Goal: Task Accomplishment & Management: Contribute content

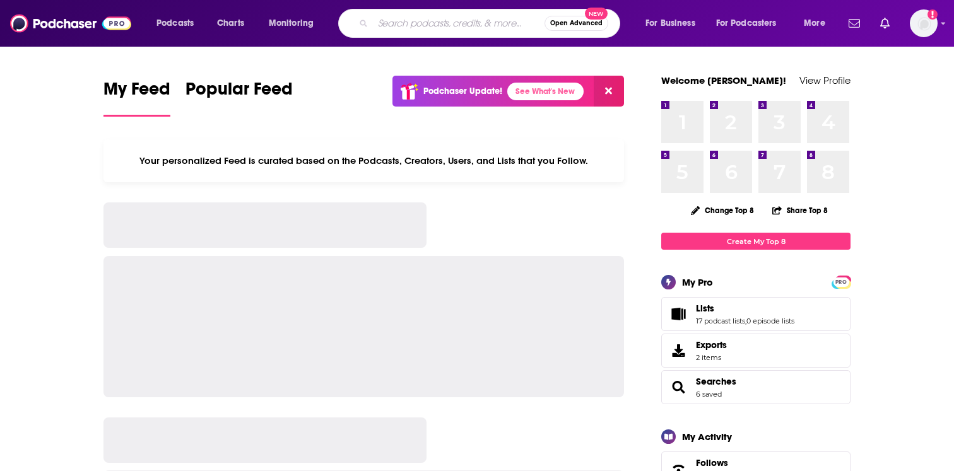
click at [409, 21] on input "Search podcasts, credits, & more..." at bounding box center [459, 23] width 172 height 20
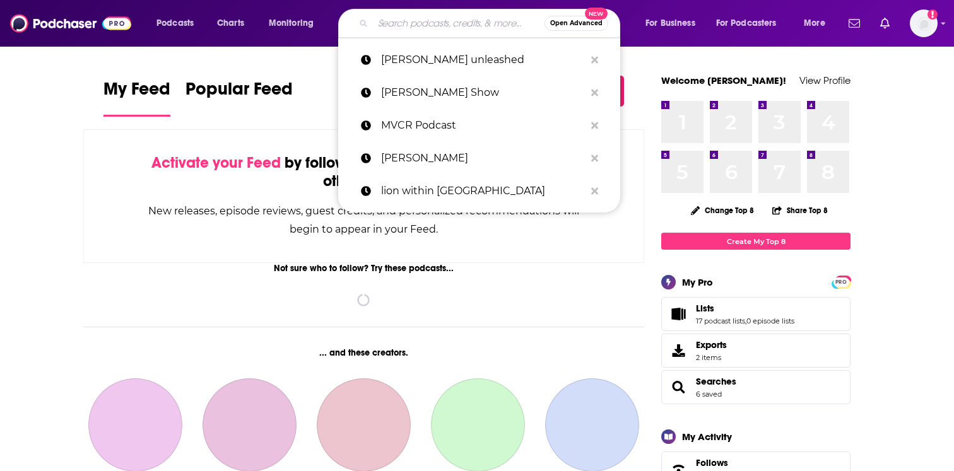
paste input "Courage to Lead Podcast"
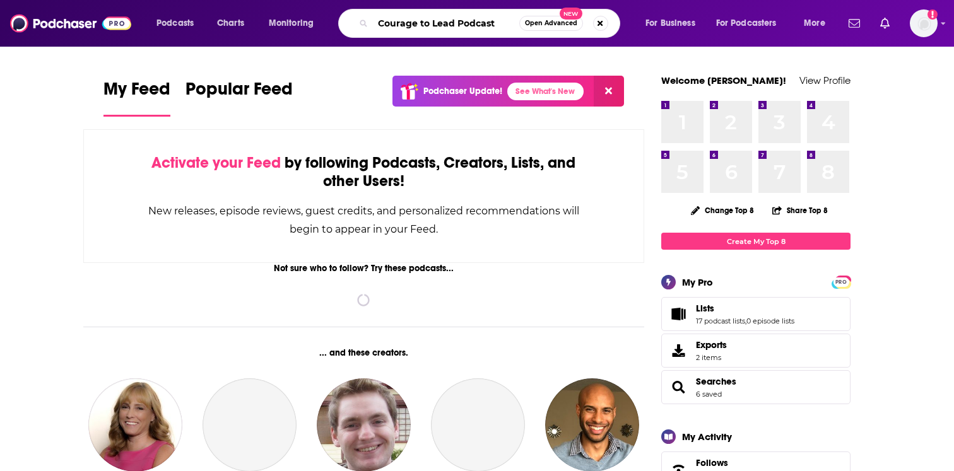
type input "Courage to Lead Podcast"
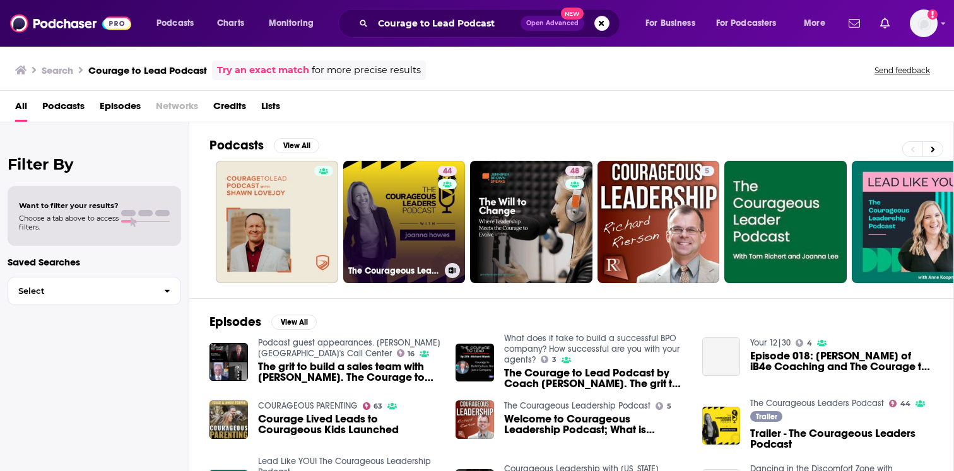
click at [389, 214] on link "44 The Courageous Leaders Podcast" at bounding box center [404, 222] width 122 height 122
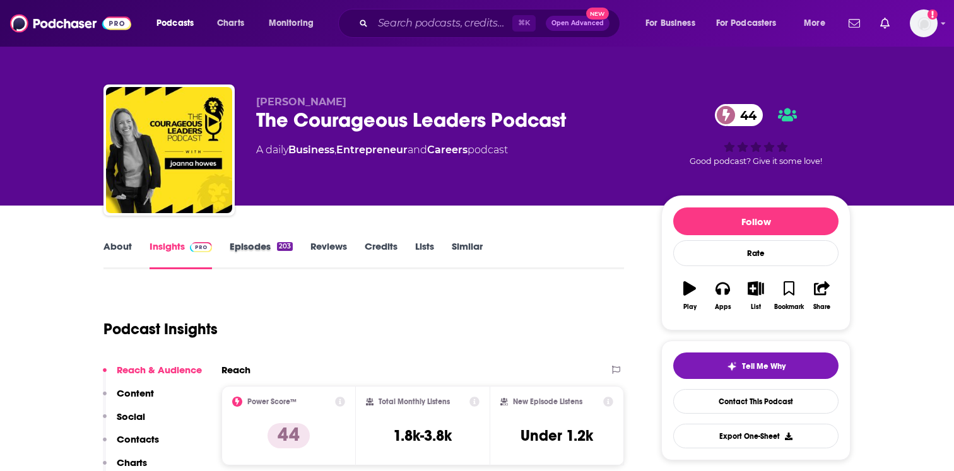
click at [299, 252] on div "Episodes 203" at bounding box center [270, 254] width 81 height 29
click at [277, 250] on div "203" at bounding box center [285, 246] width 16 height 9
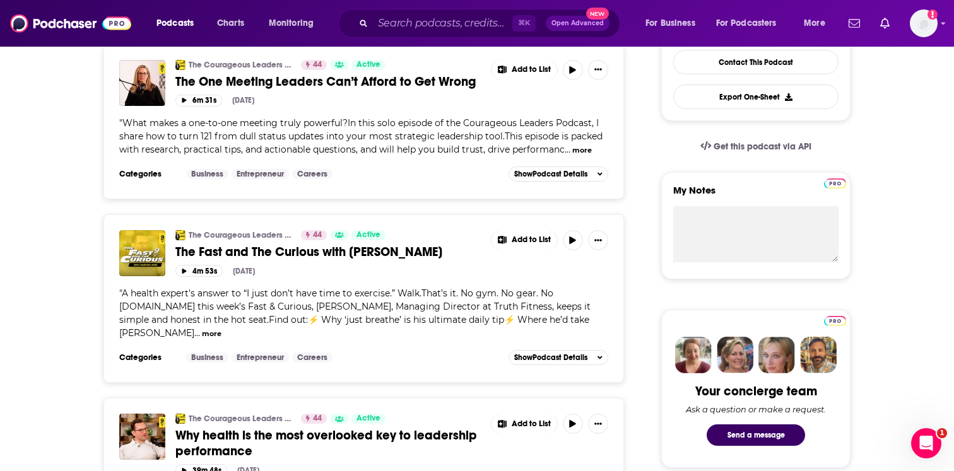
scroll to position [286, 0]
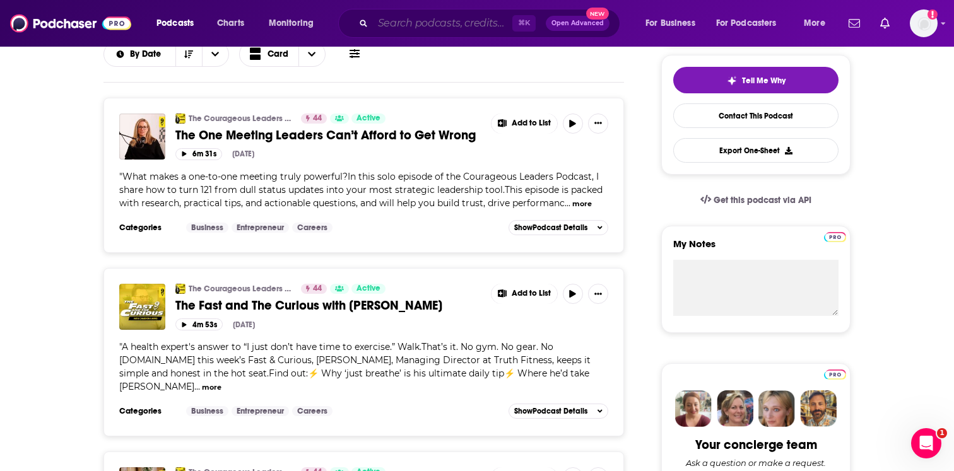
click at [448, 23] on input "Search podcasts, credits, & more..." at bounding box center [442, 23] width 139 height 20
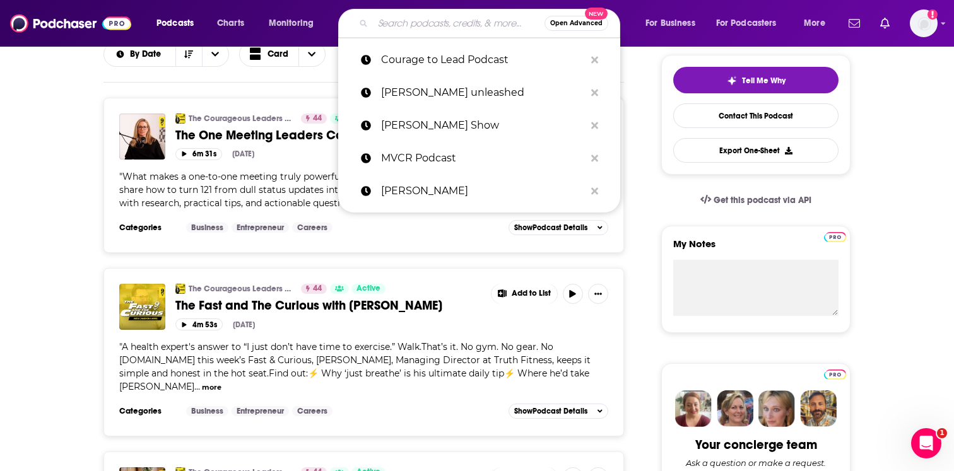
paste input "Consciousness of the Way Podcast"
type input "Consciousness of the Way Podcast"
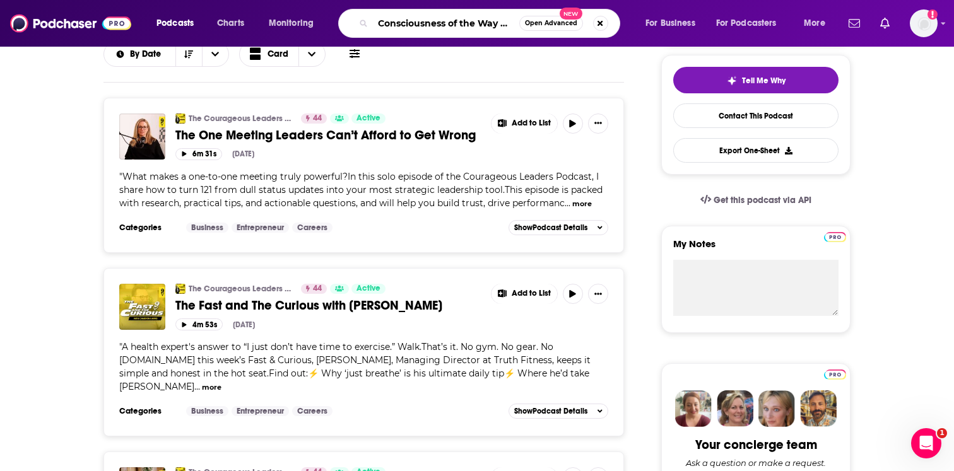
scroll to position [0, 26]
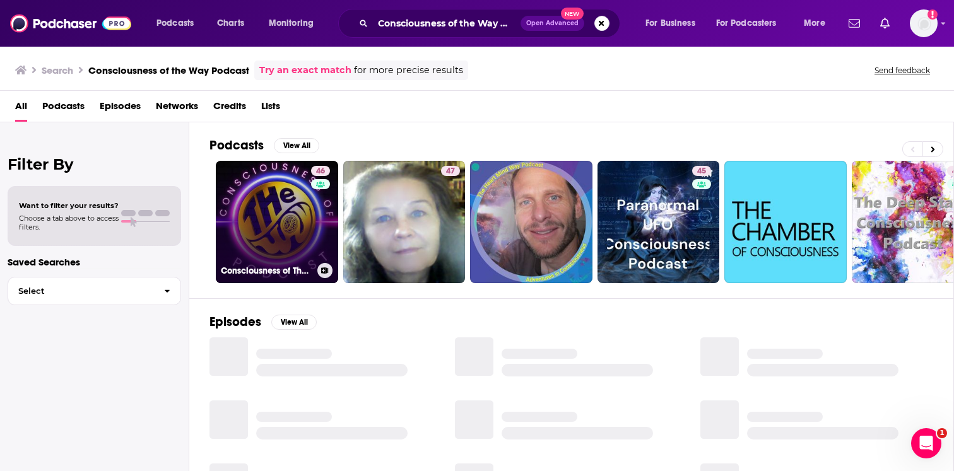
click at [309, 200] on link "46 Consciousness of The Way 126 Podcast" at bounding box center [277, 222] width 122 height 122
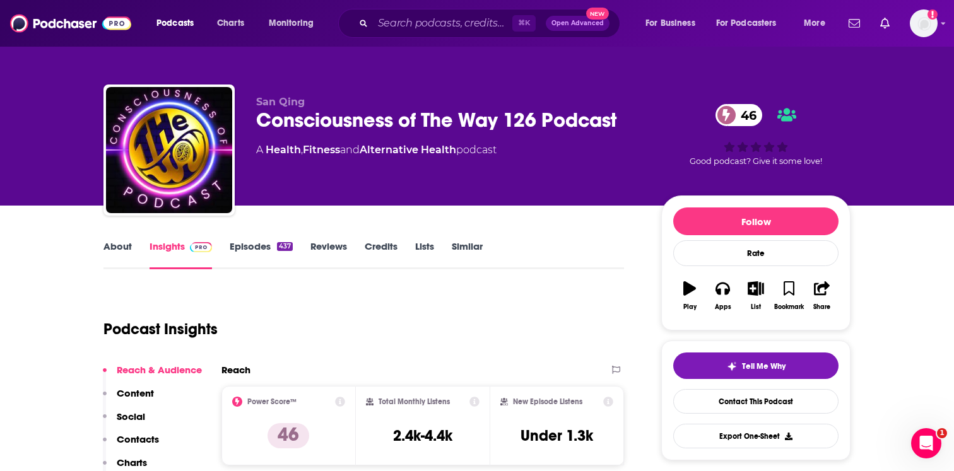
click at [125, 252] on link "About" at bounding box center [117, 254] width 28 height 29
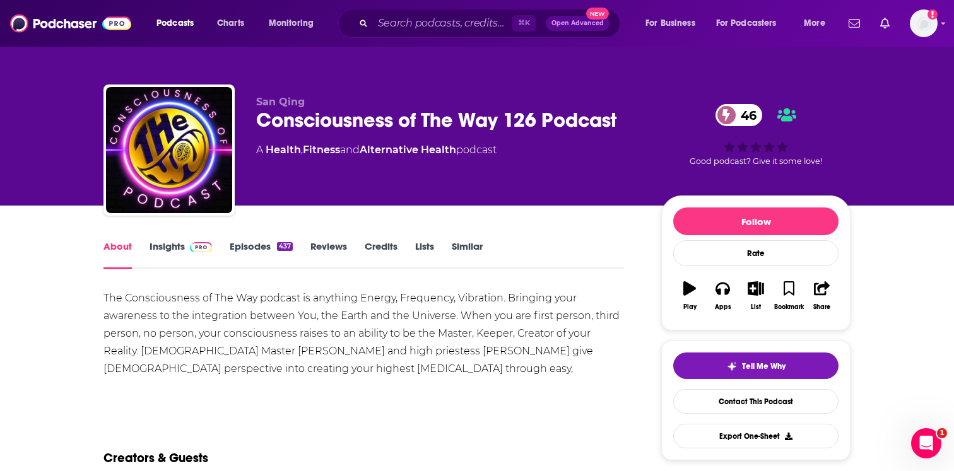
click at [283, 245] on div "437" at bounding box center [285, 246] width 16 height 9
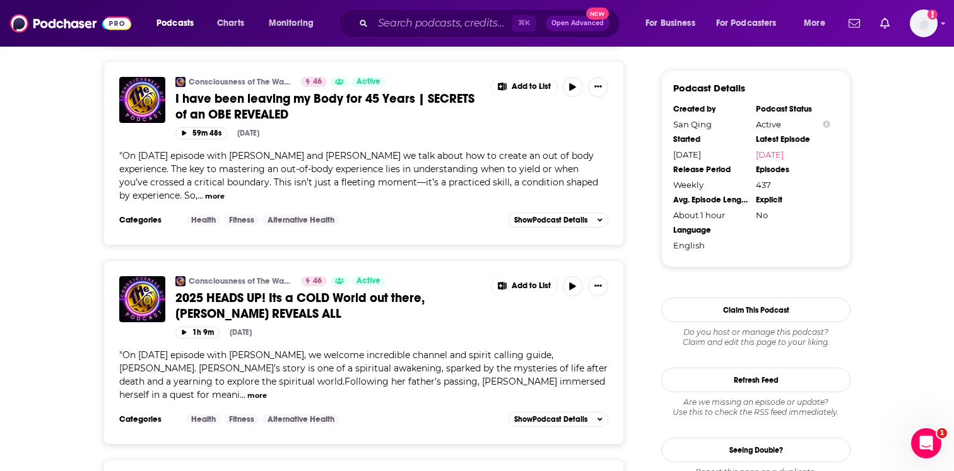
scroll to position [948, 0]
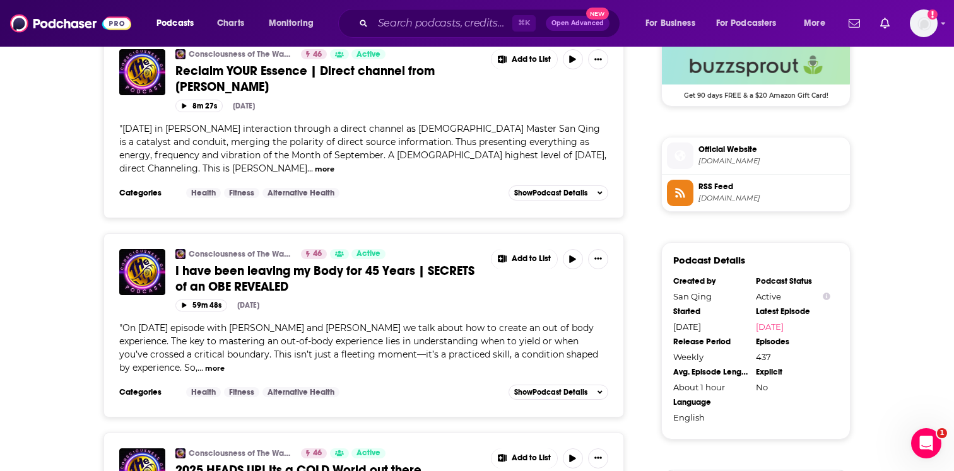
click at [938, 25] on div "Podcasts Charts Monitoring ⌘ K Open Advanced New For Business For Podcasters Mo…" at bounding box center [477, 23] width 954 height 47
click at [937, 25] on img "Logged in as EllaRoseMurphy" at bounding box center [924, 23] width 28 height 28
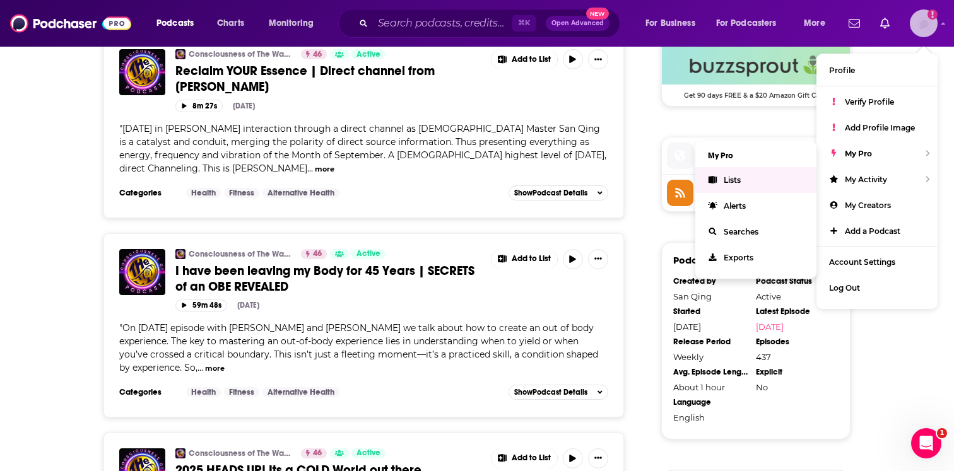
click at [751, 186] on link "Lists" at bounding box center [755, 180] width 121 height 26
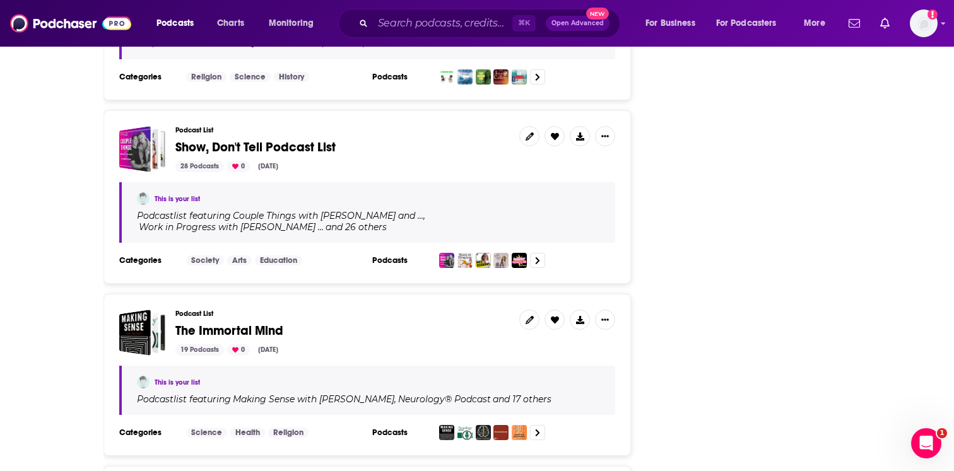
scroll to position [2269, 0]
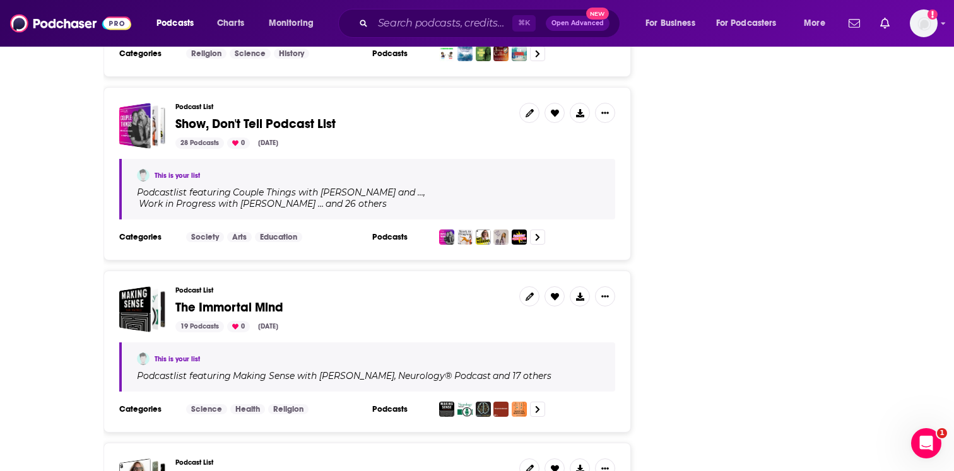
click at [249, 286] on div "Podcast List The Immortal Mind 19 Podcasts 0 Mar 17, 2025" at bounding box center [342, 309] width 334 height 46
click at [249, 300] on span "The Immortal Mind" at bounding box center [229, 308] width 108 height 16
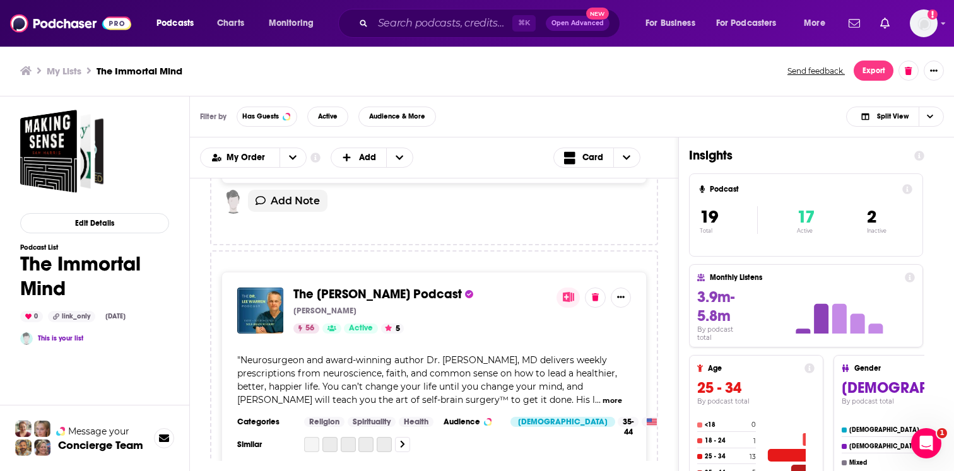
scroll to position [2799, 0]
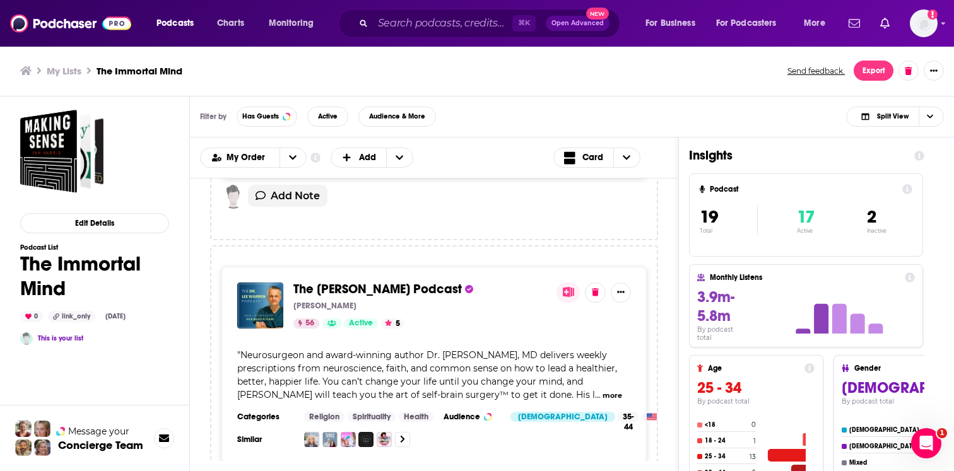
click at [399, 290] on div "Podcasts Charts Monitoring ⌘ K Open Advanced New For Business For Podcasters Mo…" at bounding box center [477, 235] width 954 height 471
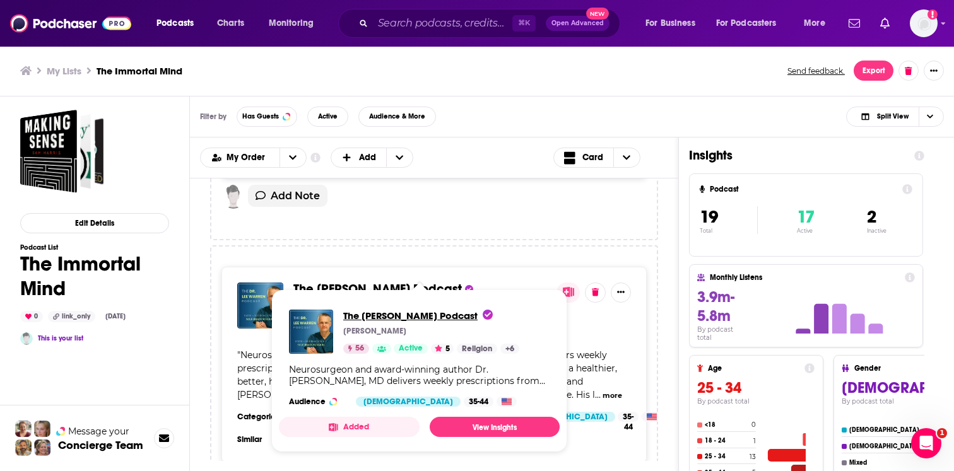
click at [419, 314] on span "The Dr. Lee Warren Podcast" at bounding box center [417, 316] width 149 height 12
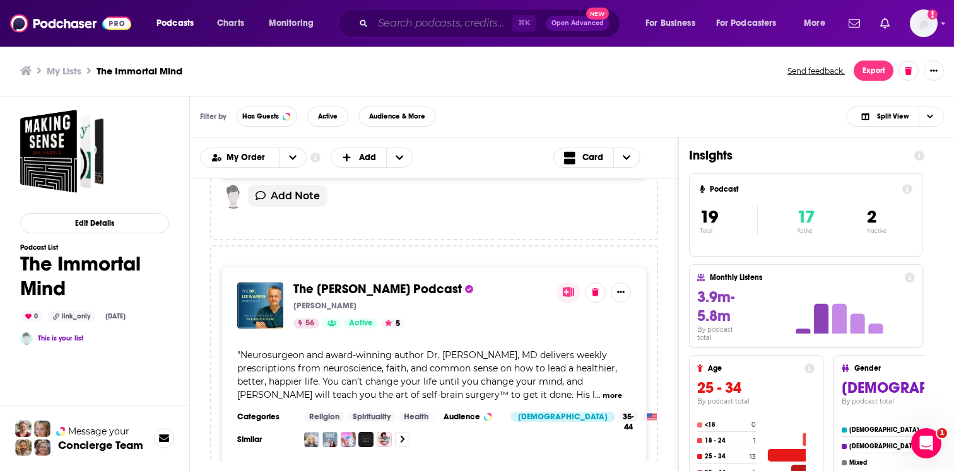
click at [439, 14] on input "Search podcasts, credits, & more..." at bounding box center [442, 23] width 139 height 20
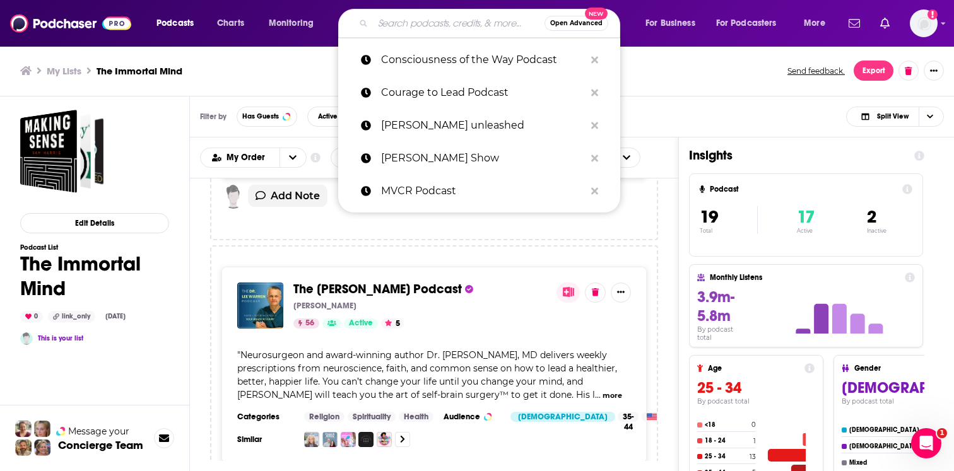
click at [271, 261] on div "The Dr. Lee Warren Podcast Dr. Lee Warren 56 Active 5 " Neurosurgeon and award-…" at bounding box center [434, 384] width 448 height 279
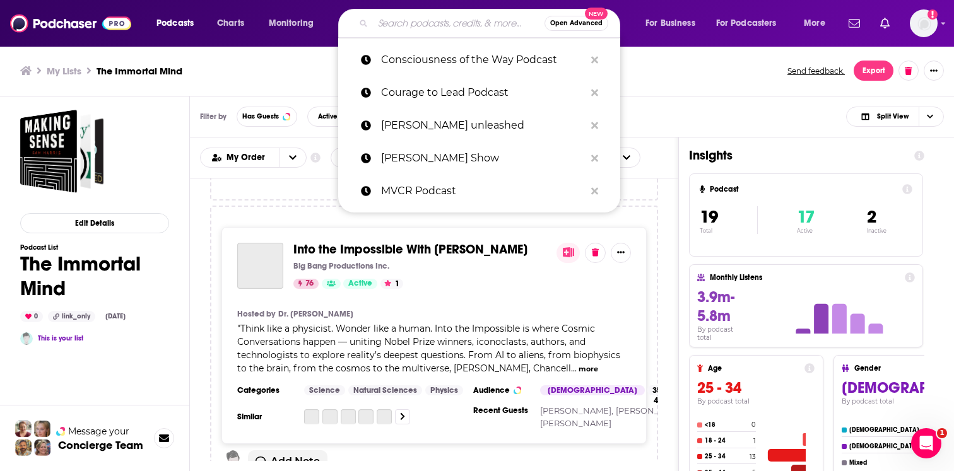
scroll to position [3159, 0]
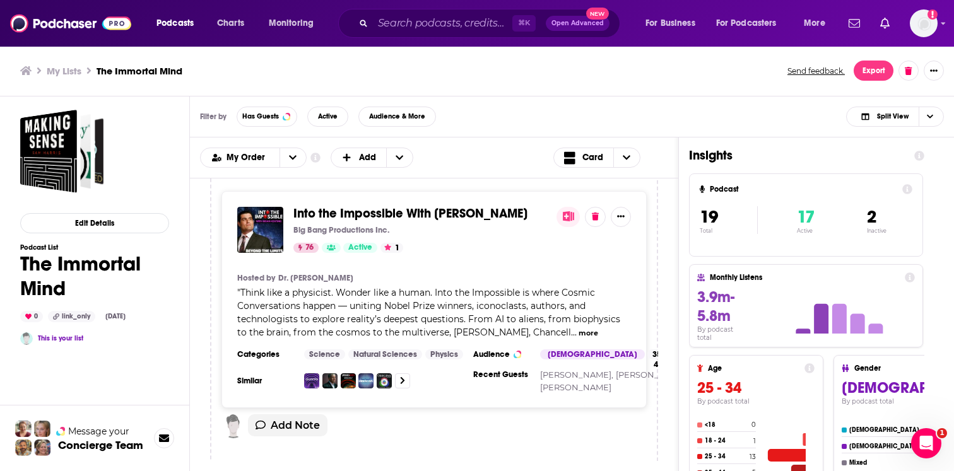
click at [655, 47] on div "My Lists The Immortal Mind Send feedback. Export" at bounding box center [477, 70] width 954 height 51
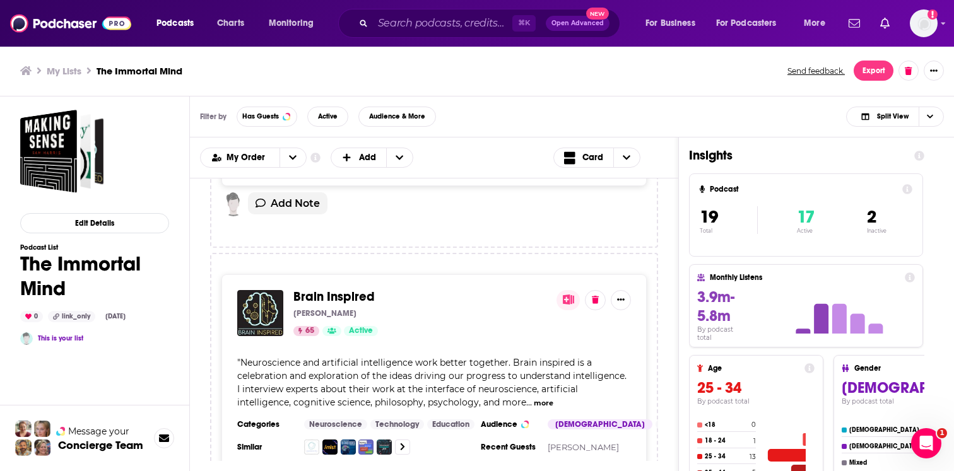
scroll to position [0, 0]
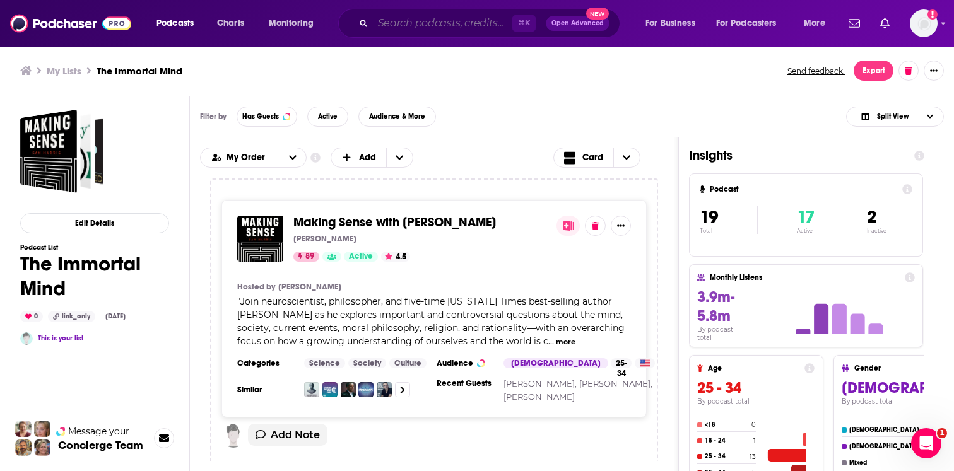
click at [420, 25] on input "Search podcasts, credits, & more..." at bounding box center [442, 23] width 139 height 20
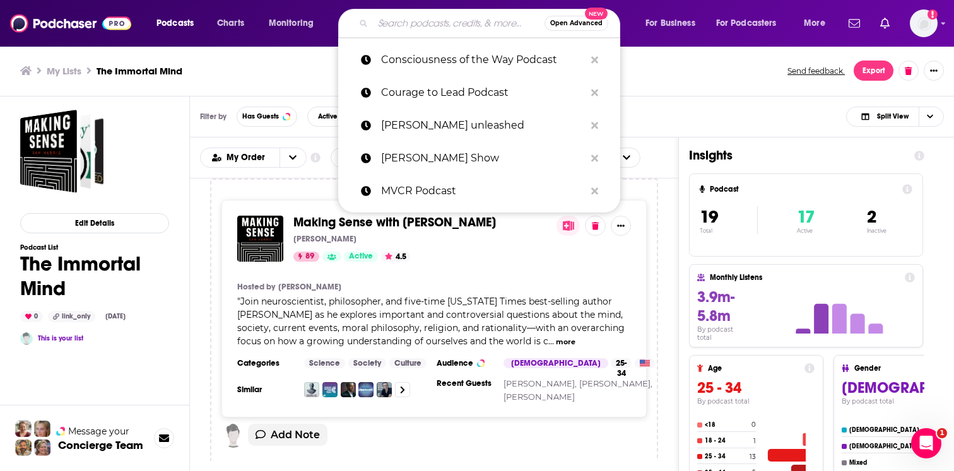
paste input "Longevity and Lifestyle Podcast"
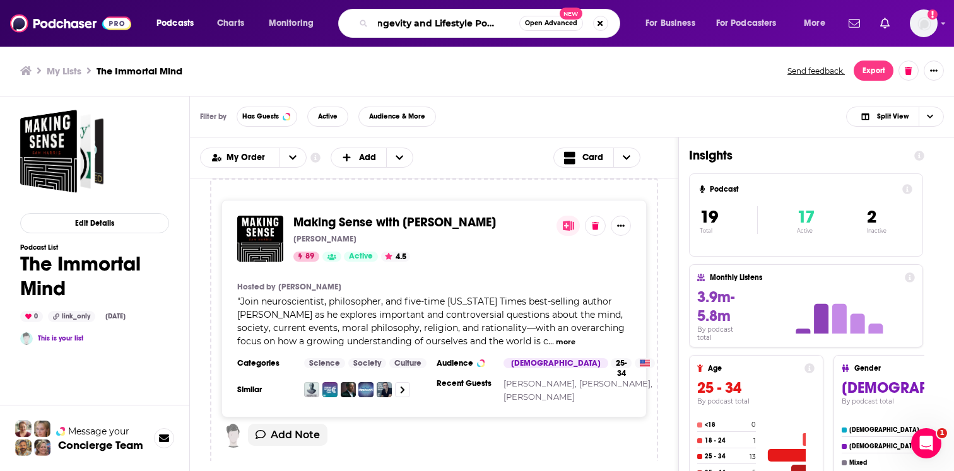
type input "Longevity and Lifestyle Podcast"
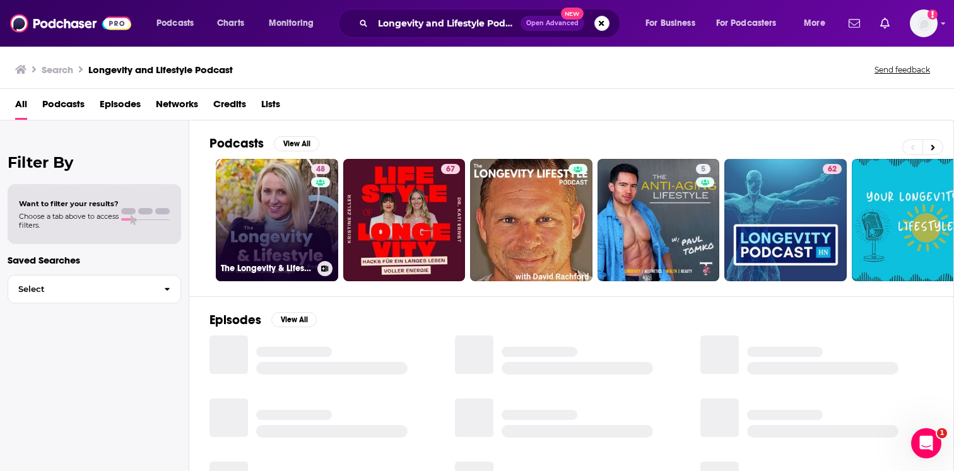
click at [276, 184] on link "48 The Longevity & Lifestyle Podcast" at bounding box center [277, 220] width 122 height 122
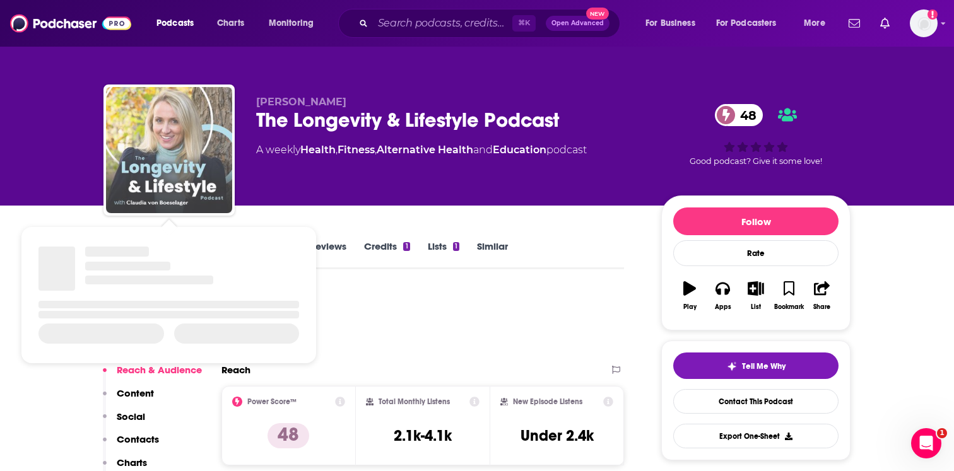
click at [111, 185] on img "The Longevity & Lifestyle Podcast" at bounding box center [169, 150] width 126 height 126
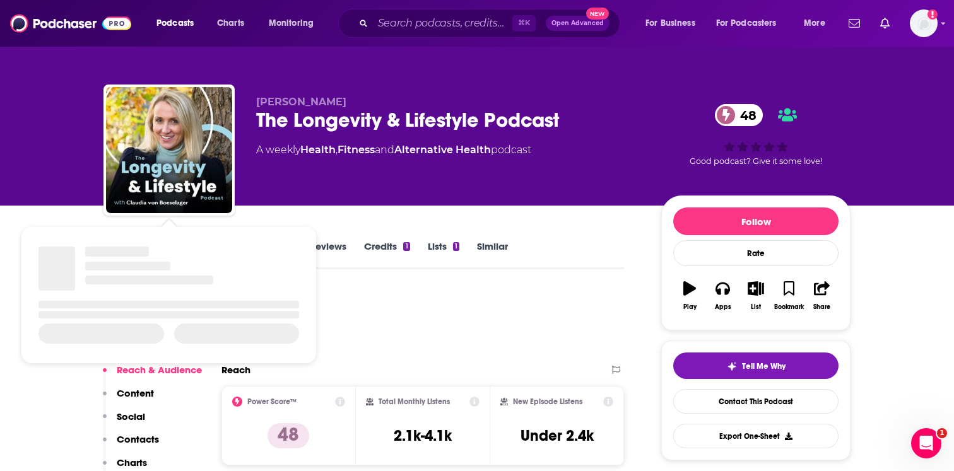
click at [52, 223] on span "Show Podcast Details" at bounding box center [169, 295] width 296 height 153
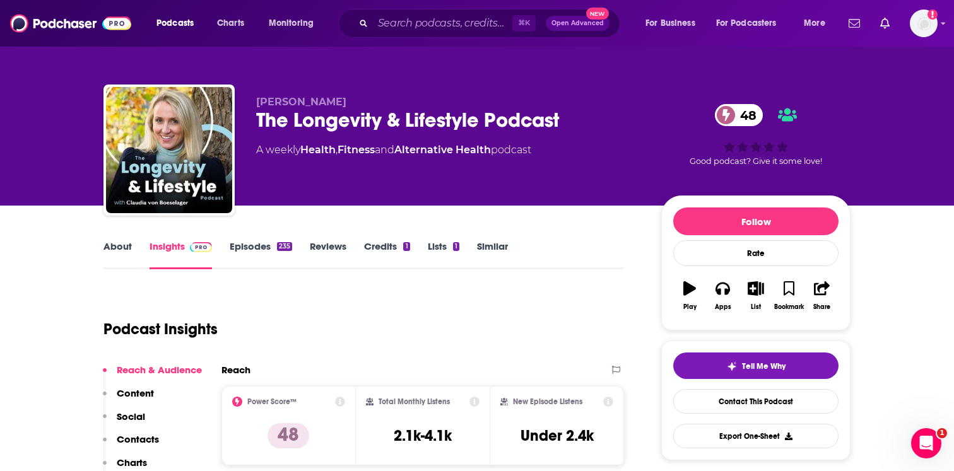
click at [122, 249] on link "About" at bounding box center [117, 254] width 28 height 29
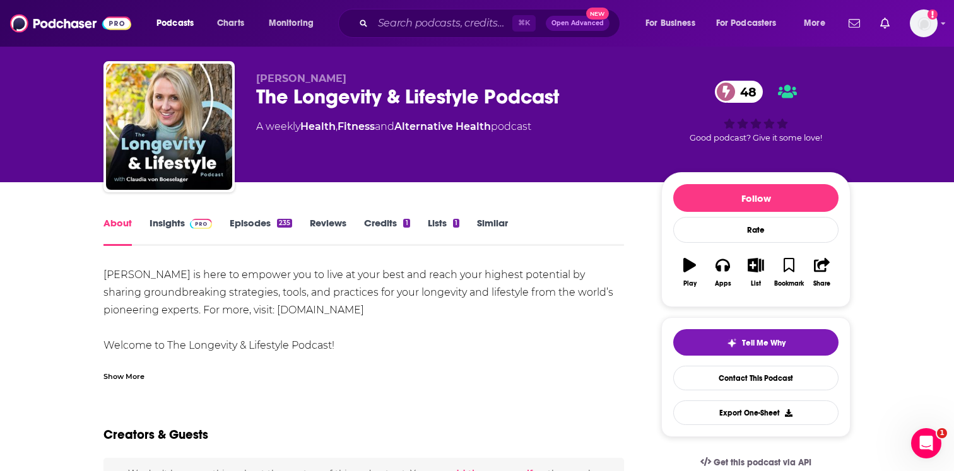
scroll to position [25, 0]
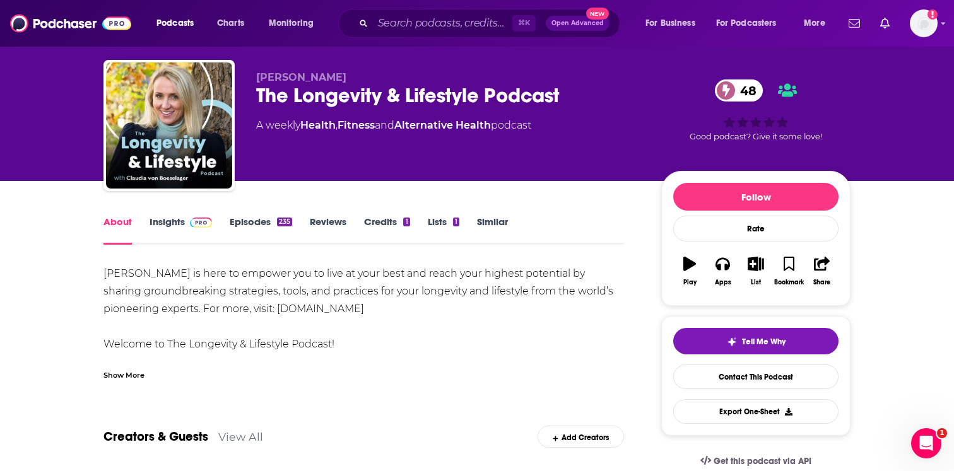
click at [134, 367] on div "Show More" at bounding box center [363, 370] width 520 height 21
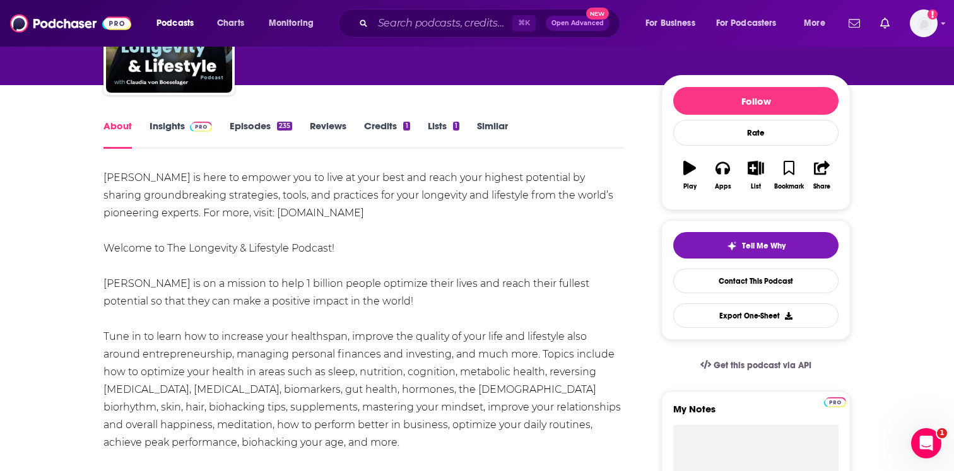
scroll to position [0, 0]
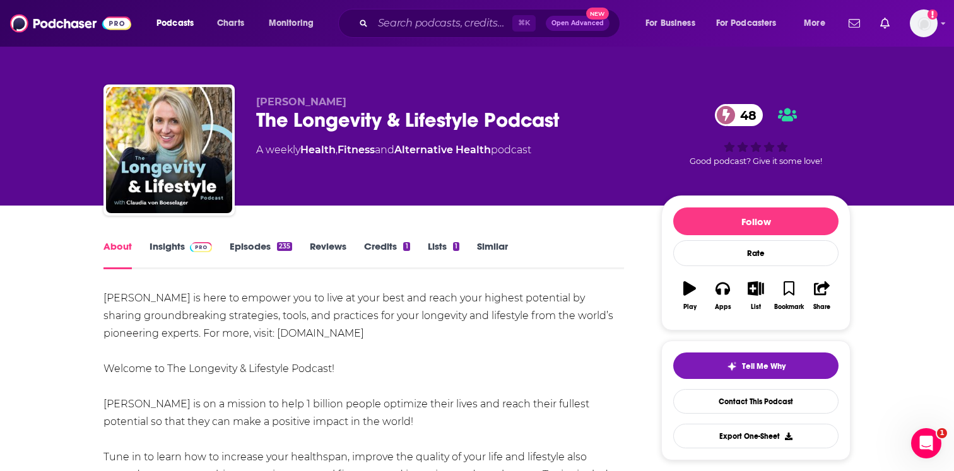
click at [178, 252] on link "Insights" at bounding box center [180, 254] width 62 height 29
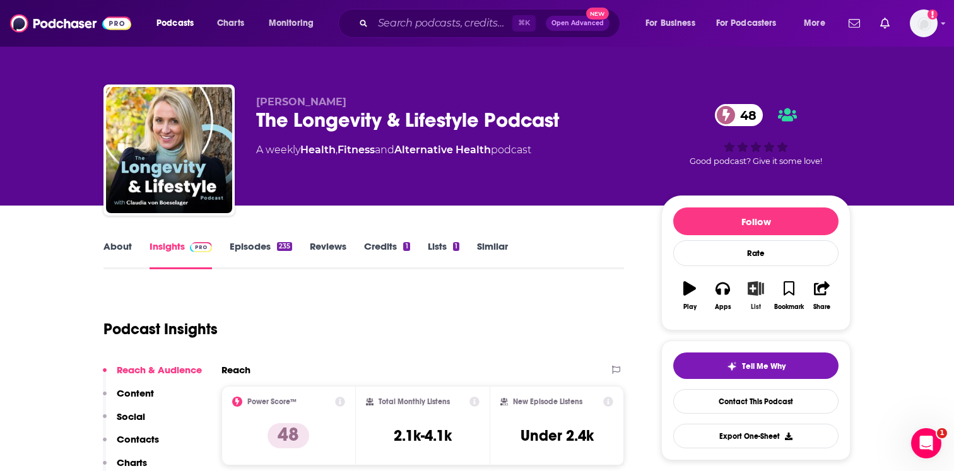
click at [754, 295] on icon "button" at bounding box center [756, 288] width 16 height 14
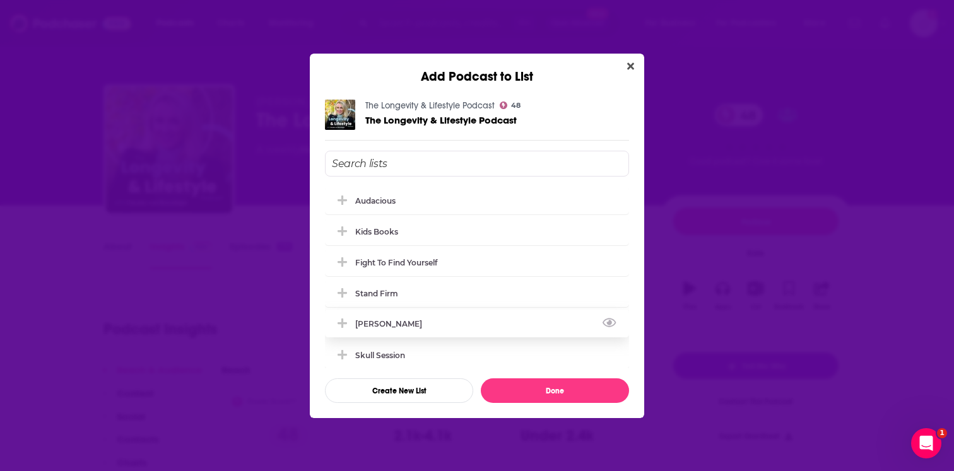
click at [452, 320] on div "[PERSON_NAME]" at bounding box center [477, 324] width 304 height 28
click at [430, 322] on div "[PERSON_NAME]" at bounding box center [477, 324] width 304 height 28
click at [420, 389] on button "Create New List" at bounding box center [399, 390] width 148 height 25
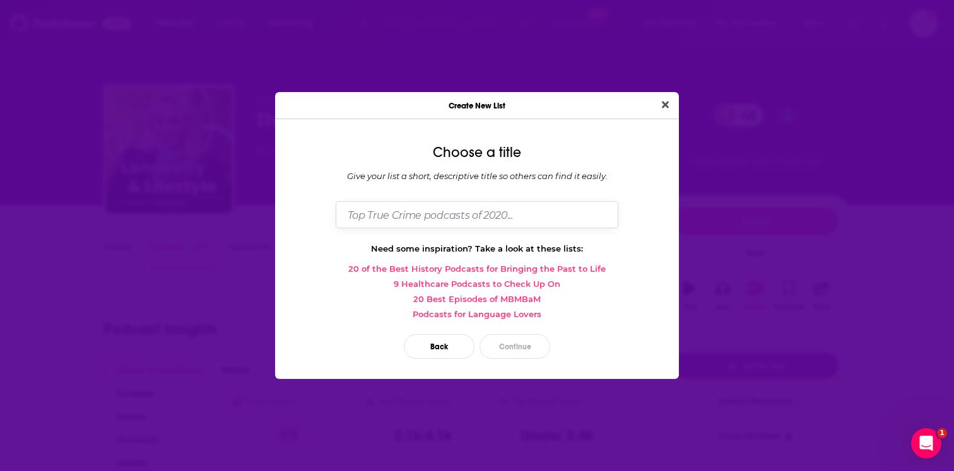
click at [472, 215] on input "Dialog" at bounding box center [477, 214] width 283 height 27
type input "understanding your attachment style"
click at [524, 346] on button "Continue" at bounding box center [514, 346] width 71 height 25
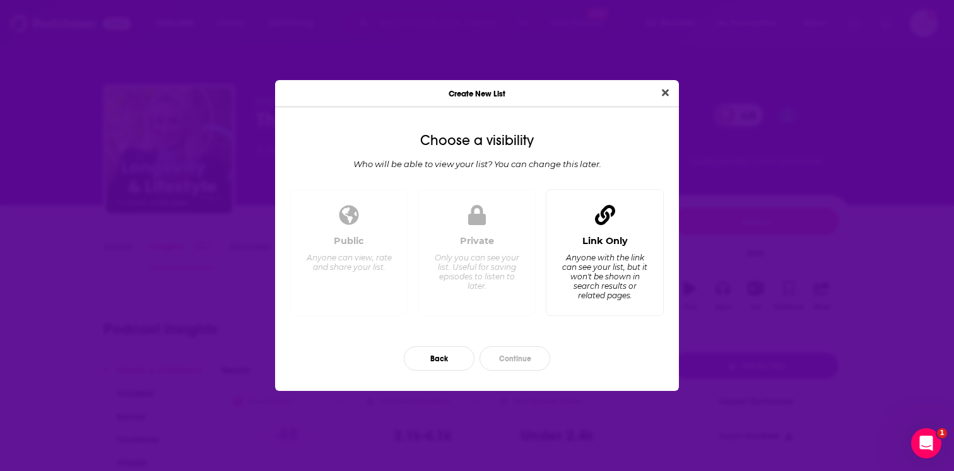
click at [583, 269] on div "Anyone with the link can see your list, but it won't be shown in search results…" at bounding box center [604, 276] width 86 height 47
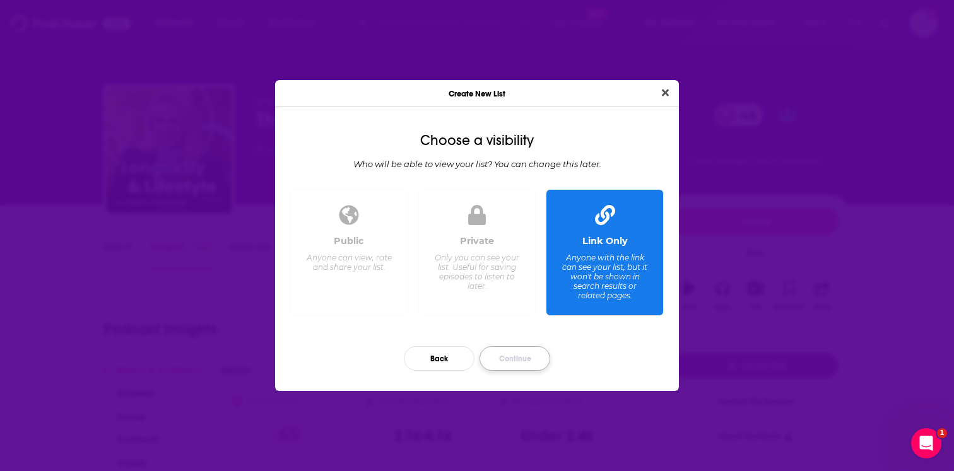
click at [512, 357] on button "Continue" at bounding box center [514, 358] width 71 height 25
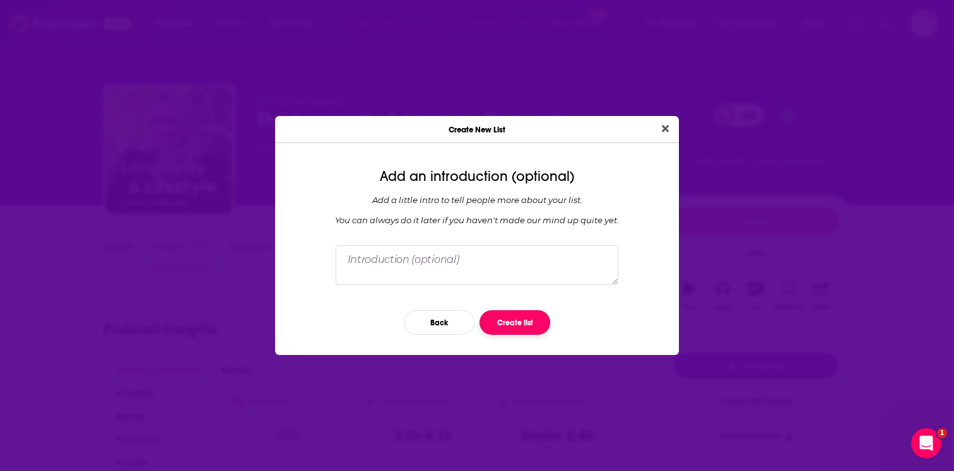
click at [517, 325] on button "Create list" at bounding box center [514, 322] width 71 height 25
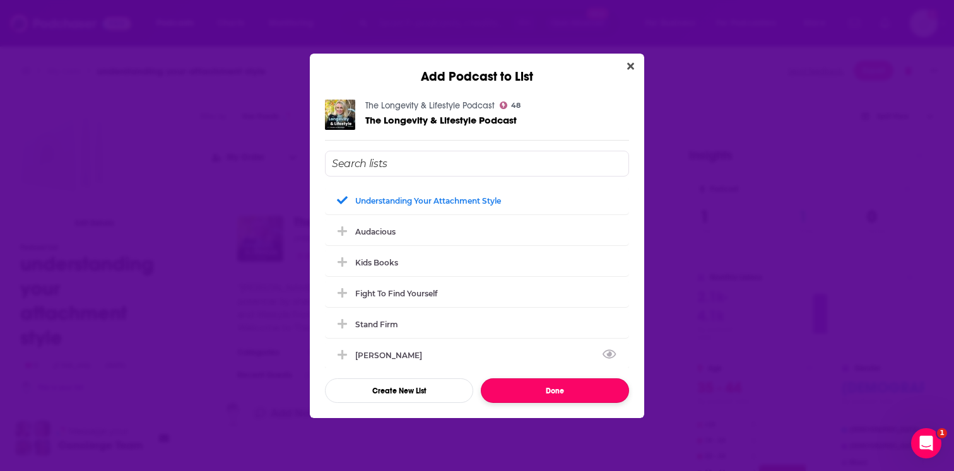
click at [555, 383] on button "Done" at bounding box center [555, 390] width 148 height 25
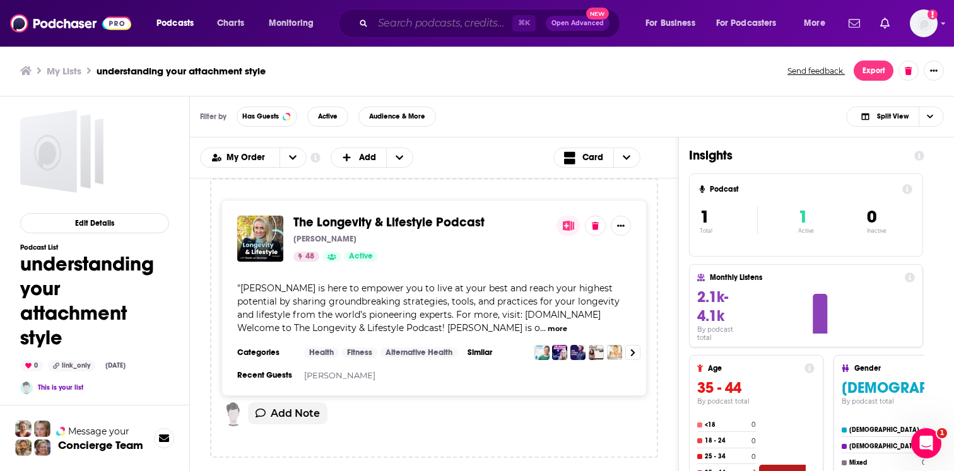
click at [403, 26] on input "Search podcasts, credits, & more..." at bounding box center [442, 23] width 139 height 20
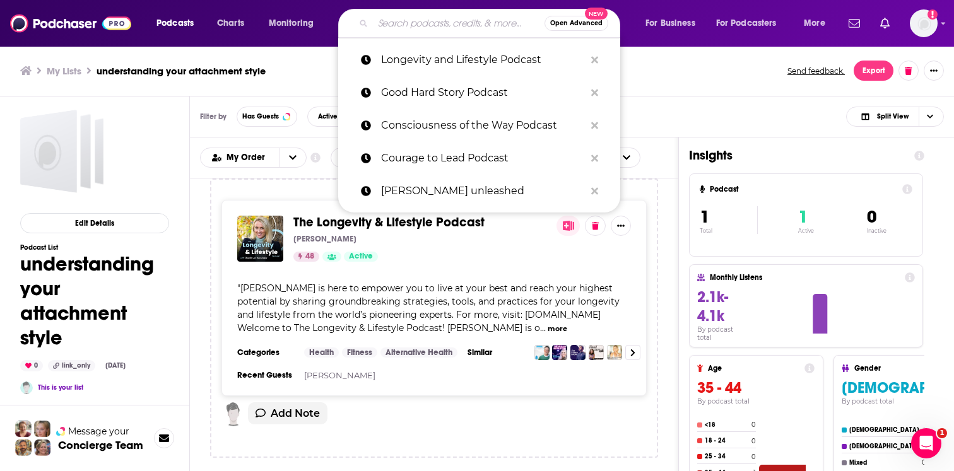
paste input "Modern Enlightenment Podcast"
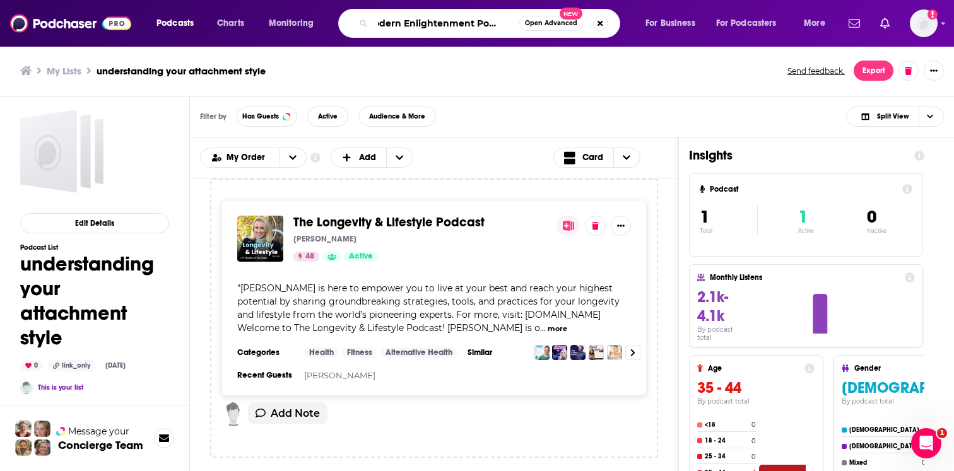
type input "Modern Enlightenment Podcast"
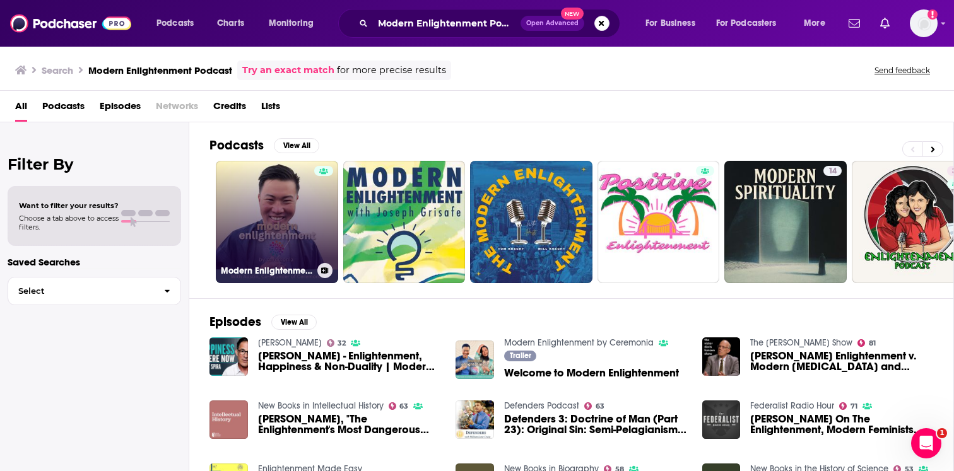
click at [307, 222] on link "Modern Enlightenment by Ceremonia" at bounding box center [277, 222] width 122 height 122
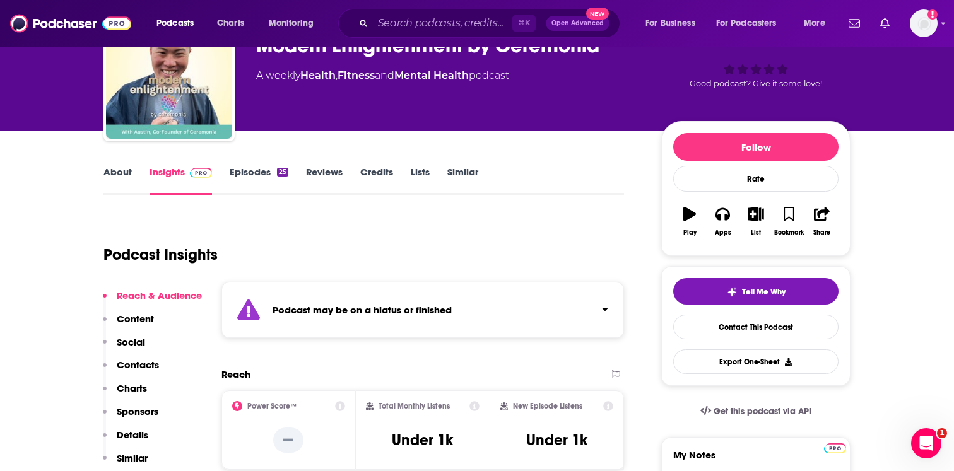
scroll to position [94, 0]
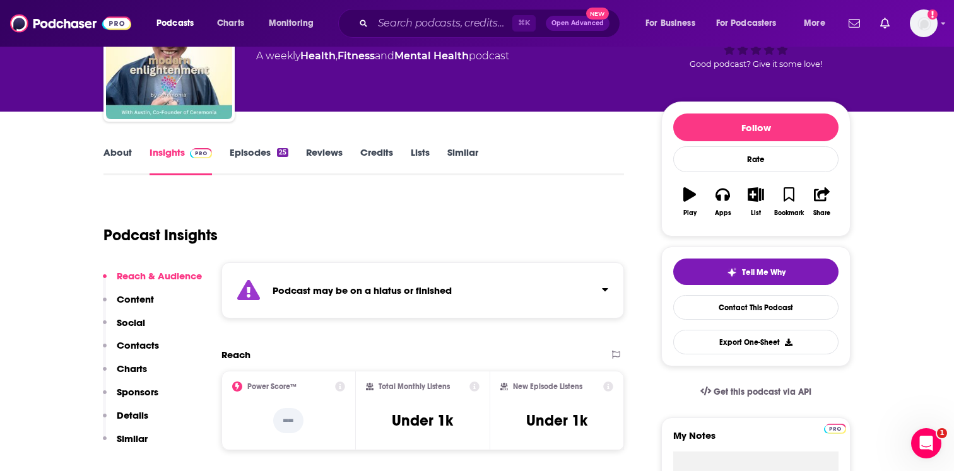
click at [319, 291] on strong "Podcast may be on a hiatus or finished" at bounding box center [361, 290] width 179 height 12
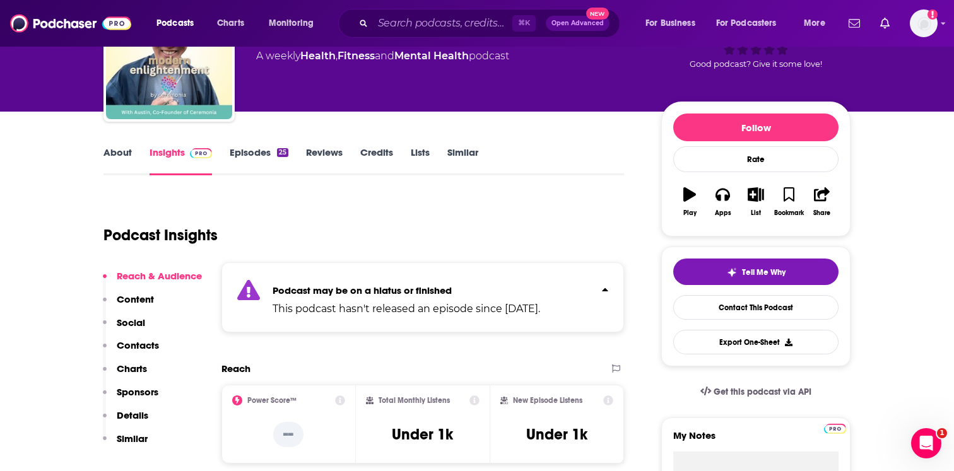
click at [319, 291] on strong "Podcast may be on a hiatus or finished" at bounding box center [361, 290] width 179 height 12
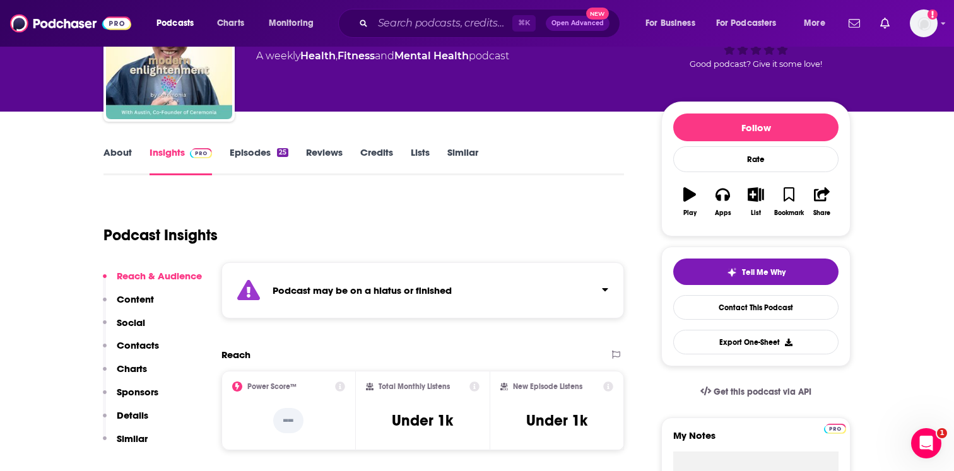
click at [278, 165] on link "Episodes 25" at bounding box center [259, 160] width 59 height 29
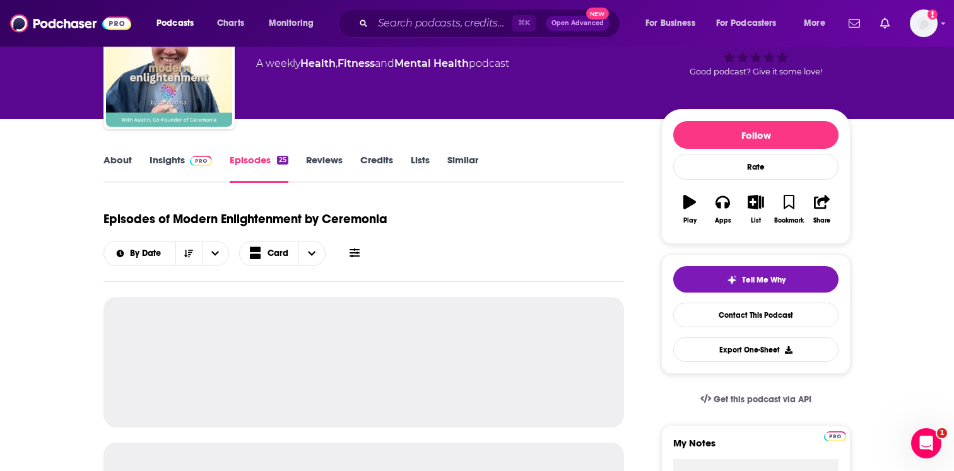
scroll to position [87, 0]
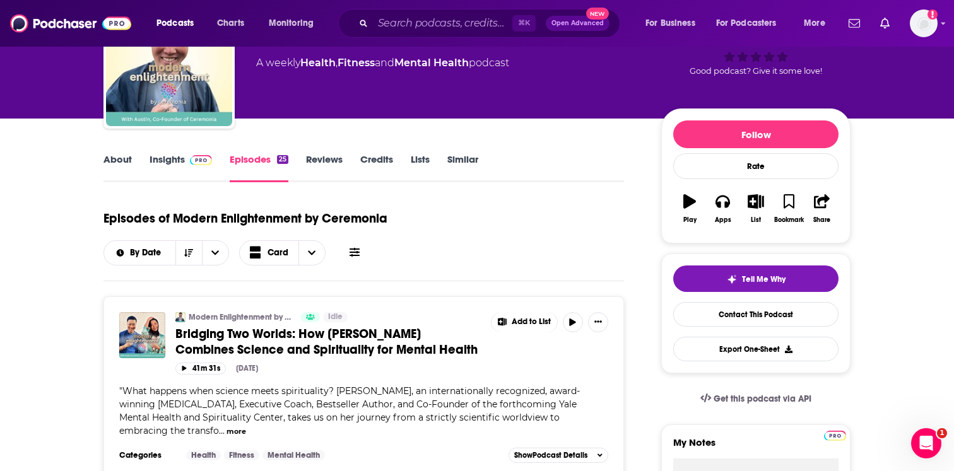
click at [183, 175] on link "Insights" at bounding box center [180, 167] width 62 height 29
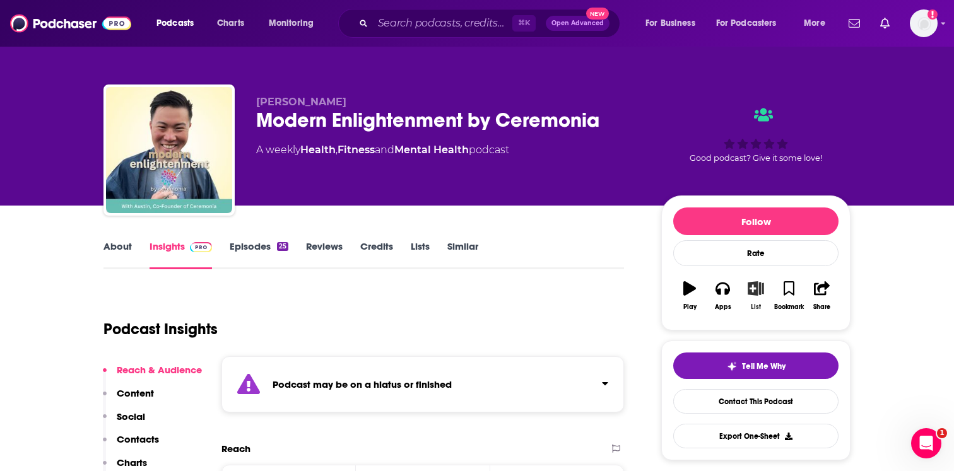
click at [756, 293] on icon "button" at bounding box center [756, 288] width 16 height 14
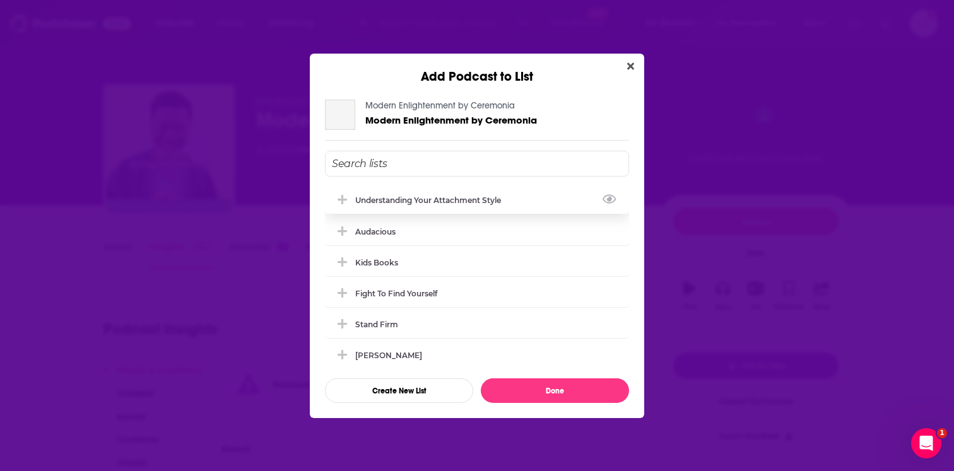
click at [436, 206] on div "understanding your attachment style" at bounding box center [477, 200] width 304 height 28
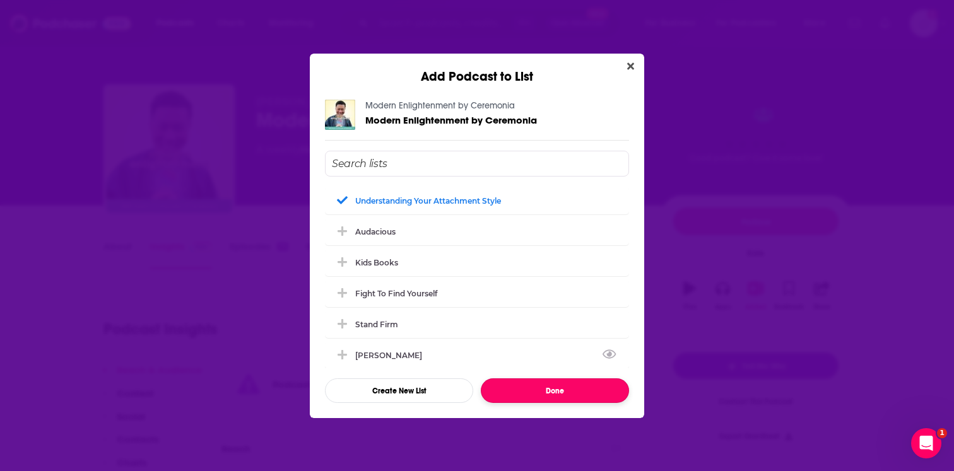
click at [537, 390] on button "Done" at bounding box center [555, 390] width 148 height 25
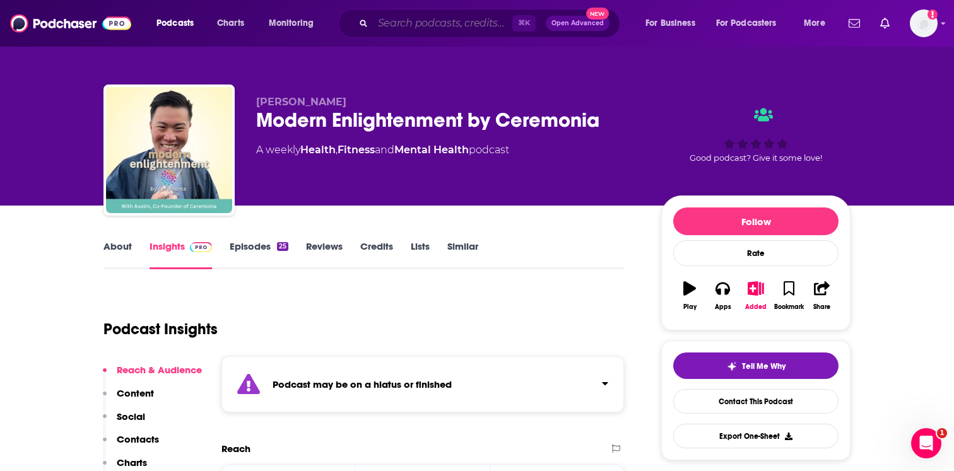
click at [389, 23] on input "Search podcasts, credits, & more..." at bounding box center [442, 23] width 139 height 20
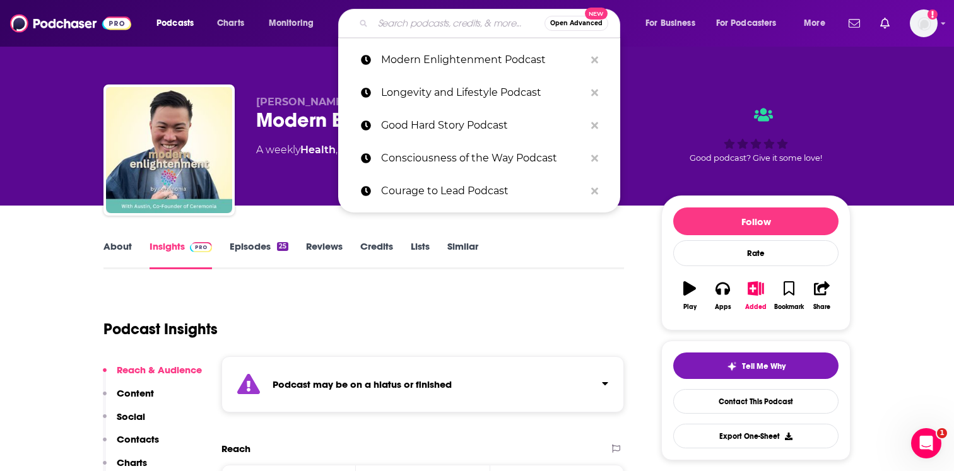
paste input "Ombruja Podcast"
type input "Ombruja Podcast"
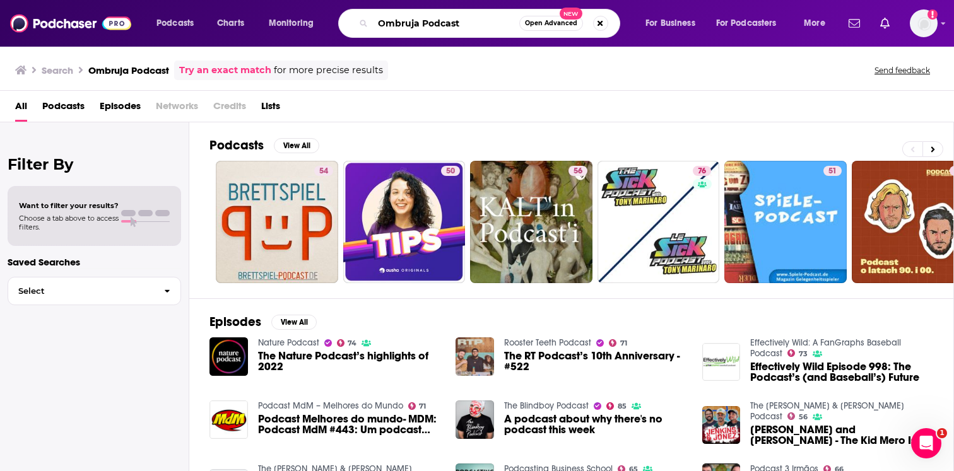
click at [410, 29] on input "Ombruja Podcast" at bounding box center [446, 23] width 146 height 20
paste input "[DEMOGRAPHIC_DATA] at the Gaspump"
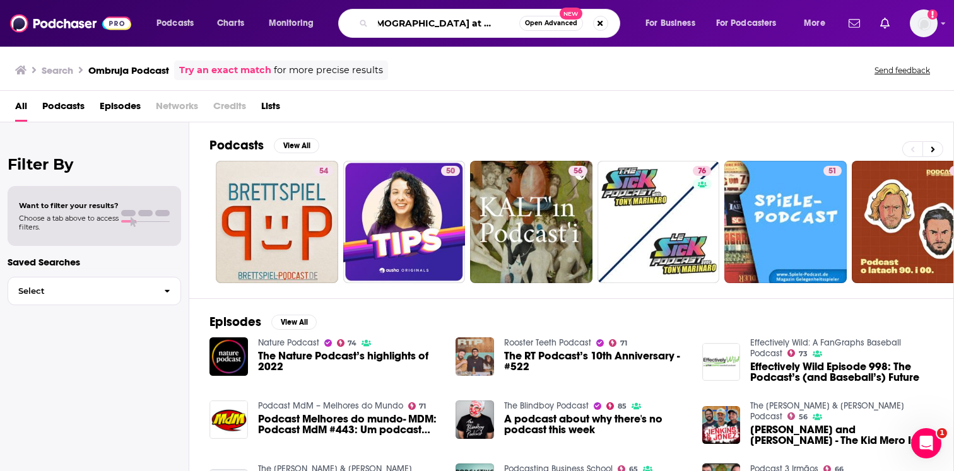
type input "[DEMOGRAPHIC_DATA] at the Gaspump Podcast"
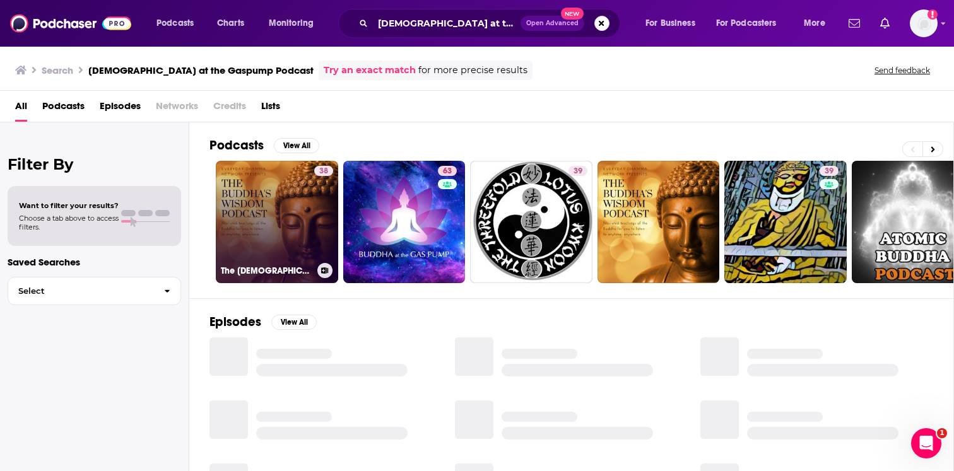
click at [304, 245] on link "38 The [DEMOGRAPHIC_DATA]’s Wisdom Podcast" at bounding box center [277, 222] width 122 height 122
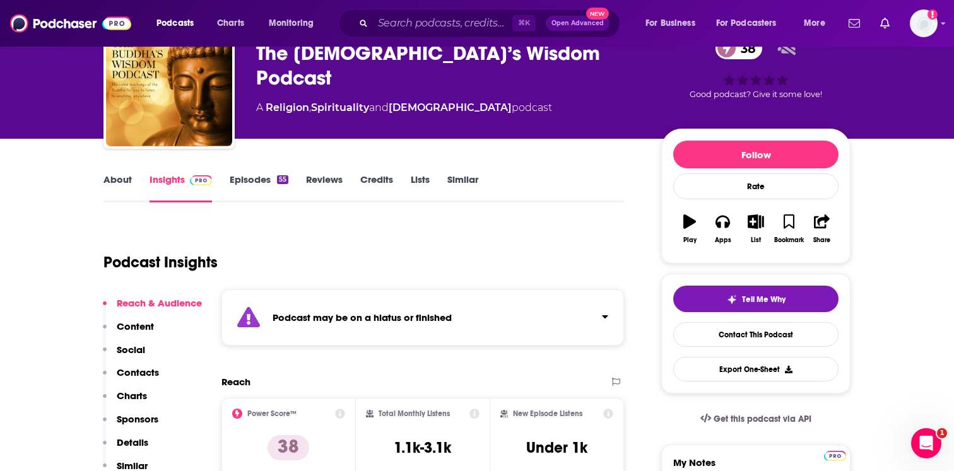
scroll to position [80, 0]
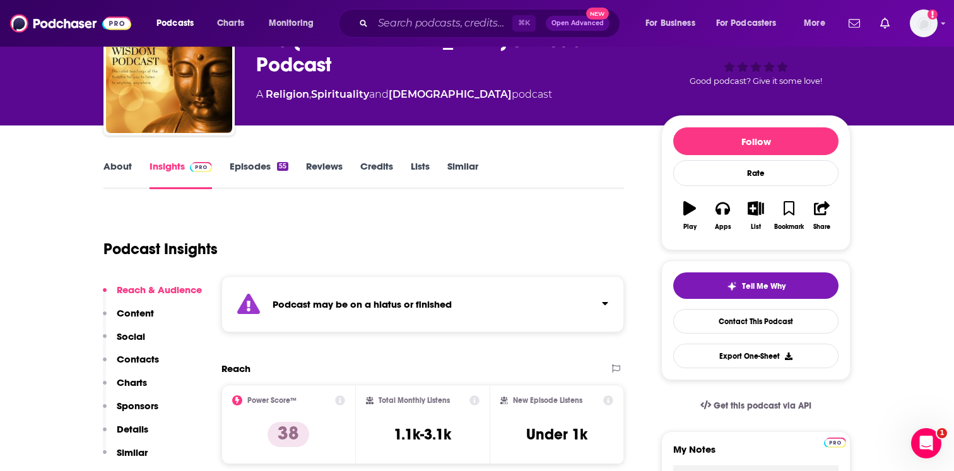
click at [343, 313] on div "Podcast may be on a hiatus or finished" at bounding box center [422, 304] width 402 height 56
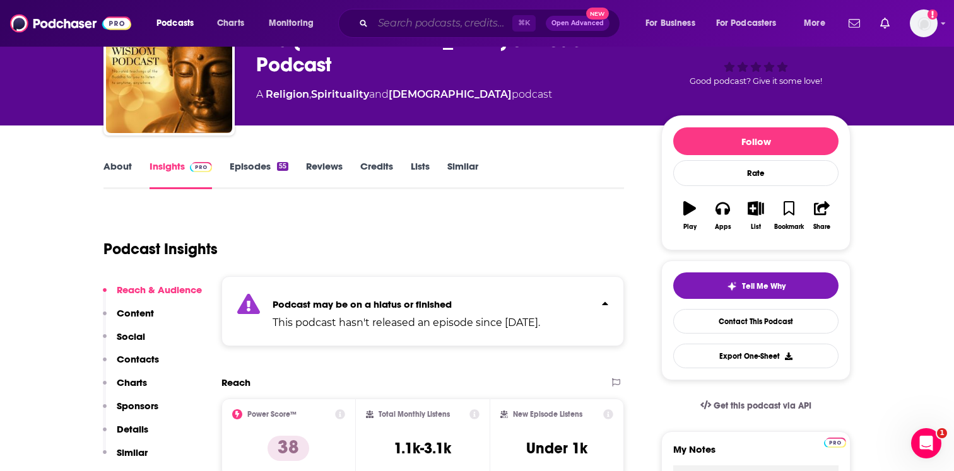
click at [394, 15] on input "Search podcasts, credits, & more..." at bounding box center [442, 23] width 139 height 20
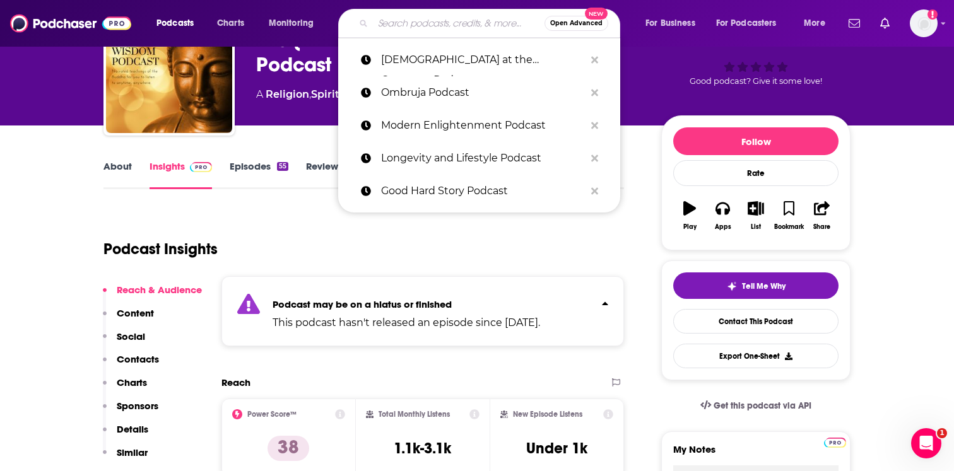
paste input "A Fulfilled, Soulful Journey"
type input "A Fulfilled, Soulful Journey"
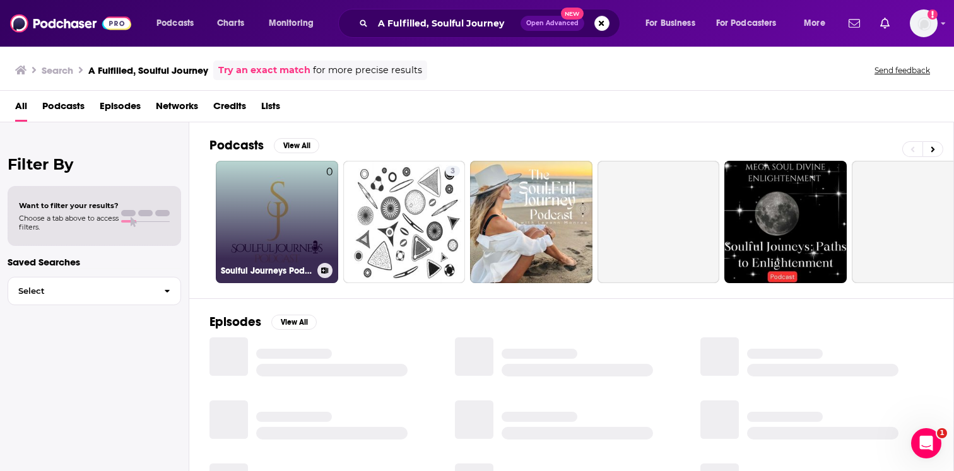
click at [320, 217] on link "0 Soulful Journeys Podcast" at bounding box center [277, 222] width 122 height 122
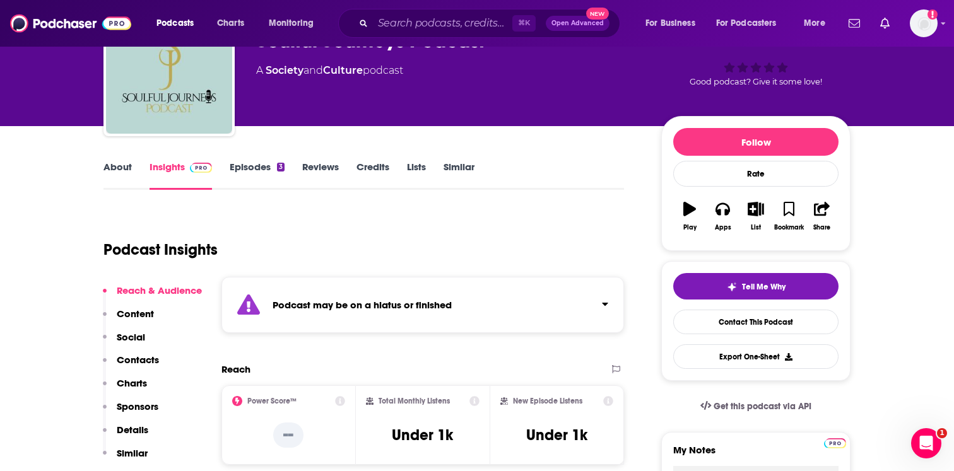
scroll to position [87, 0]
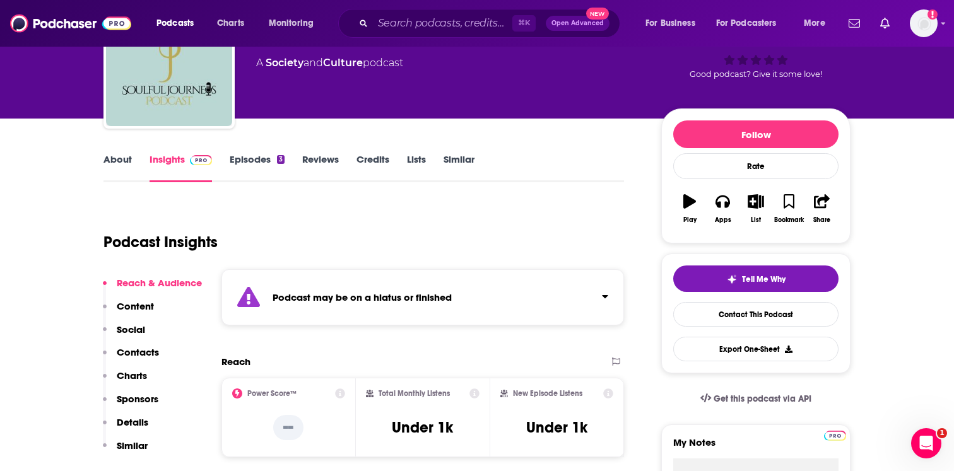
click at [332, 316] on div "Podcast may be on a hiatus or finished" at bounding box center [422, 297] width 402 height 56
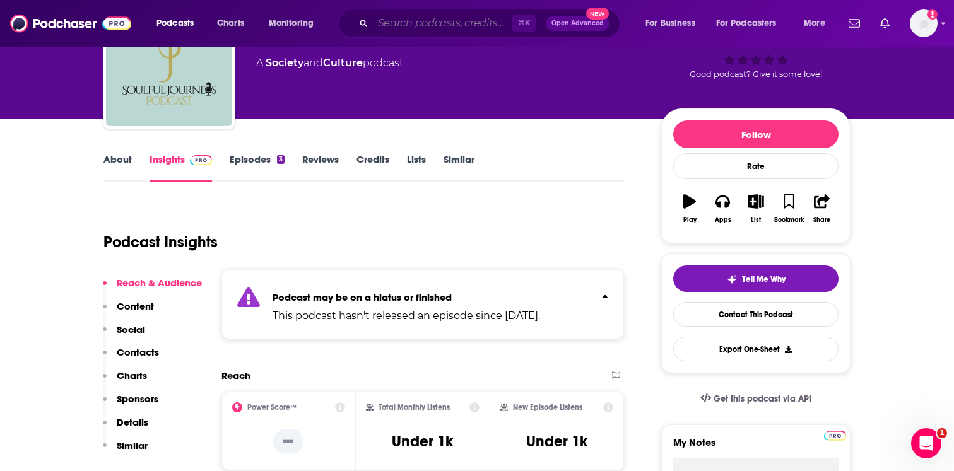
click at [395, 17] on input "Search podcasts, credits, & more..." at bounding box center [442, 23] width 139 height 20
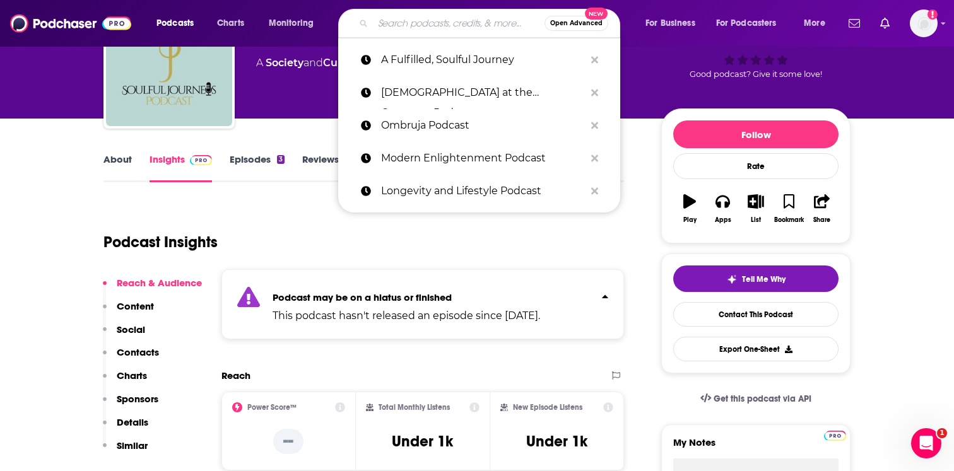
paste input "Exploring Reality Podcast"
type input "Exploring Reality Podcast"
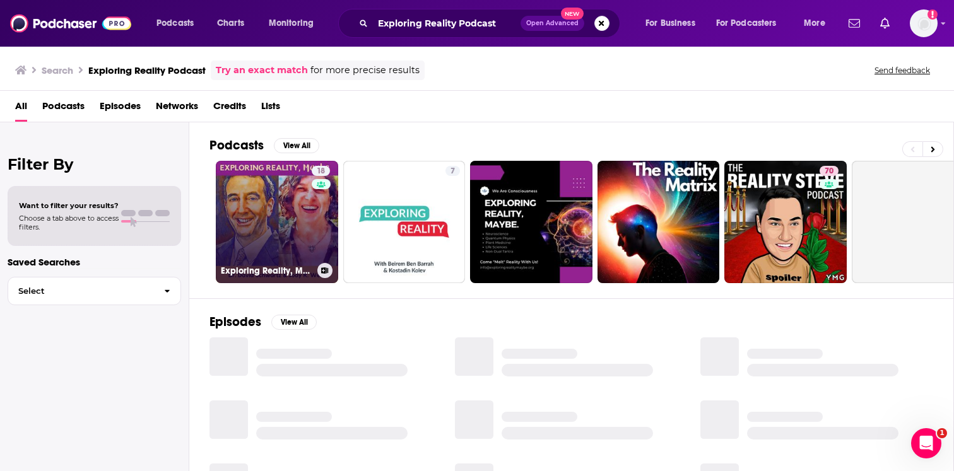
click at [263, 196] on link "18 Exploring Reality, Maybe" at bounding box center [277, 222] width 122 height 122
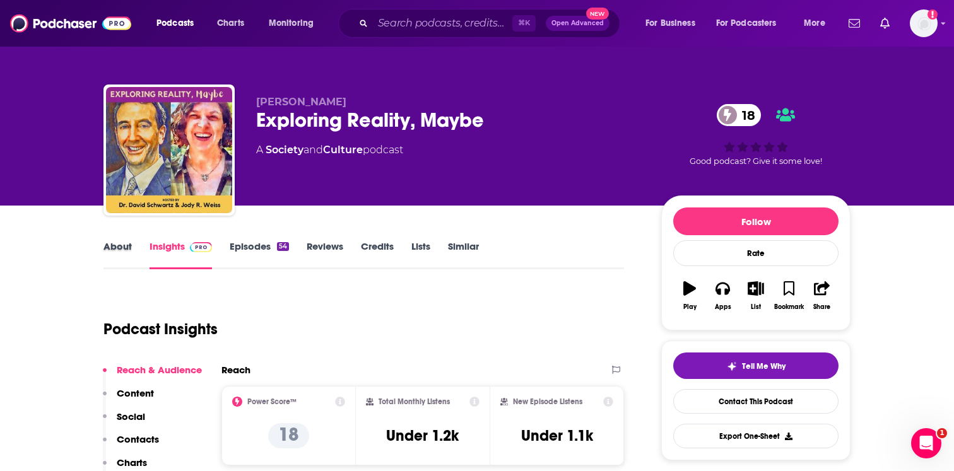
click at [146, 254] on div "About" at bounding box center [126, 254] width 46 height 29
click at [131, 254] on link "About" at bounding box center [117, 254] width 28 height 29
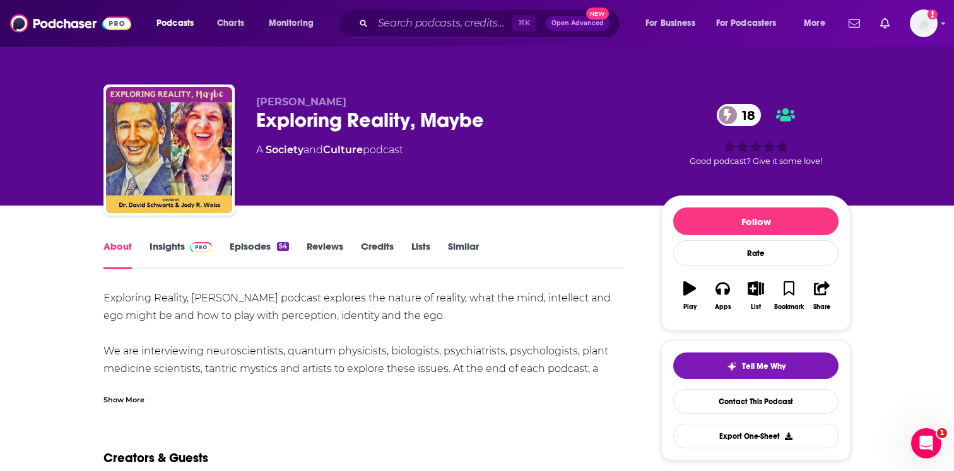
click at [155, 392] on div "Show More" at bounding box center [363, 394] width 520 height 21
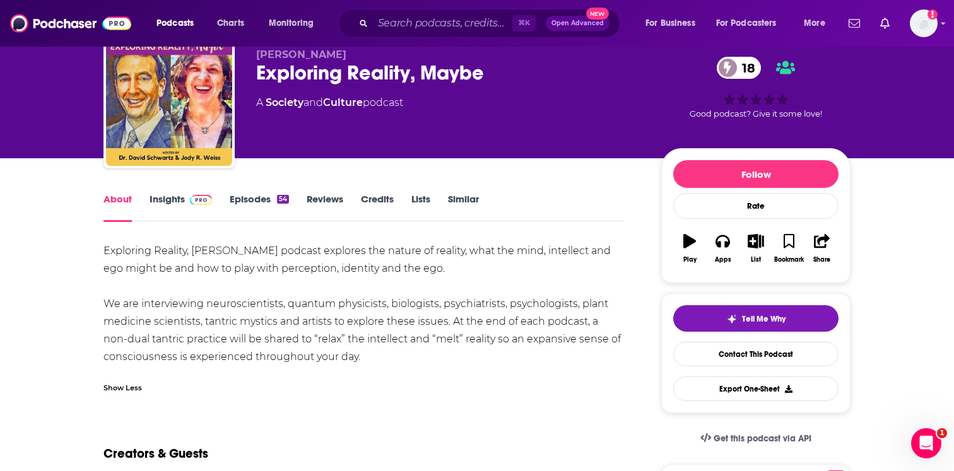
scroll to position [65, 0]
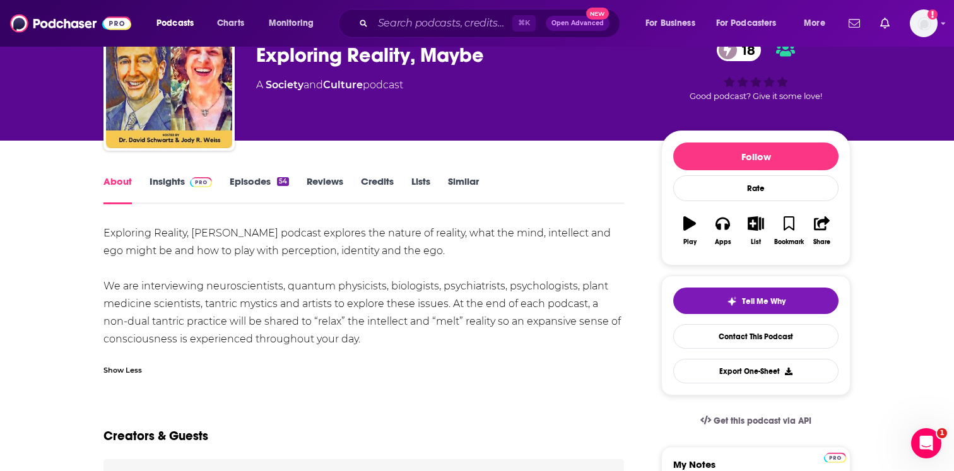
click at [267, 182] on link "Episodes 54" at bounding box center [259, 189] width 59 height 29
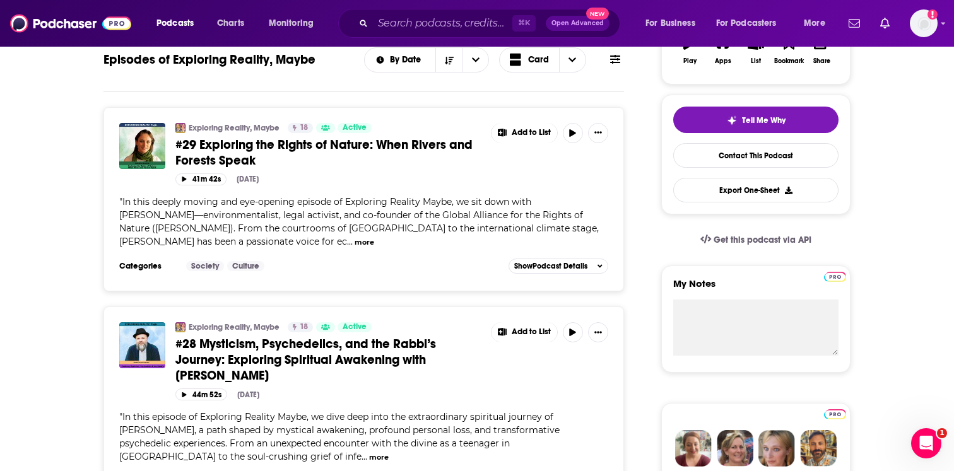
scroll to position [140, 0]
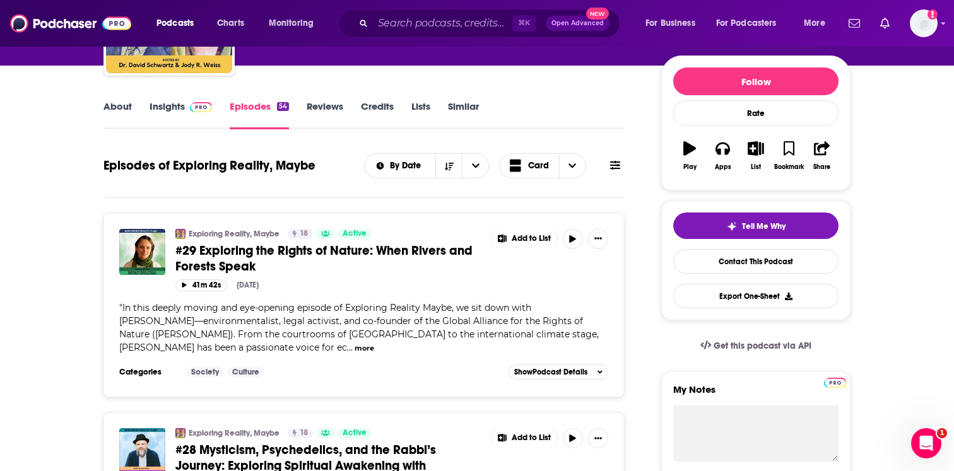
click at [176, 107] on link "Insights" at bounding box center [180, 114] width 62 height 29
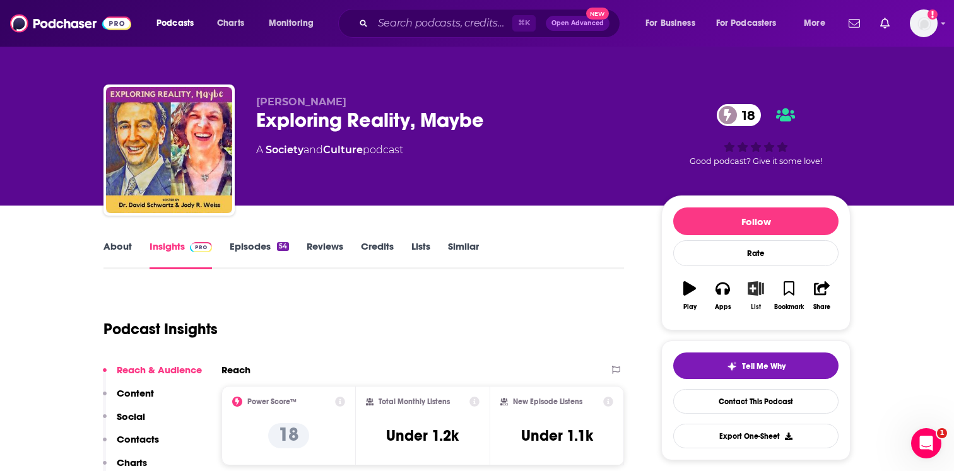
click at [754, 295] on icon "button" at bounding box center [756, 288] width 16 height 14
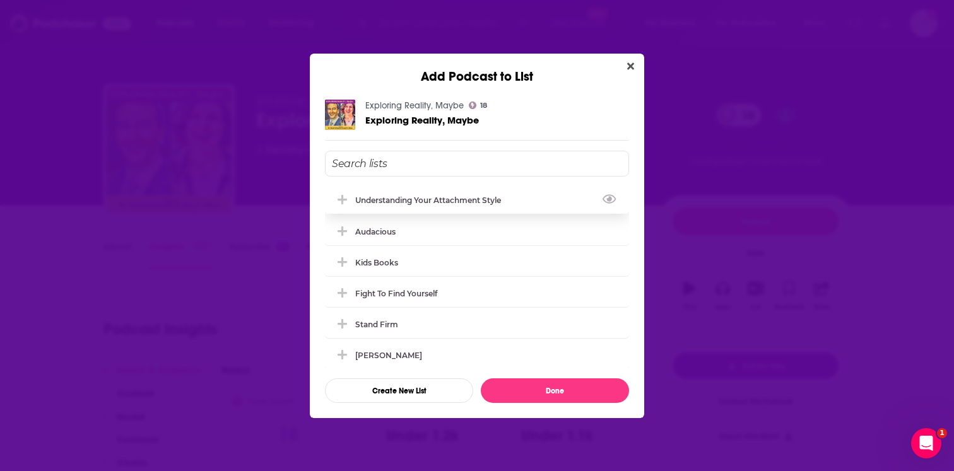
click at [453, 204] on div "understanding your attachment style" at bounding box center [477, 200] width 304 height 28
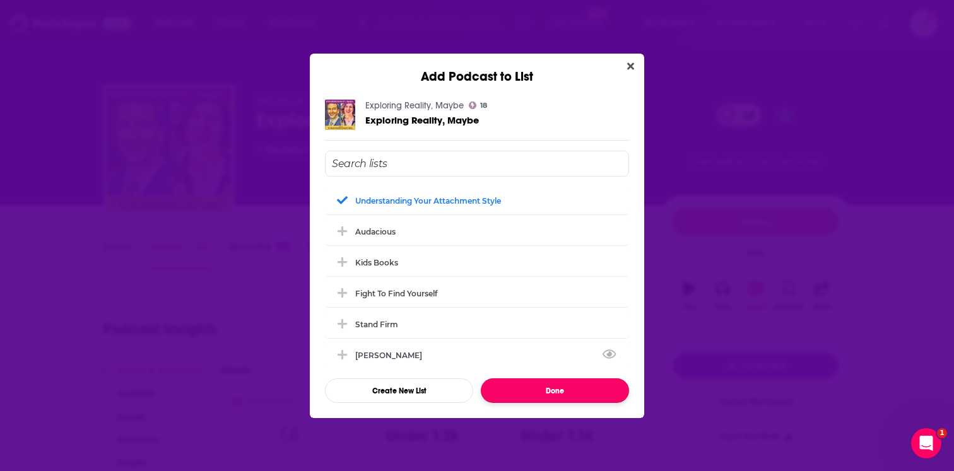
click at [528, 392] on button "Done" at bounding box center [555, 390] width 148 height 25
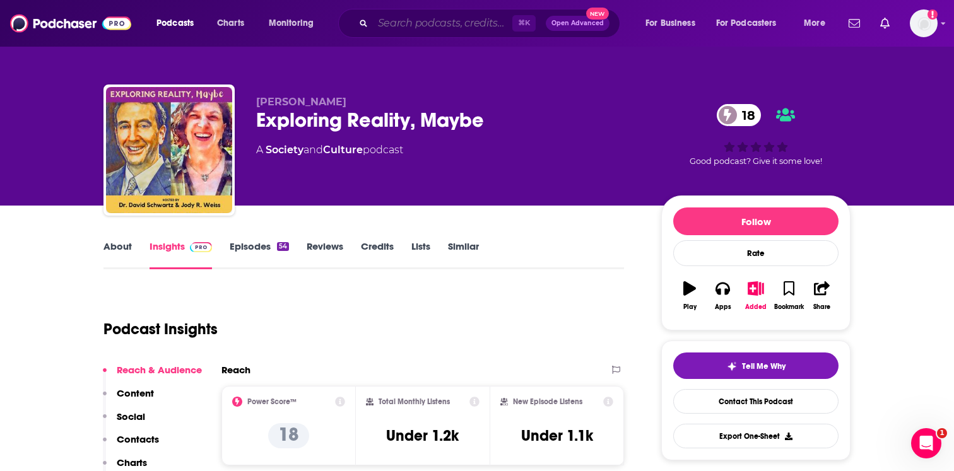
click at [436, 26] on input "Search podcasts, credits, & more..." at bounding box center [442, 23] width 139 height 20
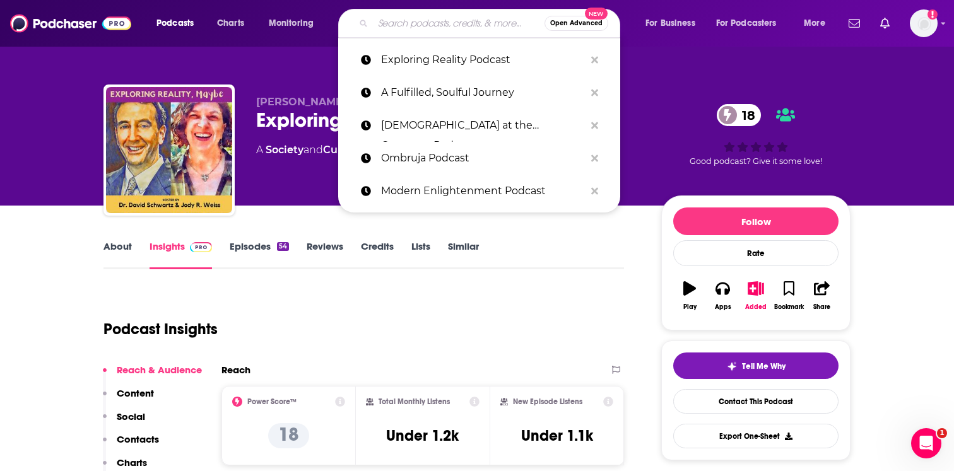
paste input "Wellness Driven Life"
type input "Wellness Driven Life"
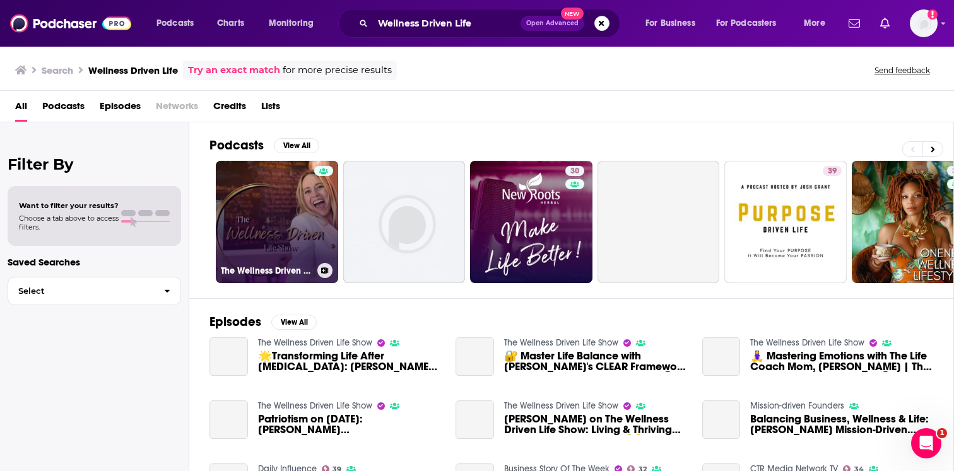
click at [305, 219] on link "The Wellness Driven Life Show" at bounding box center [277, 222] width 122 height 122
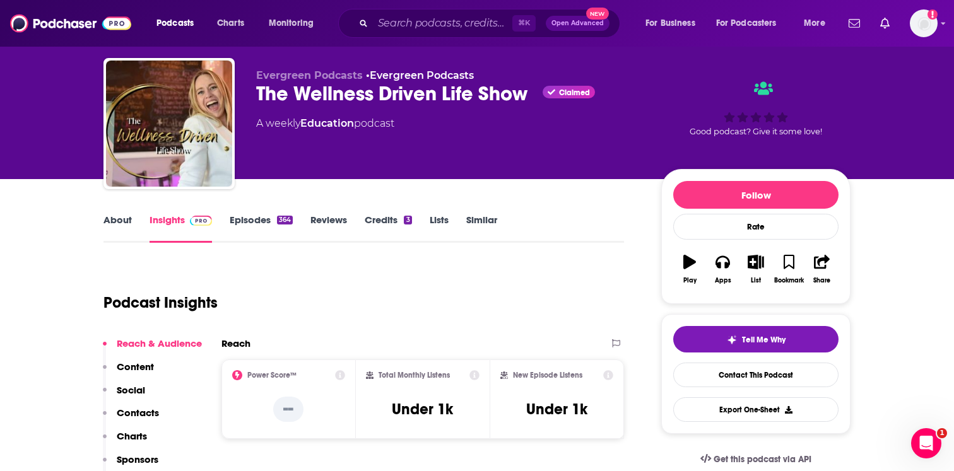
scroll to position [36, 0]
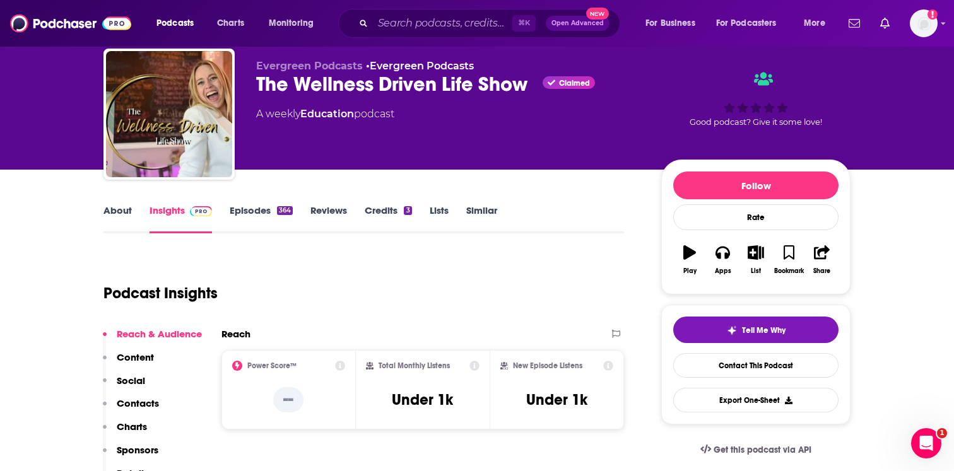
click at [124, 226] on link "About" at bounding box center [117, 218] width 28 height 29
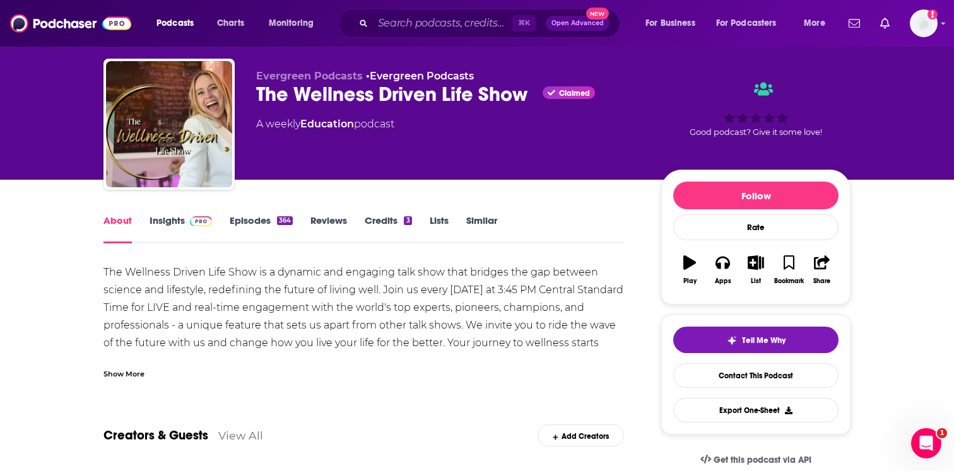
scroll to position [30, 0]
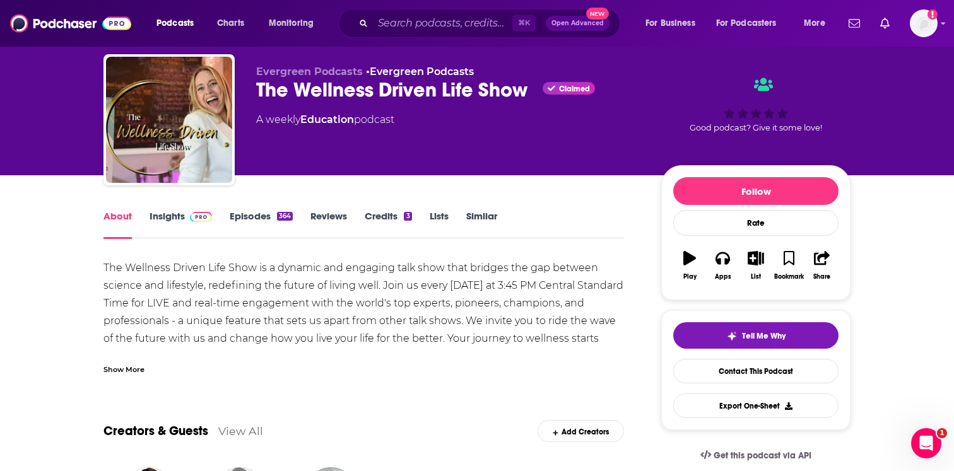
click at [137, 364] on div "Show More" at bounding box center [123, 369] width 41 height 12
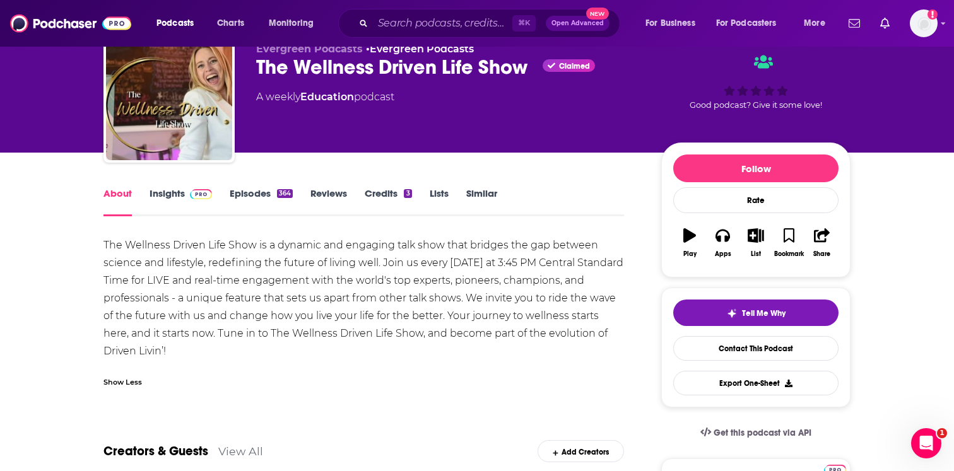
scroll to position [67, 0]
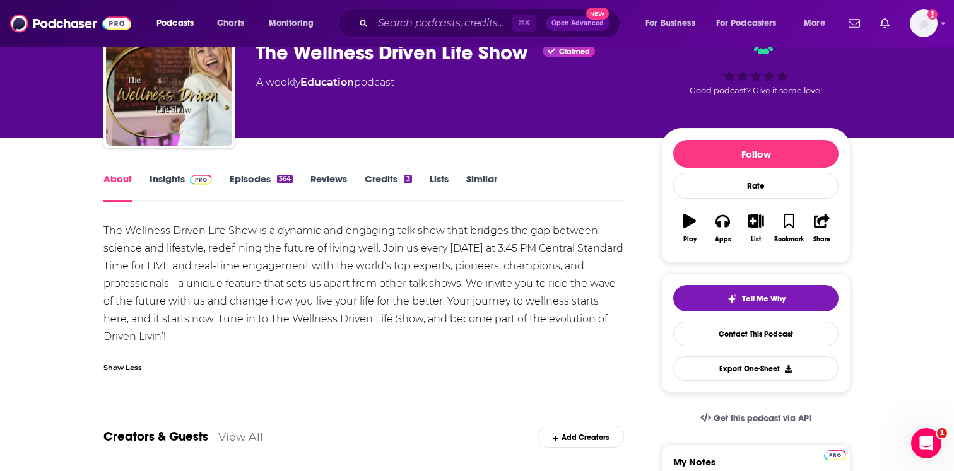
click at [249, 185] on link "Episodes 364" at bounding box center [261, 187] width 63 height 29
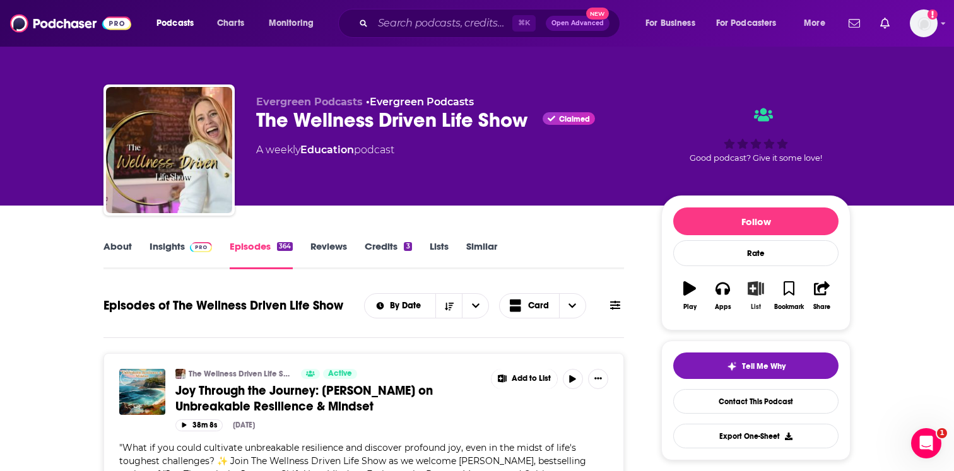
click at [756, 296] on button "List" at bounding box center [755, 295] width 33 height 45
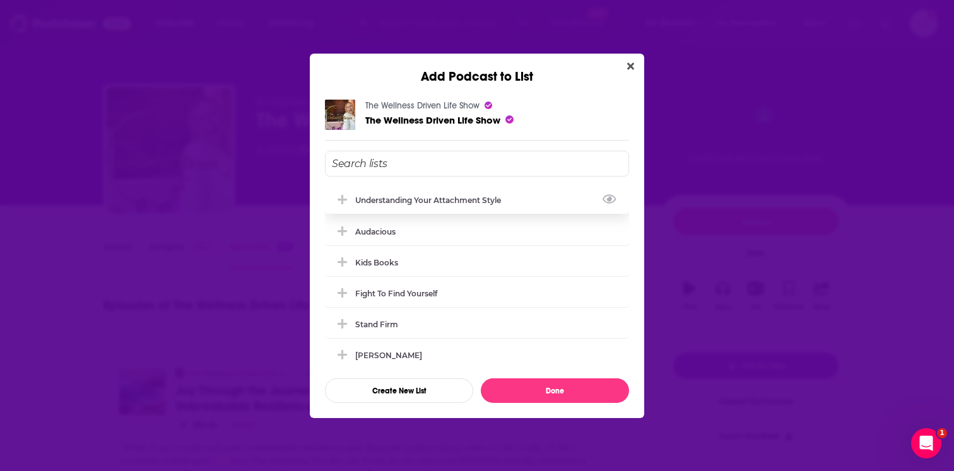
click at [477, 196] on div "understanding your attachment style" at bounding box center [431, 200] width 153 height 9
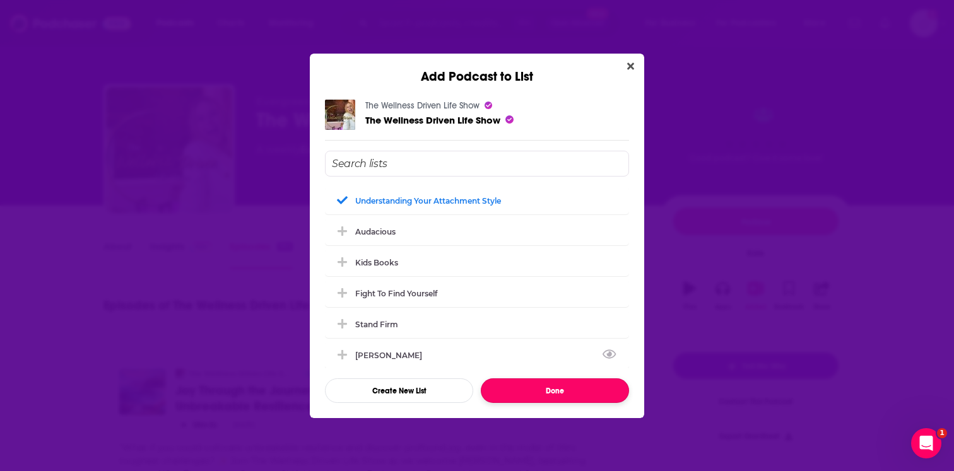
click at [528, 389] on button "Done" at bounding box center [555, 390] width 148 height 25
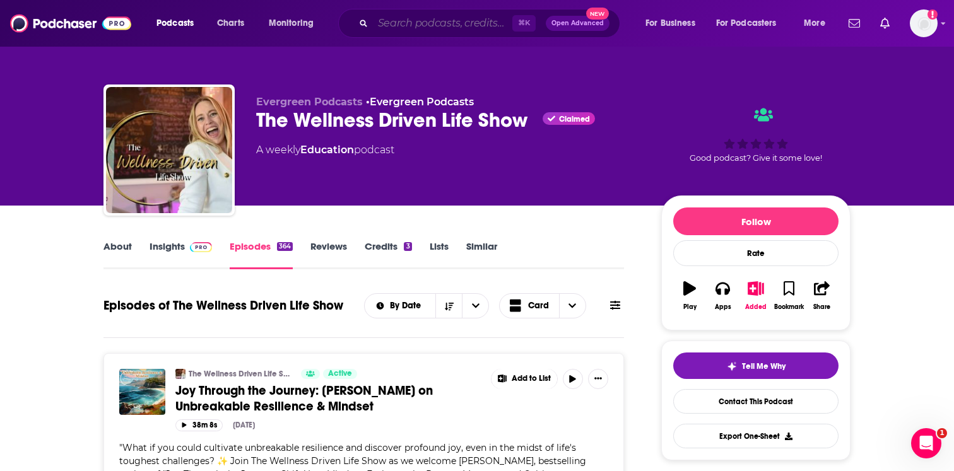
click at [430, 24] on input "Search podcasts, credits, & more..." at bounding box center [442, 23] width 139 height 20
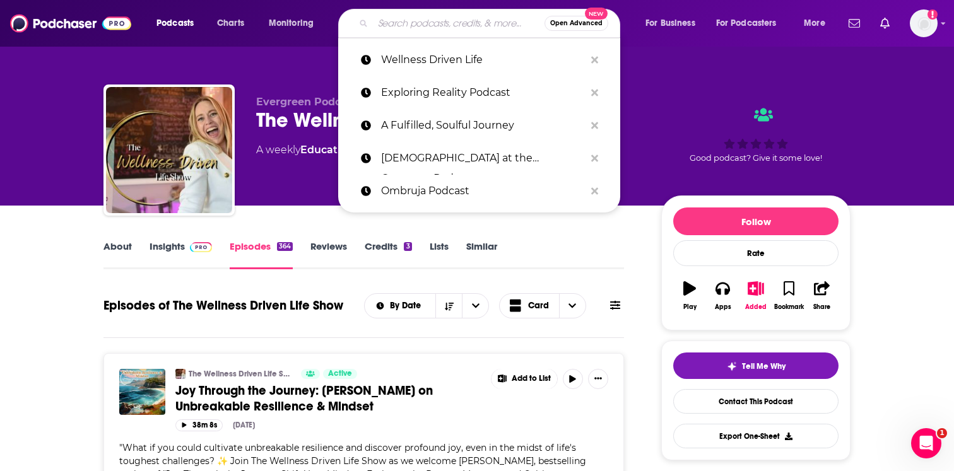
paste input "Life Balance Podcast"
type input "Life Balance Podcast"
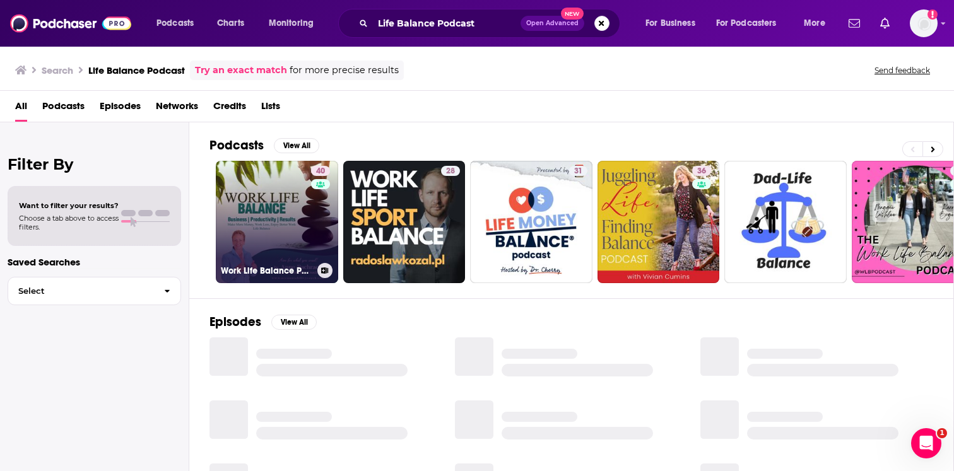
click at [303, 202] on link "40 Work Life Balance Podcast: Business | Productivity | Results" at bounding box center [277, 222] width 122 height 122
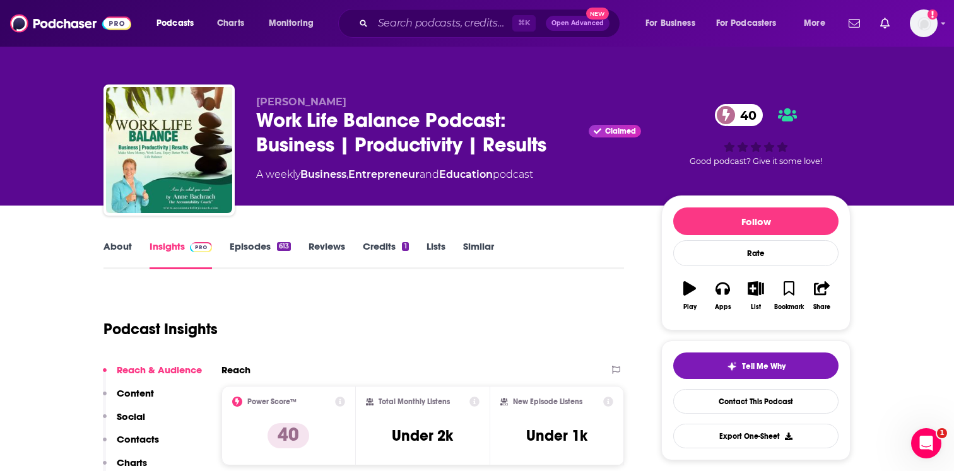
click at [123, 260] on link "About" at bounding box center [117, 254] width 28 height 29
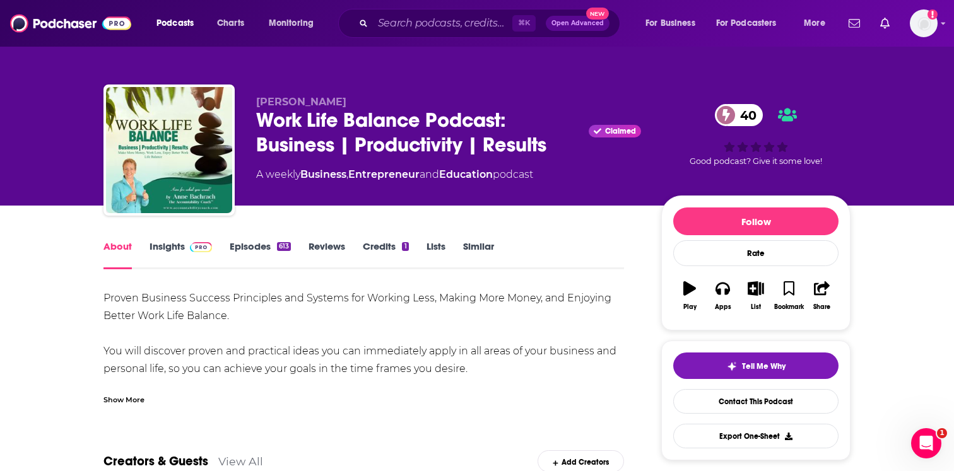
click at [126, 383] on div "Proven Business Success Principles and Systems for Working Less, Making More Mo…" at bounding box center [363, 347] width 520 height 115
click at [128, 388] on div "Show More" at bounding box center [363, 394] width 520 height 21
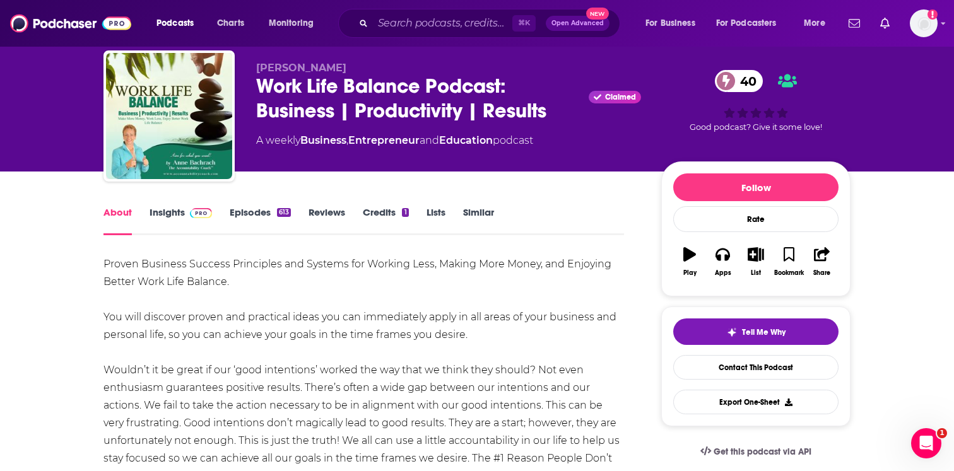
scroll to position [38, 0]
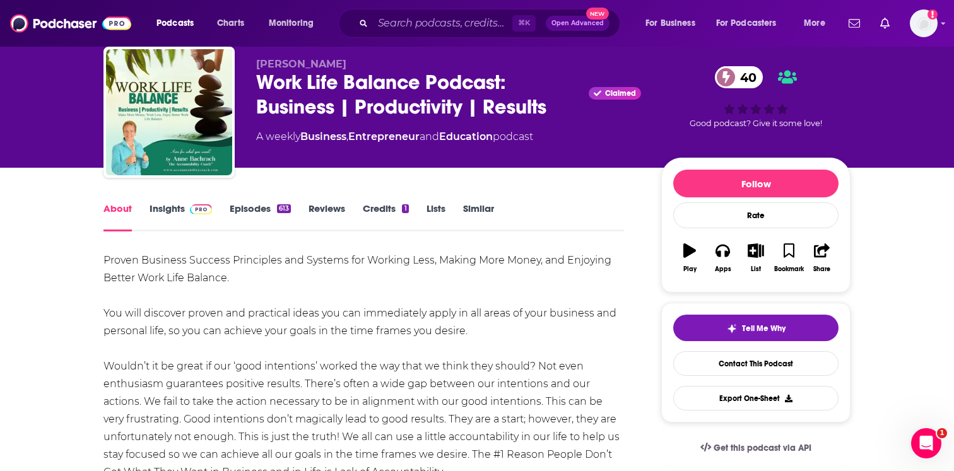
click at [249, 216] on link "Episodes 613" at bounding box center [260, 216] width 61 height 29
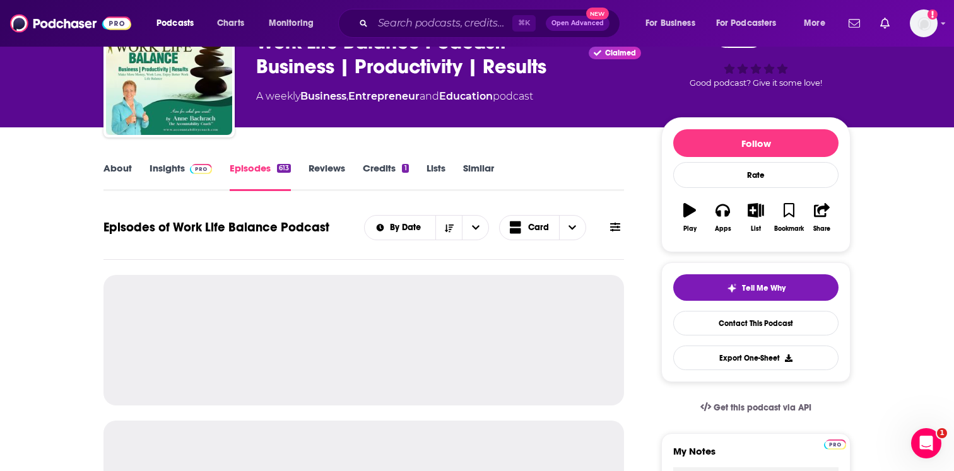
scroll to position [86, 0]
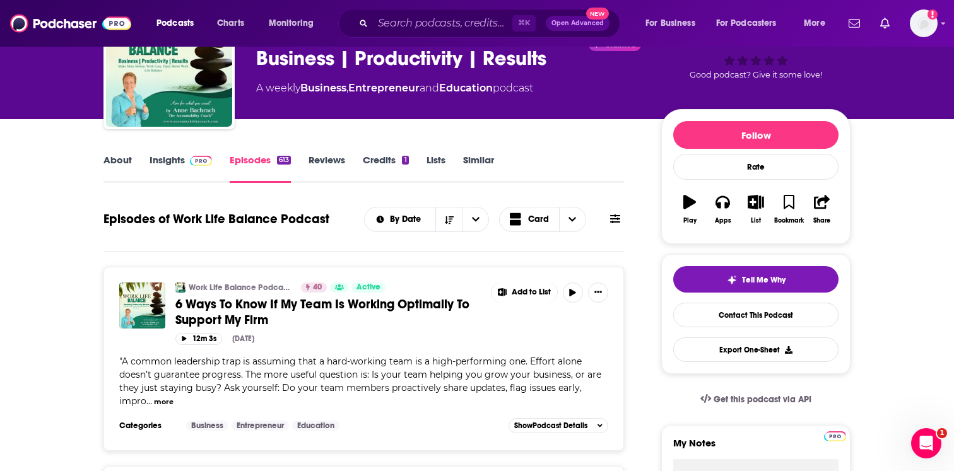
click at [124, 166] on link "About" at bounding box center [117, 168] width 28 height 29
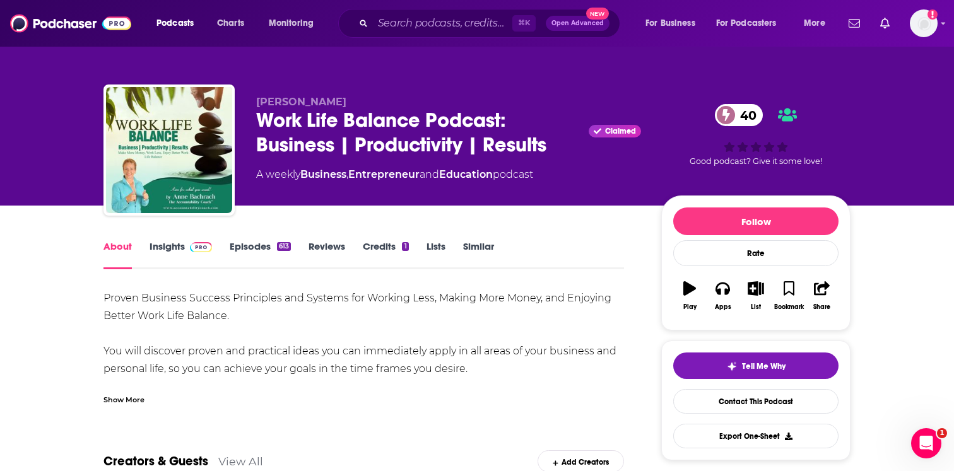
click at [115, 405] on div "Show More" at bounding box center [123, 399] width 41 height 12
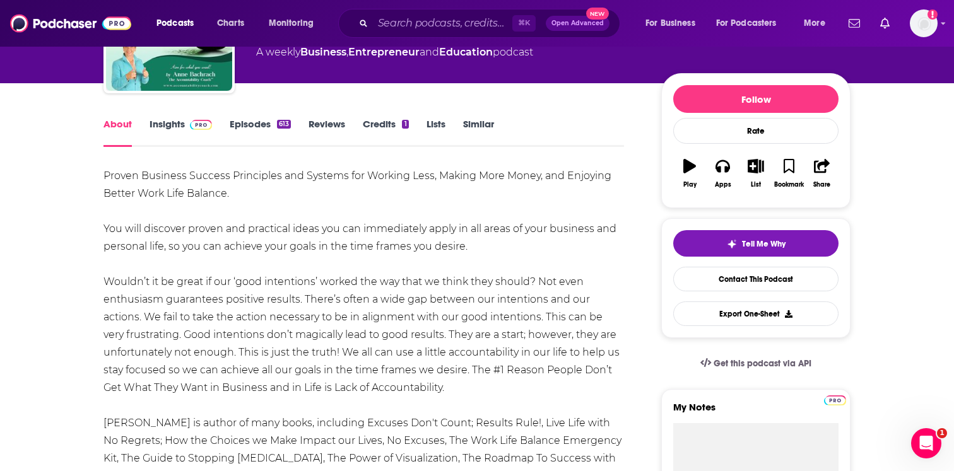
scroll to position [124, 0]
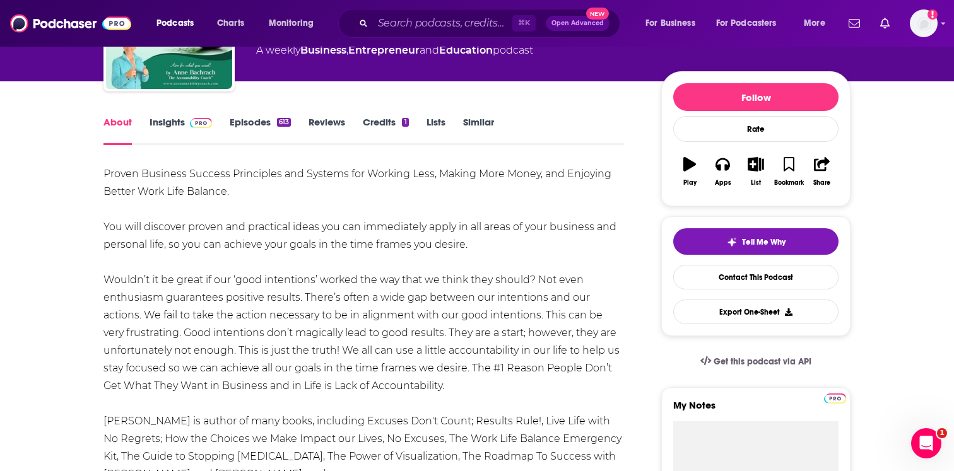
click at [590, 176] on div "Proven Business Success Principles and Systems for Working Less, Making More Mo…" at bounding box center [363, 447] width 520 height 565
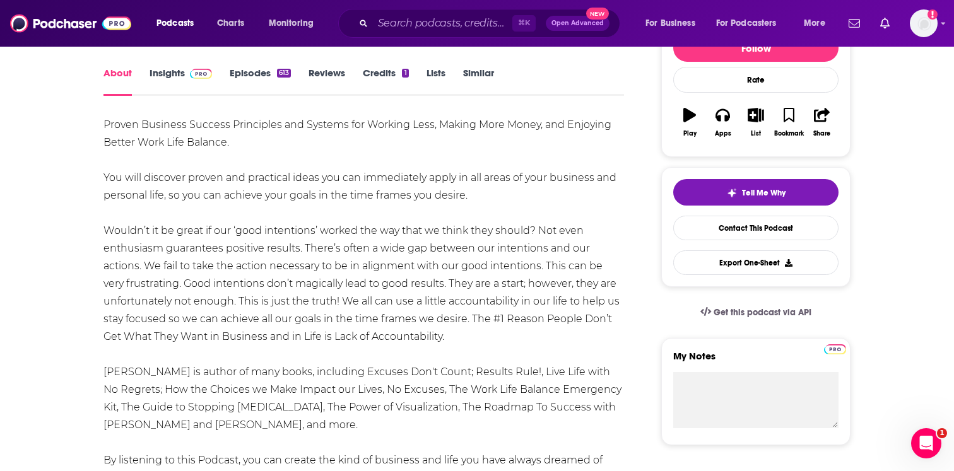
scroll to position [85, 0]
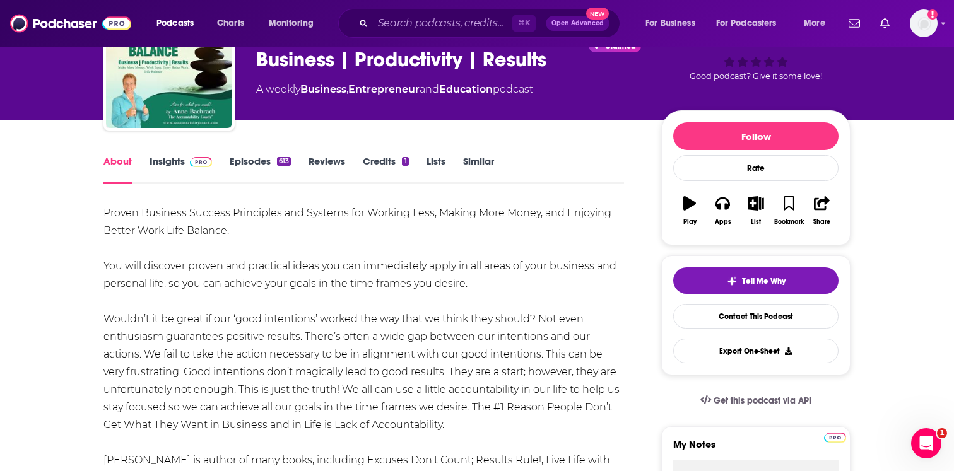
click at [260, 176] on link "Episodes 613" at bounding box center [260, 169] width 61 height 29
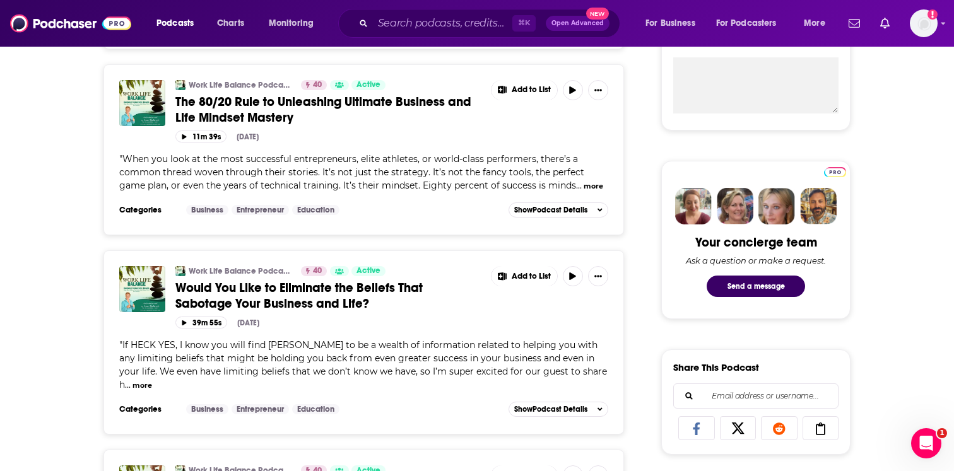
scroll to position [559, 0]
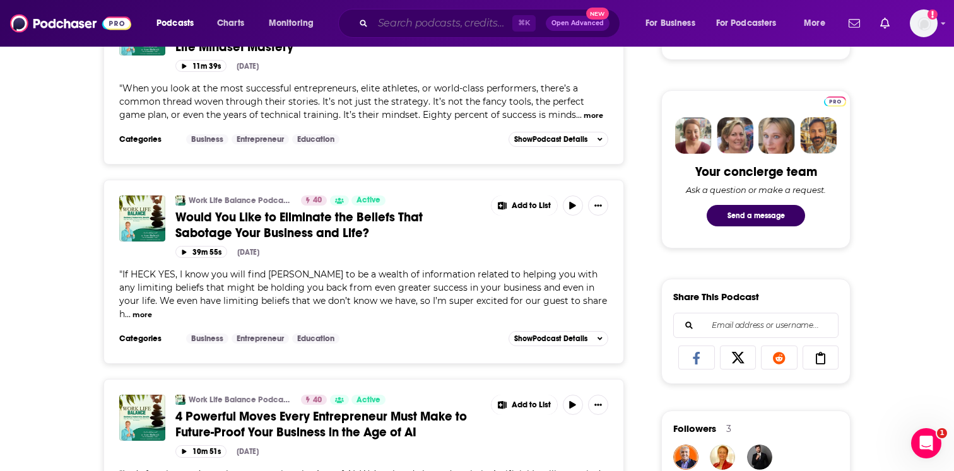
click at [393, 23] on input "Search podcasts, credits, & more..." at bounding box center [442, 23] width 139 height 20
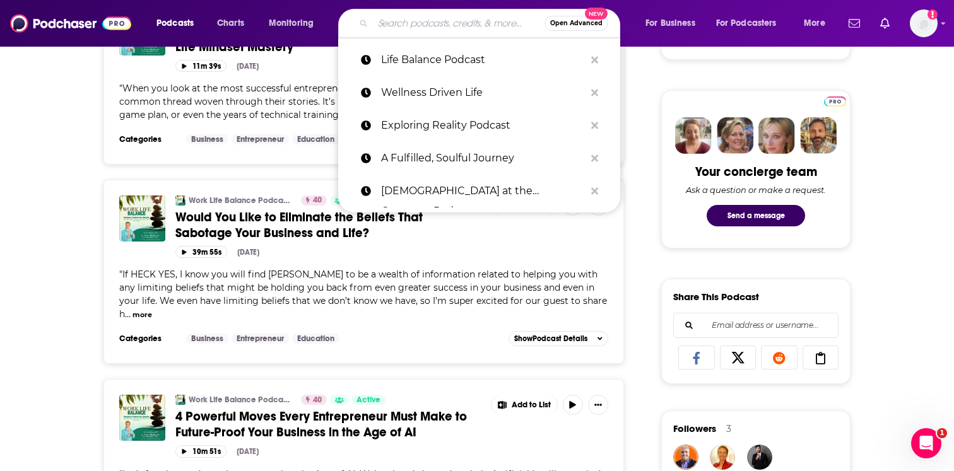
paste input "Next Level Soul Podcast"
type input "Next Level Soul Podcast"
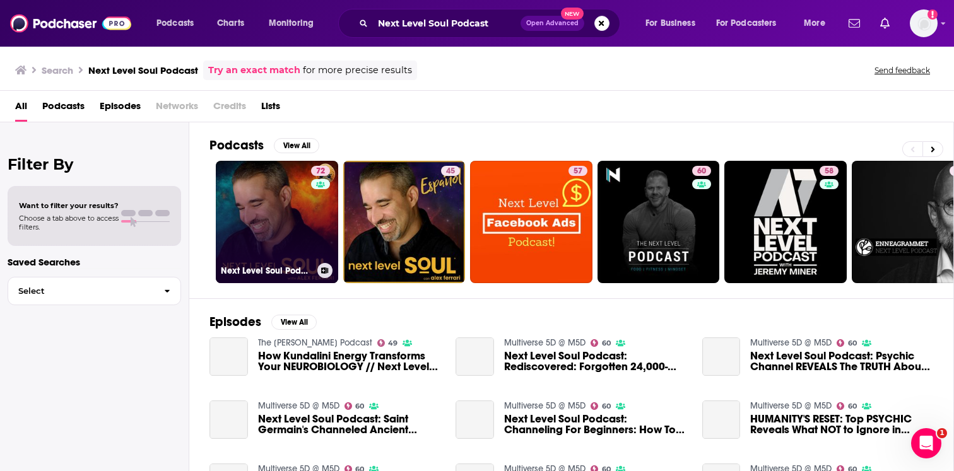
click at [282, 186] on link "72 Next Level Soul Podcast with [PERSON_NAME]" at bounding box center [277, 222] width 122 height 122
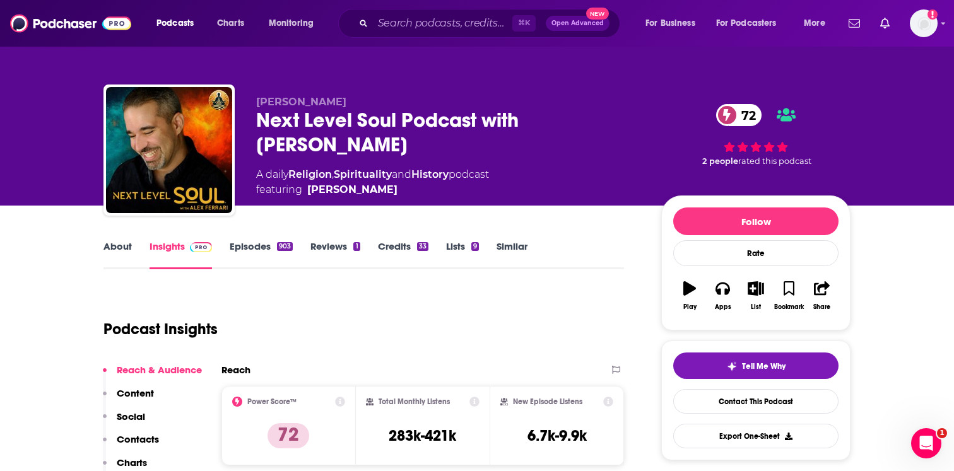
click at [115, 246] on link "About" at bounding box center [117, 254] width 28 height 29
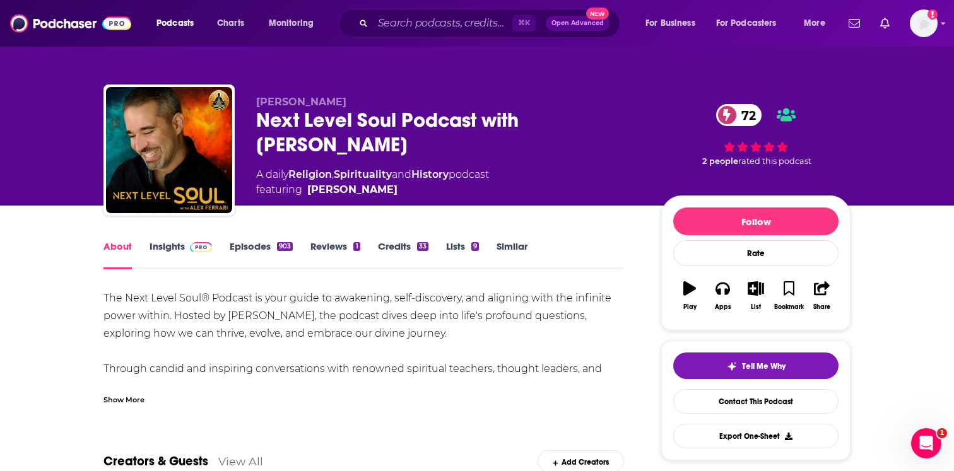
click at [110, 400] on div "Show More" at bounding box center [123, 399] width 41 height 12
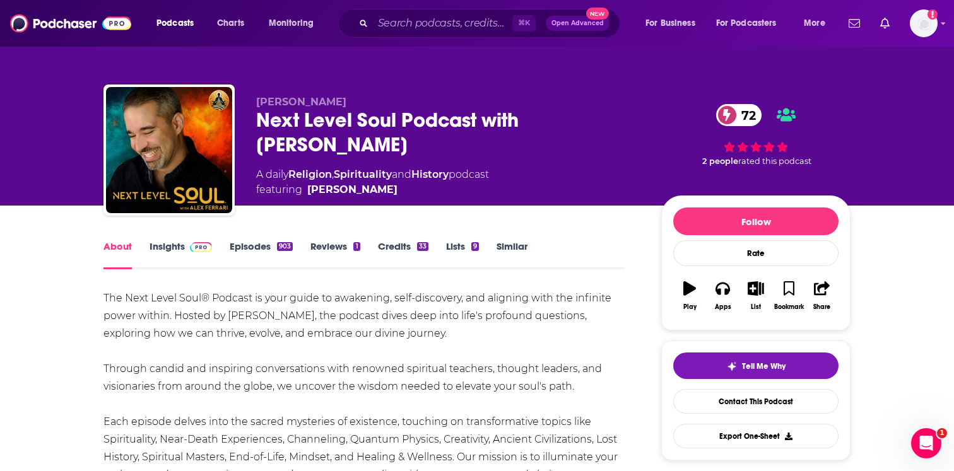
click at [249, 252] on link "Episodes 903" at bounding box center [261, 254] width 63 height 29
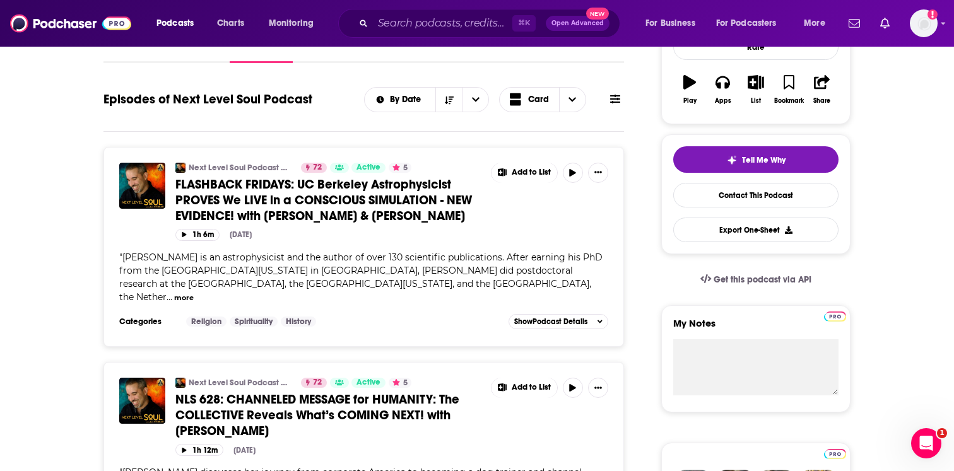
scroll to position [146, 0]
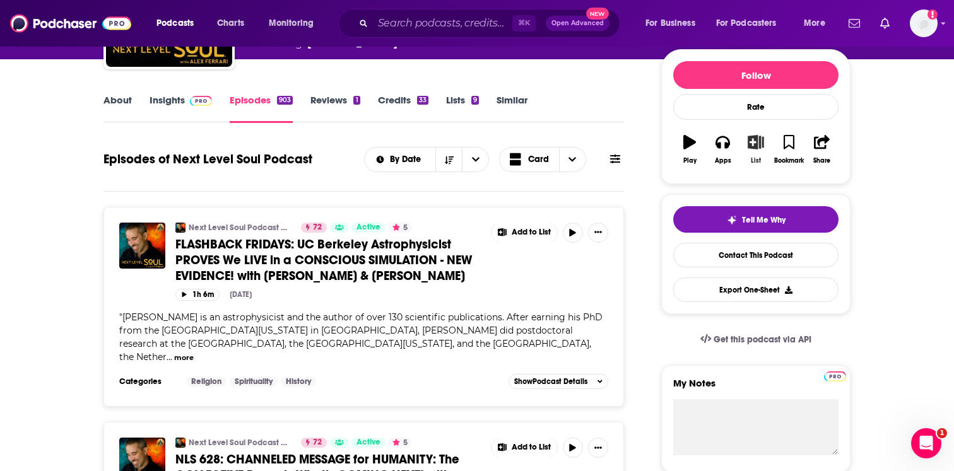
click at [746, 148] on button "List" at bounding box center [755, 149] width 33 height 45
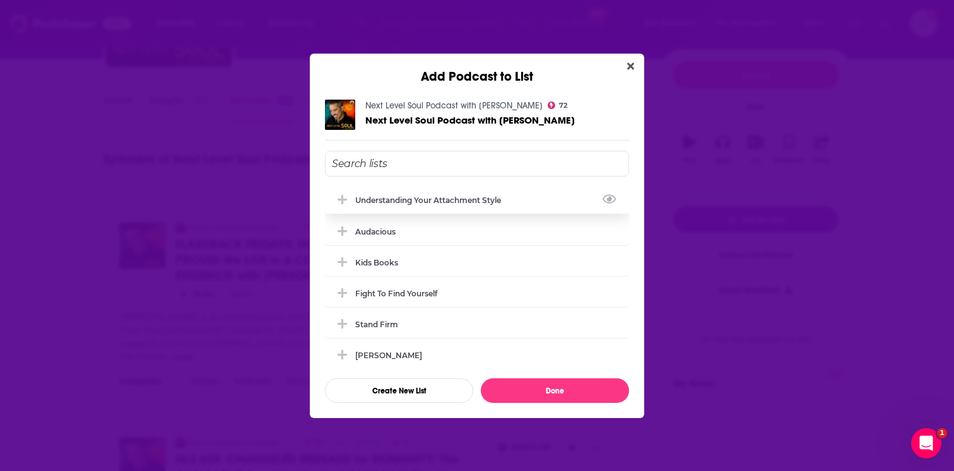
click at [471, 196] on div "understanding your attachment style" at bounding box center [431, 200] width 153 height 9
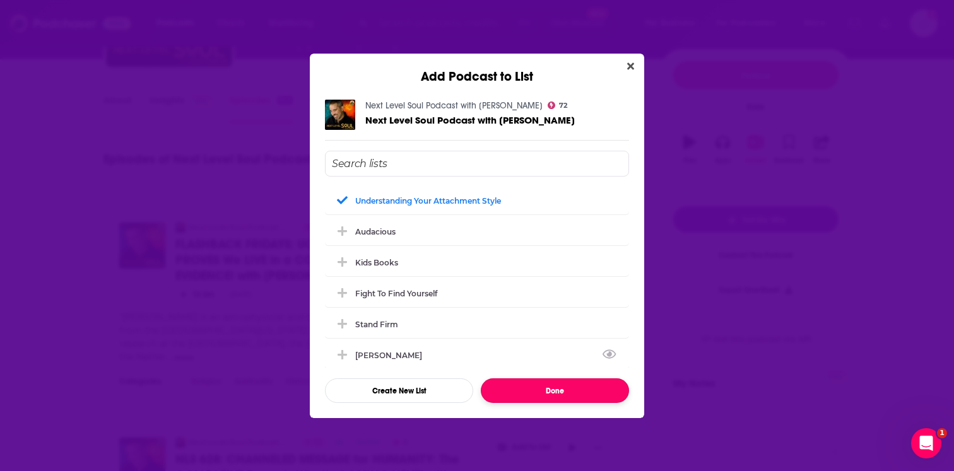
click at [538, 378] on button "Done" at bounding box center [555, 390] width 148 height 25
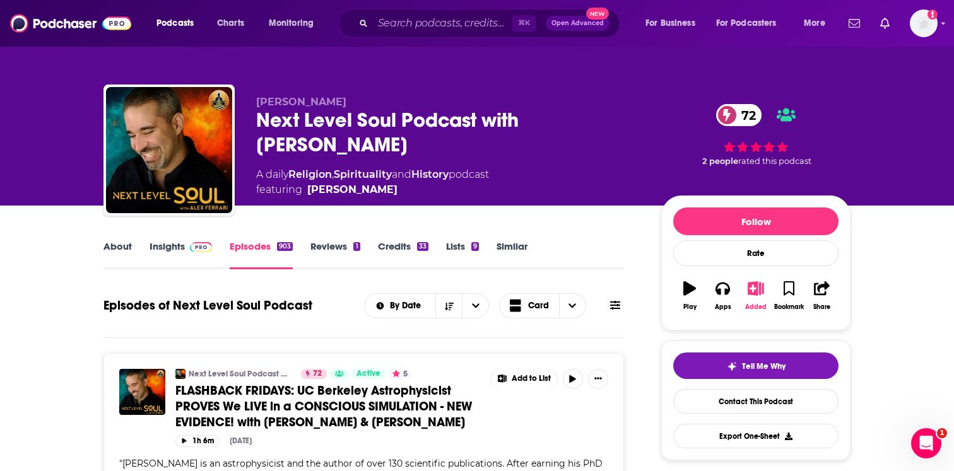
scroll to position [146, 0]
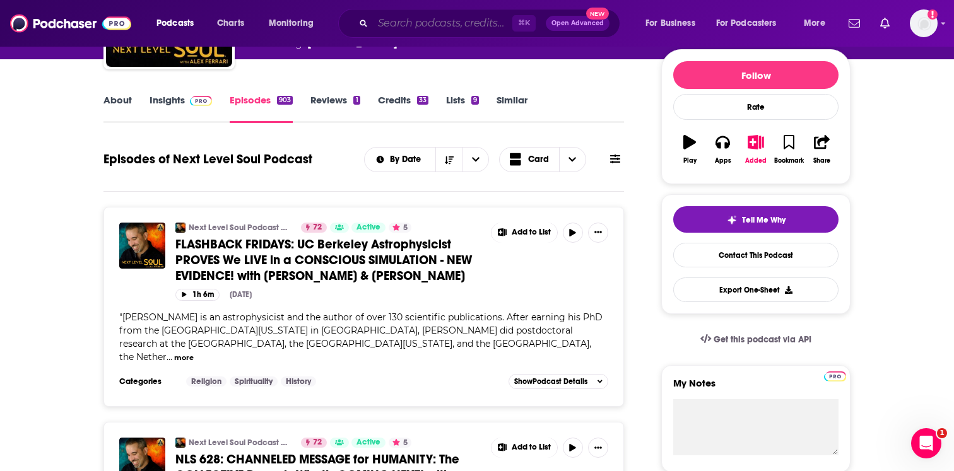
click at [476, 20] on input "Search podcasts, credits, & more..." at bounding box center [442, 23] width 139 height 20
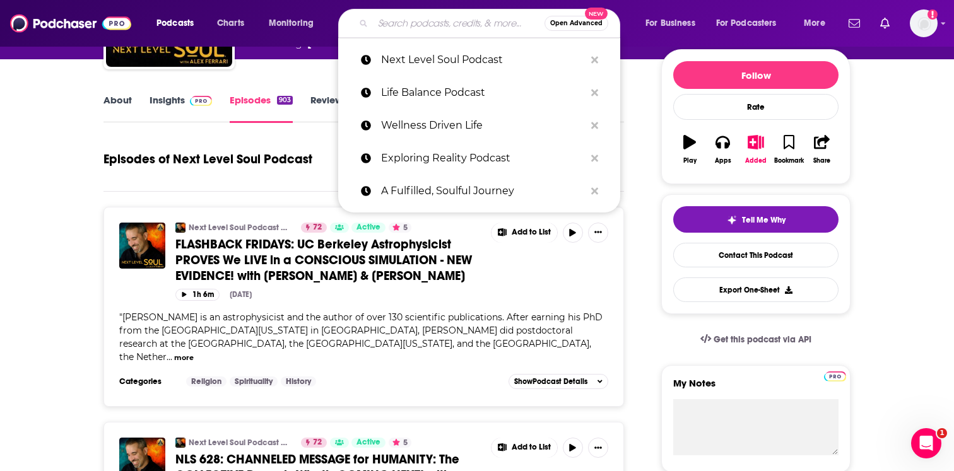
paste input "The John Strelecky Audio Experience Podcas"
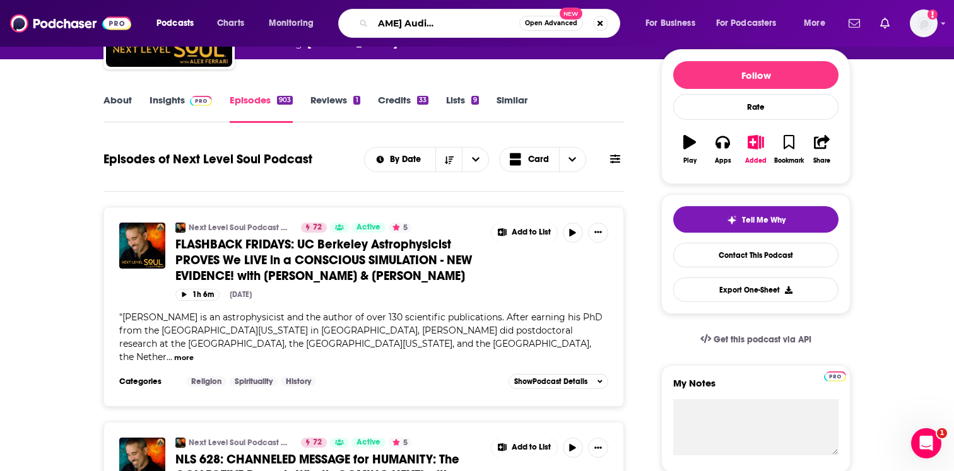
type input "The John Strelecky Audio Experience Podcast"
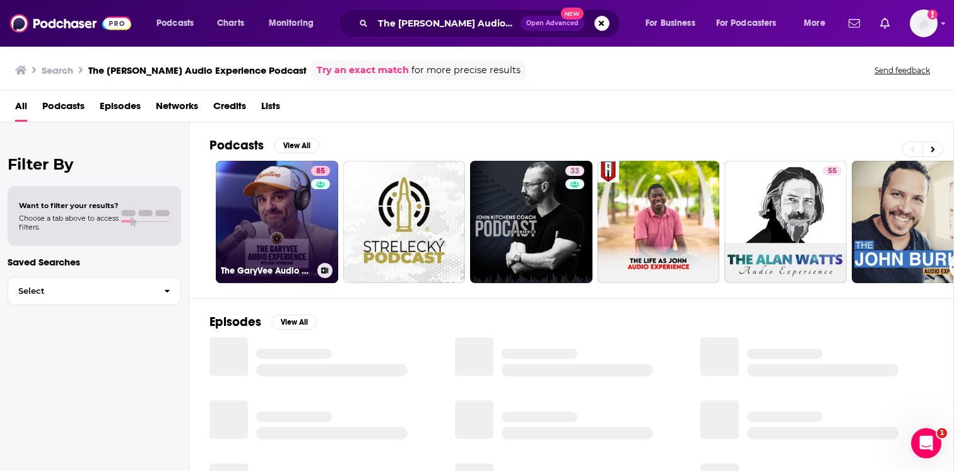
click at [247, 237] on link "85 The GaryVee Audio Experience" at bounding box center [277, 222] width 122 height 122
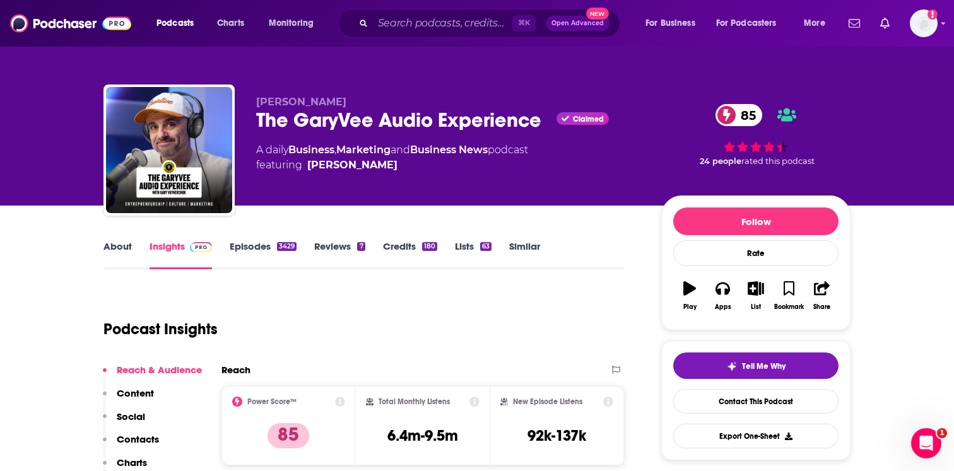
click at [120, 254] on link "About" at bounding box center [117, 254] width 28 height 29
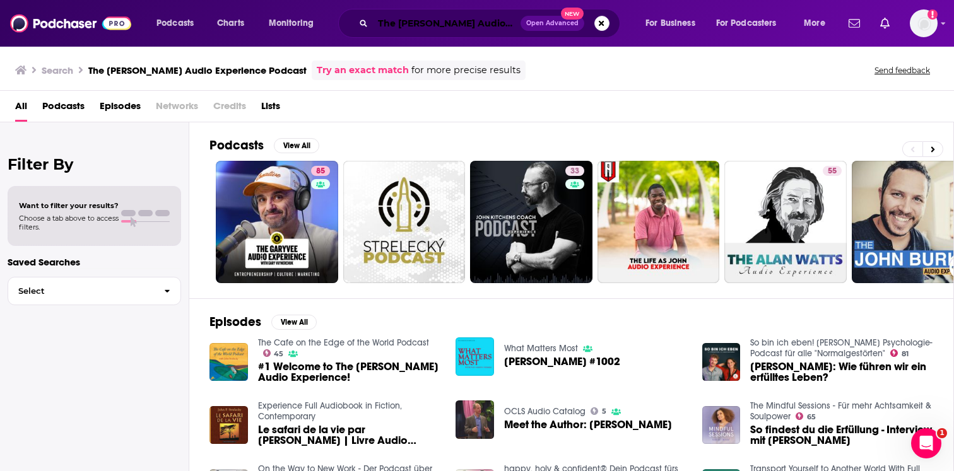
click at [410, 21] on input "The John Strelecky Audio Experience Podcast" at bounding box center [447, 23] width 148 height 20
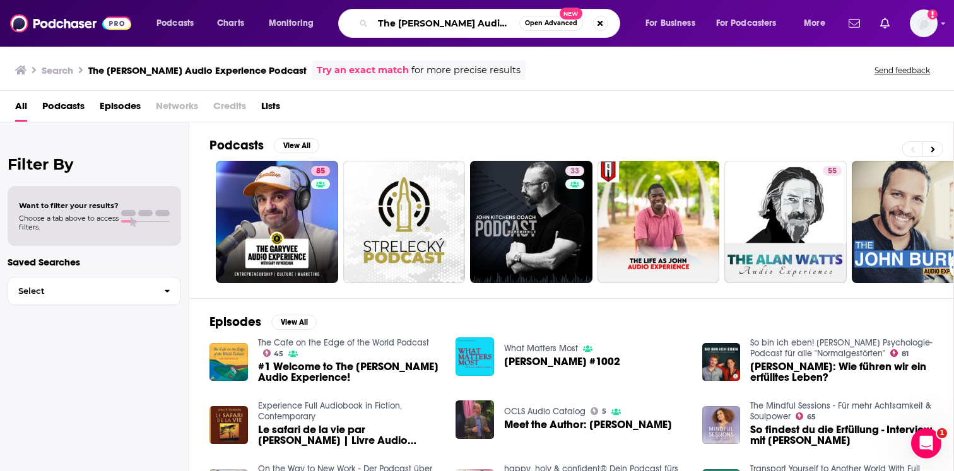
click at [410, 21] on input "The John Strelecky Audio Experience Podcast" at bounding box center [446, 23] width 146 height 20
paste input "Design Your Lif"
type input "Design Your Life Podcast"
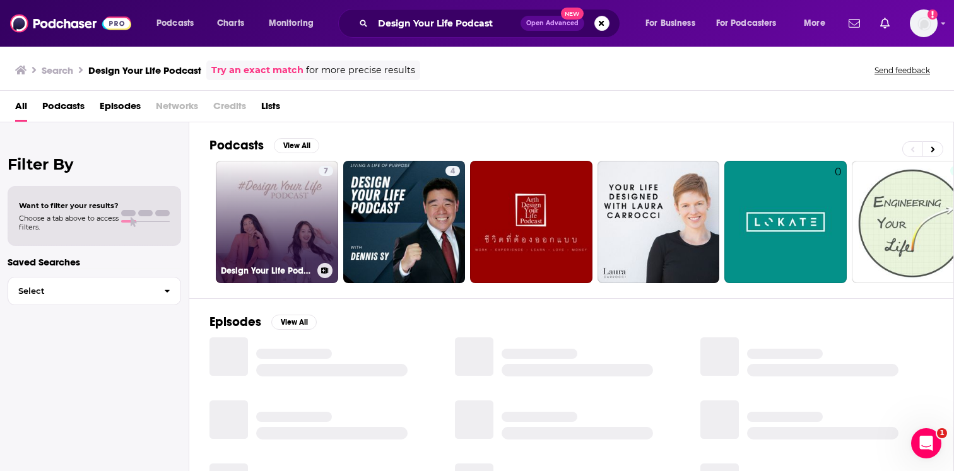
click at [271, 212] on link "7 Design Your Life Podcast" at bounding box center [277, 222] width 122 height 122
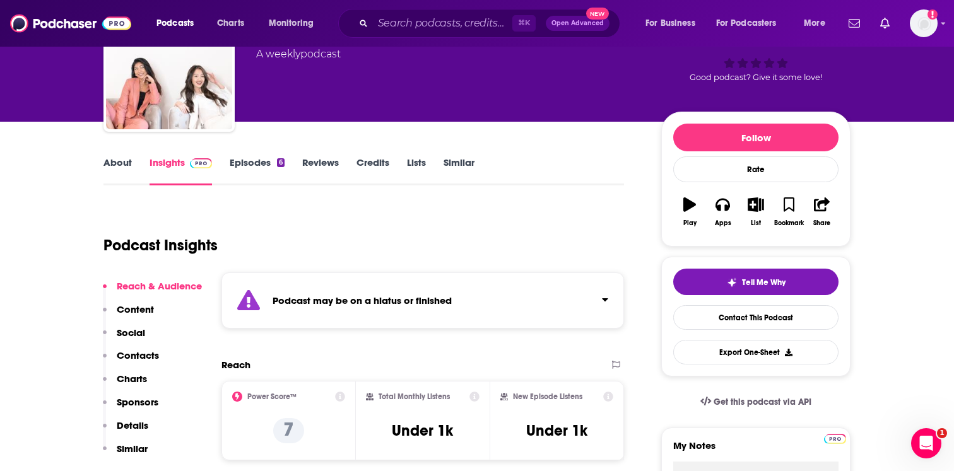
scroll to position [94, 0]
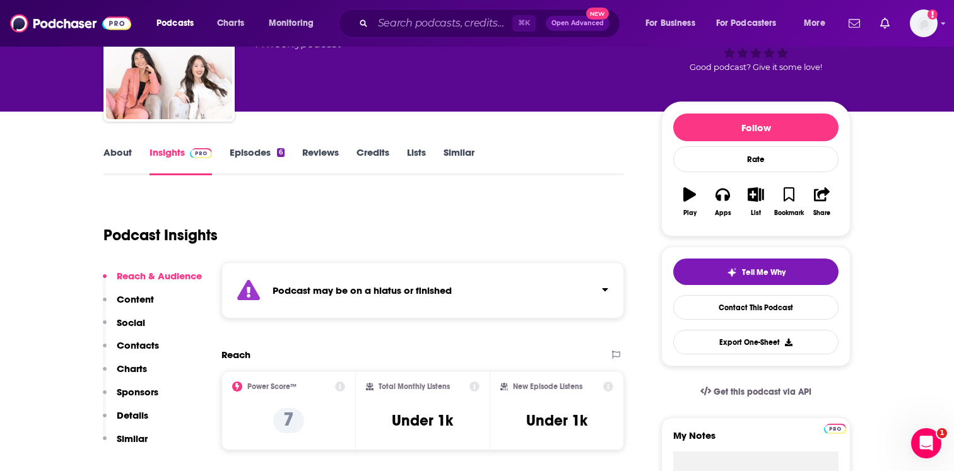
click at [311, 284] on strong "Podcast may be on a hiatus or finished" at bounding box center [361, 290] width 179 height 12
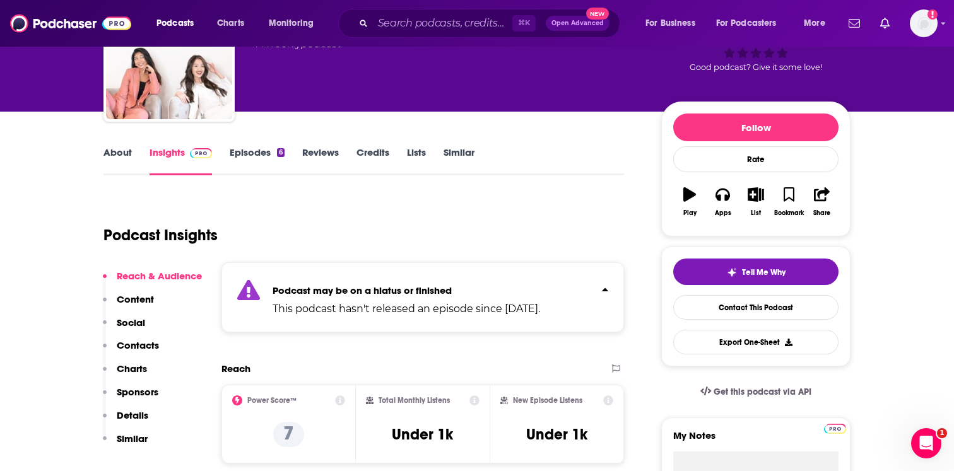
click at [311, 283] on div "Podcast may be on a hiatus or finished This podcast hasn't released an episode …" at bounding box center [405, 297] width 267 height 38
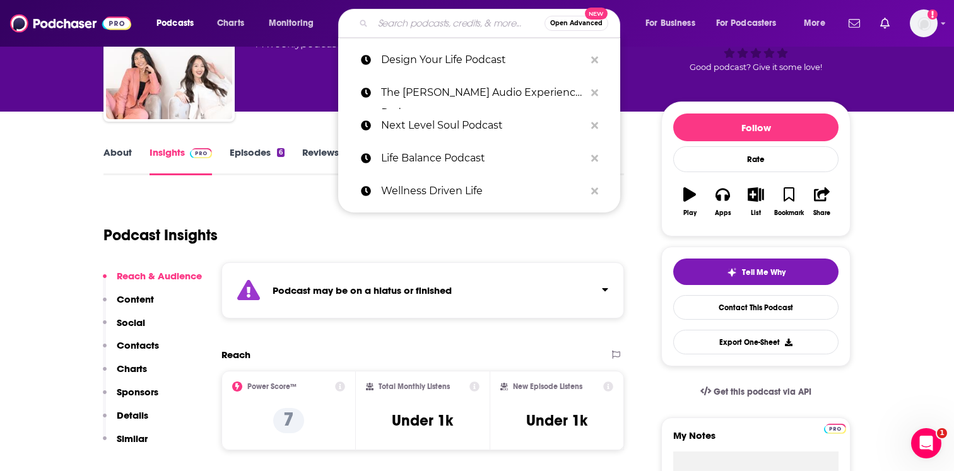
click at [423, 17] on input "Search podcasts, credits, & more..." at bounding box center [459, 23] width 172 height 20
paste input "Rich Life Lab"
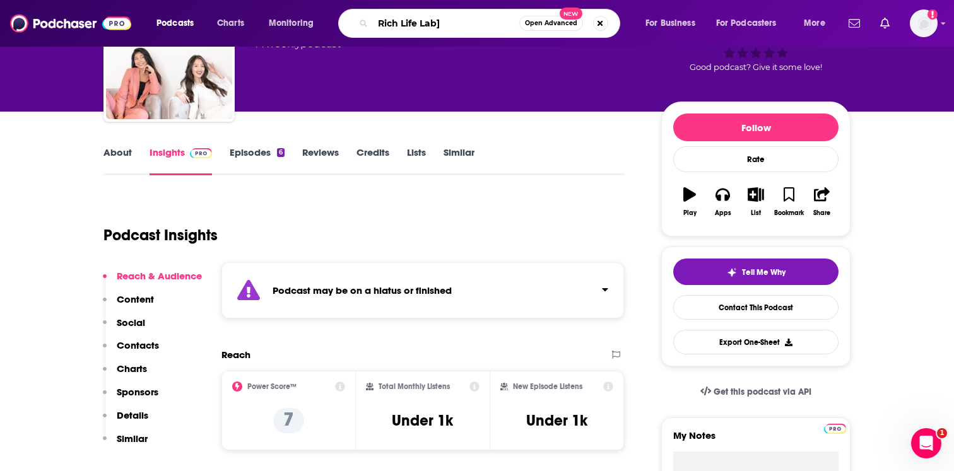
type input "Rich Life Lab"
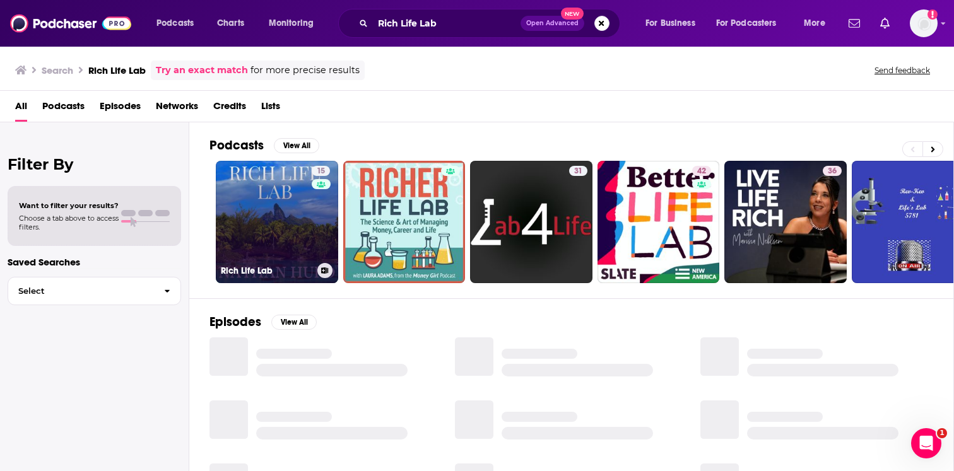
click at [313, 211] on div "15" at bounding box center [322, 214] width 21 height 97
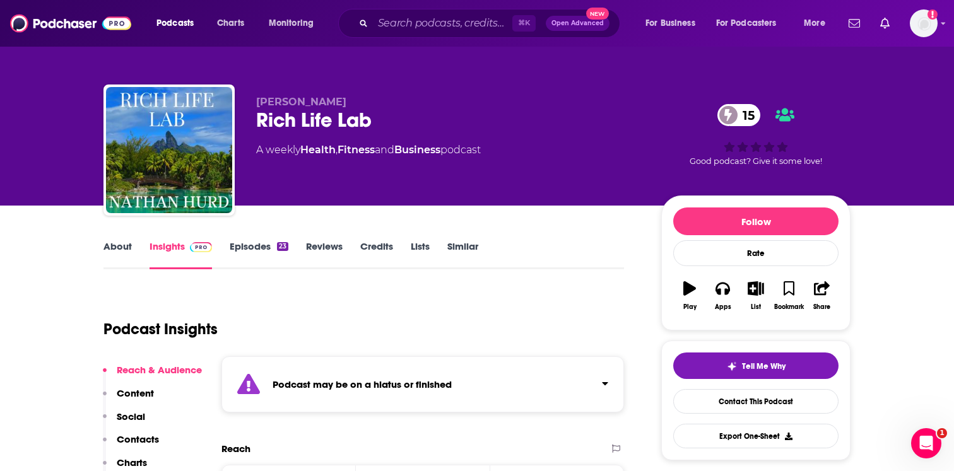
click at [298, 383] on strong "Podcast may be on a hiatus or finished" at bounding box center [361, 384] width 179 height 12
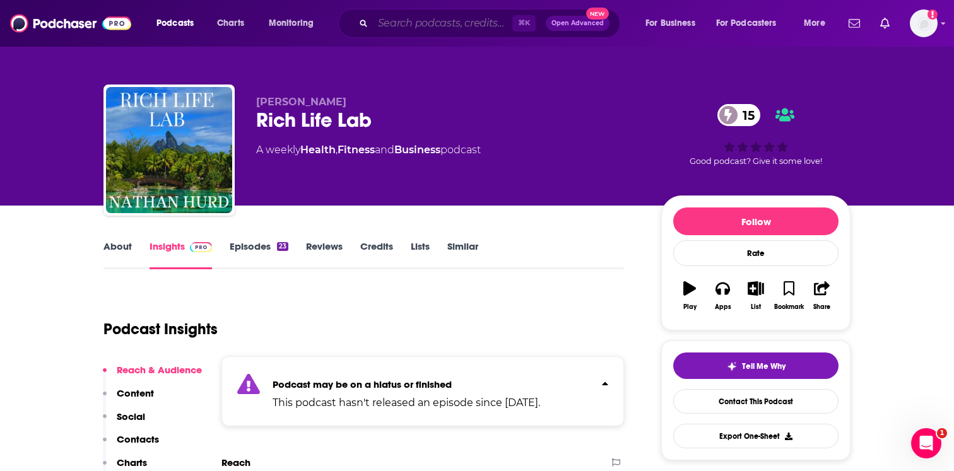
click at [413, 25] on input "Search podcasts, credits, & more..." at bounding box center [442, 23] width 139 height 20
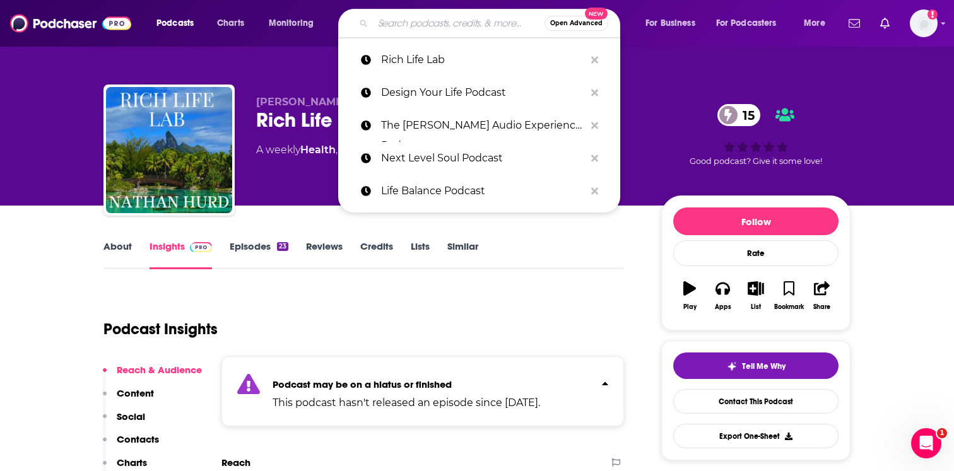
paste input "The Psychedelic Podcast"
type input "The Psychedelic Podcast"
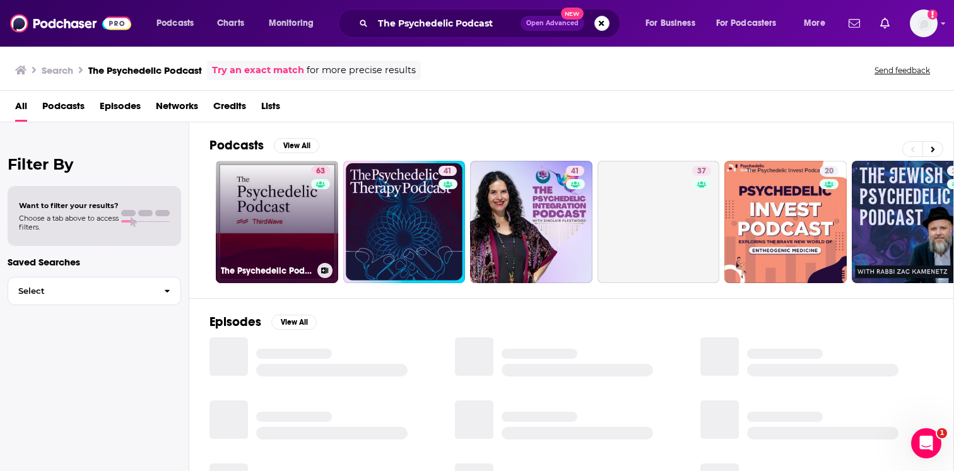
click at [327, 199] on div "63" at bounding box center [322, 214] width 22 height 97
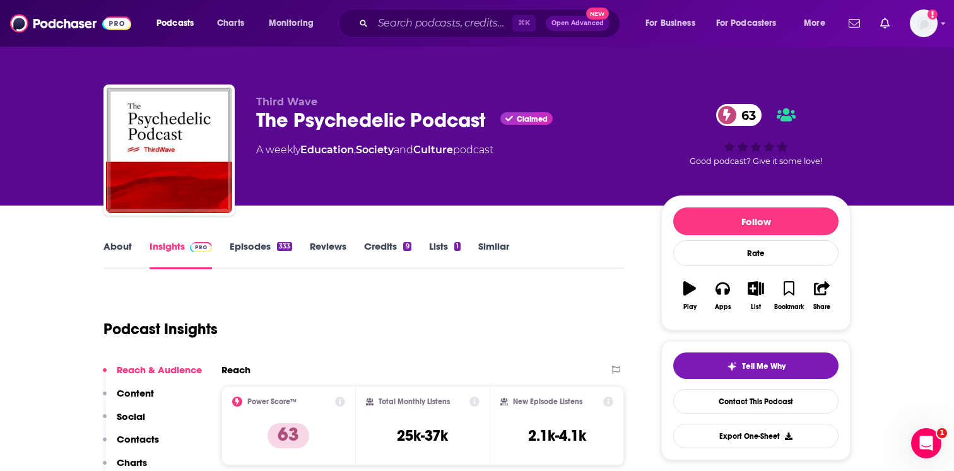
click at [117, 257] on link "About" at bounding box center [117, 254] width 28 height 29
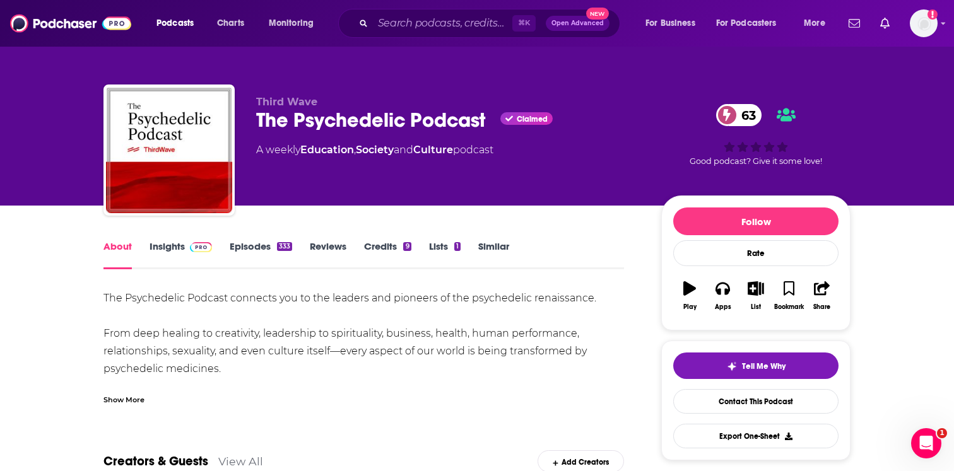
scroll to position [23, 0]
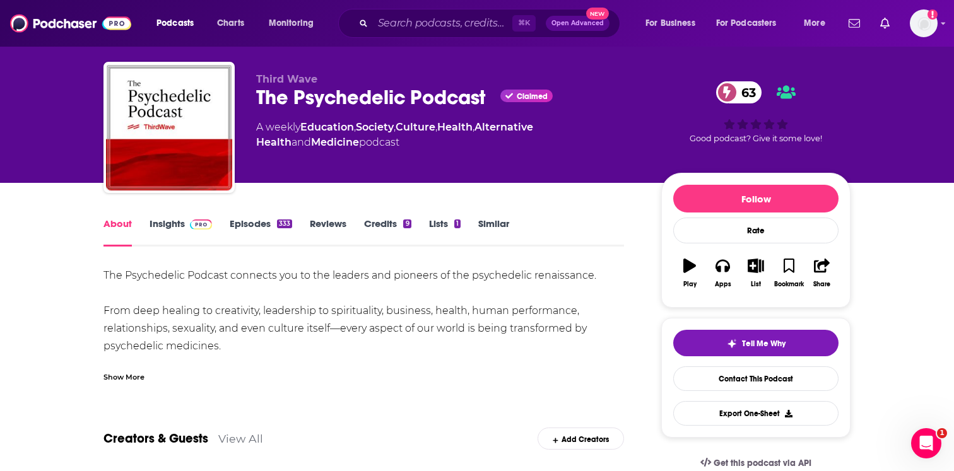
click at [136, 363] on div "Show More" at bounding box center [363, 371] width 520 height 21
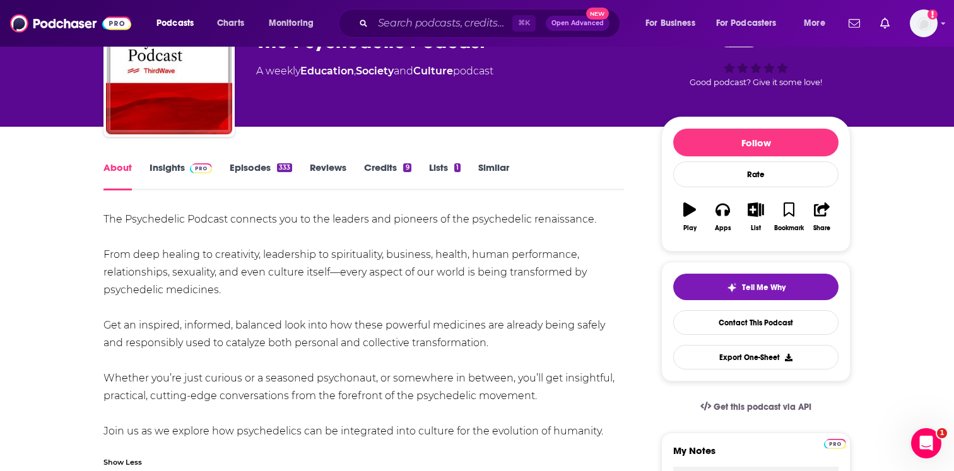
scroll to position [81, 0]
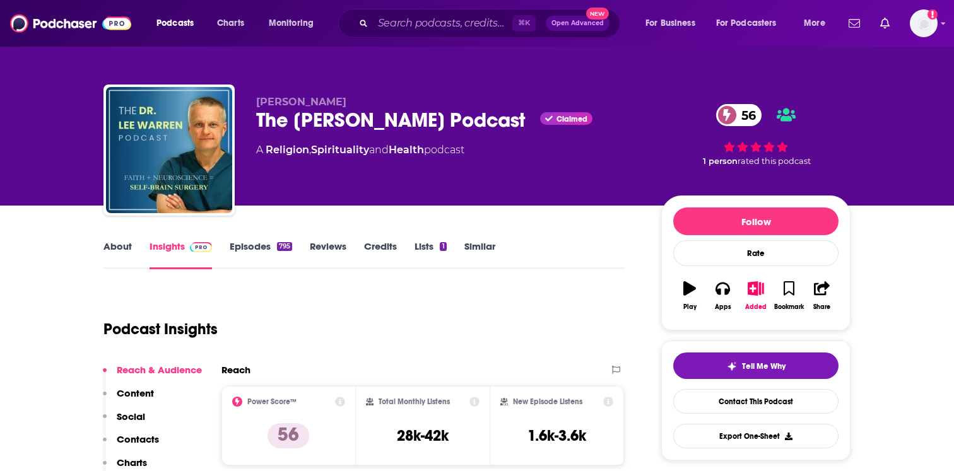
click at [122, 239] on div "About Insights Episodes 795 Reviews Credits Lists 1 Similar" at bounding box center [363, 253] width 520 height 31
click at [110, 251] on link "About" at bounding box center [117, 254] width 28 height 29
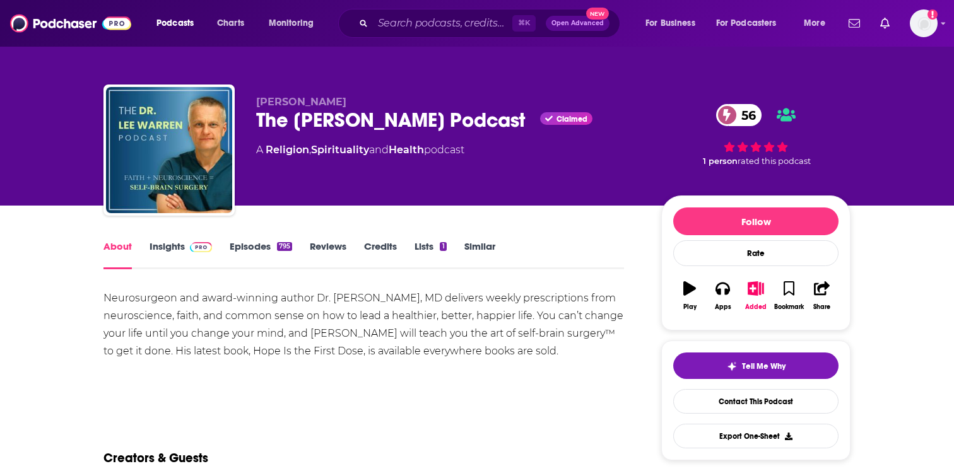
click at [276, 251] on link "Episodes 795" at bounding box center [261, 254] width 62 height 29
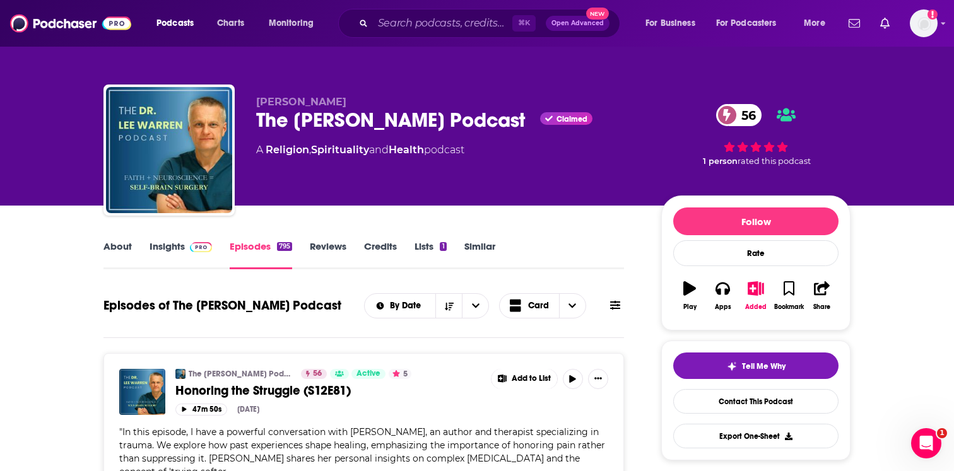
click at [163, 245] on link "Insights" at bounding box center [180, 254] width 62 height 29
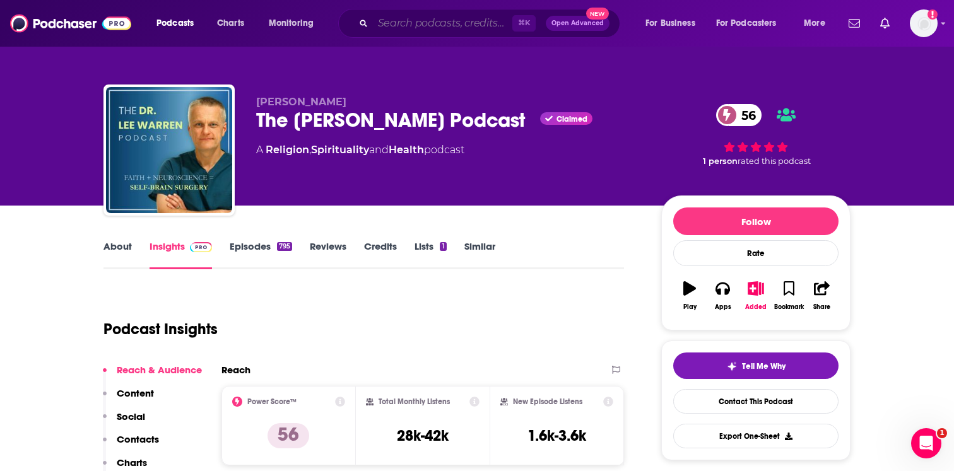
click at [465, 21] on input "Search podcasts, credits, & more..." at bounding box center [442, 23] width 139 height 20
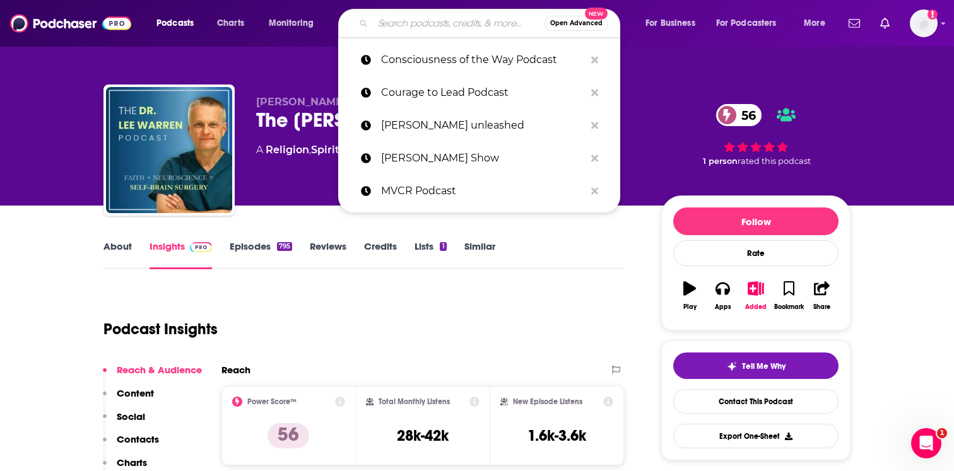
paste input "Good Hard Story Podcast"
type input "Good Hard Story Podcast"
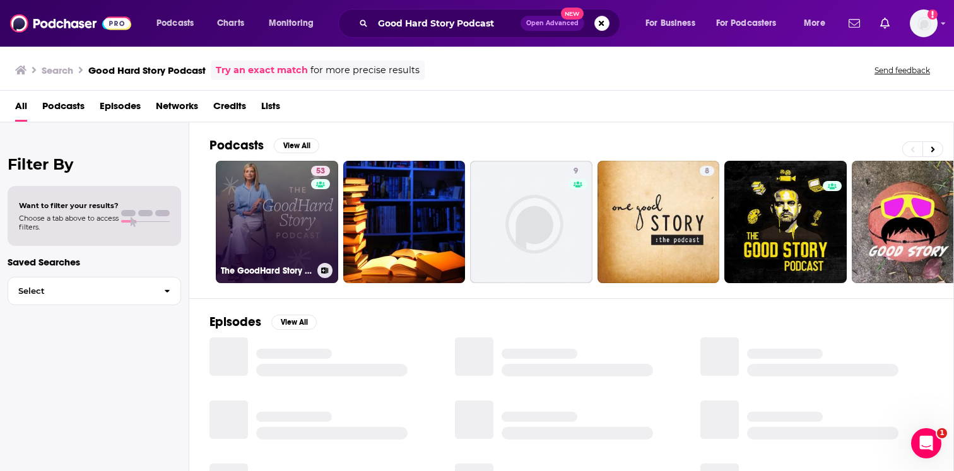
click at [289, 225] on link "53 The GoodHard Story Podcast" at bounding box center [277, 222] width 122 height 122
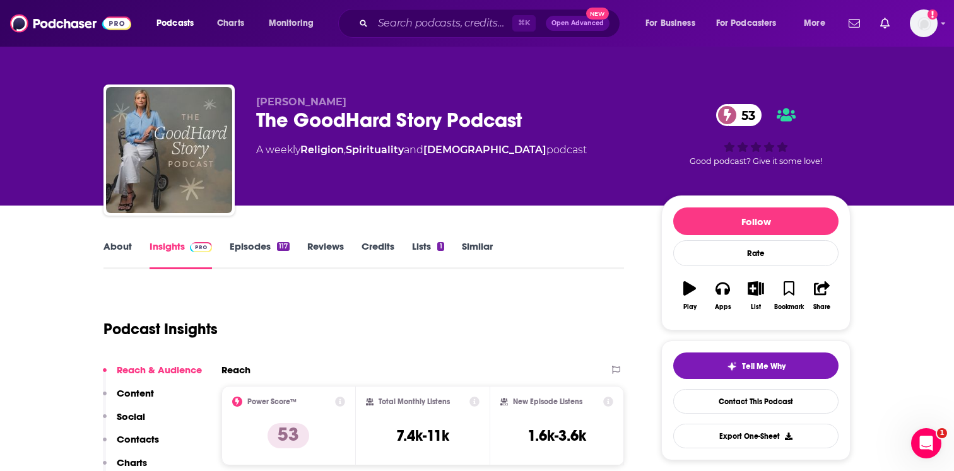
click at [124, 242] on link "About" at bounding box center [117, 254] width 28 height 29
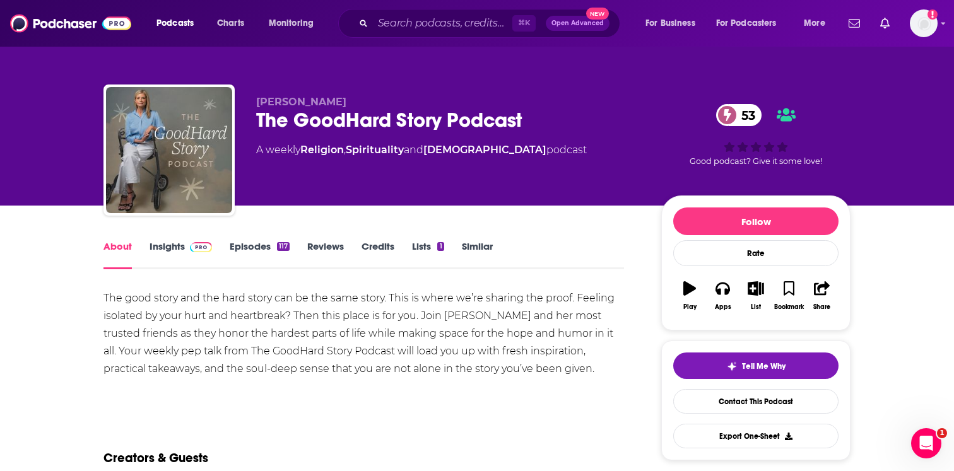
click at [276, 251] on link "Episodes 117" at bounding box center [260, 254] width 60 height 29
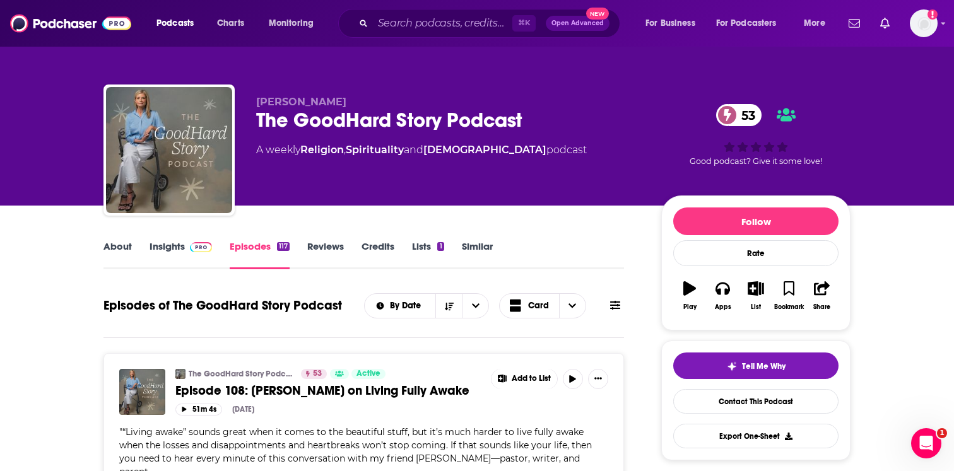
click at [185, 253] on link "Insights" at bounding box center [180, 254] width 62 height 29
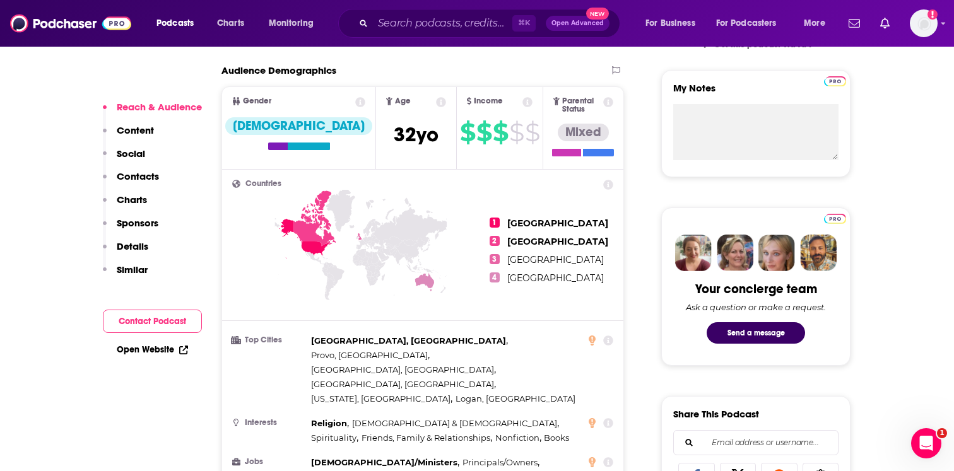
scroll to position [610, 0]
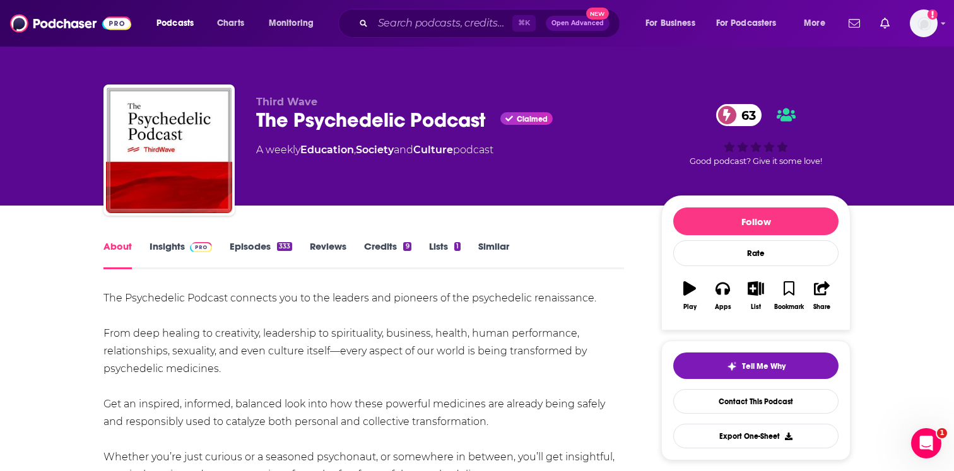
click at [281, 249] on div "333" at bounding box center [284, 246] width 15 height 9
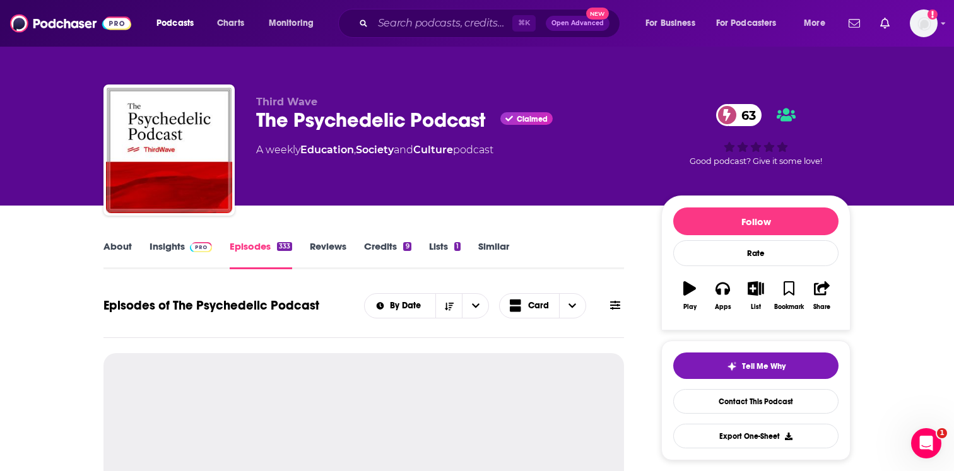
click at [271, 249] on link "Episodes 333" at bounding box center [261, 254] width 62 height 29
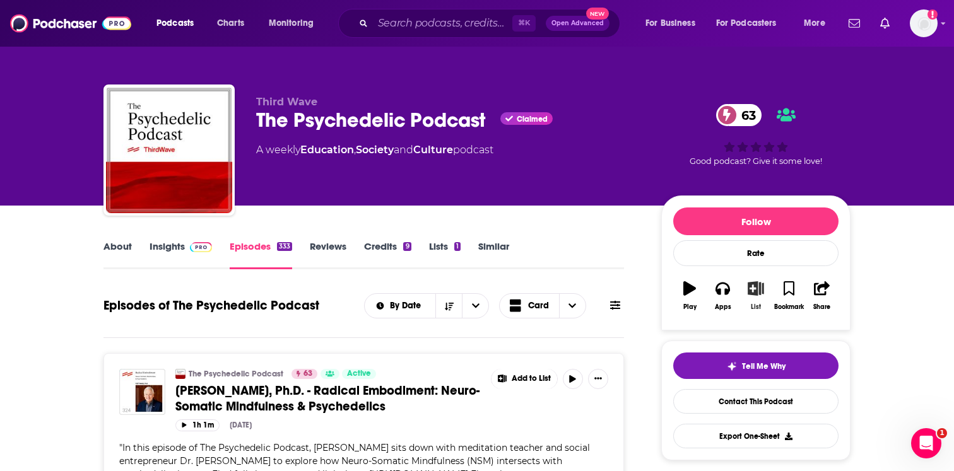
click at [751, 299] on button "List" at bounding box center [755, 295] width 33 height 45
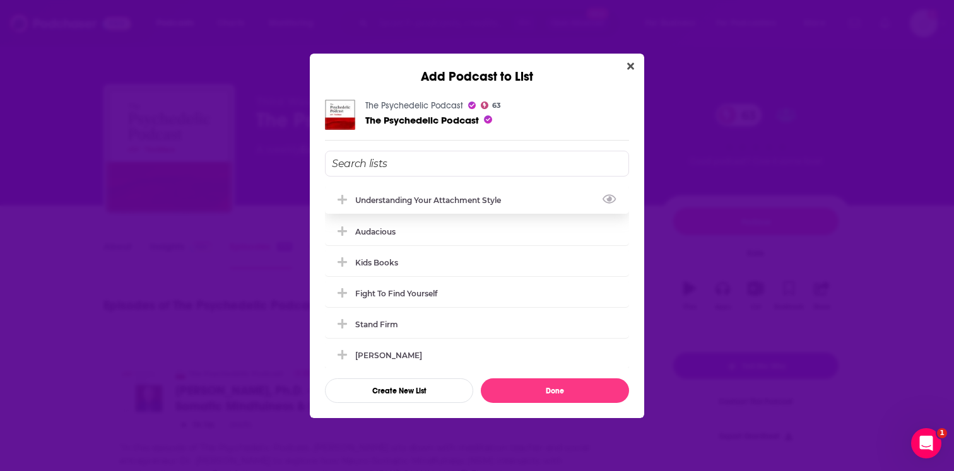
click at [406, 196] on div "understanding your attachment style" at bounding box center [431, 200] width 153 height 9
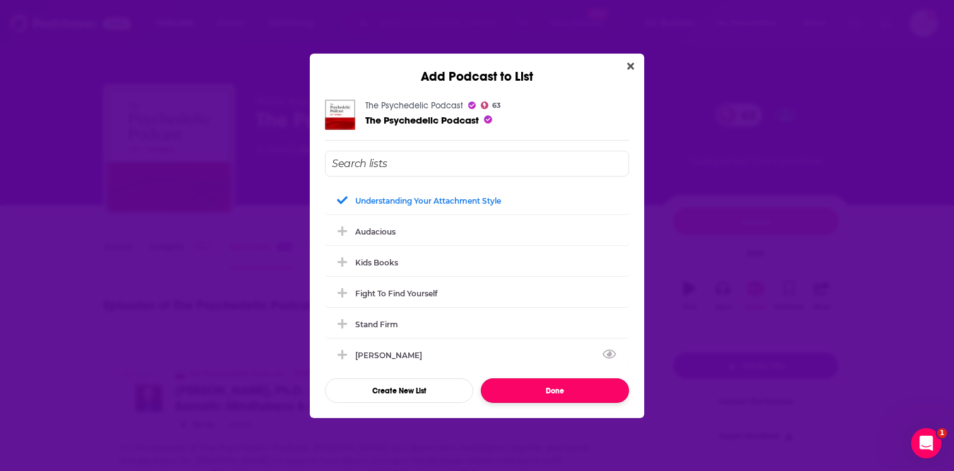
click at [563, 394] on button "Done" at bounding box center [555, 390] width 148 height 25
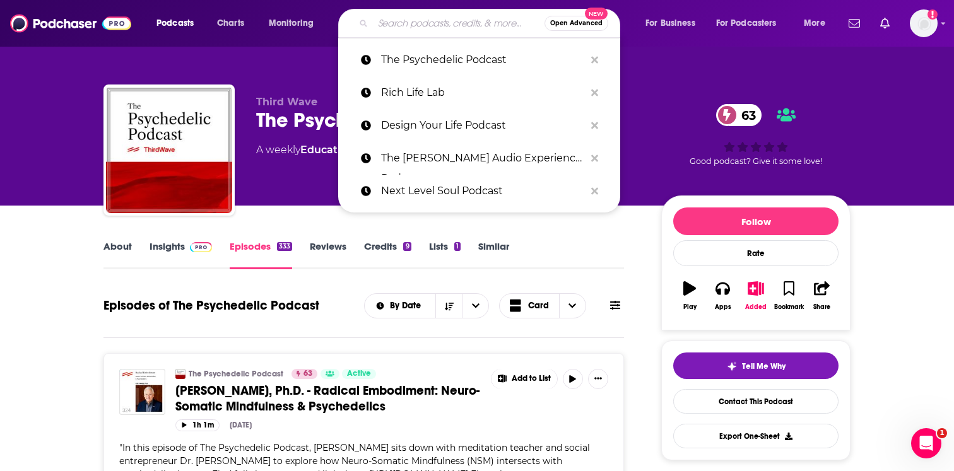
click at [412, 24] on input "Search podcasts, credits, & more..." at bounding box center [459, 23] width 172 height 20
paste input "The Dream Beyond with Nik Tarascio"
type input "The Dream Beyond with Nik Tarascio"
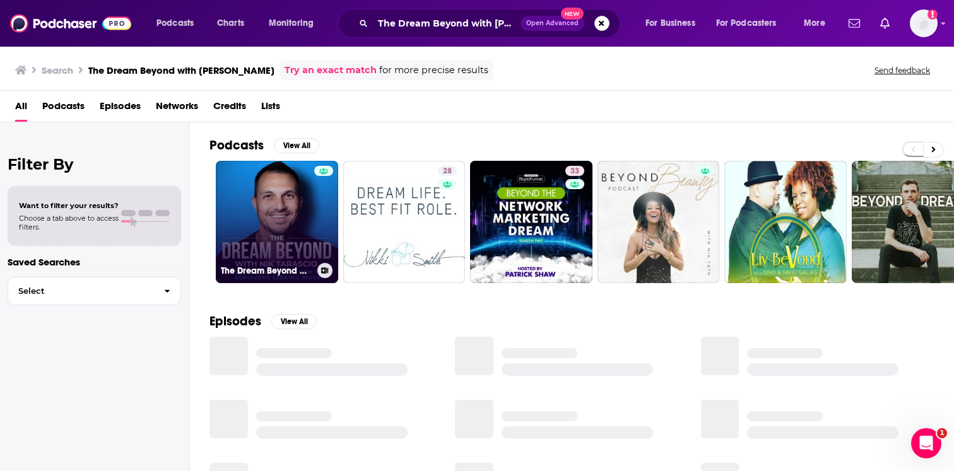
click at [284, 210] on link "The Dream Beyond with Nik Tarascio" at bounding box center [277, 222] width 122 height 122
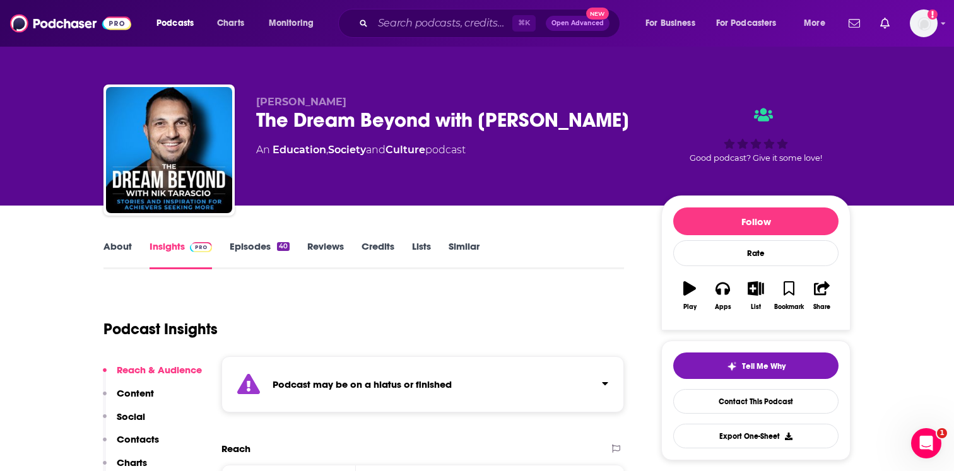
click at [374, 385] on strong "Podcast may be on a hiatus or finished" at bounding box center [361, 384] width 179 height 12
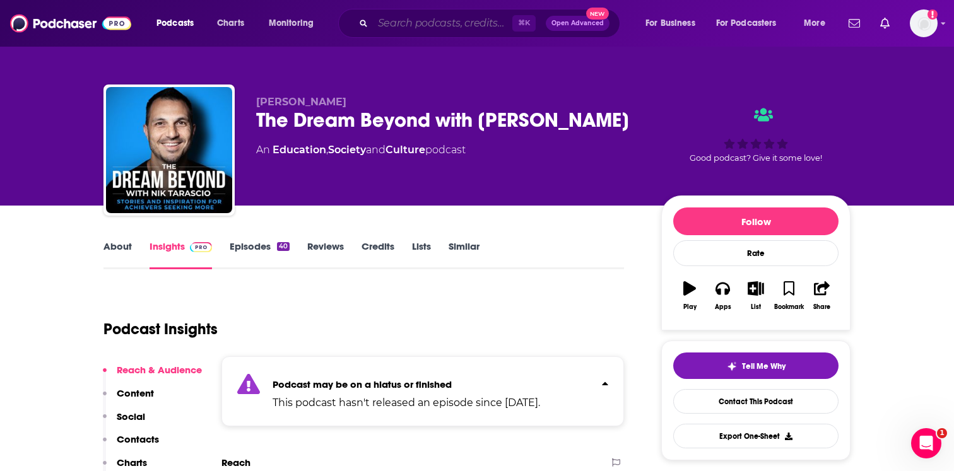
click at [426, 25] on input "Search podcasts, credits, & more..." at bounding box center [442, 23] width 139 height 20
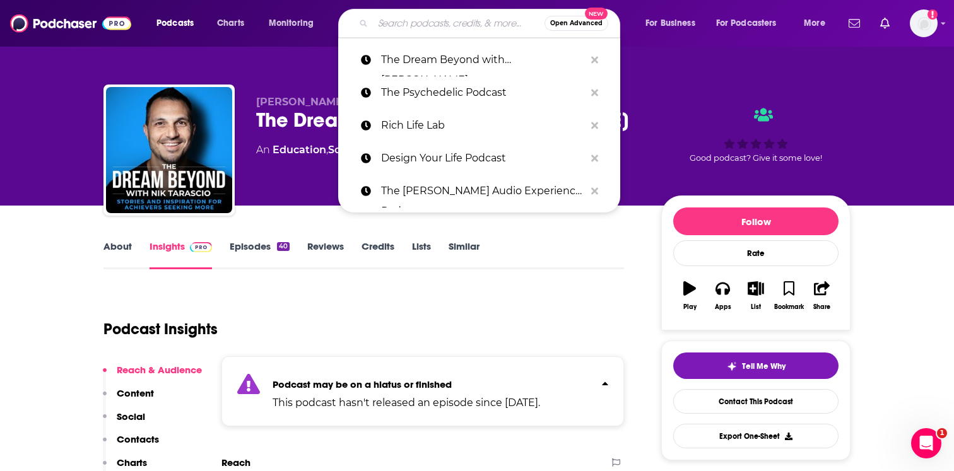
paste input "Third Eye Drops"
type input "Third Eye Drops"
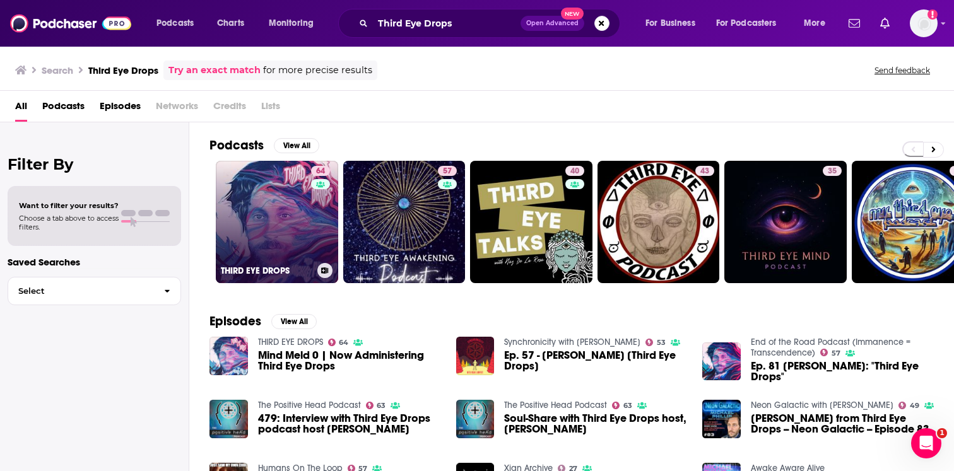
click at [287, 208] on link "64 THIRD EYE DROPS" at bounding box center [277, 222] width 122 height 122
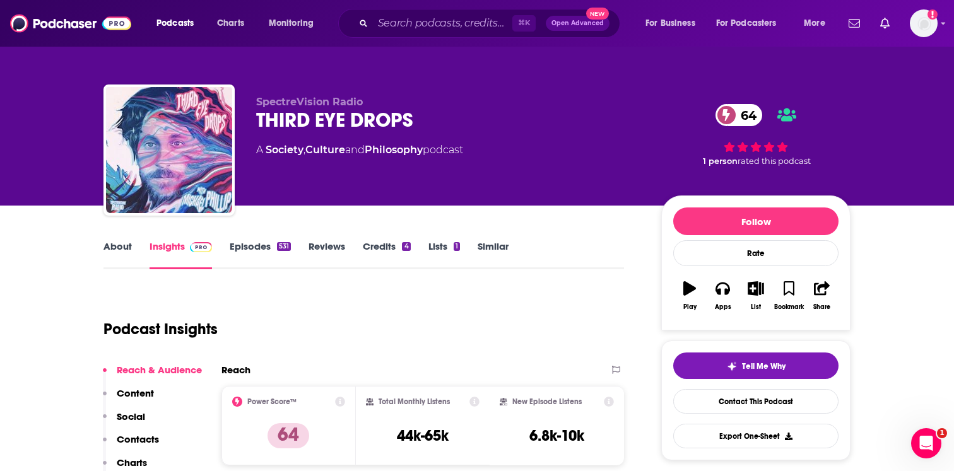
click at [119, 256] on link "About" at bounding box center [117, 254] width 28 height 29
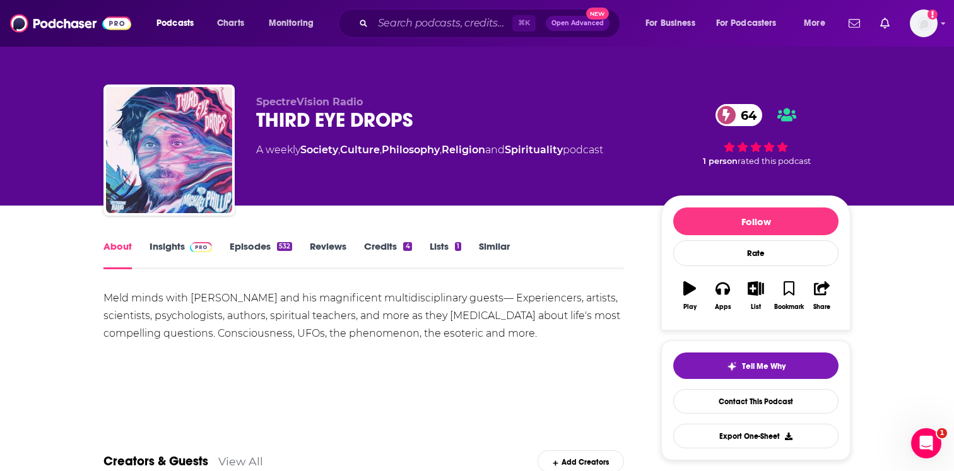
scroll to position [20, 0]
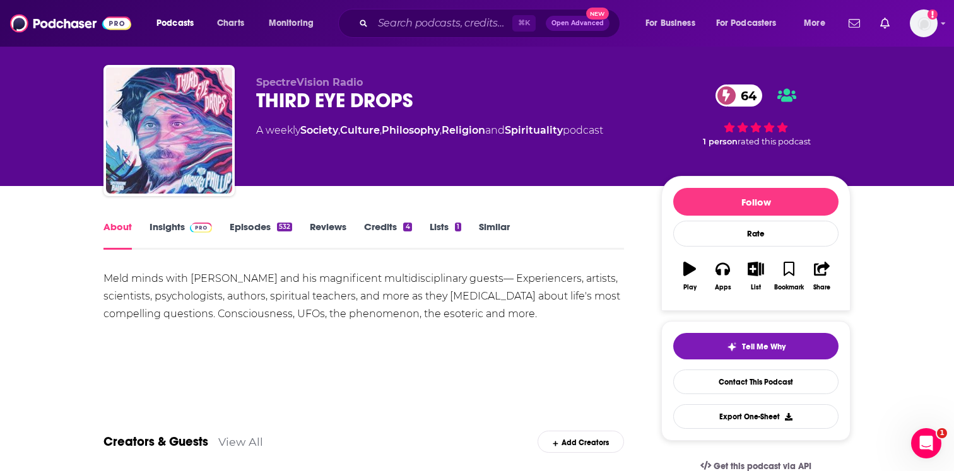
click at [267, 228] on link "Episodes 532" at bounding box center [261, 235] width 62 height 29
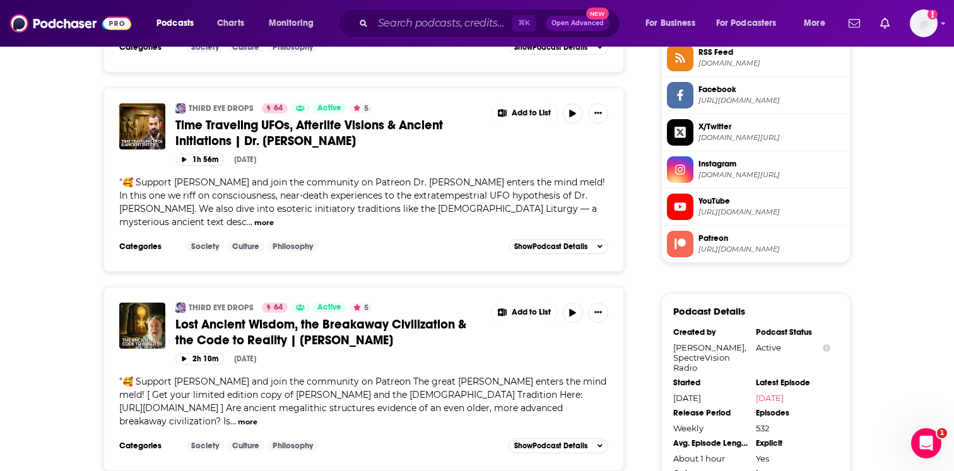
scroll to position [1203, 0]
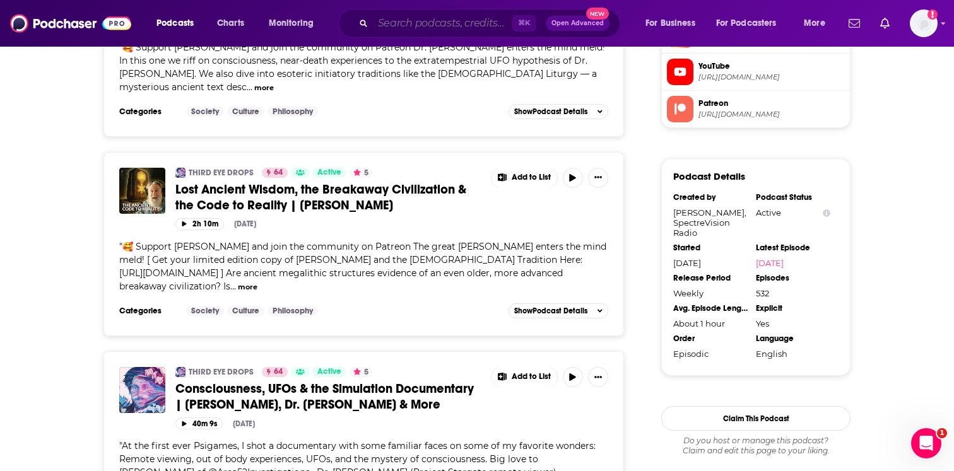
click at [394, 32] on input "Search podcasts, credits, & more..." at bounding box center [442, 23] width 139 height 20
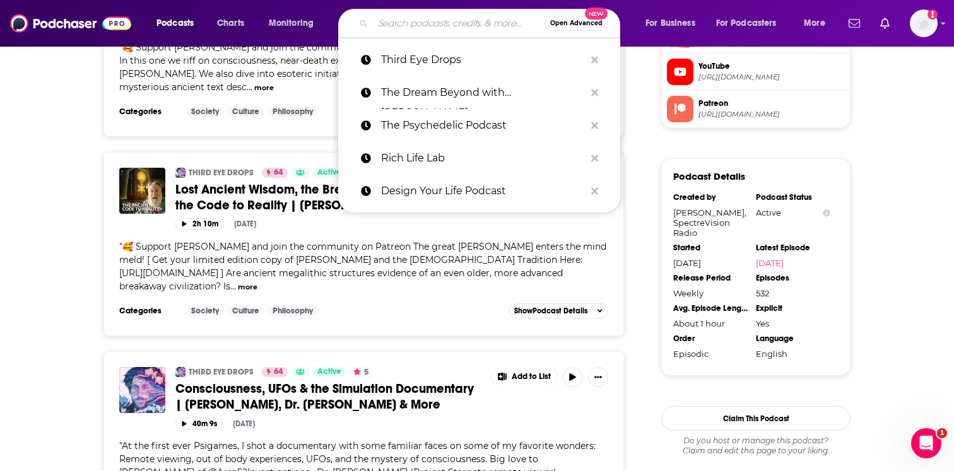
paste input "Virtual Water Cooler Chat"
type input "Virtual Water Cooler Chat"
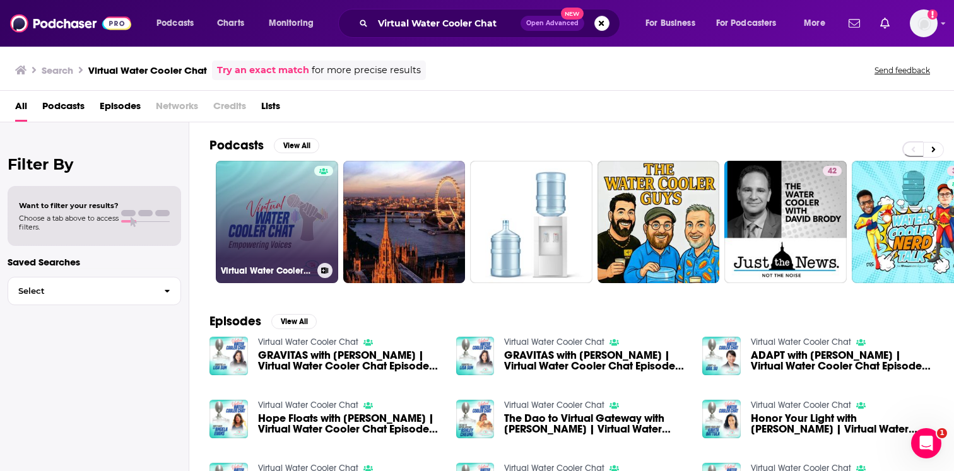
click at [269, 224] on link "Virtual Water Cooler Chat" at bounding box center [277, 222] width 122 height 122
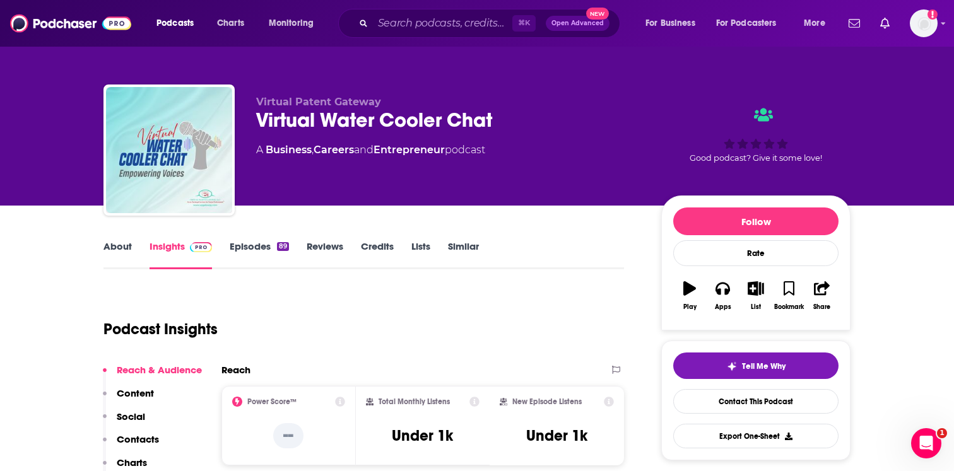
click at [247, 245] on link "Episodes 89" at bounding box center [259, 254] width 59 height 29
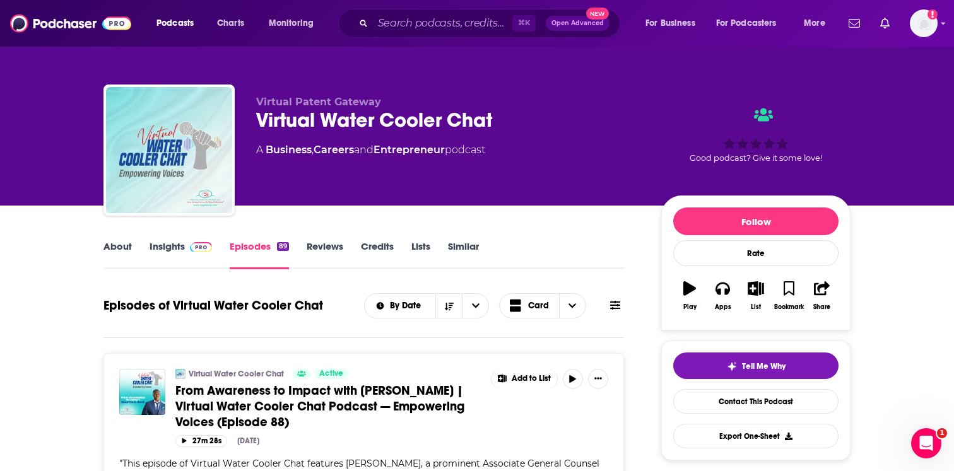
click at [554, 245] on div "About Insights Episodes 89 Reviews Credits Lists Similar" at bounding box center [363, 253] width 520 height 31
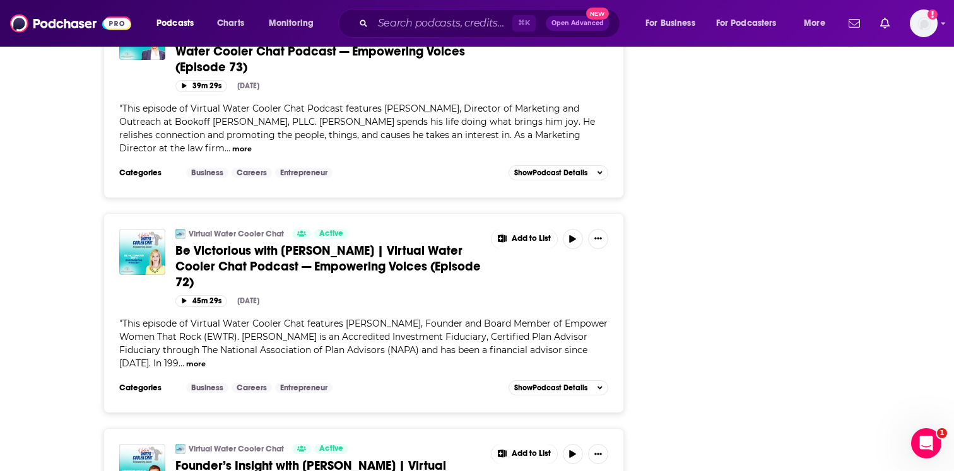
scroll to position [3566, 0]
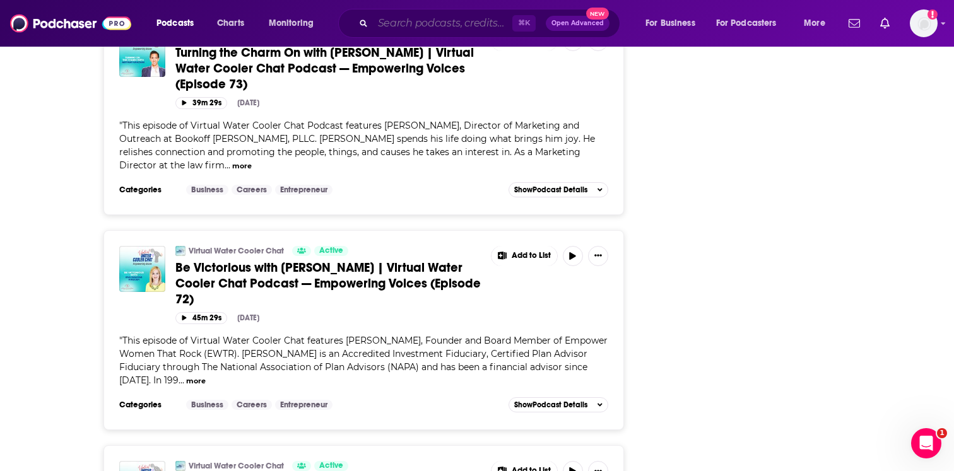
click at [459, 26] on input "Search podcasts, credits, & more..." at bounding box center [442, 23] width 139 height 20
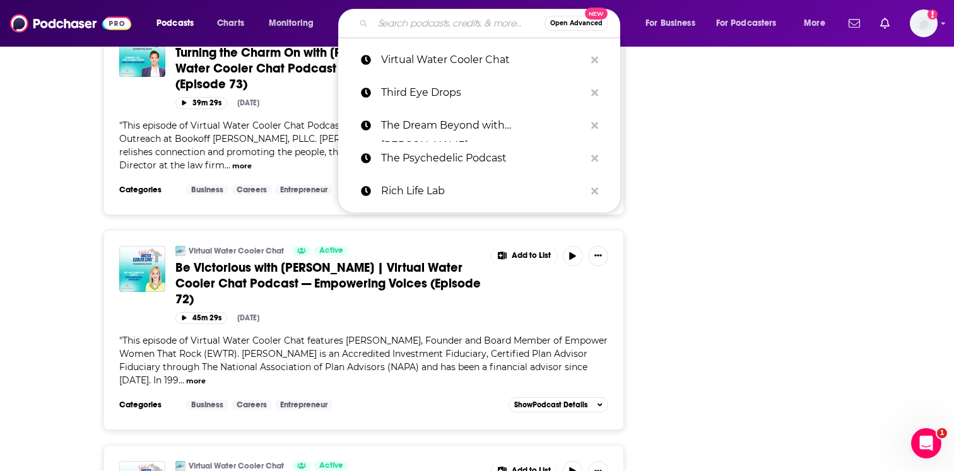
paste input "The Contemplative Science Podcast"
type input "The Contemplative Science Podcast"
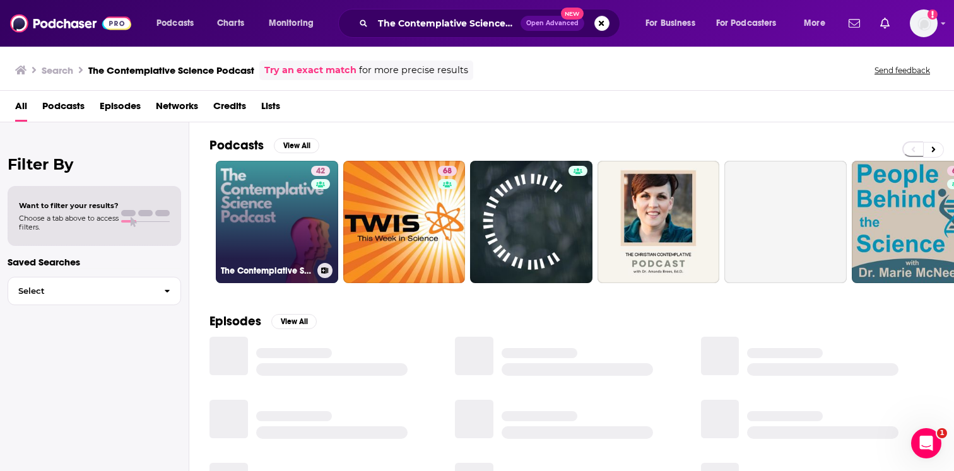
click at [324, 207] on div "42" at bounding box center [322, 214] width 22 height 97
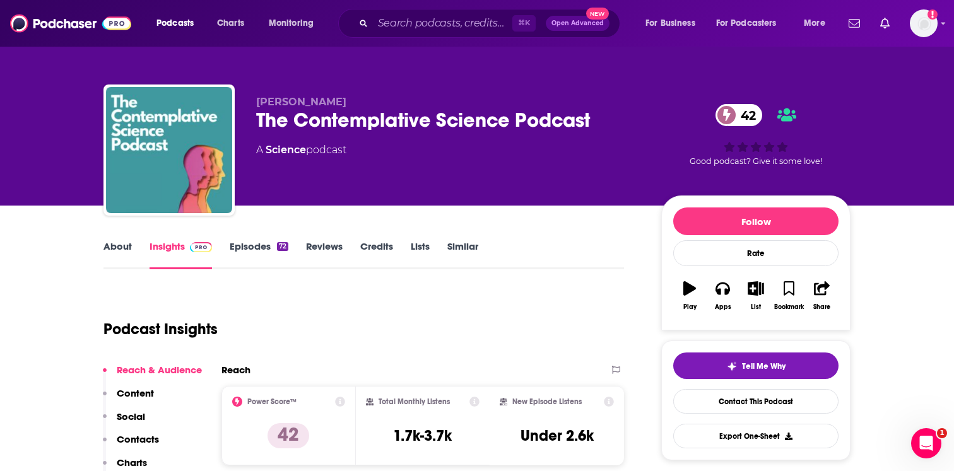
click at [128, 250] on link "About" at bounding box center [117, 254] width 28 height 29
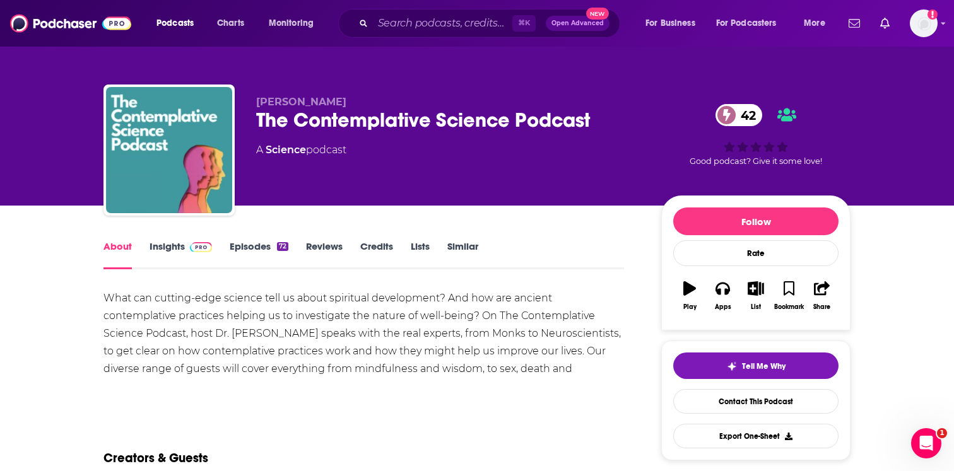
click at [249, 251] on link "Episodes 72" at bounding box center [259, 254] width 59 height 29
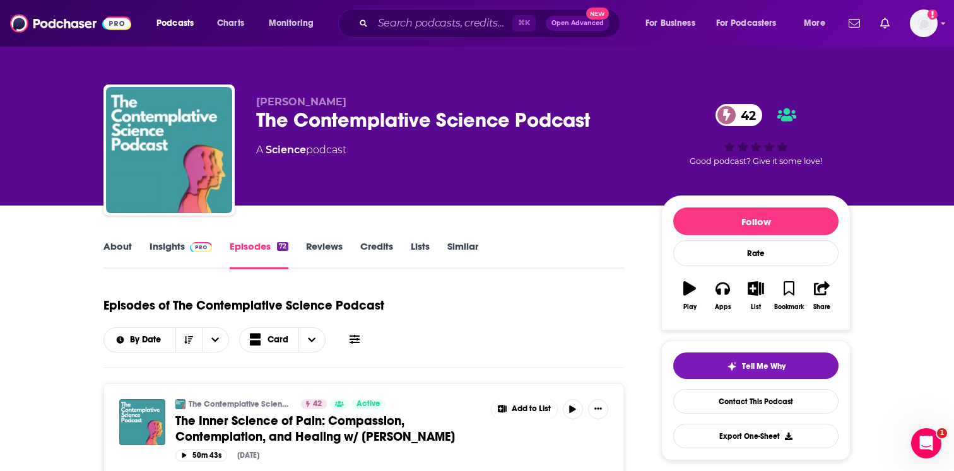
click at [155, 248] on link "Insights" at bounding box center [180, 254] width 62 height 29
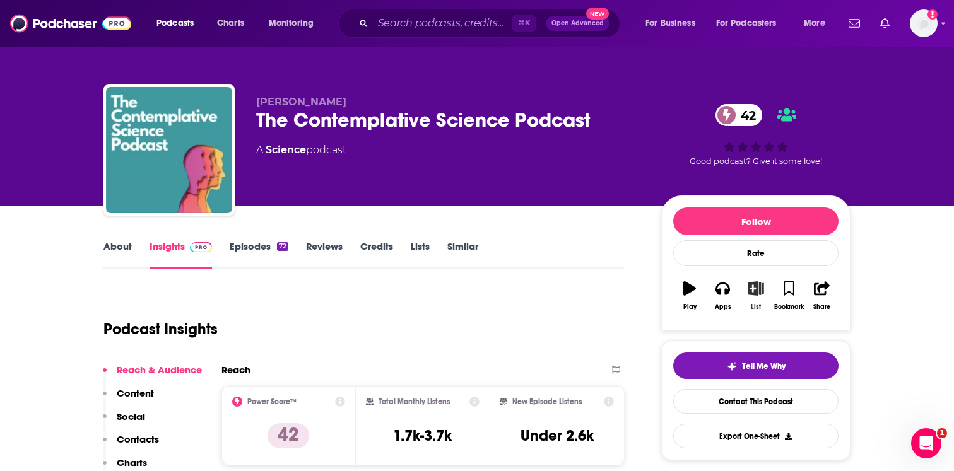
click at [753, 287] on icon "button" at bounding box center [755, 288] width 16 height 14
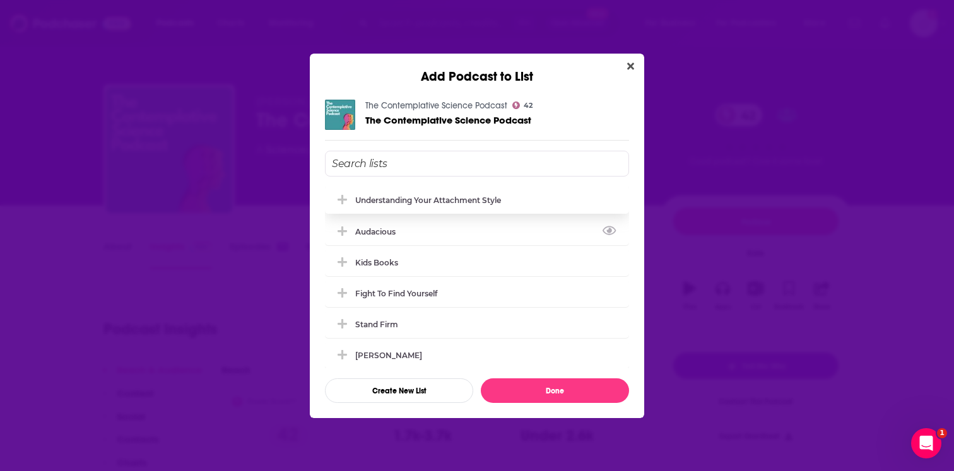
click at [453, 202] on div "understanding your attachment style" at bounding box center [428, 200] width 146 height 9
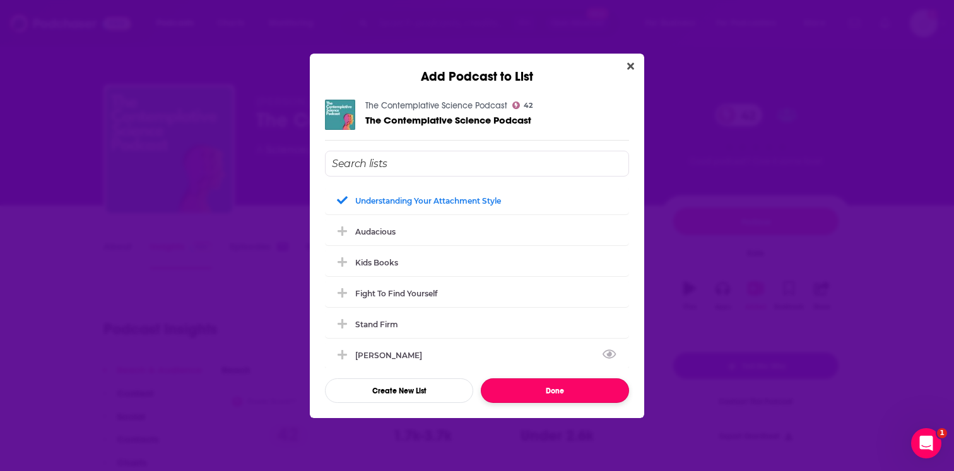
click at [559, 386] on button "Done" at bounding box center [555, 390] width 148 height 25
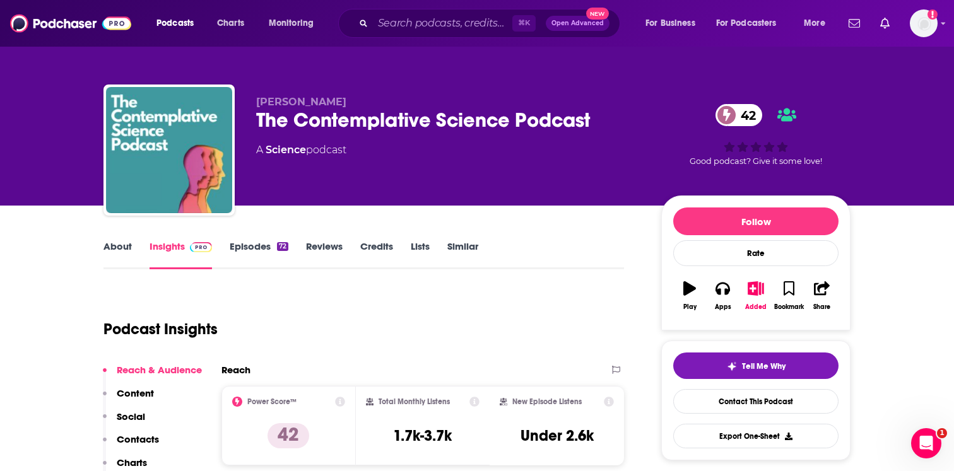
click at [421, 9] on div "⌘ K Open Advanced New" at bounding box center [479, 23] width 282 height 29
click at [421, 24] on input "Search podcasts, credits, & more..." at bounding box center [442, 23] width 139 height 20
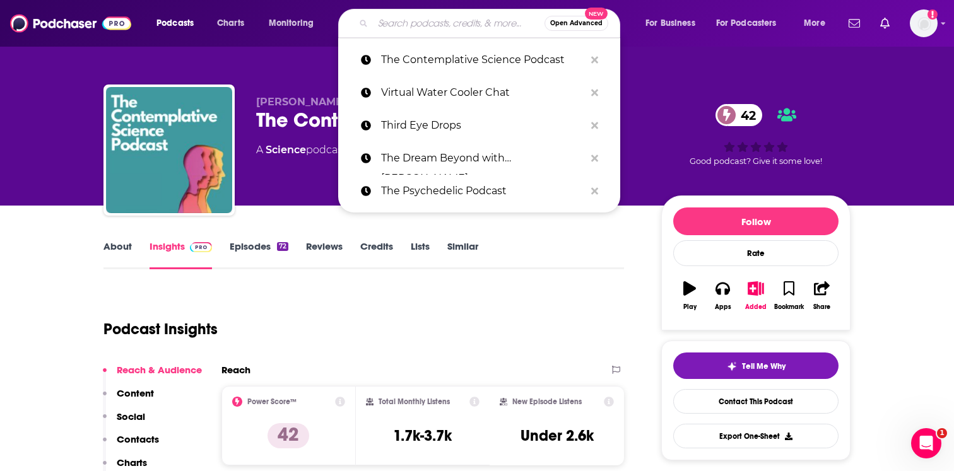
paste input "The Mindfulness Experience"
type input "The Mindfulness Experience"
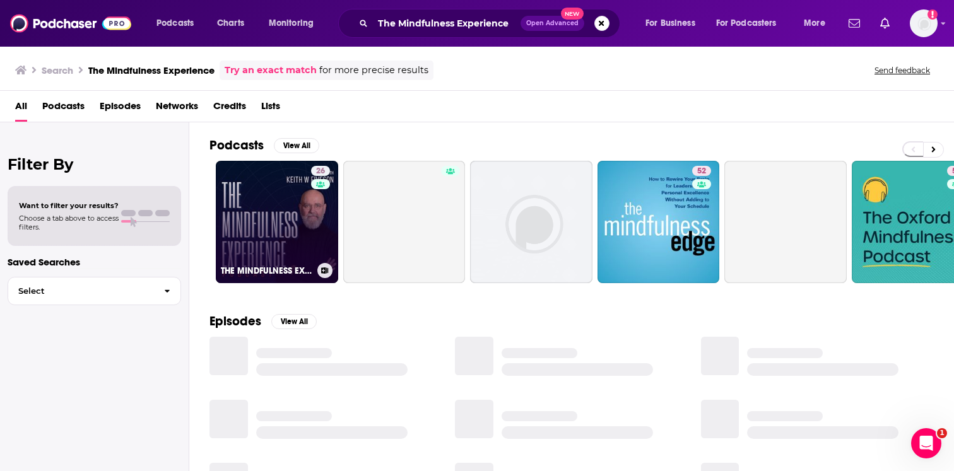
click at [249, 216] on link "26 THE MINDFULNESS EXPERIENCE" at bounding box center [277, 222] width 122 height 122
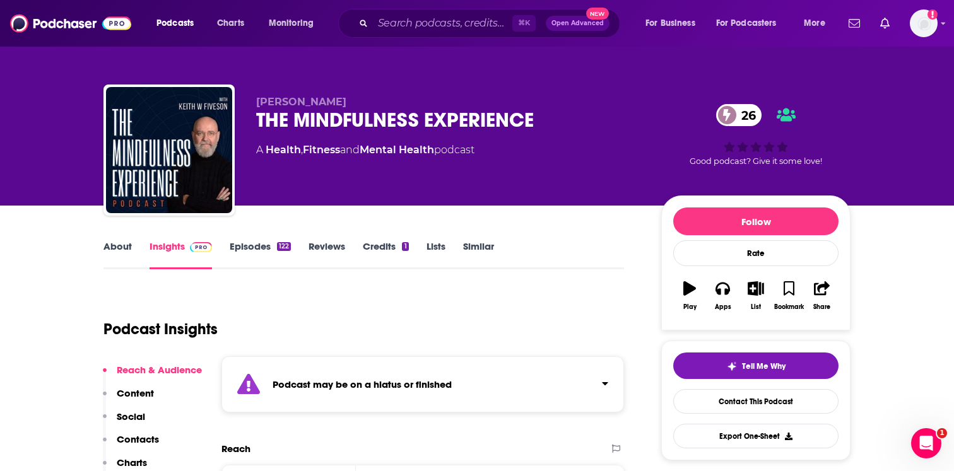
click at [303, 380] on strong "Podcast may be on a hiatus or finished" at bounding box center [361, 384] width 179 height 12
click at [301, 374] on div "Podcast may be on a hiatus or finished This podcast hasn't released an episode …" at bounding box center [405, 391] width 267 height 38
click at [267, 240] on link "Episodes 122" at bounding box center [260, 254] width 61 height 29
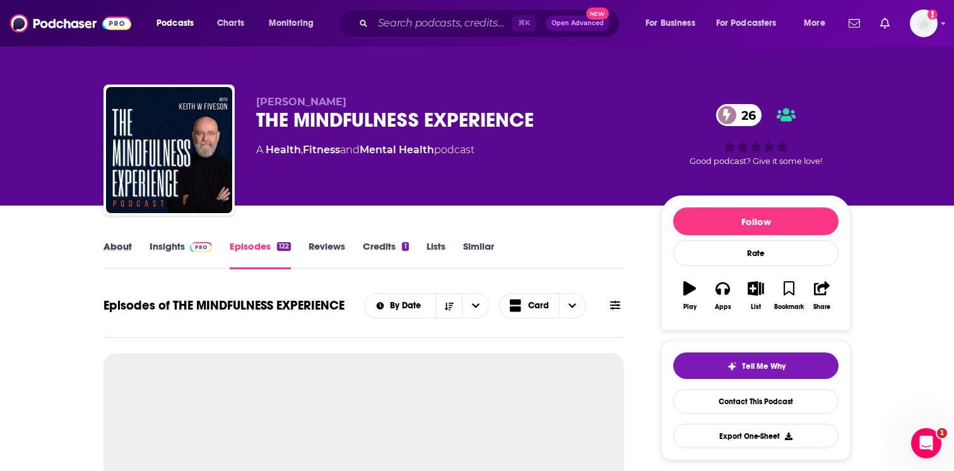
click at [136, 248] on div "About" at bounding box center [126, 254] width 46 height 29
click at [126, 262] on link "About" at bounding box center [117, 254] width 28 height 29
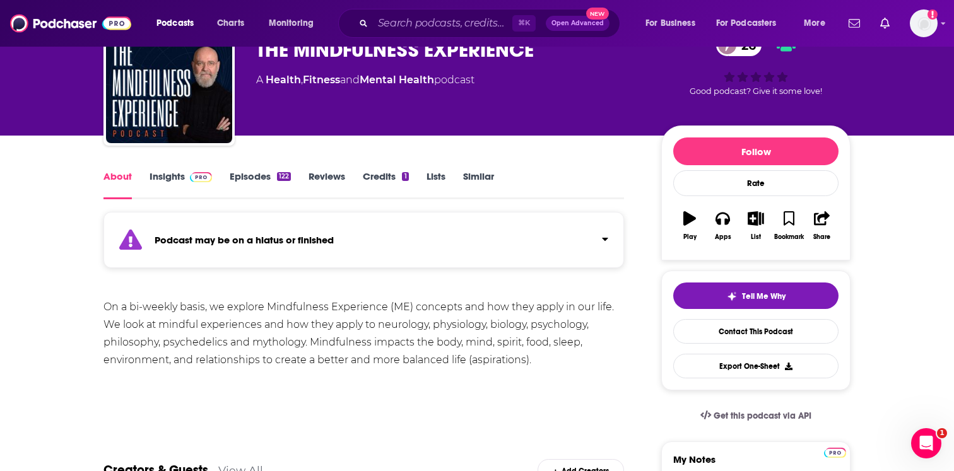
scroll to position [73, 0]
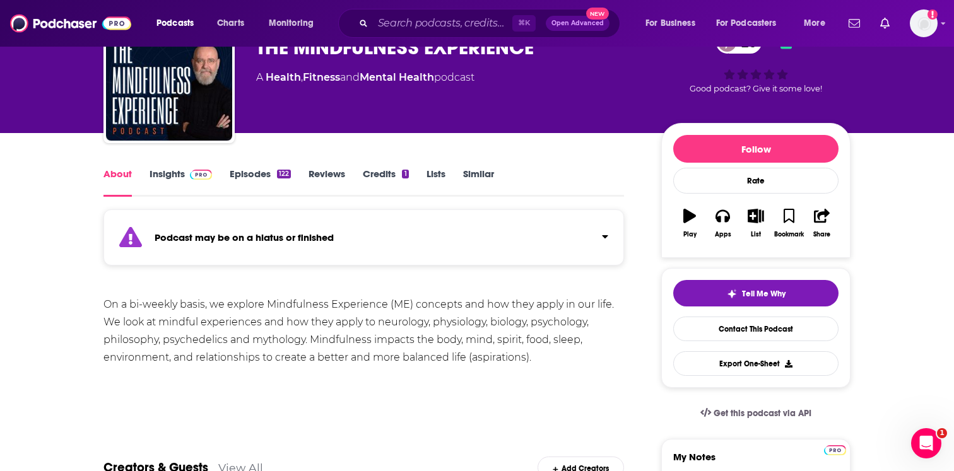
click at [245, 171] on link "Episodes 122" at bounding box center [260, 182] width 61 height 29
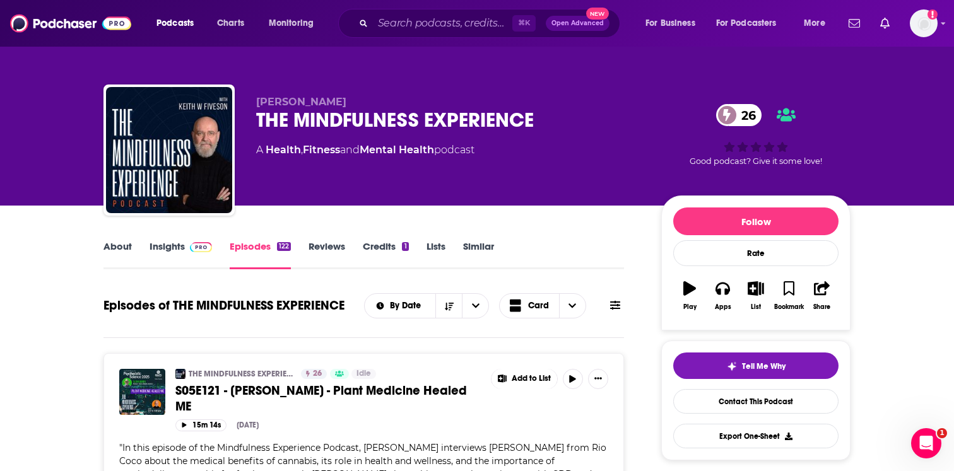
click at [192, 249] on img at bounding box center [201, 247] width 22 height 10
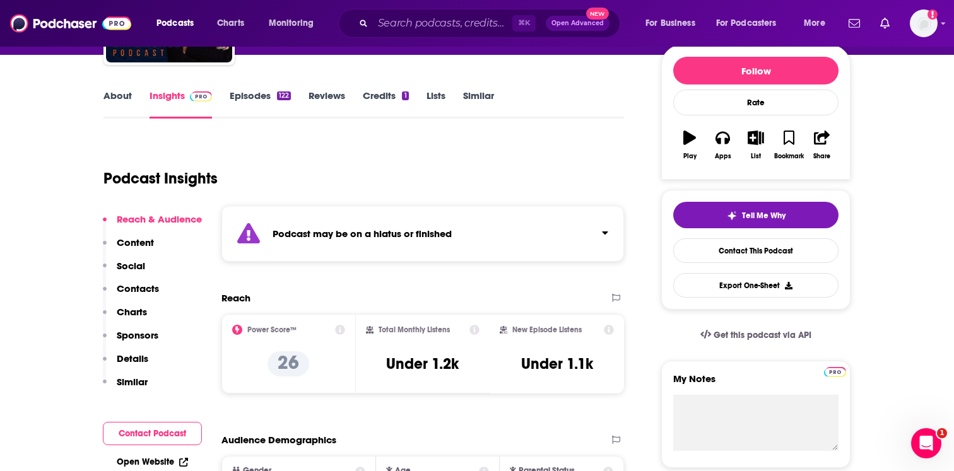
scroll to position [40, 0]
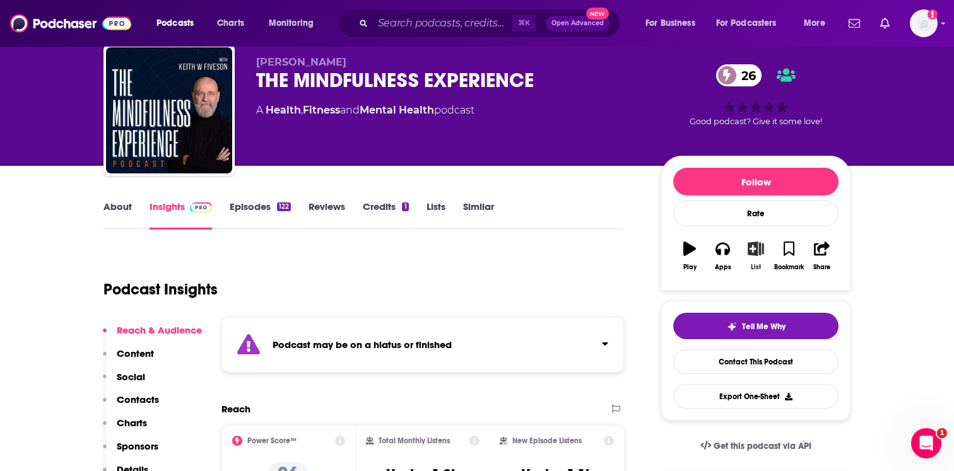
click at [766, 253] on button "List" at bounding box center [755, 255] width 33 height 45
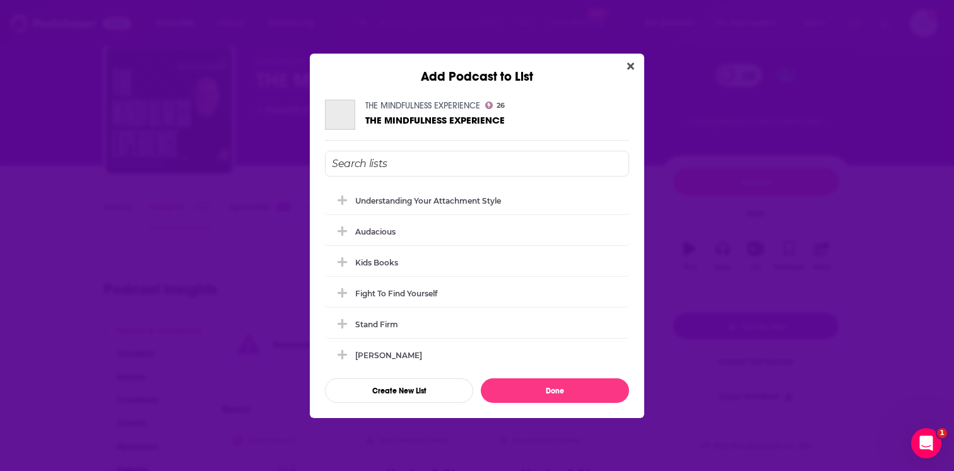
scroll to position [0, 0]
click at [474, 204] on div "understanding your attachment style" at bounding box center [477, 200] width 304 height 28
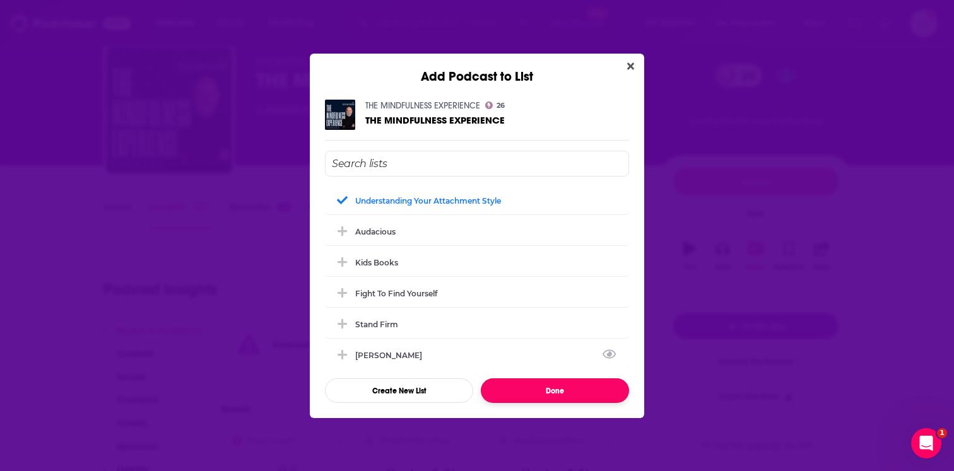
click at [522, 390] on button "Done" at bounding box center [555, 390] width 148 height 25
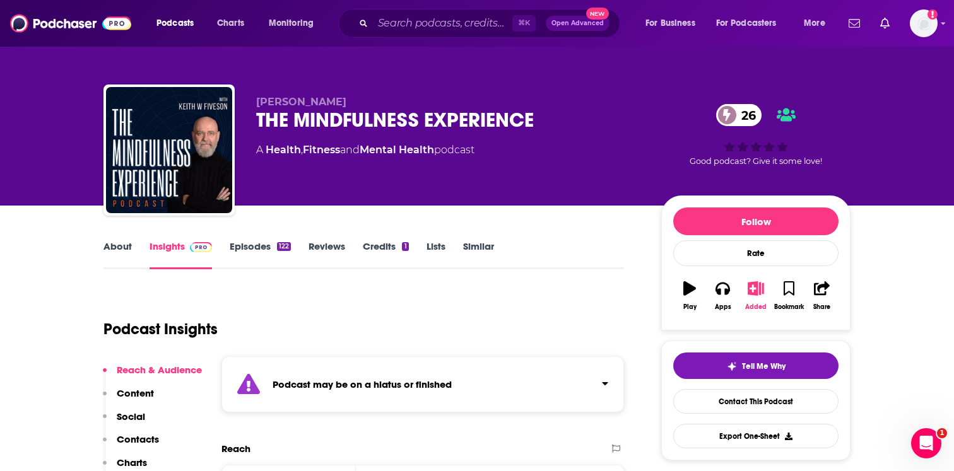
scroll to position [40, 0]
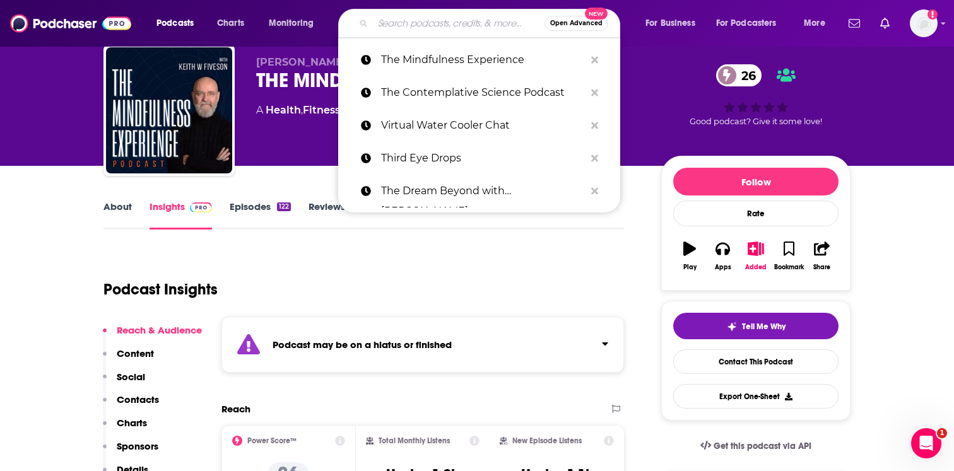
click at [444, 23] on input "Search podcasts, credits, & more..." at bounding box center [459, 23] width 172 height 20
paste input "Become Your Vision"
type input "Become Your Vision"
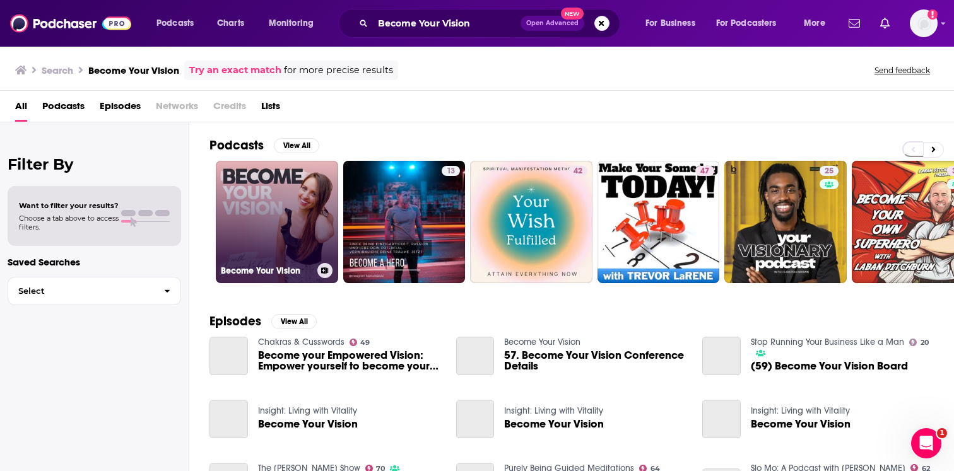
click at [279, 207] on link "Become Your Vision" at bounding box center [277, 222] width 122 height 122
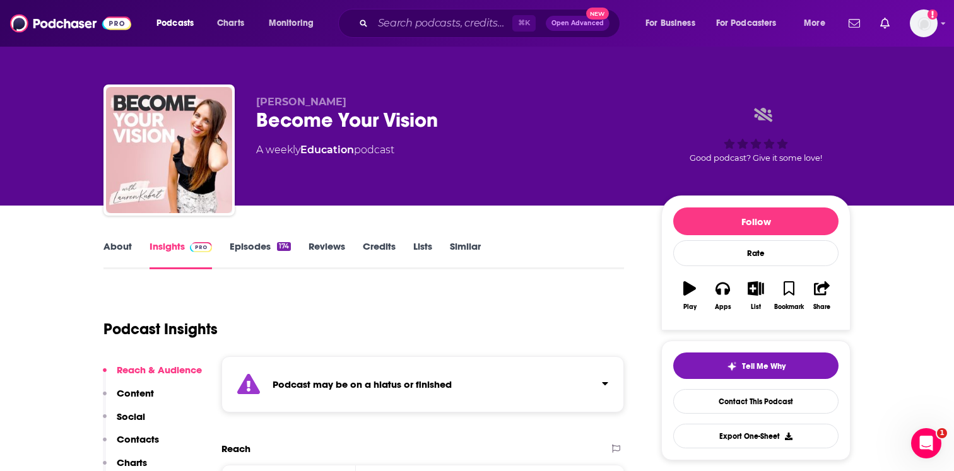
click at [287, 389] on strong "Podcast may be on a hiatus or finished" at bounding box center [361, 384] width 179 height 12
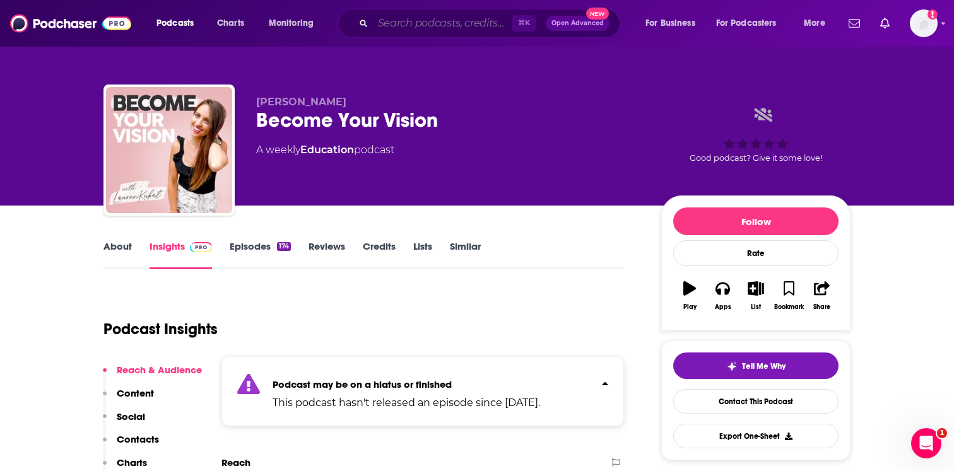
click at [428, 28] on input "Search podcasts, credits, & more..." at bounding box center [442, 23] width 139 height 20
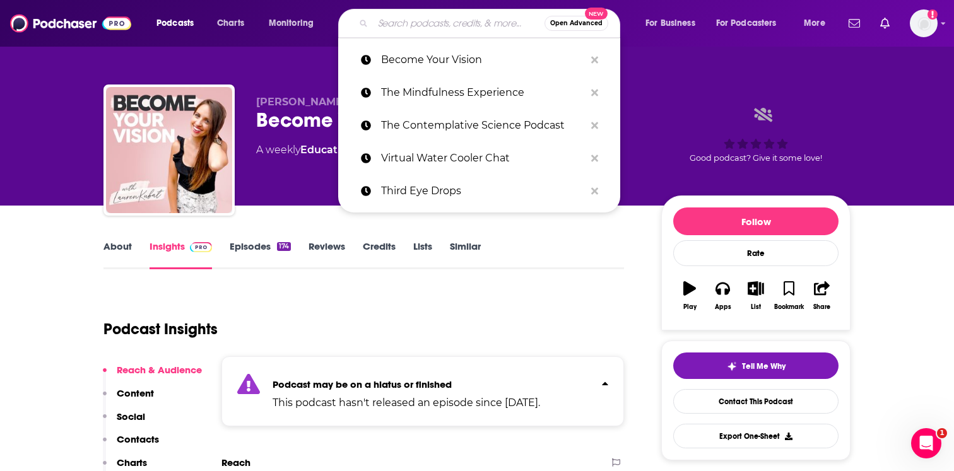
paste input "Inspired Life Project"
type input "Inspired Life Project"
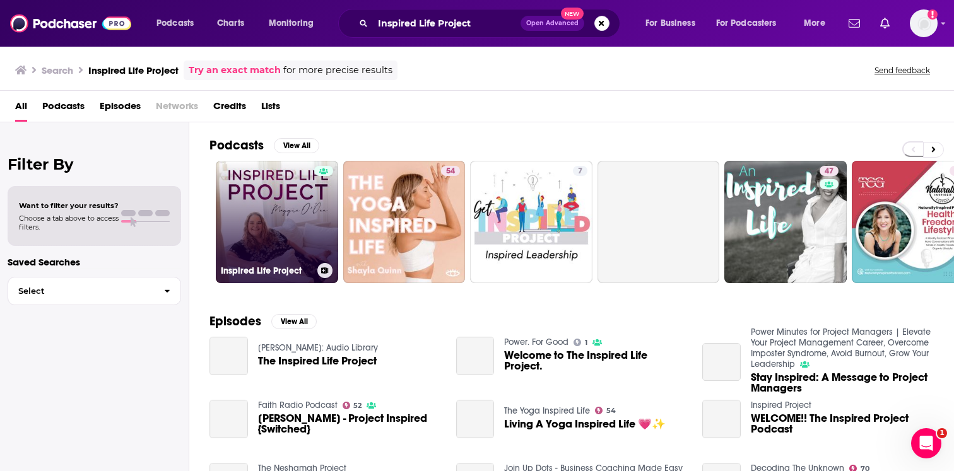
click at [312, 202] on link "Inspired Life Project" at bounding box center [277, 222] width 122 height 122
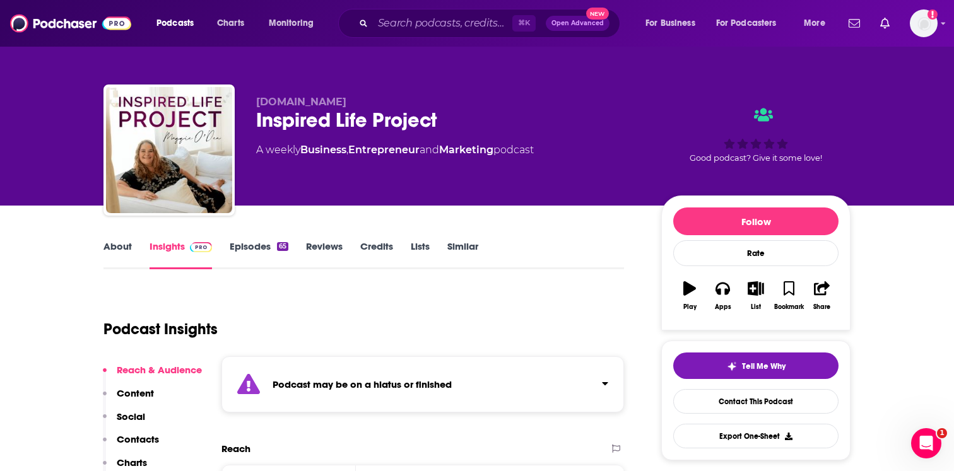
click at [323, 388] on strong "Podcast may be on a hiatus or finished" at bounding box center [361, 384] width 179 height 12
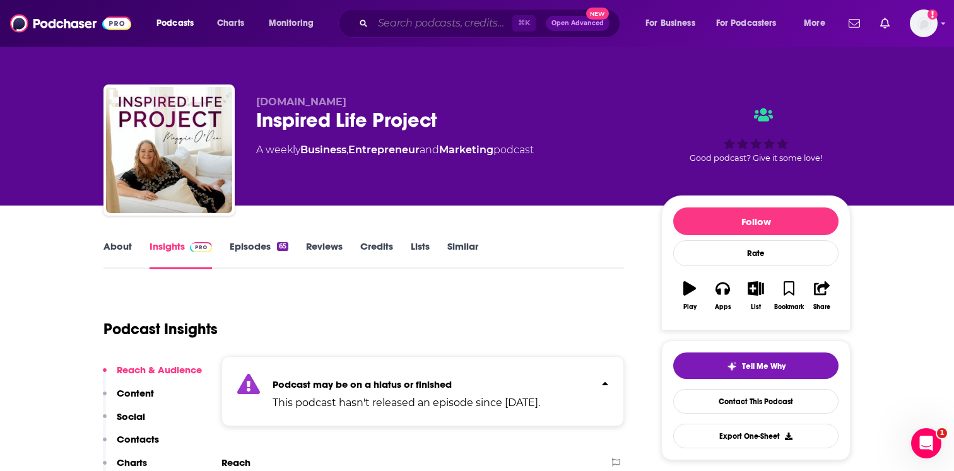
click at [421, 23] on input "Search podcasts, credits, & more..." at bounding box center [442, 23] width 139 height 20
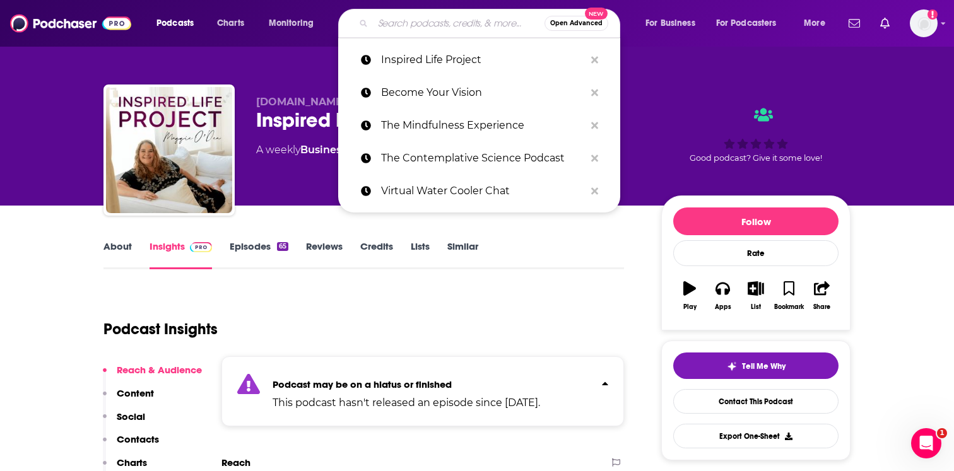
paste input "Coaches on Zoom Drinking Coffee"
type input "Coaches on Zoom Drinking Coffee"
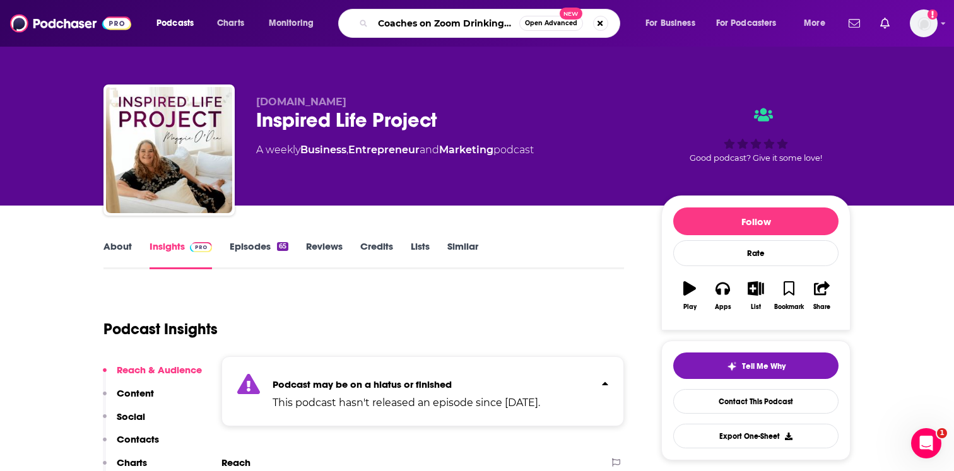
scroll to position [0, 23]
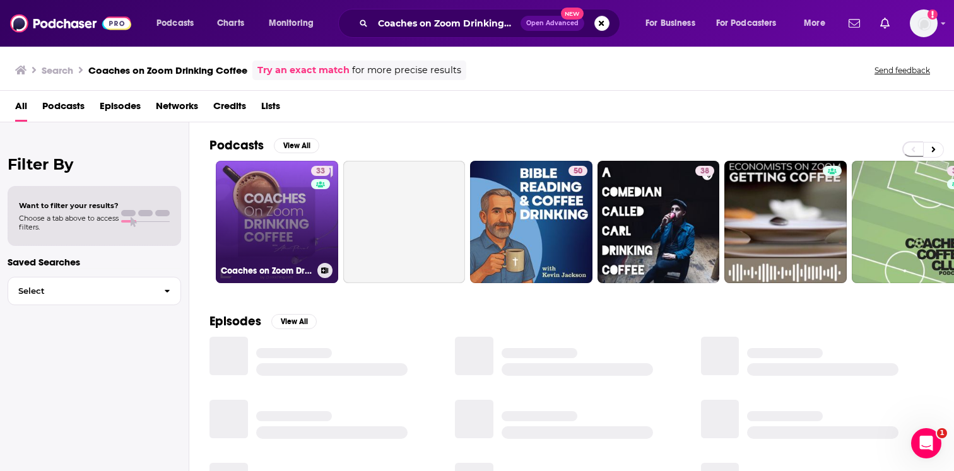
click at [286, 271] on h3 "Coaches on Zoom Drinking Coffee" at bounding box center [266, 271] width 91 height 11
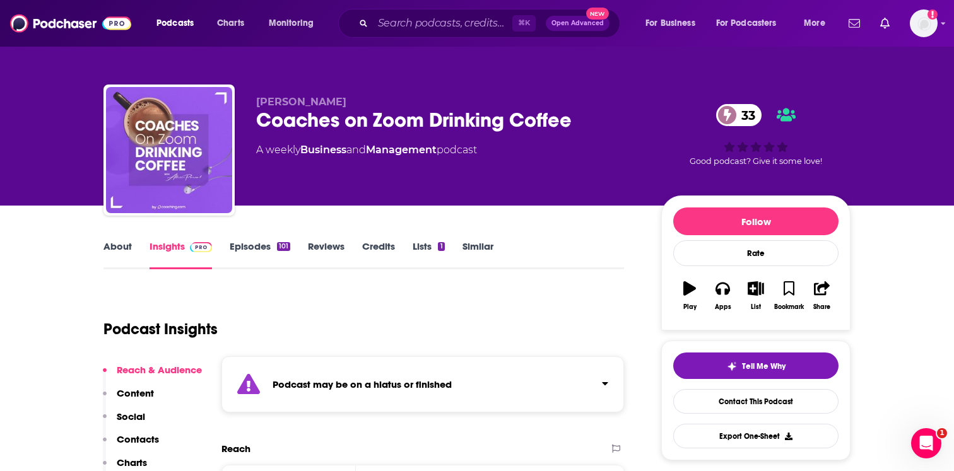
click at [342, 383] on strong "Podcast may be on a hiatus or finished" at bounding box center [361, 384] width 179 height 12
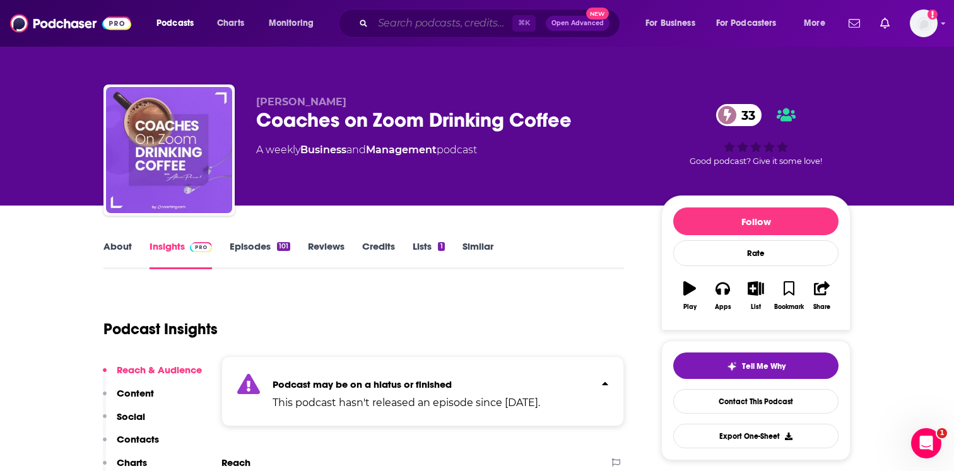
click at [389, 32] on input "Search podcasts, credits, & more..." at bounding box center [442, 23] width 139 height 20
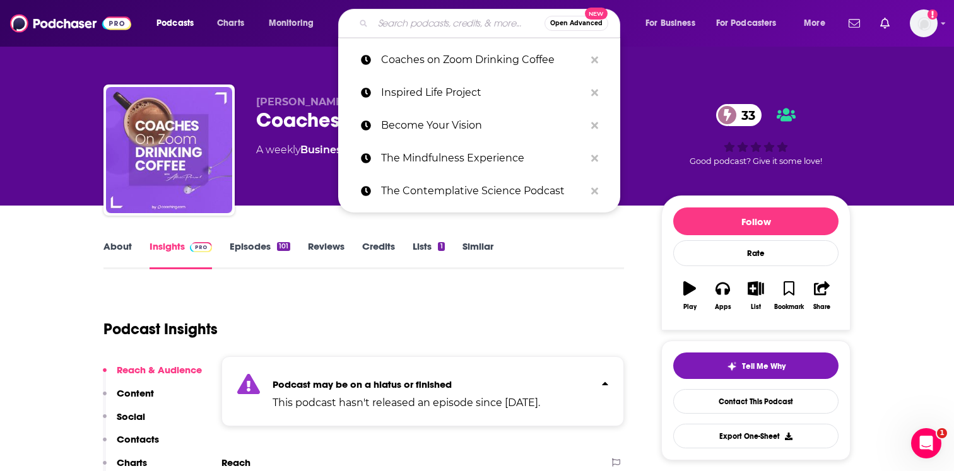
paste input "The Most Hated F-Word Podcast"
type input "The Most Hated F-Word Podcast"
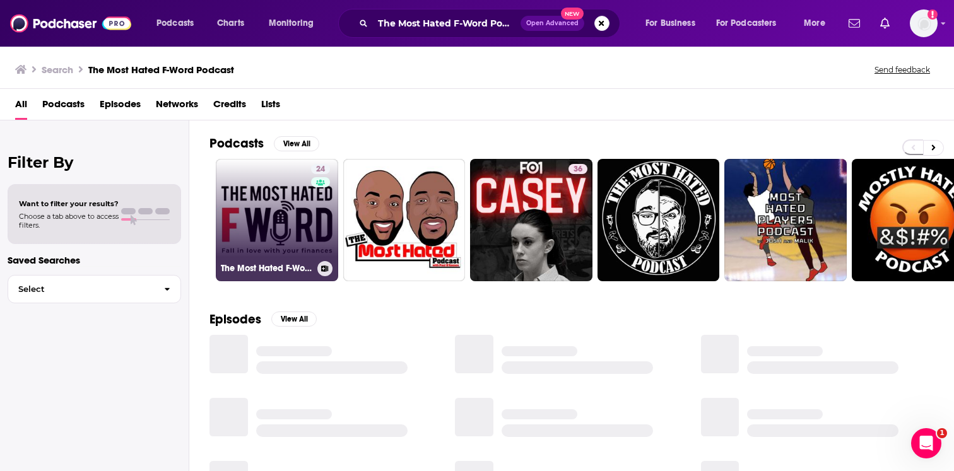
click at [291, 238] on link "24 The Most Hated F-Word" at bounding box center [277, 220] width 122 height 122
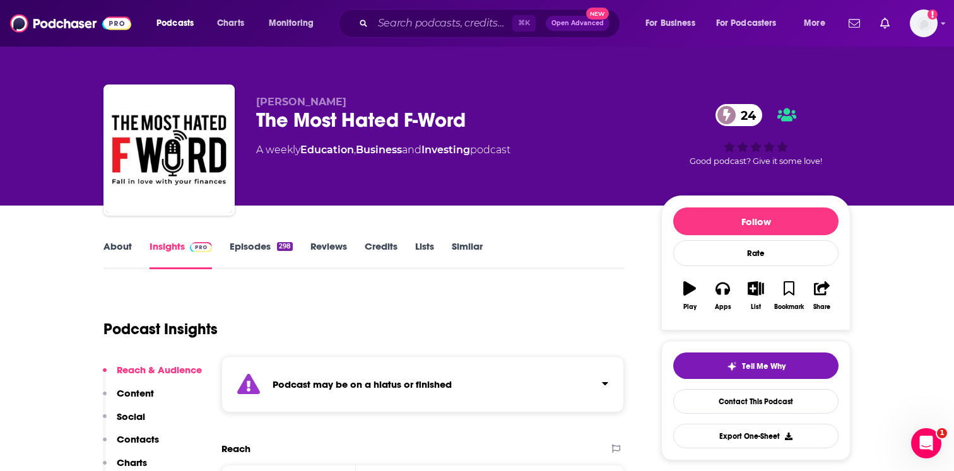
click at [310, 379] on strong "Podcast may be on a hiatus or finished" at bounding box center [361, 384] width 179 height 12
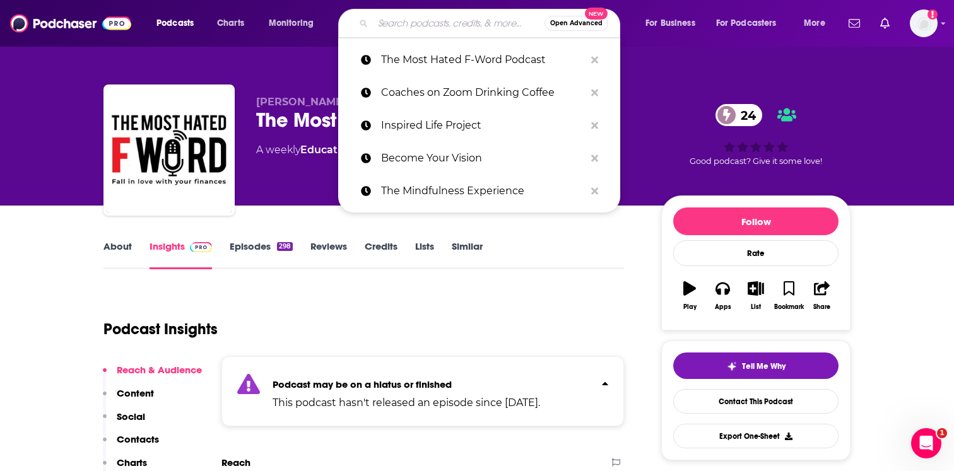
click at [409, 18] on input "Search podcasts, credits, & more..." at bounding box center [459, 23] width 172 height 20
paste input "Head Talks"
type input "Head Talks"
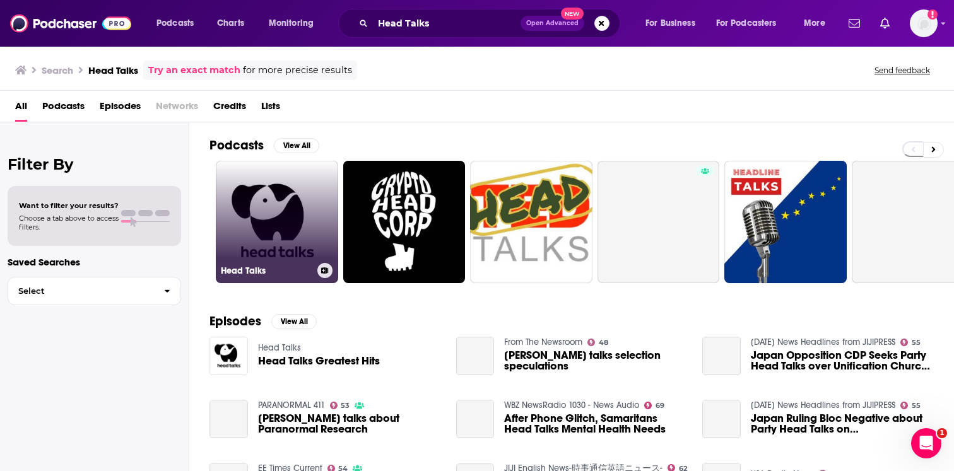
click at [322, 218] on link "Head Talks" at bounding box center [277, 222] width 122 height 122
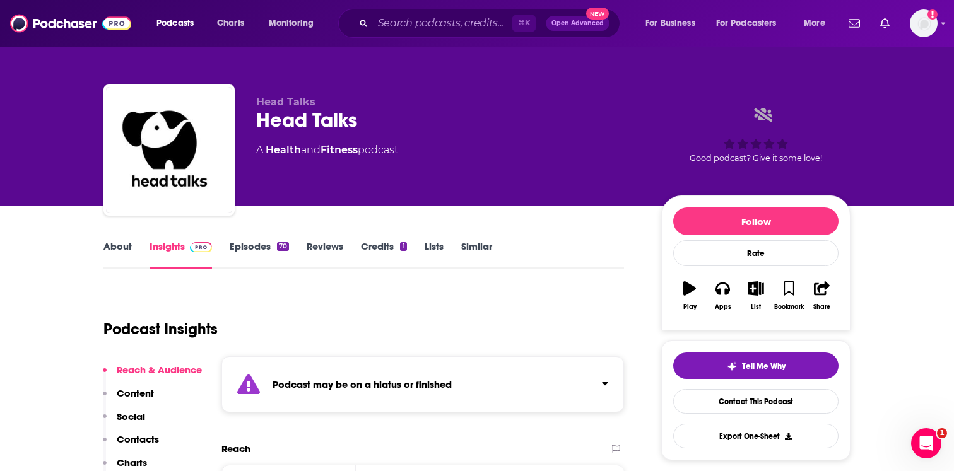
click at [311, 377] on div "Podcast may be on a hiatus or finished" at bounding box center [422, 384] width 402 height 56
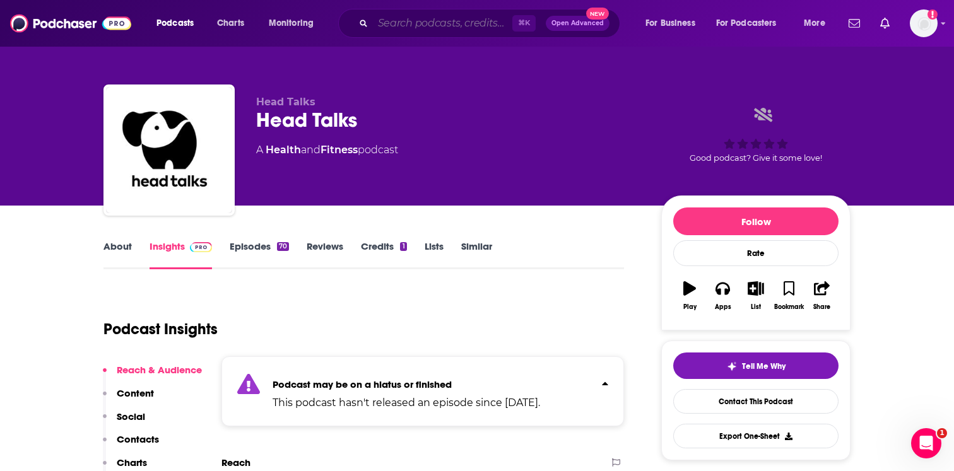
click at [498, 21] on input "Search podcasts, credits, & more..." at bounding box center [442, 23] width 139 height 20
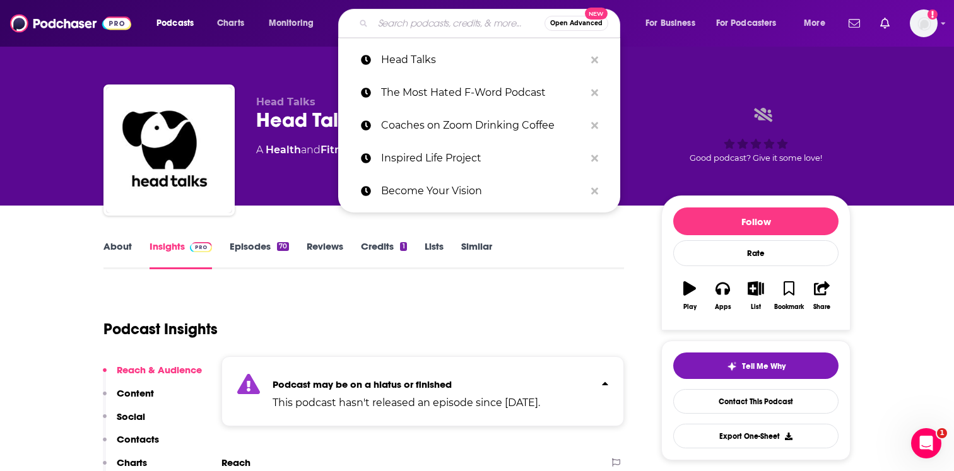
paste input "Fit for Joy Podcast"
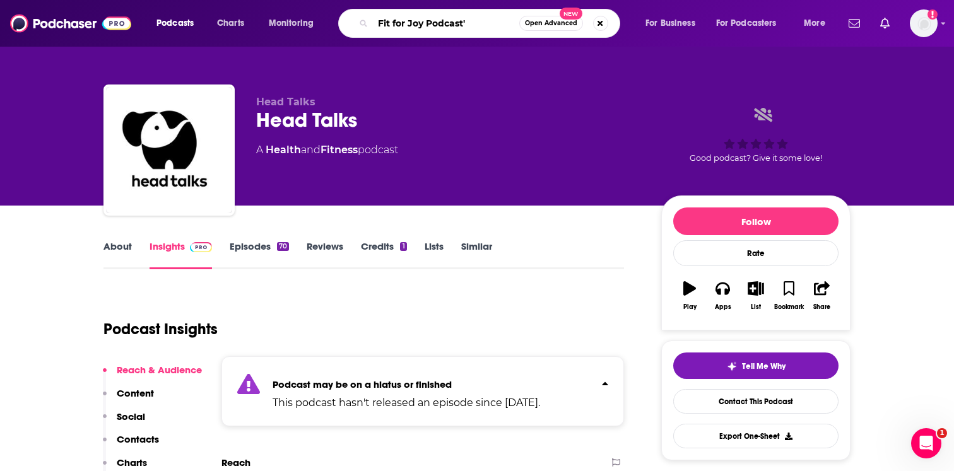
type input "Fit for Joy Podcast"
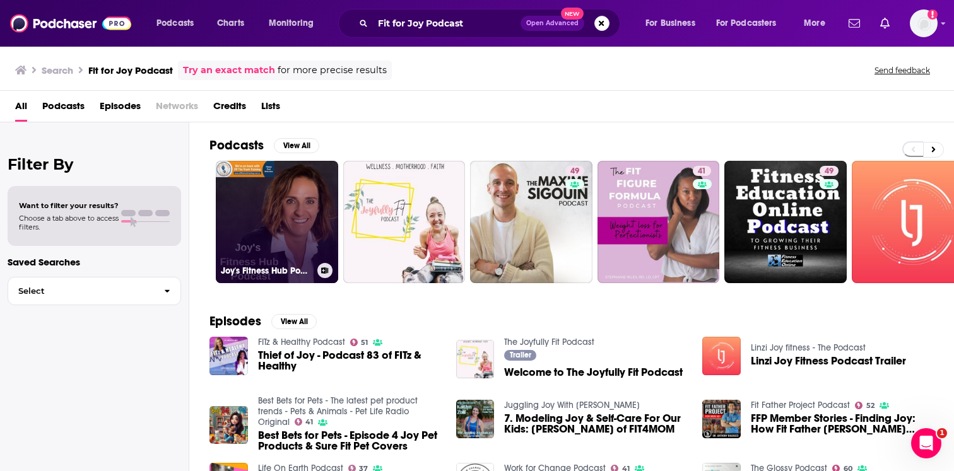
click at [305, 257] on link "Joy's Fitness Hub Podcast" at bounding box center [277, 222] width 122 height 122
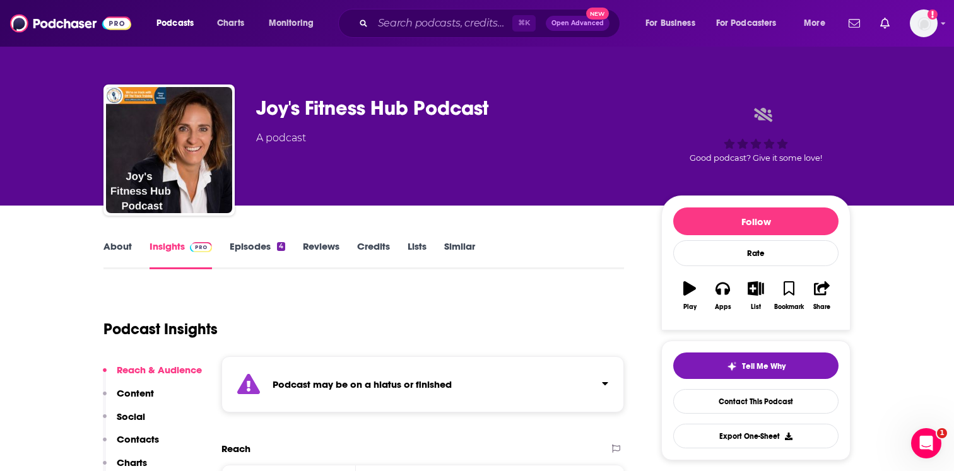
click at [322, 395] on div "Podcast may be on a hiatus or finished" at bounding box center [422, 384] width 402 height 56
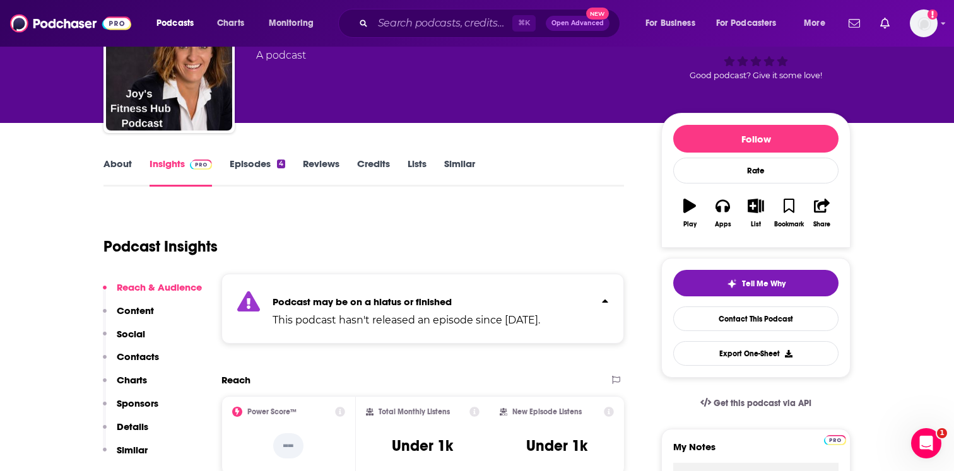
scroll to position [85, 0]
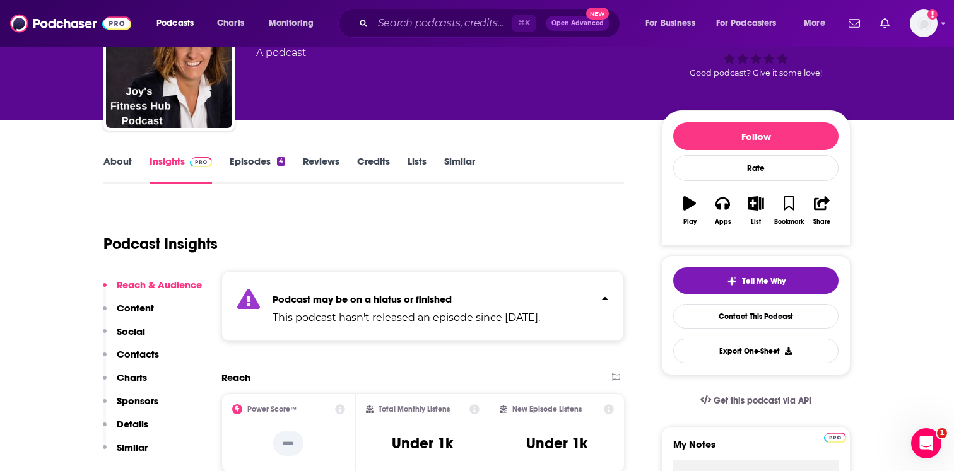
click at [394, 12] on div "⌘ K Open Advanced New" at bounding box center [479, 23] width 282 height 29
click at [399, 30] on input "Search podcasts, credits, & more..." at bounding box center [442, 23] width 139 height 20
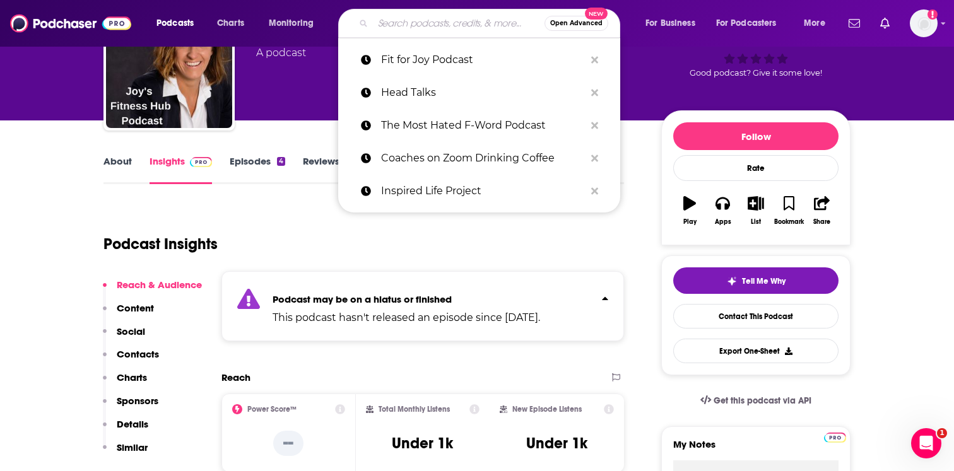
paste input "The Mostly Balanced Podcast"
type input "The Mostly Balanced Podcast"
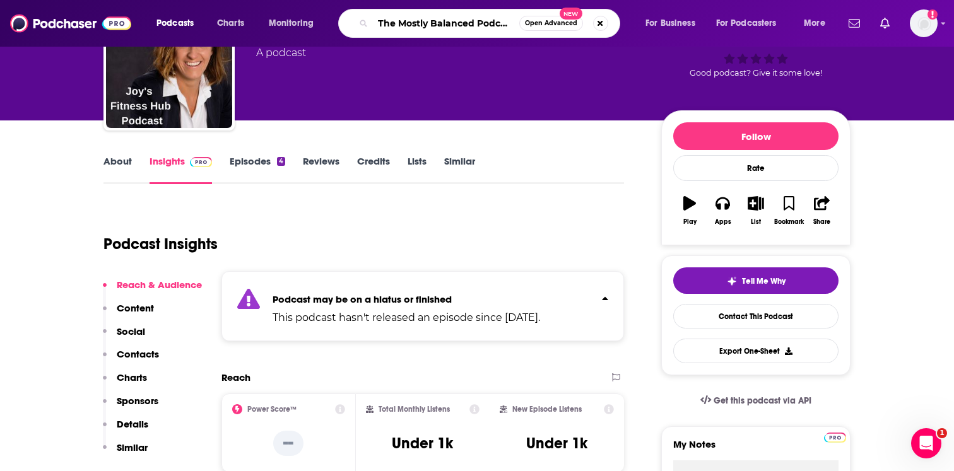
scroll to position [0, 1]
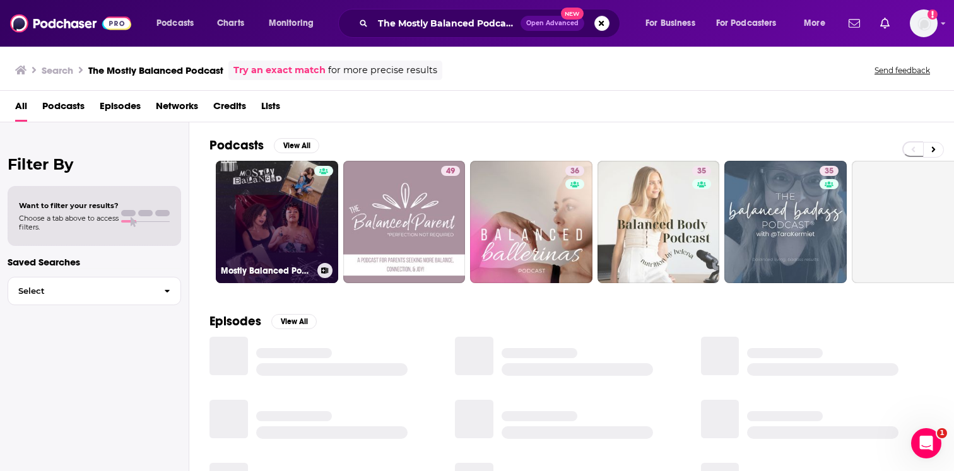
click at [314, 202] on div at bounding box center [323, 214] width 19 height 97
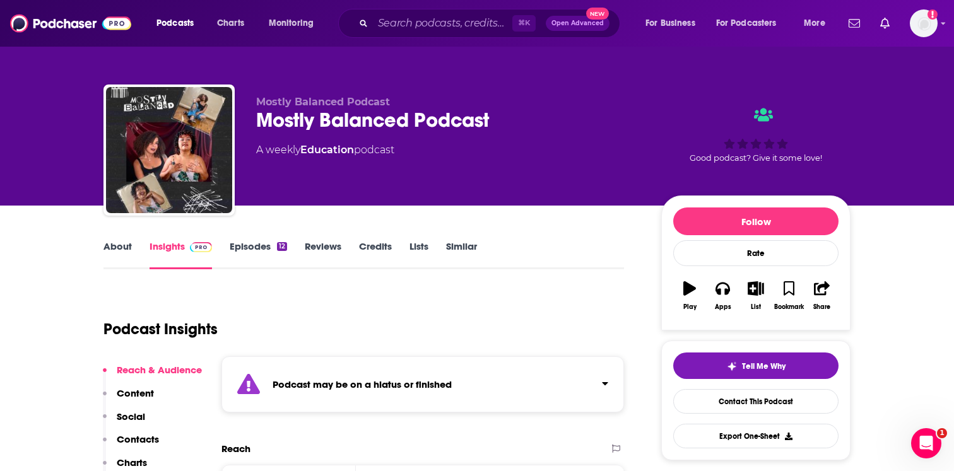
click at [330, 401] on div "Podcast may be on a hiatus or finished" at bounding box center [422, 384] width 402 height 56
click at [132, 241] on div "About" at bounding box center [126, 254] width 46 height 29
click at [123, 243] on link "About" at bounding box center [117, 254] width 28 height 29
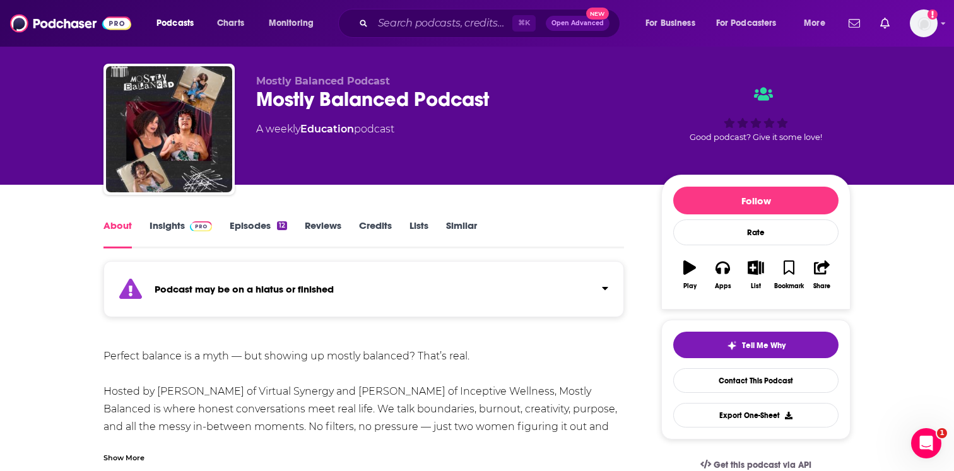
scroll to position [34, 0]
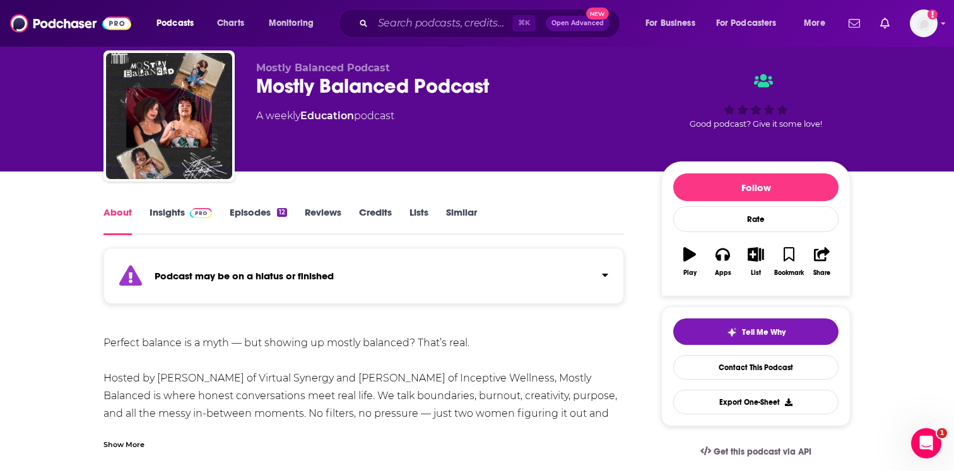
click at [128, 440] on div "Show More" at bounding box center [123, 444] width 41 height 12
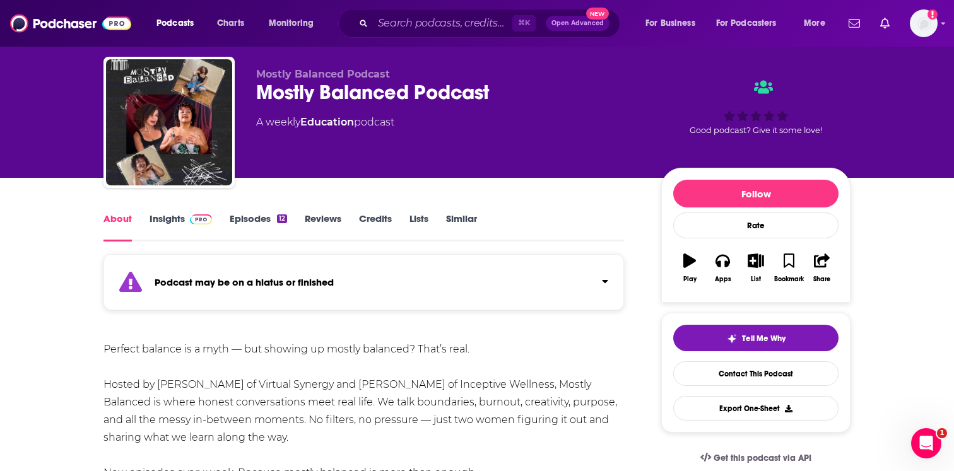
scroll to position [0, 0]
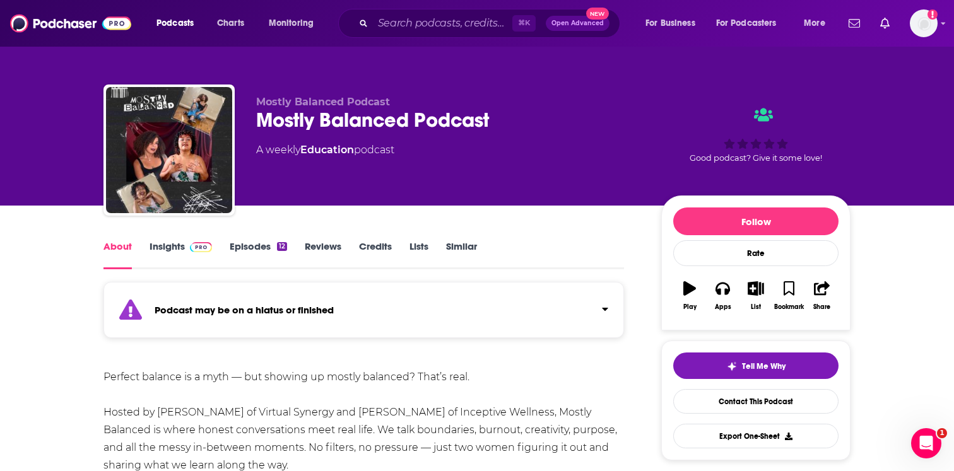
click at [272, 245] on link "Episodes 12" at bounding box center [258, 254] width 57 height 29
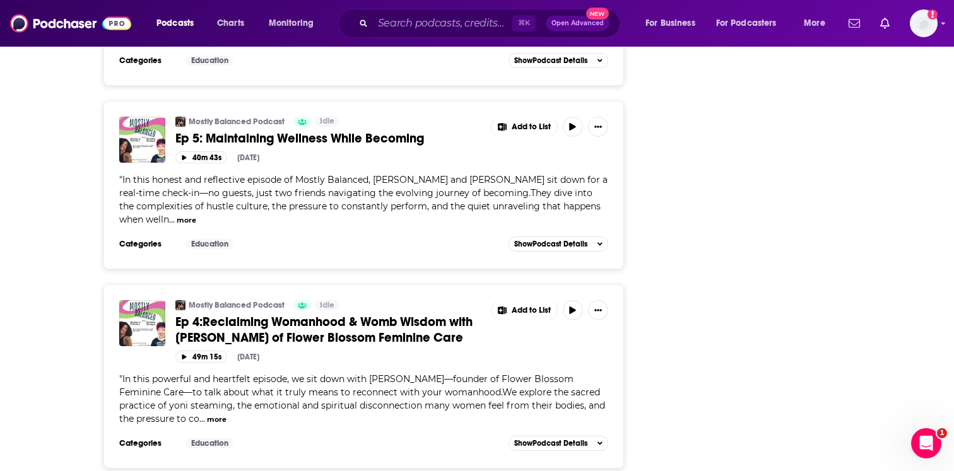
scroll to position [1530, 0]
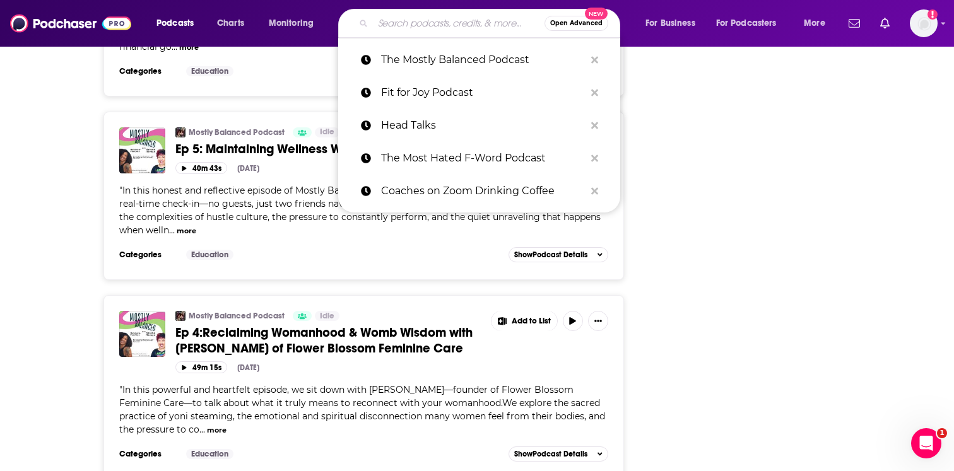
click at [391, 20] on input "Search podcasts, credits, & more..." at bounding box center [459, 23] width 172 height 20
paste input "Inner Sanctum"
type input "Inner Sanctum"
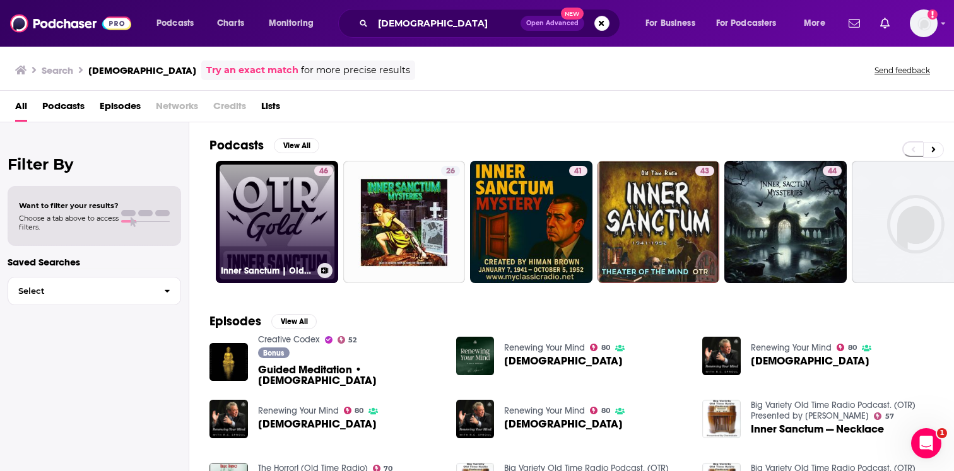
click at [315, 216] on div "46" at bounding box center [323, 214] width 19 height 97
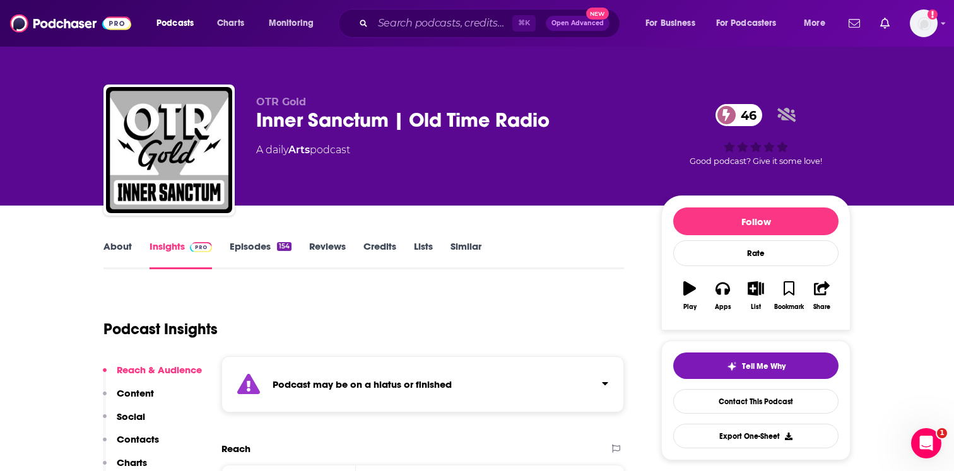
click at [312, 377] on div "Podcast may be on a hiatus or finished" at bounding box center [422, 384] width 402 height 56
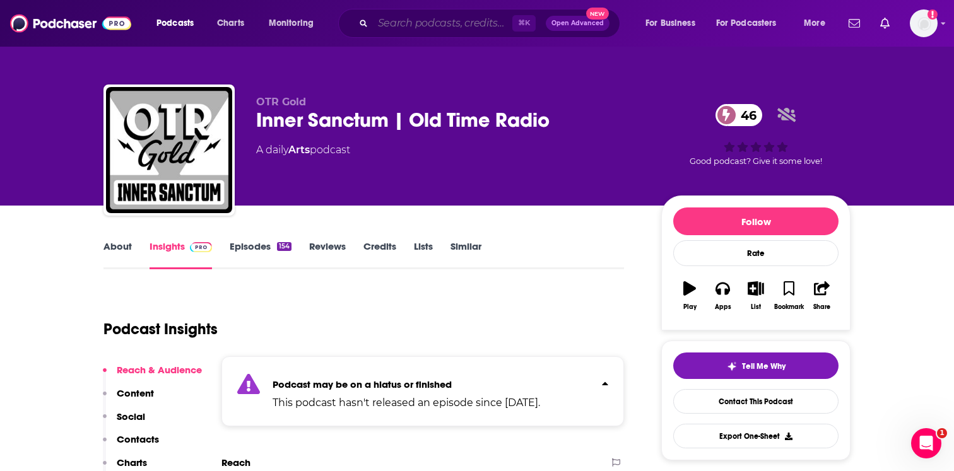
click at [431, 30] on input "Search podcasts, credits, & more..." at bounding box center [442, 23] width 139 height 20
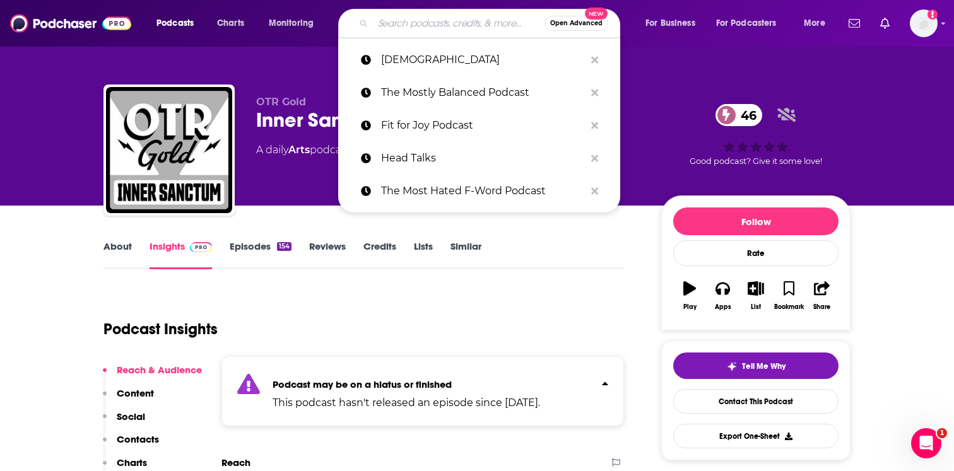
paste input "The Lindsey Elmore Show Podcast"
type input "The Lindsey Elmore Show Podcast"
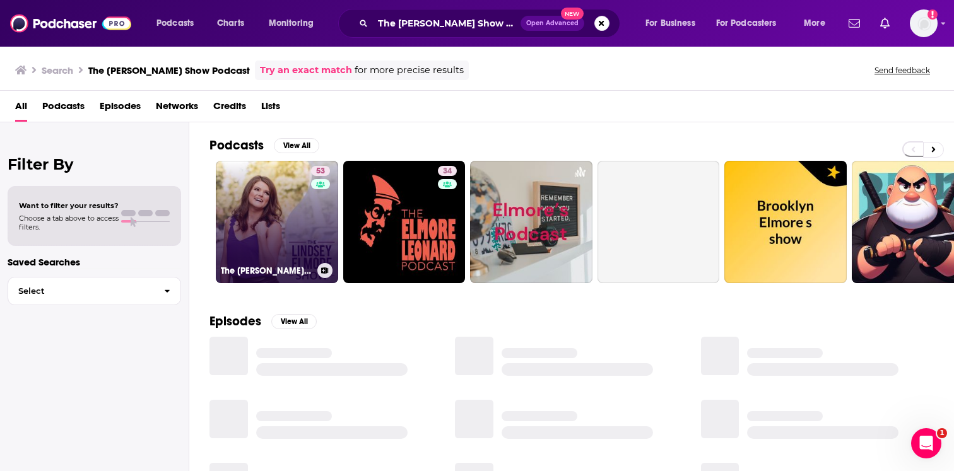
click at [301, 214] on link "53 The Lindsey Elmore Show" at bounding box center [277, 222] width 122 height 122
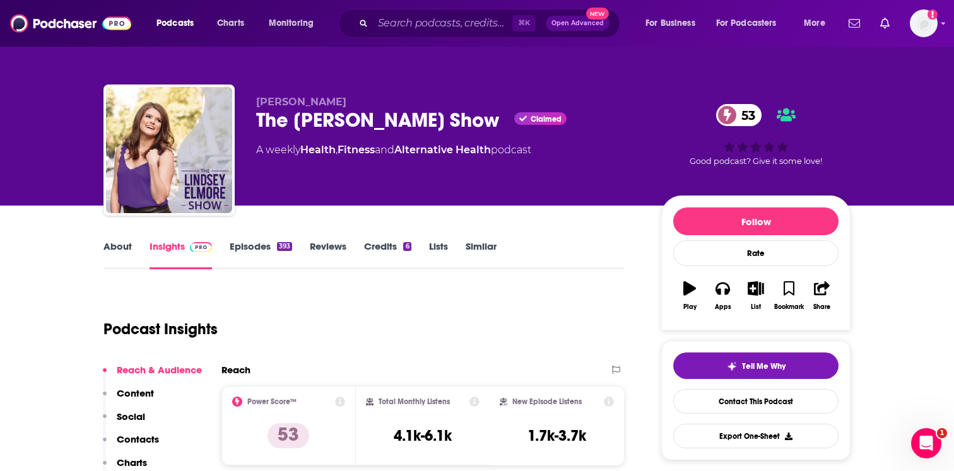
click at [129, 245] on link "About" at bounding box center [117, 254] width 28 height 29
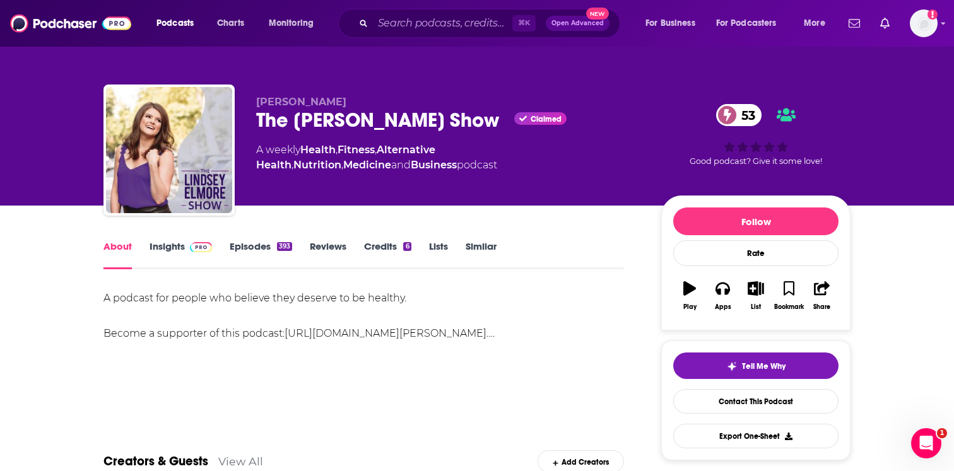
click at [260, 243] on link "Episodes 393" at bounding box center [261, 254] width 62 height 29
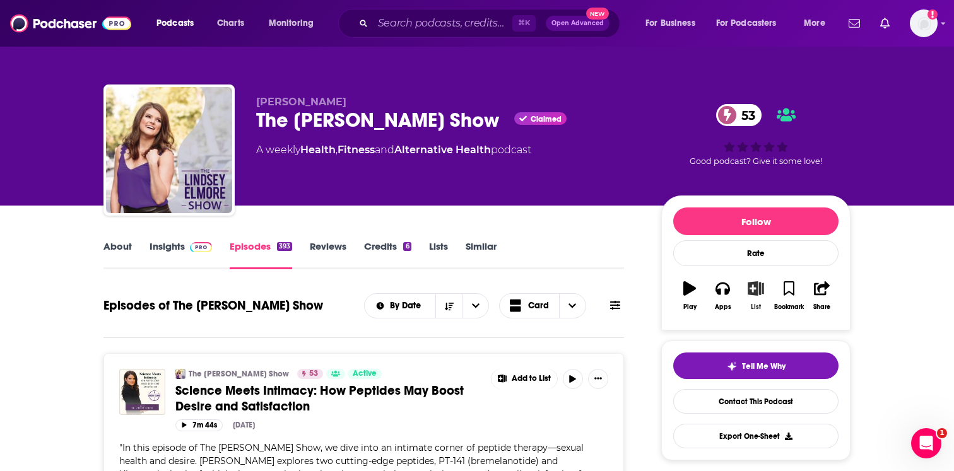
click at [750, 296] on button "List" at bounding box center [755, 295] width 33 height 45
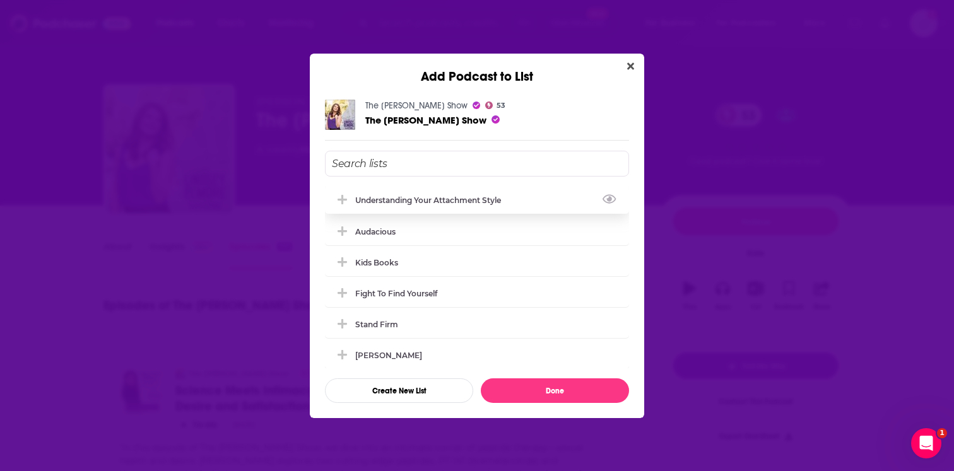
click at [442, 202] on div "understanding your attachment style" at bounding box center [431, 200] width 153 height 9
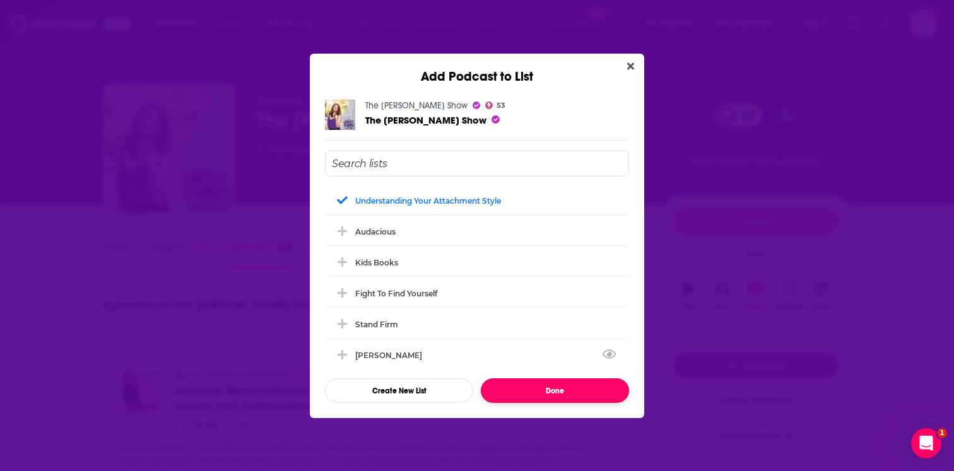
click at [520, 382] on button "Done" at bounding box center [555, 390] width 148 height 25
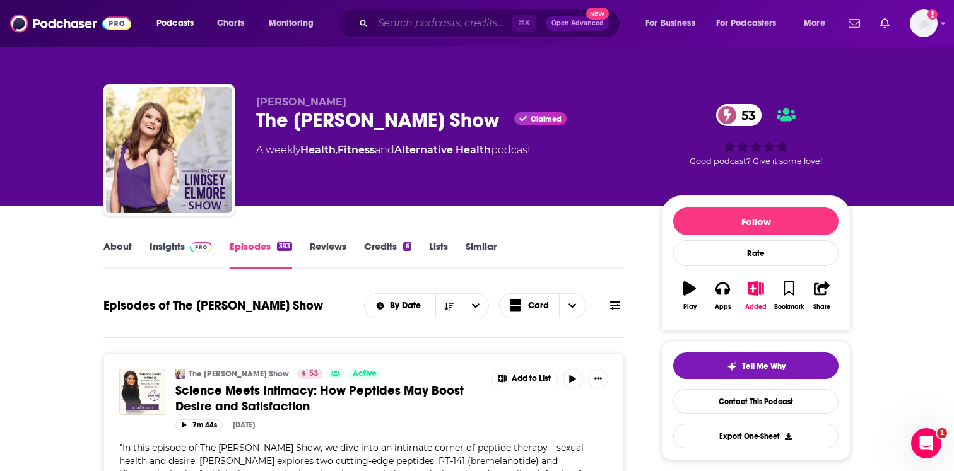
click at [442, 21] on input "Search podcasts, credits, & more..." at bounding box center [442, 23] width 139 height 20
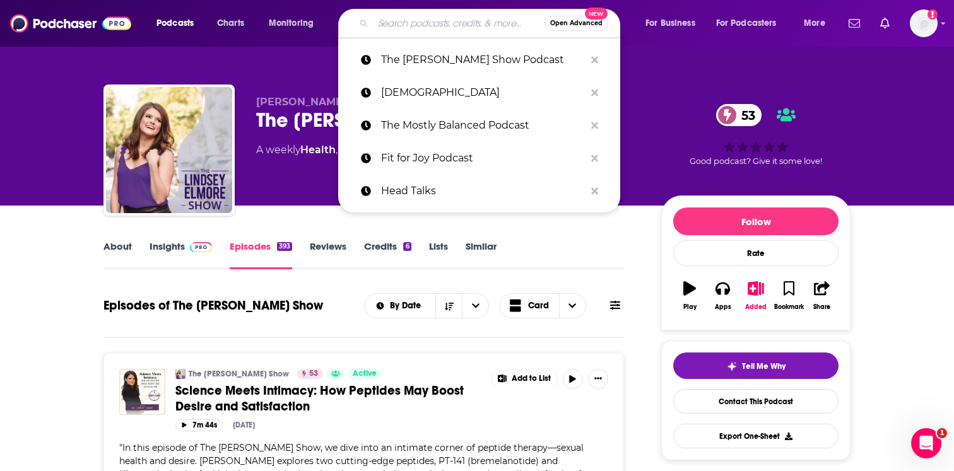
paste input "The Inspired Life Podcas"
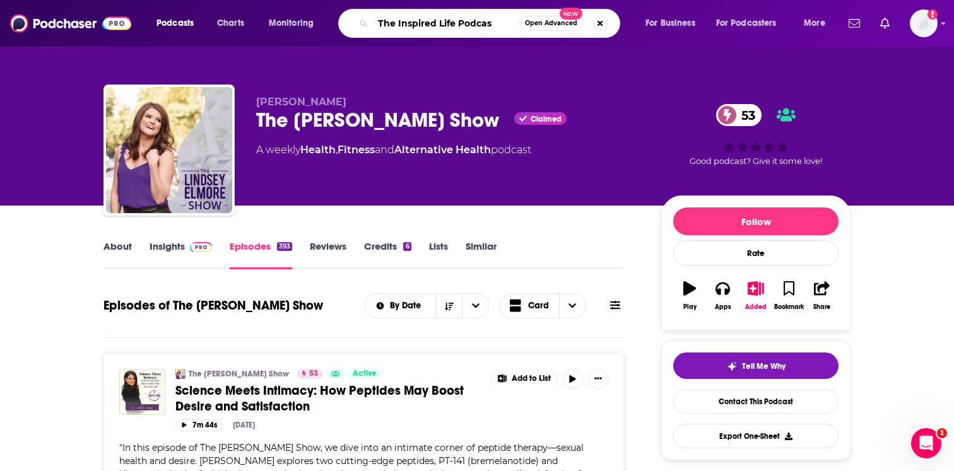
type input "The Inspired Life Podcast"
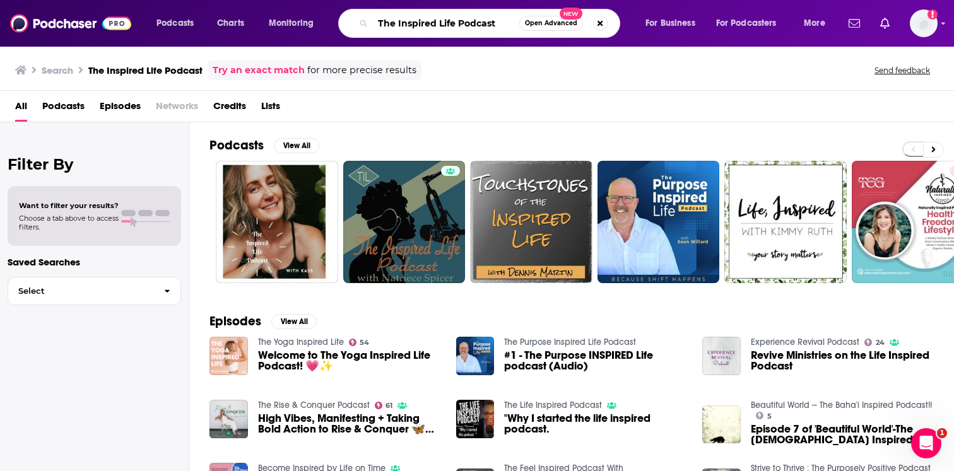
click at [401, 26] on input "The Inspired Life Podcast" at bounding box center [446, 23] width 146 height 20
paste input "Happy Student Doc"
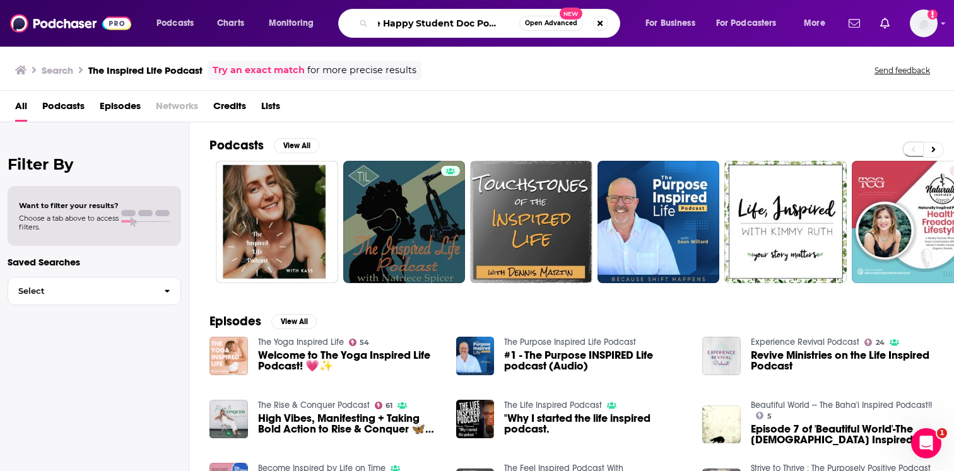
type input "The Happy Student Doc Podcast"
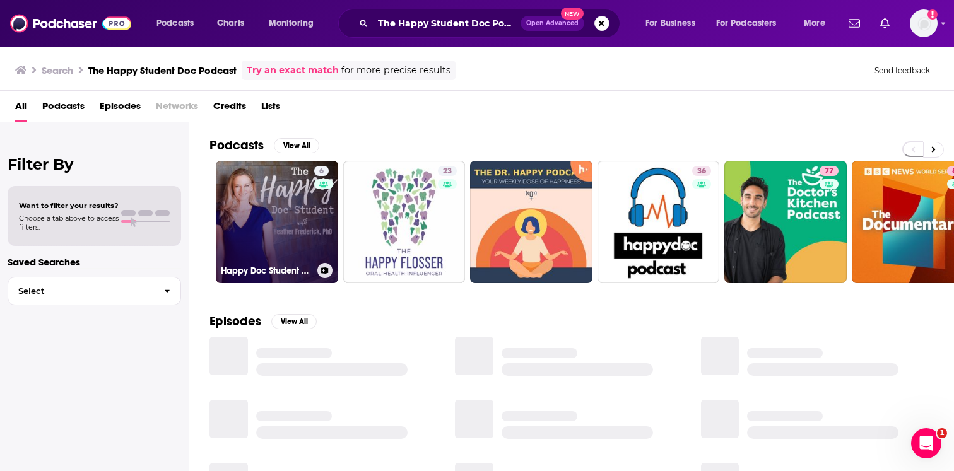
click at [303, 210] on link "6 Happy Doc Student Podcast" at bounding box center [277, 222] width 122 height 122
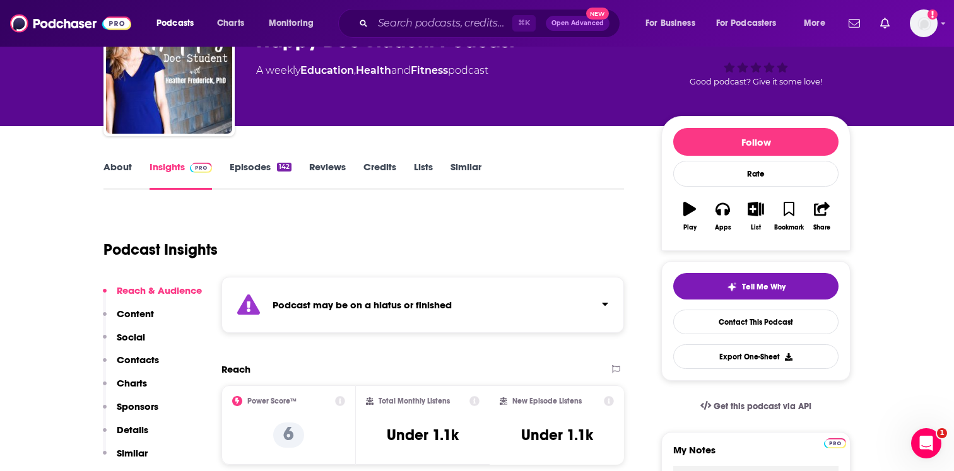
scroll to position [78, 0]
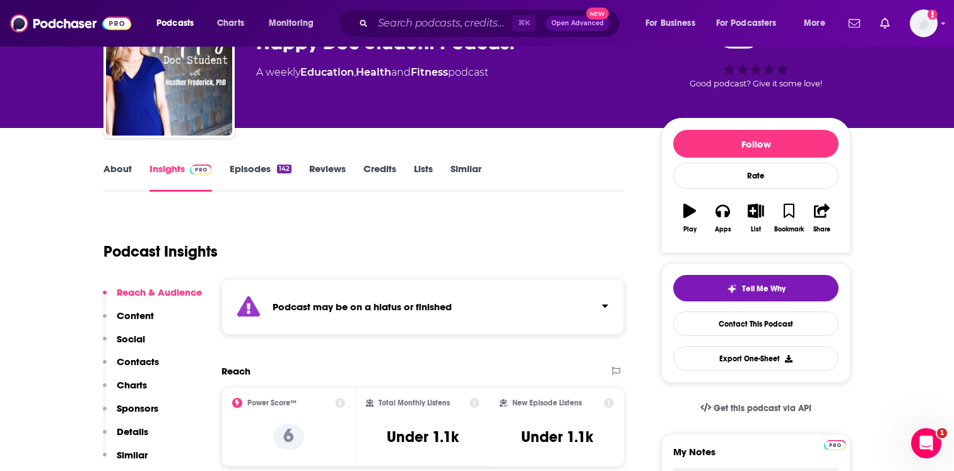
drag, startPoint x: 345, startPoint y: 282, endPoint x: 346, endPoint y: 288, distance: 6.3
click at [346, 283] on div "Podcast may be on a hiatus or finished" at bounding box center [422, 307] width 402 height 56
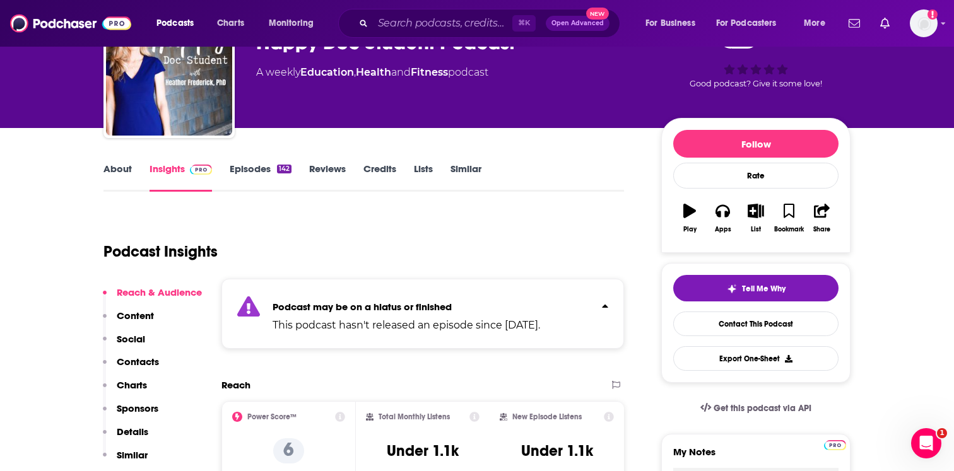
click at [343, 303] on strong "Podcast may be on a hiatus or finished" at bounding box center [361, 307] width 179 height 12
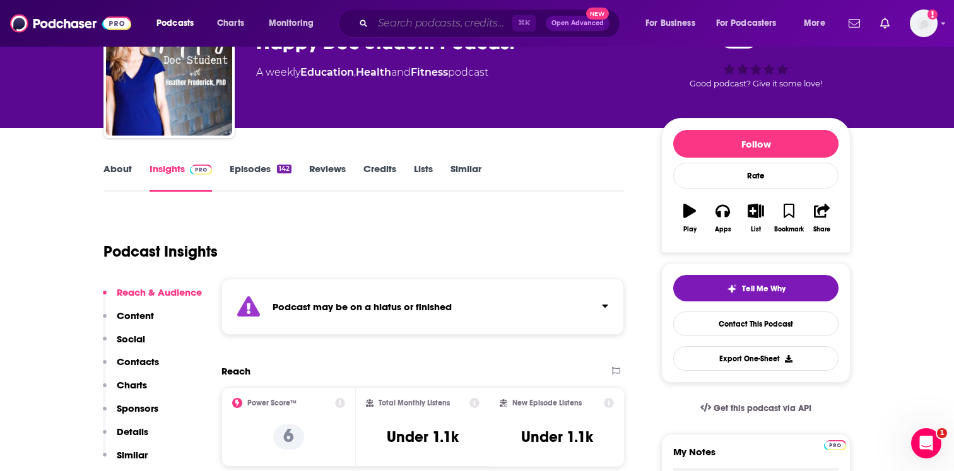
click at [409, 28] on input "Search podcasts, credits, & more..." at bounding box center [442, 23] width 139 height 20
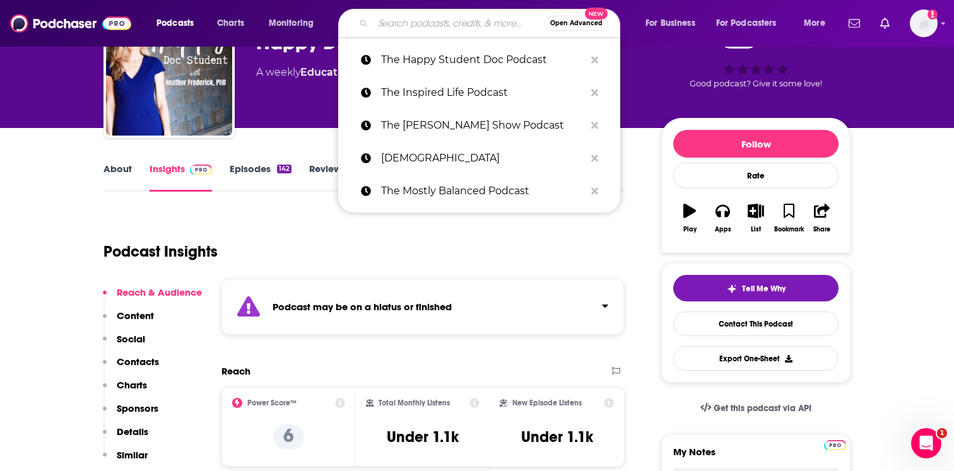
paste input "The Happy Student Doc Podcast"
type input "The Happy Student Doc Podcast"
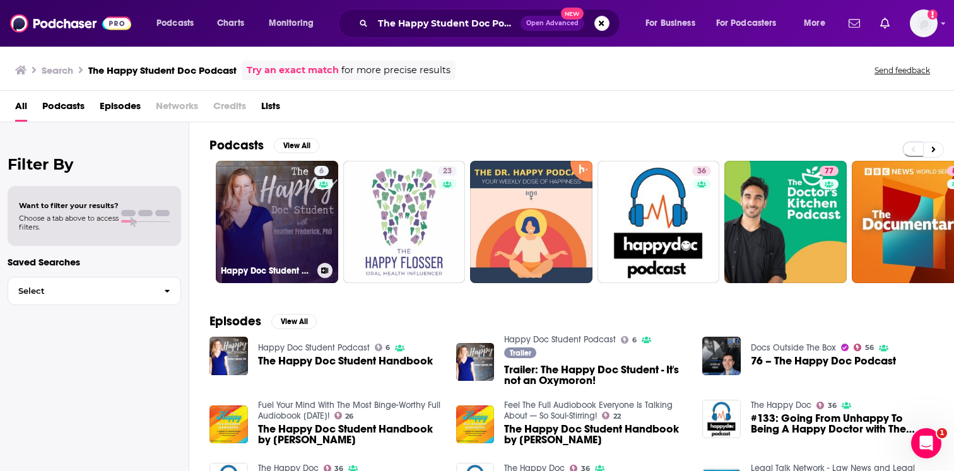
click at [291, 242] on link "6 Happy Doc Student Podcast" at bounding box center [277, 222] width 122 height 122
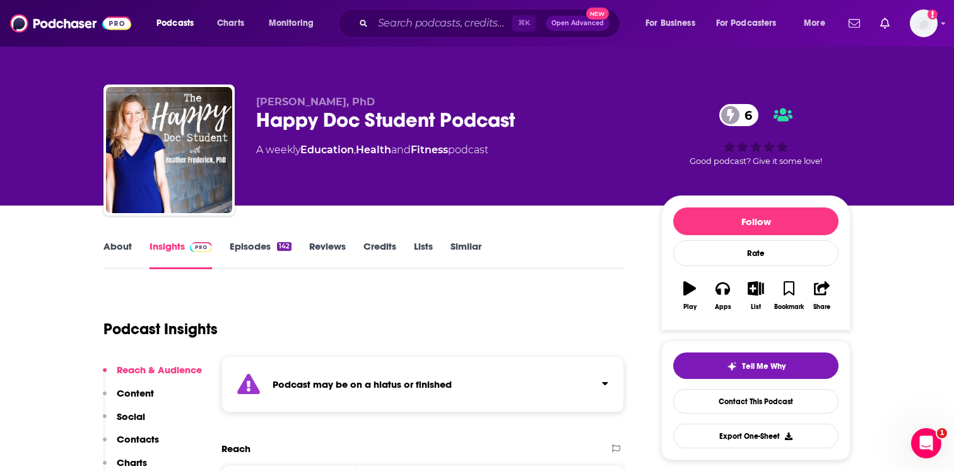
click at [127, 259] on link "About" at bounding box center [117, 254] width 28 height 29
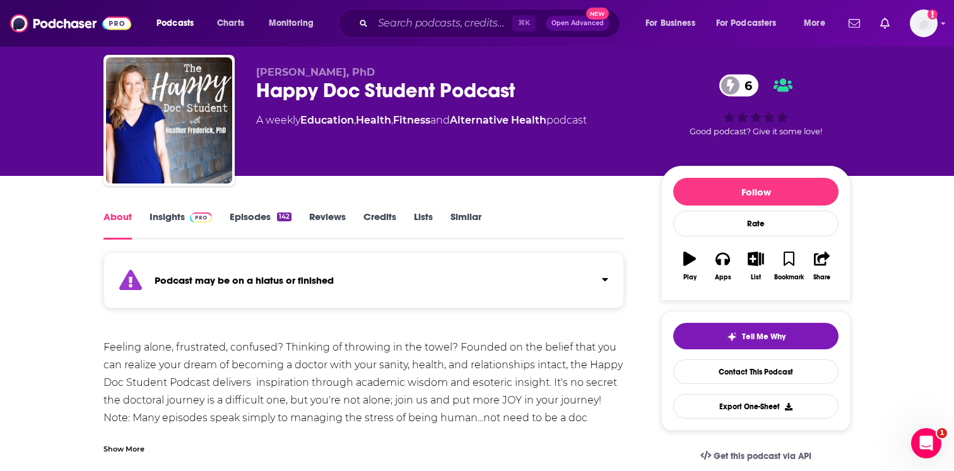
scroll to position [39, 0]
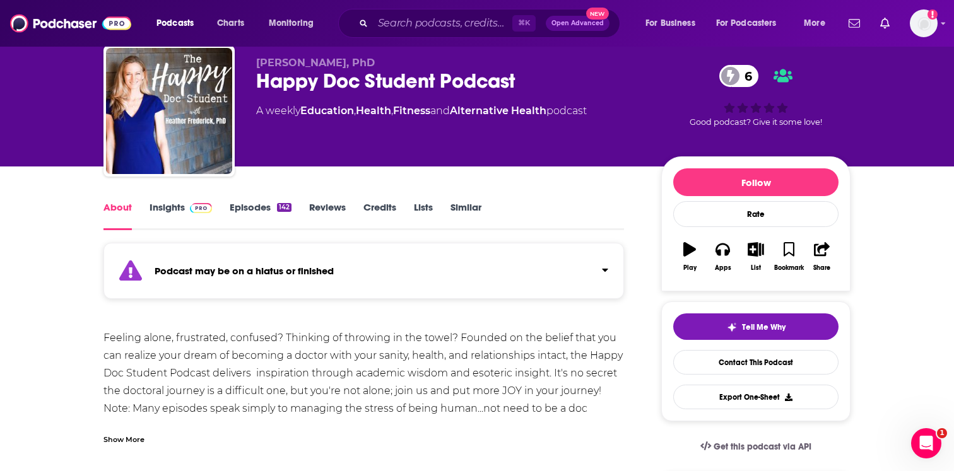
click at [163, 279] on div "Podcast may be on a hiatus or finished" at bounding box center [363, 271] width 520 height 56
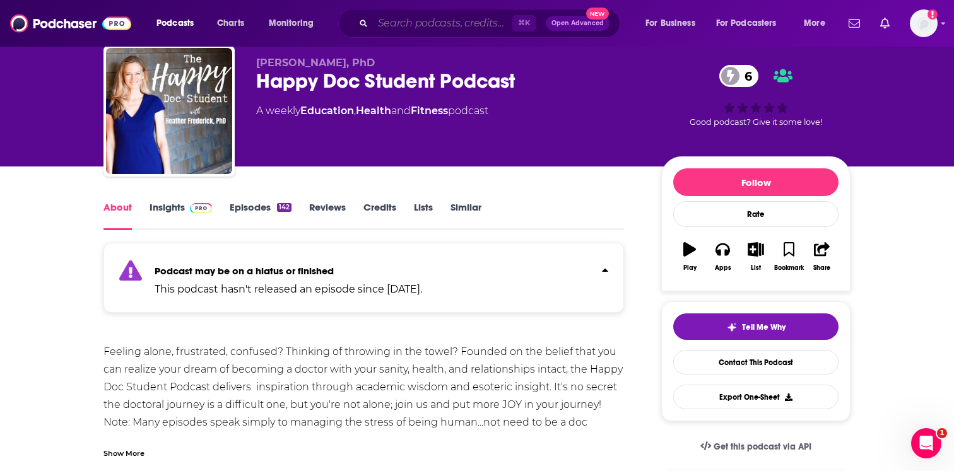
click at [469, 19] on input "Search podcasts, credits, & more..." at bounding box center [442, 23] width 139 height 20
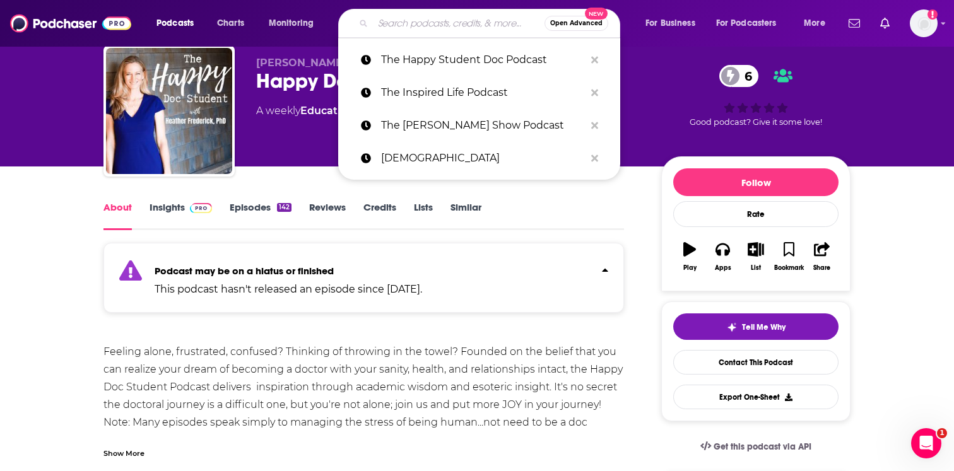
paste input "The Anxiety at Work Podcast"
type input "The Anxiety at Work Podcast"
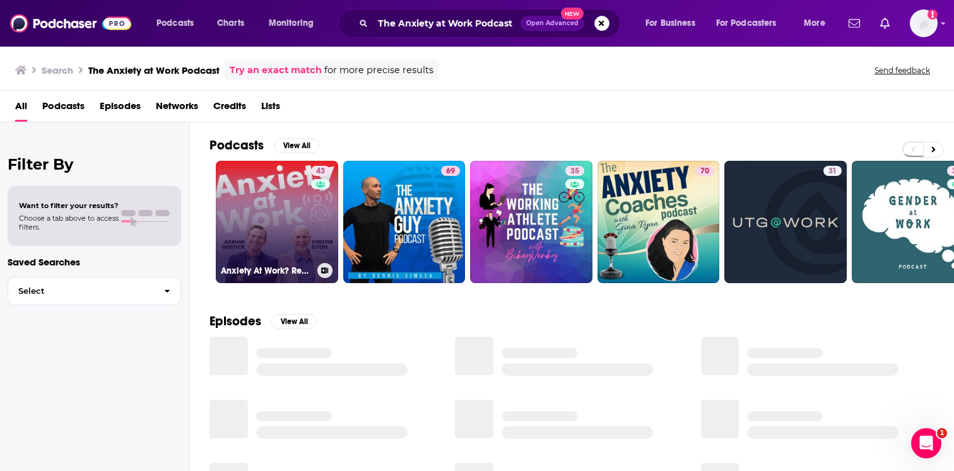
click at [299, 220] on link "43 Anxiety At Work? Reduce Stress, Uncertainty & Boost Mental Health" at bounding box center [277, 222] width 122 height 122
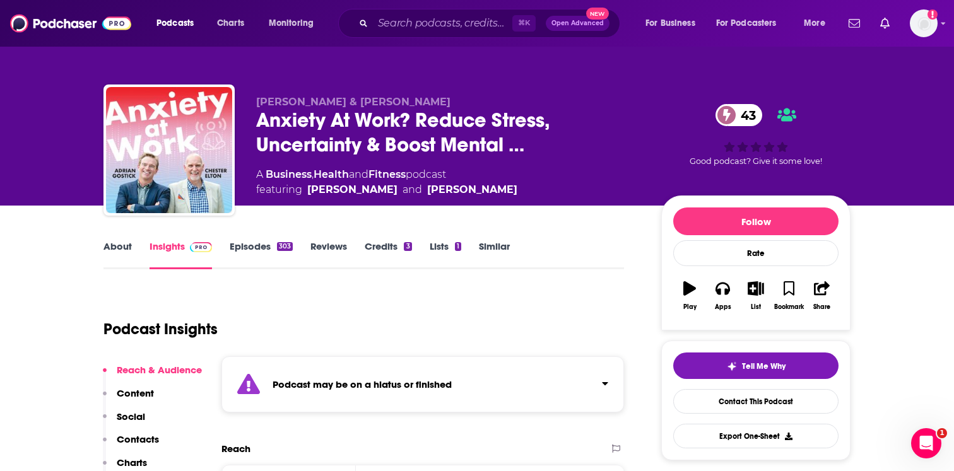
click at [356, 360] on div "Podcast may be on a hiatus or finished" at bounding box center [422, 384] width 402 height 56
click at [128, 243] on link "About" at bounding box center [117, 254] width 28 height 29
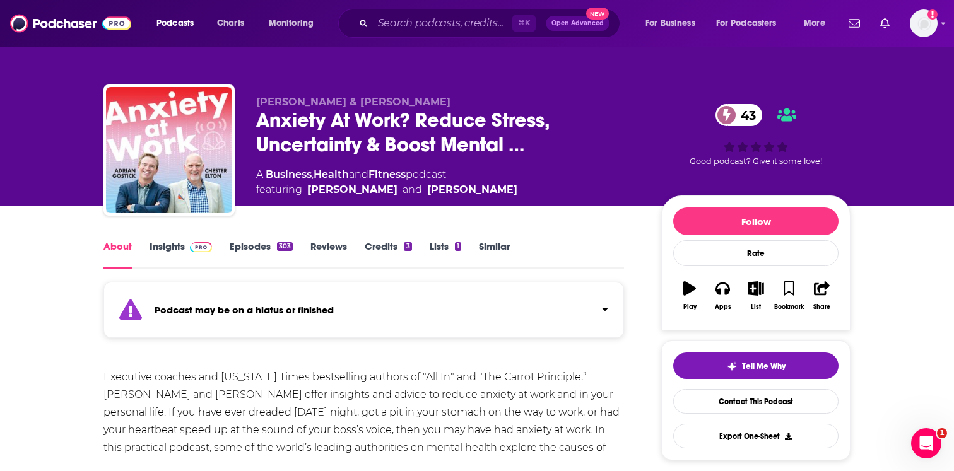
scroll to position [47, 0]
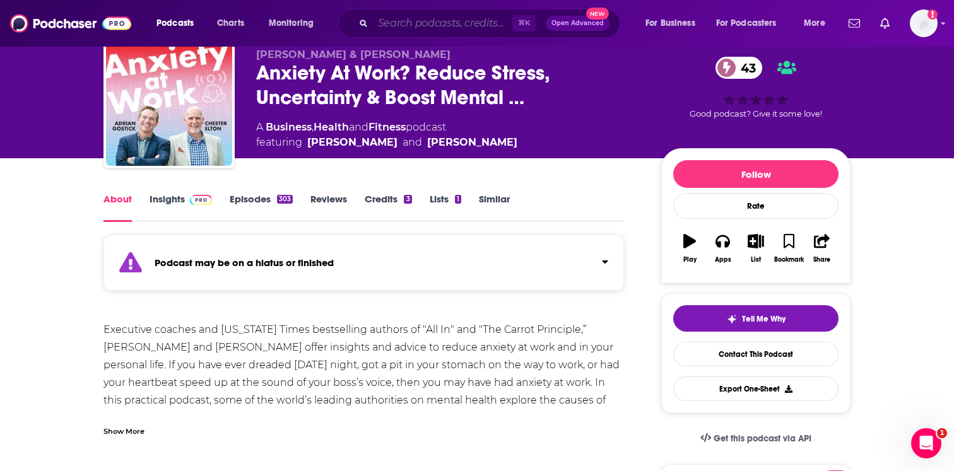
click at [462, 26] on input "Search podcasts, credits, & more..." at bounding box center [442, 23] width 139 height 20
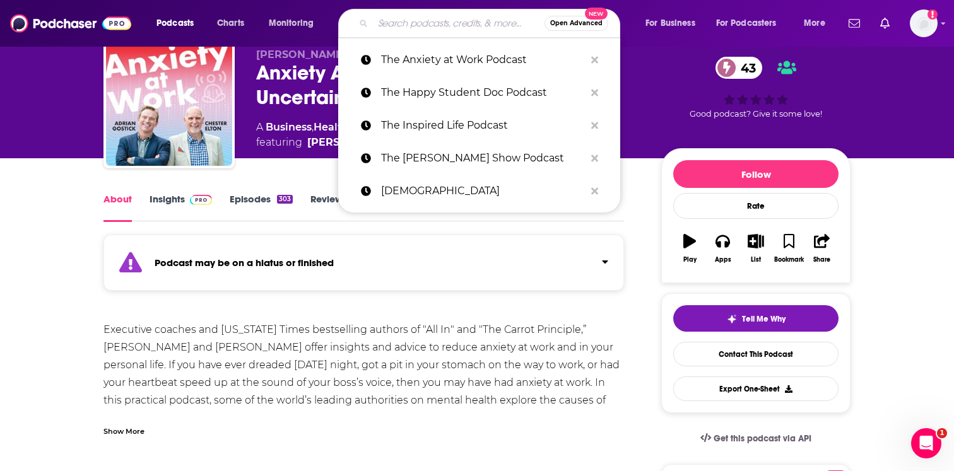
paste input "Anna Raimondi Podcast"
type input "Anna Raimondi Podcast"
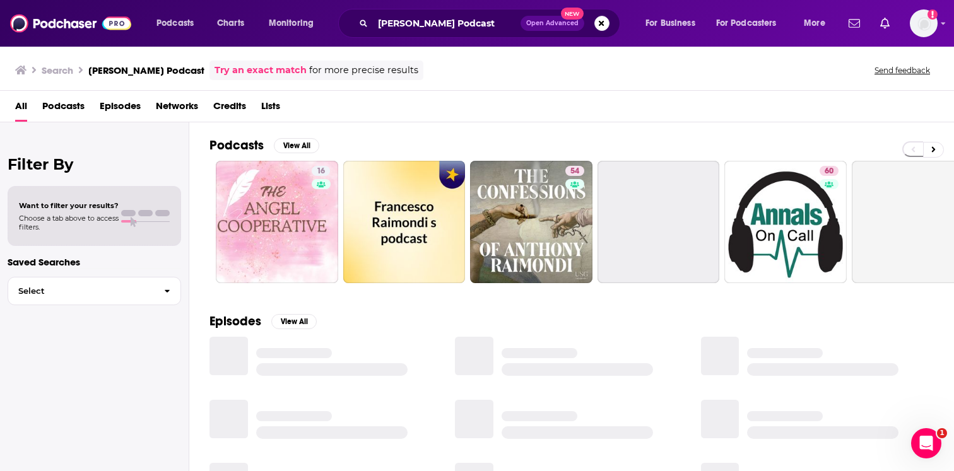
click at [307, 198] on div "Has guests" at bounding box center [319, 202] width 52 height 19
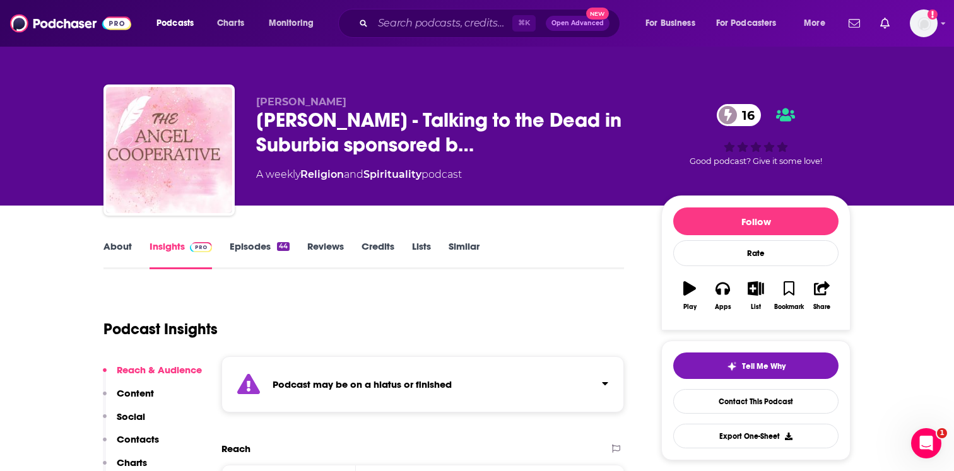
click at [310, 373] on div "Podcast may be on a hiatus or finished" at bounding box center [422, 384] width 402 height 56
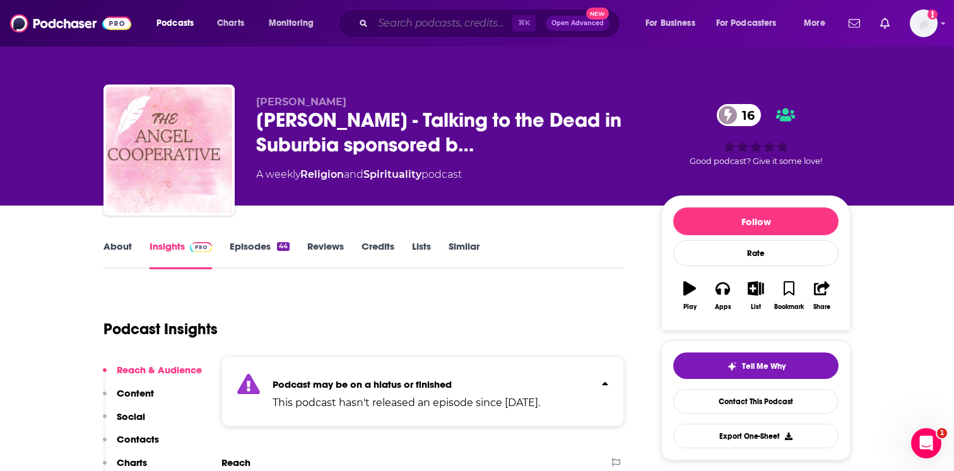
click at [470, 17] on input "Search podcasts, credits, & more..." at bounding box center [442, 23] width 139 height 20
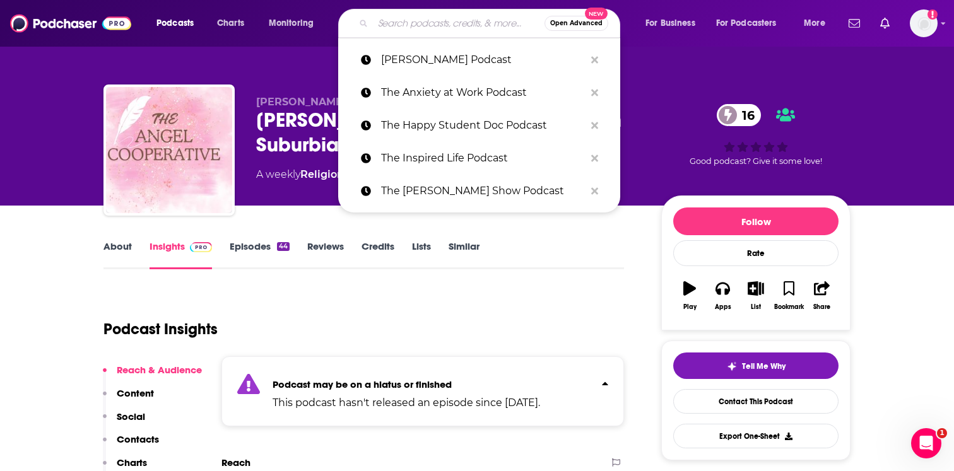
paste input "The Radical Vitality Podcast"
type input "The Radical Vitality Podcast"
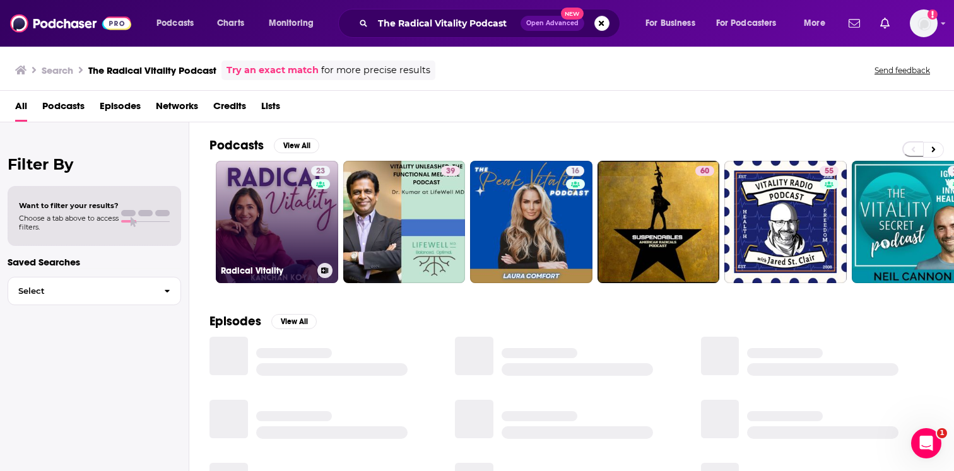
click at [266, 228] on link "23 Radical Vitality" at bounding box center [277, 222] width 122 height 122
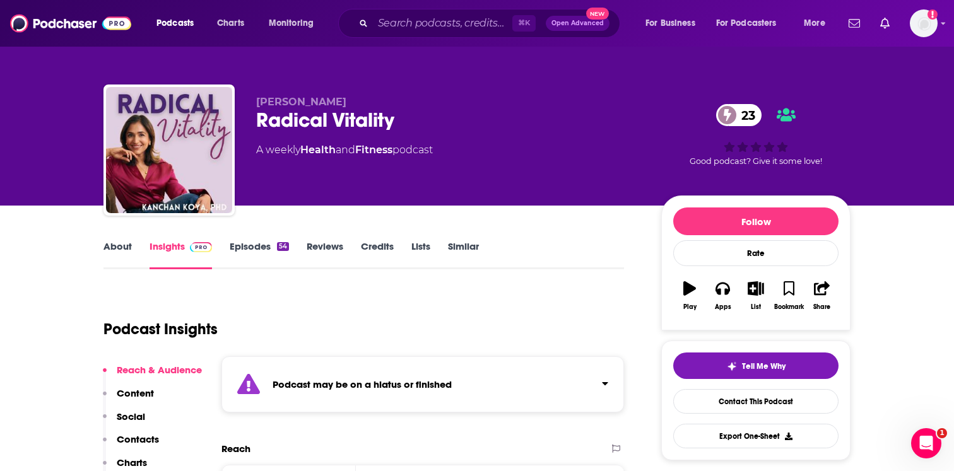
click at [298, 392] on div "Podcast may be on a hiatus or finished" at bounding box center [422, 384] width 402 height 56
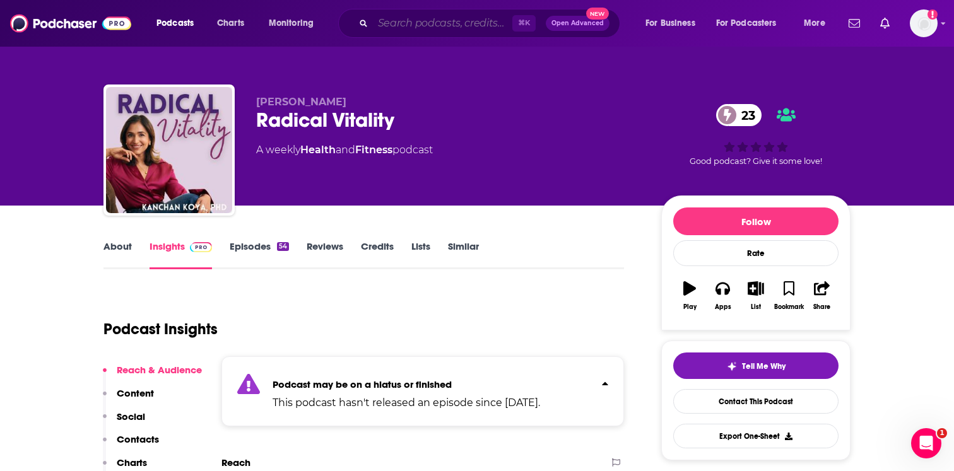
click at [455, 20] on input "Search podcasts, credits, & more..." at bounding box center [442, 23] width 139 height 20
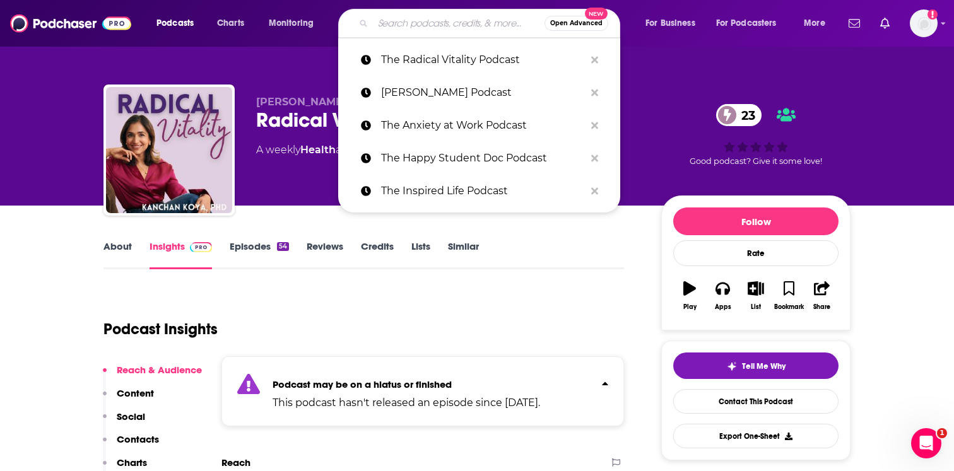
paste input "The MindBodyGreen Podcast"
type input "The MindBodyGreen Podcast"
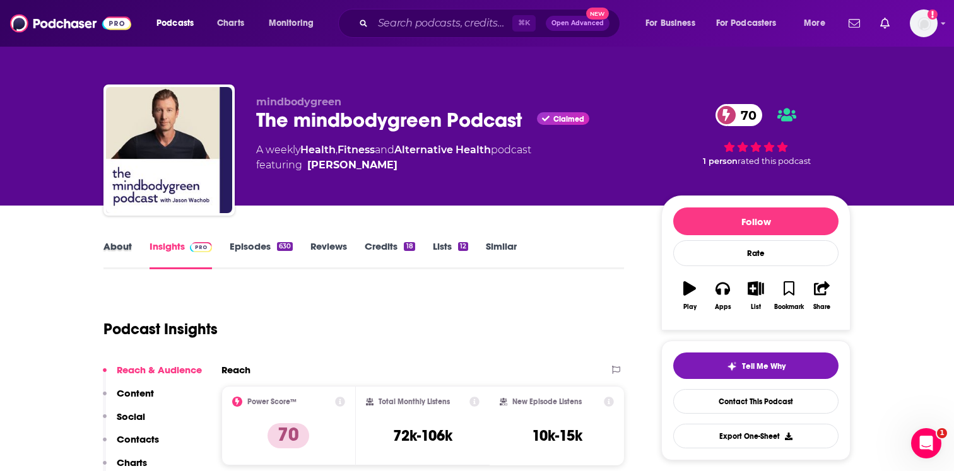
click at [135, 255] on div "About" at bounding box center [126, 254] width 46 height 29
click at [120, 254] on link "About" at bounding box center [117, 254] width 28 height 29
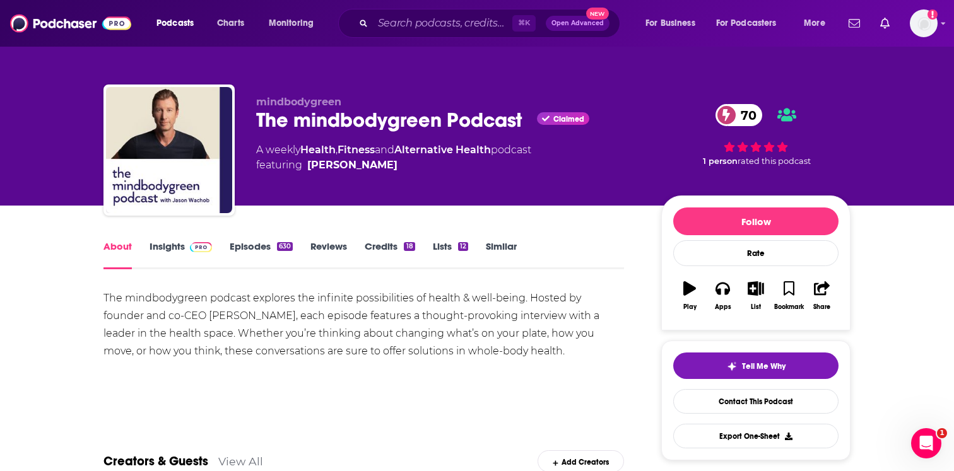
click at [263, 241] on link "Episodes 630" at bounding box center [261, 254] width 63 height 29
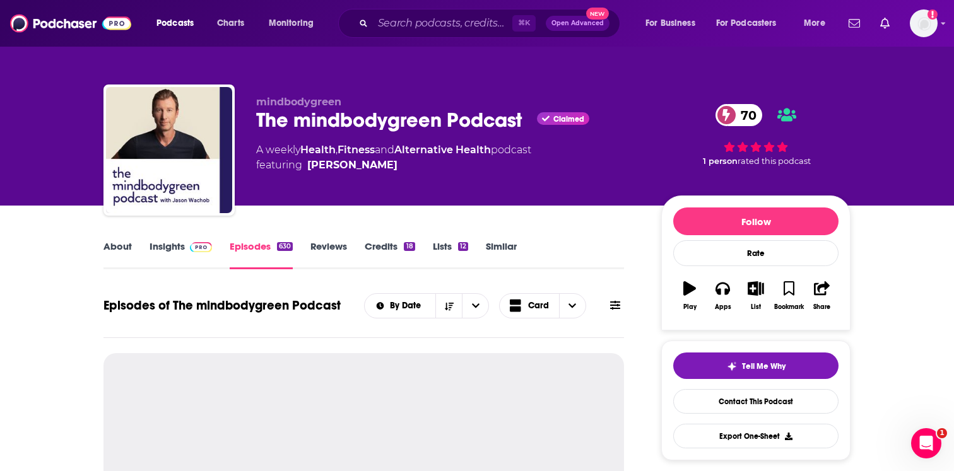
click at [201, 250] on img at bounding box center [201, 247] width 22 height 10
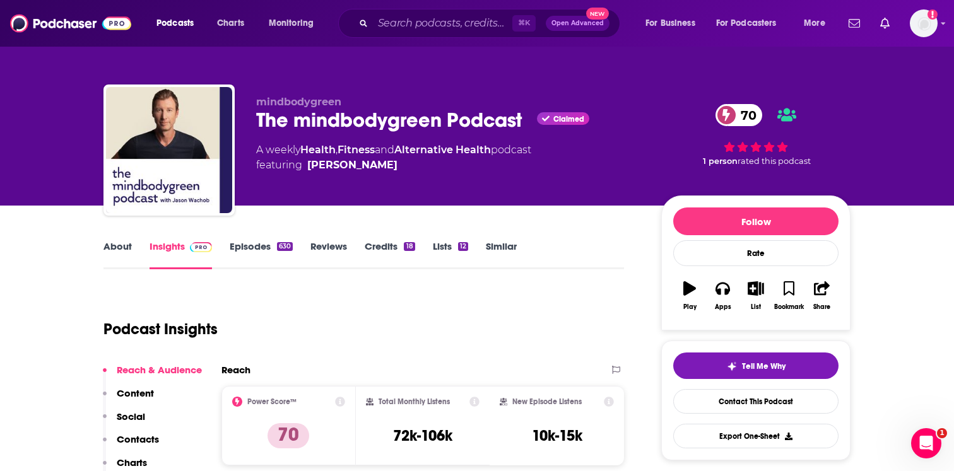
click at [271, 261] on link "Episodes 630" at bounding box center [261, 254] width 63 height 29
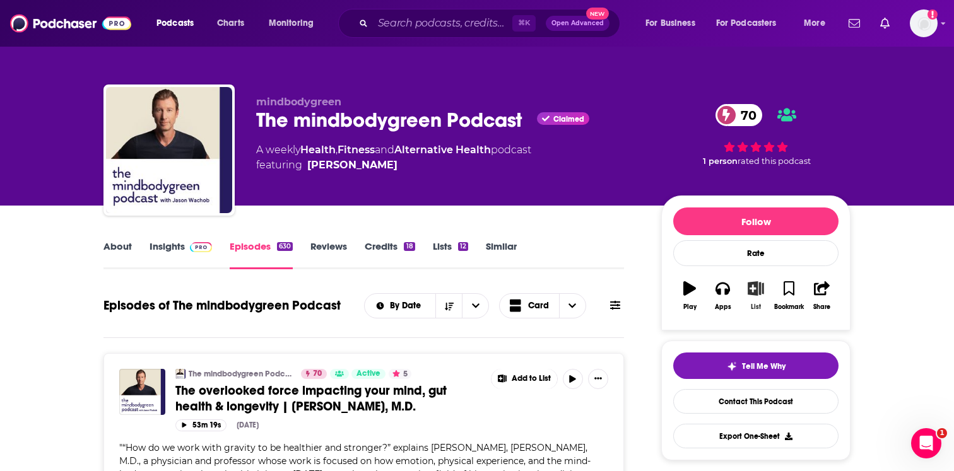
click at [760, 301] on button "List" at bounding box center [755, 295] width 33 height 45
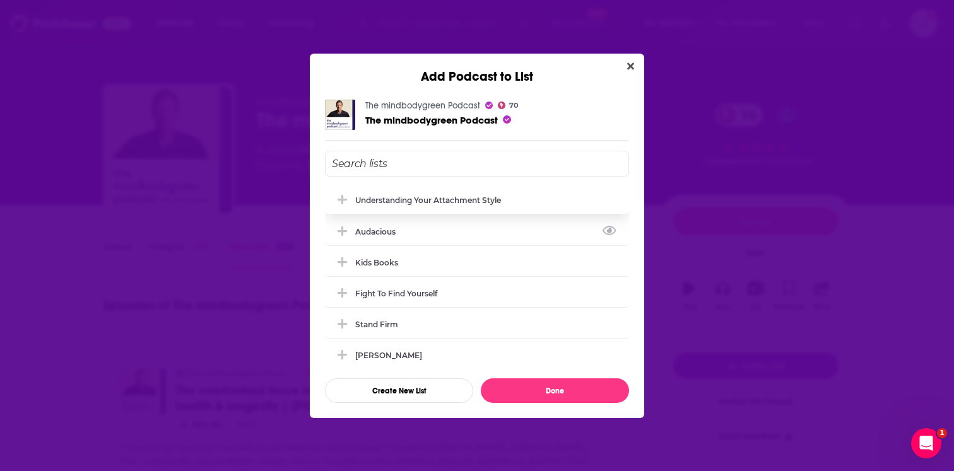
click at [411, 196] on div "understanding your attachment style" at bounding box center [428, 200] width 146 height 9
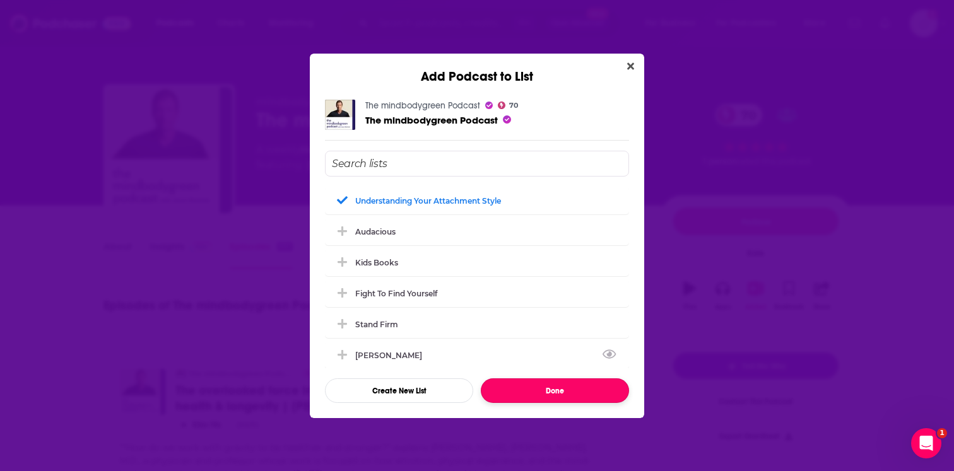
click at [531, 389] on button "Done" at bounding box center [555, 390] width 148 height 25
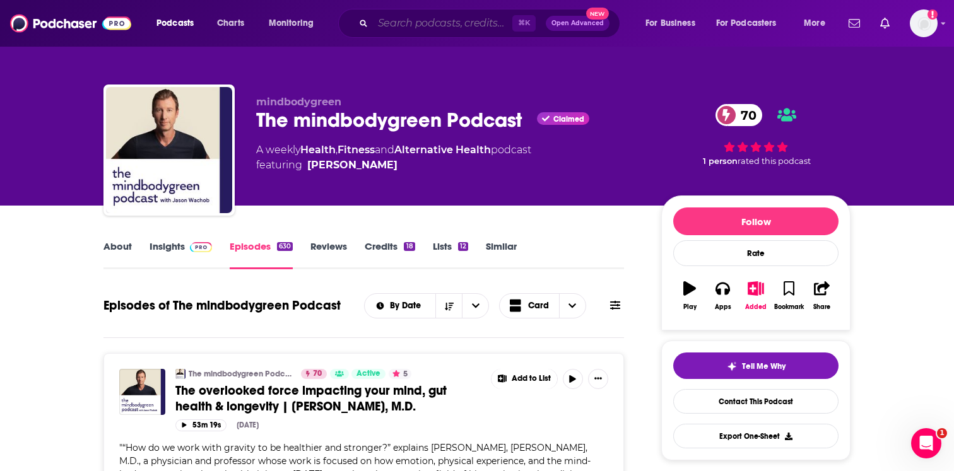
click at [481, 21] on input "Search podcasts, credits, & more..." at bounding box center [442, 23] width 139 height 20
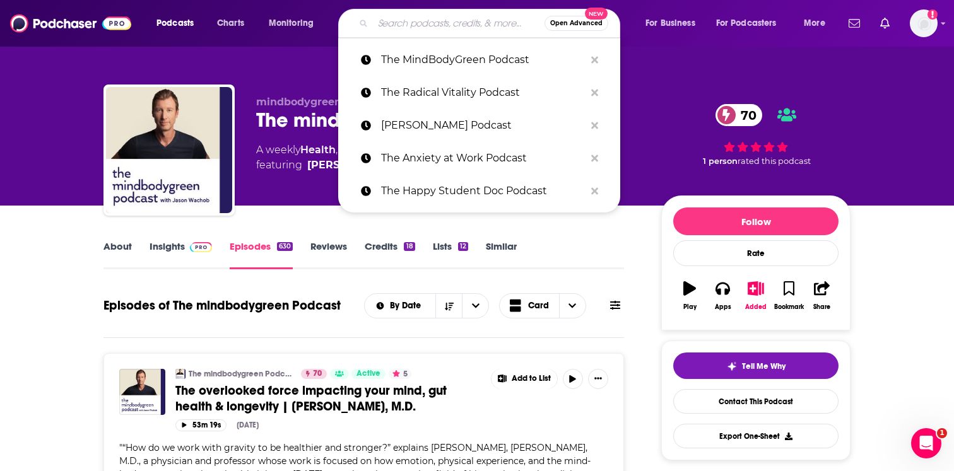
paste input "GRACE under Pressure"
type input "GRACE under Pressure"
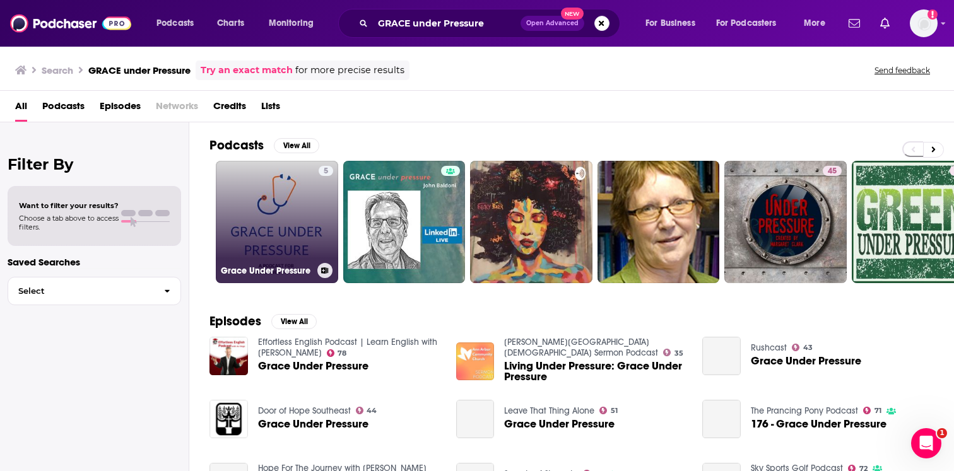
click at [284, 222] on link "5 Grace Under Pressure" at bounding box center [277, 222] width 122 height 122
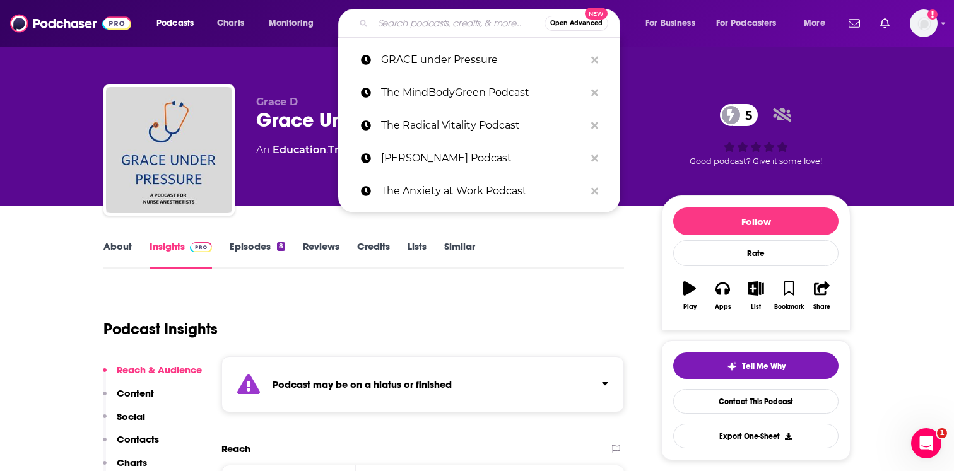
click at [419, 23] on input "Search podcasts, credits, & more..." at bounding box center [459, 23] width 172 height 20
paste input "Soul Secrets Podcast"
type input "Soul Secrets Podcast"
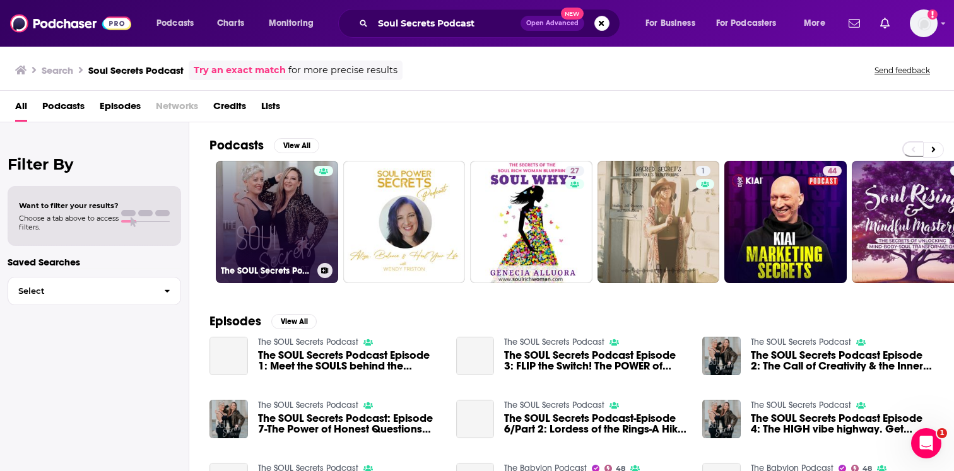
click at [306, 228] on link "The SOUL Secrets Podcast" at bounding box center [277, 222] width 122 height 122
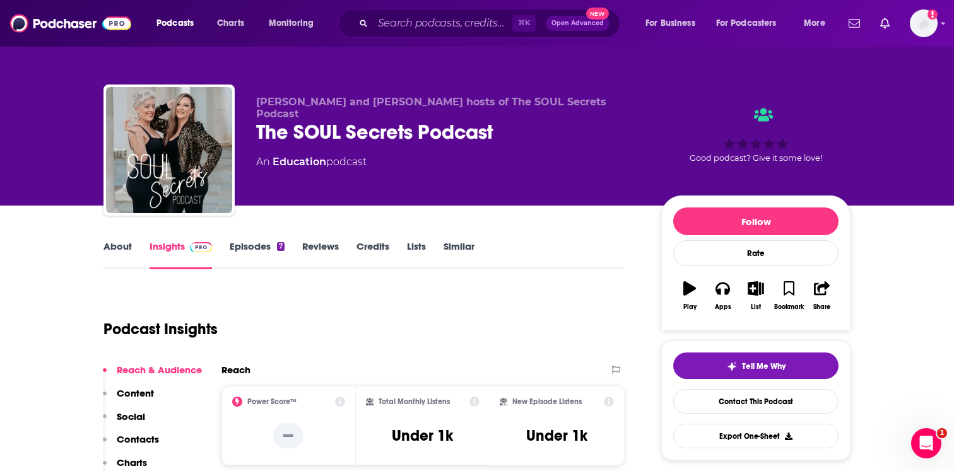
click at [121, 252] on link "About" at bounding box center [117, 254] width 28 height 29
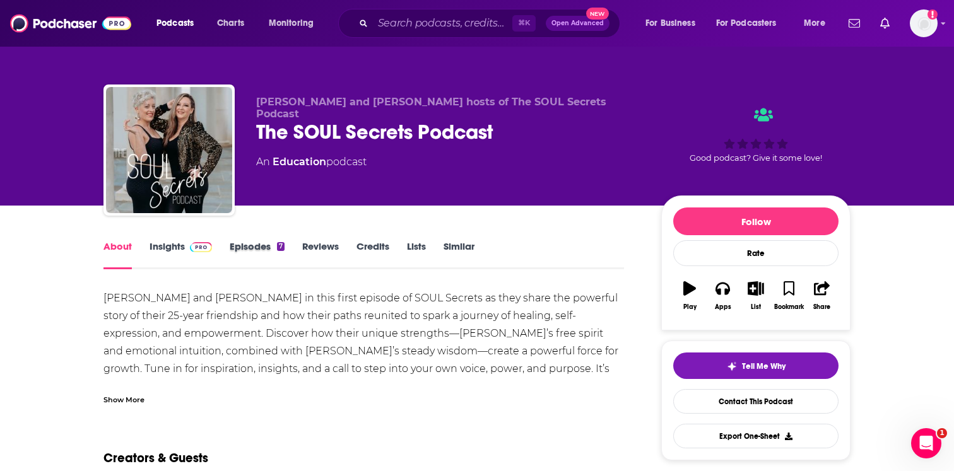
click at [286, 260] on div "Episodes 7" at bounding box center [266, 254] width 73 height 29
click at [276, 244] on link "Episodes 7" at bounding box center [257, 254] width 55 height 29
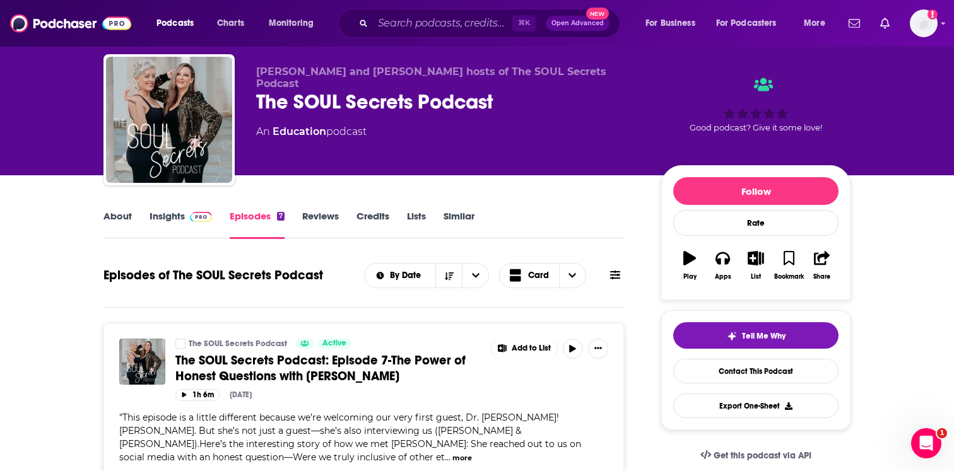
scroll to position [23, 0]
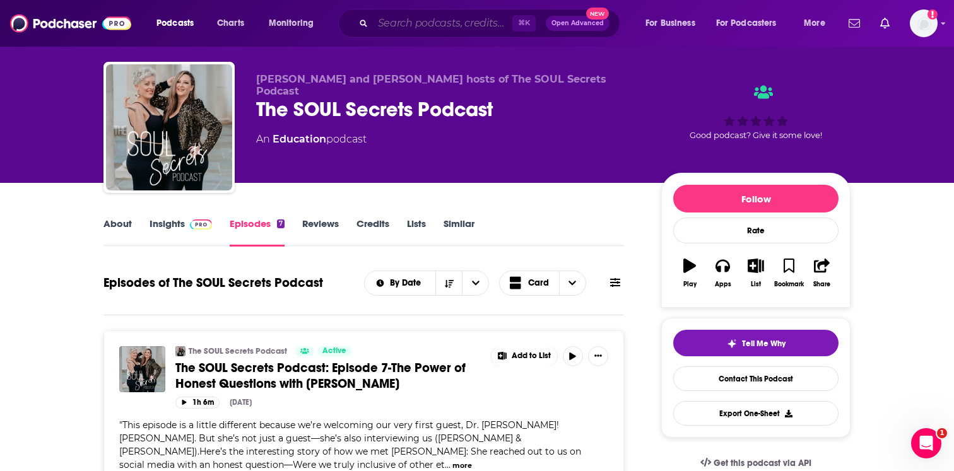
click at [455, 25] on input "Search podcasts, credits, & more..." at bounding box center [442, 23] width 139 height 20
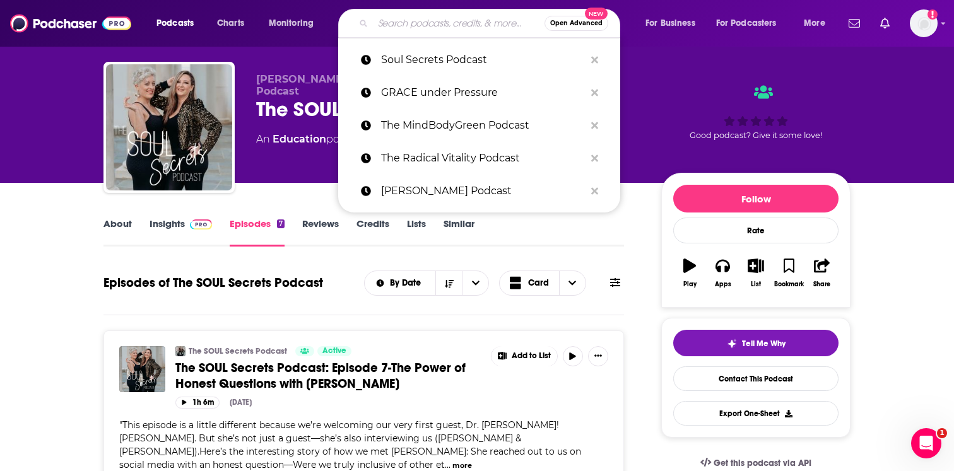
paste input "Bregman Leadership Podcast"
type input "Bregman Leadership Podcast"
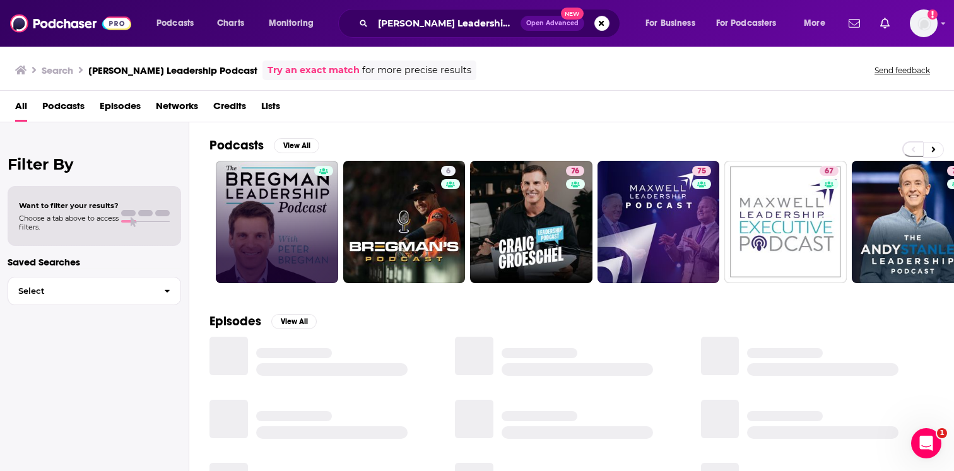
click at [251, 279] on link at bounding box center [277, 222] width 122 height 122
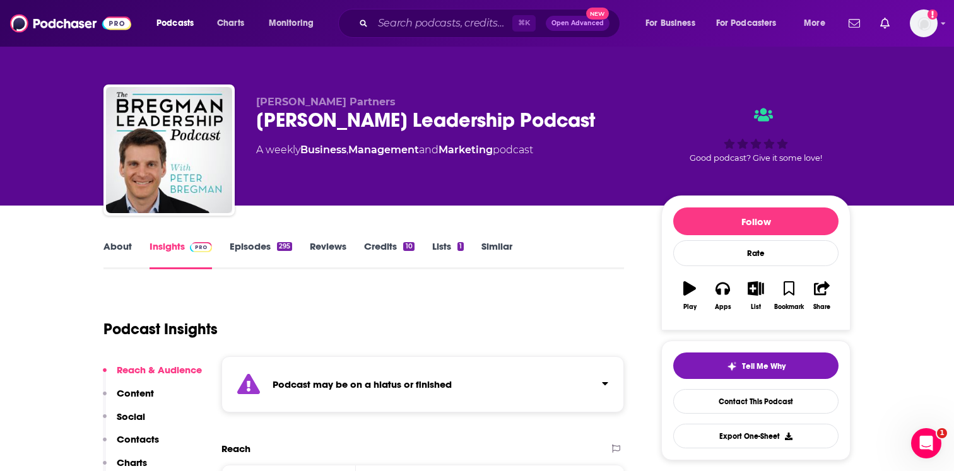
click at [321, 384] on strong "Podcast may be on a hiatus or finished" at bounding box center [361, 384] width 179 height 12
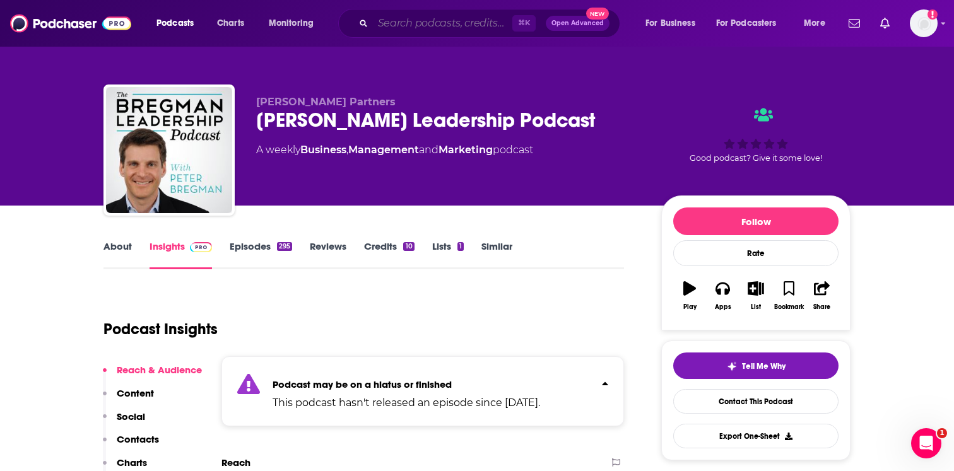
click at [457, 24] on input "Search podcasts, credits, & more..." at bounding box center [442, 23] width 139 height 20
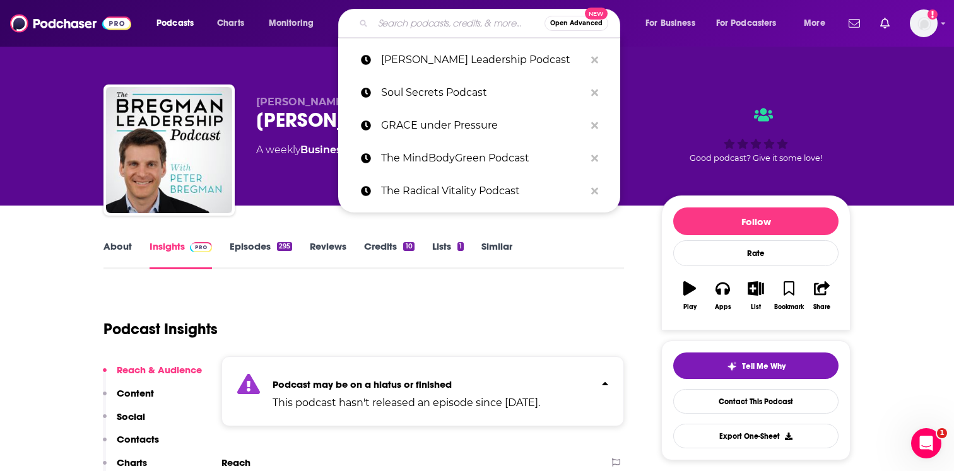
paste input "What’s Next Podcast"
type input "What’s Next Podcast"
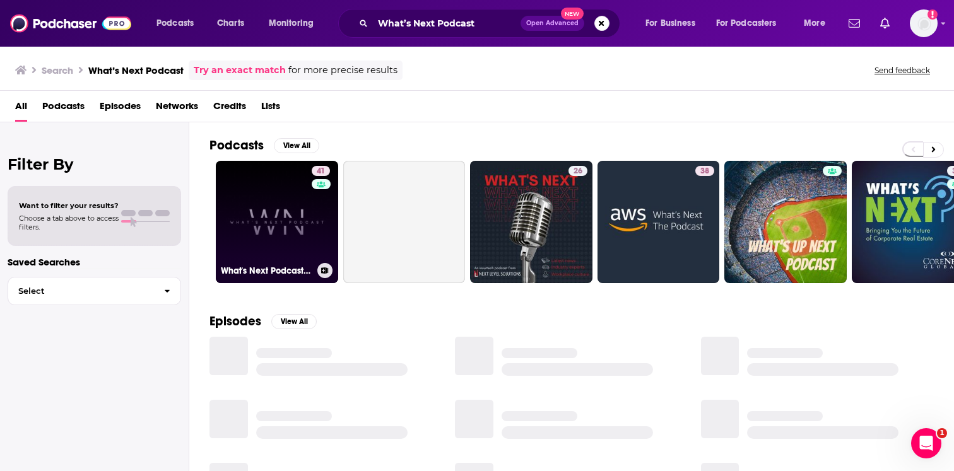
click at [327, 197] on div "41" at bounding box center [322, 214] width 21 height 97
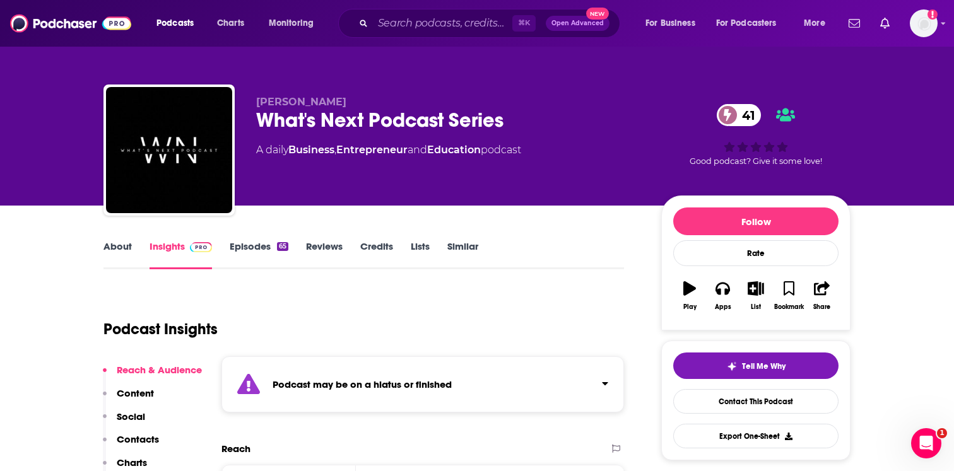
click at [288, 373] on div "Podcast may be on a hiatus or finished" at bounding box center [422, 384] width 402 height 56
click at [259, 252] on link "Episodes 65" at bounding box center [259, 254] width 59 height 29
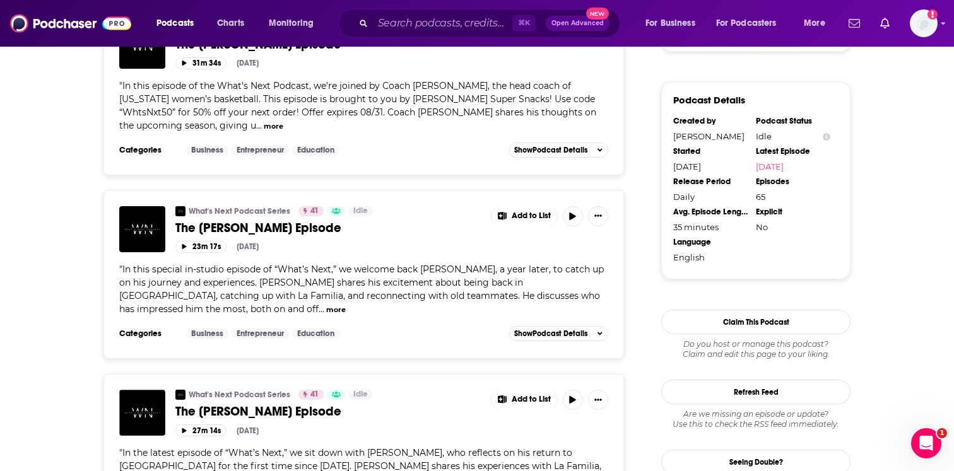
scroll to position [1233, 0]
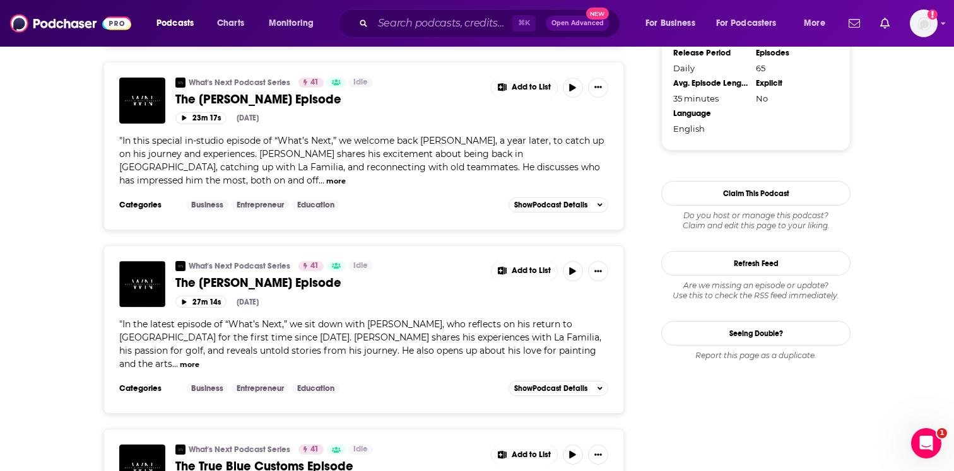
click at [412, 11] on div "⌘ K Open Advanced New" at bounding box center [479, 23] width 282 height 29
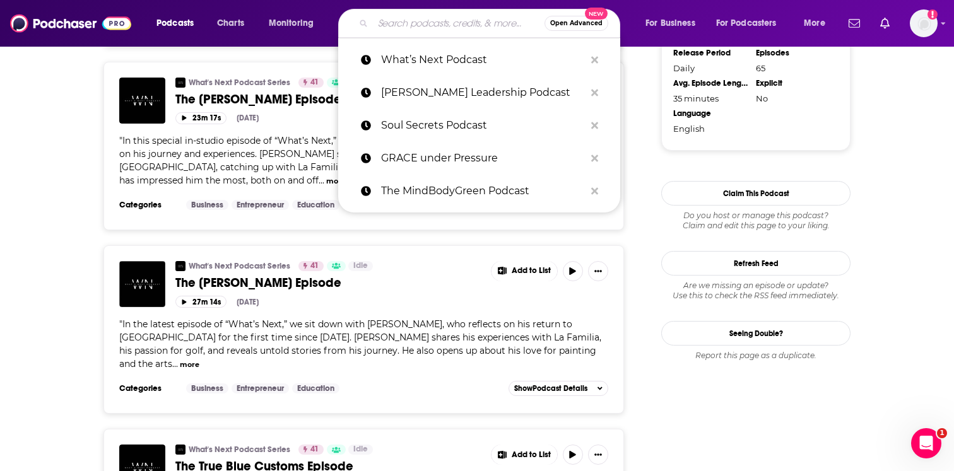
click at [412, 28] on input "Search podcasts, credits, & more..." at bounding box center [459, 23] width 172 height 20
paste input "Learn Skin Podcast"
type input "Learn Skin Podcast"
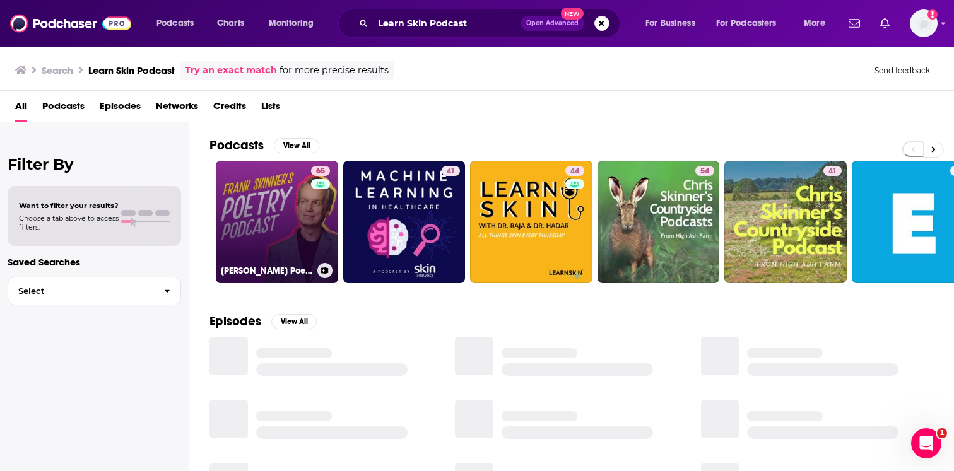
click at [267, 218] on link "65 Frank Skinner's Poetry Podcast" at bounding box center [277, 222] width 122 height 122
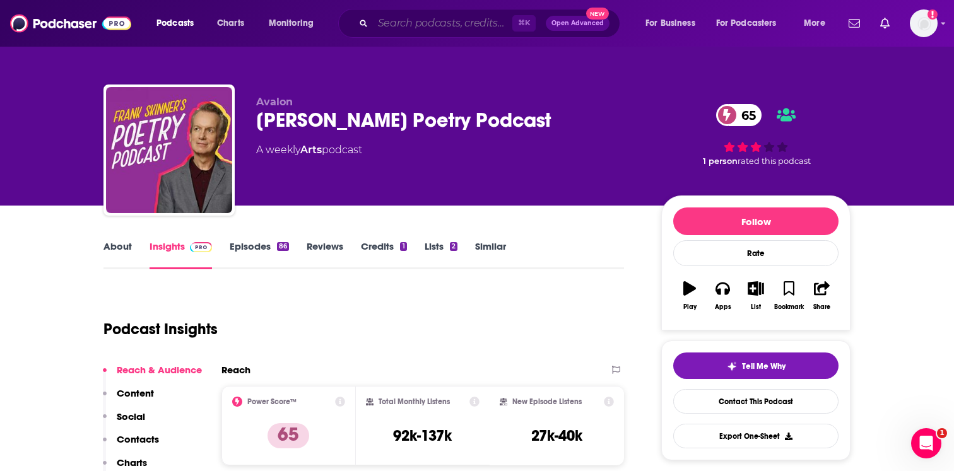
click at [452, 24] on input "Search podcasts, credits, & more..." at bounding box center [442, 23] width 139 height 20
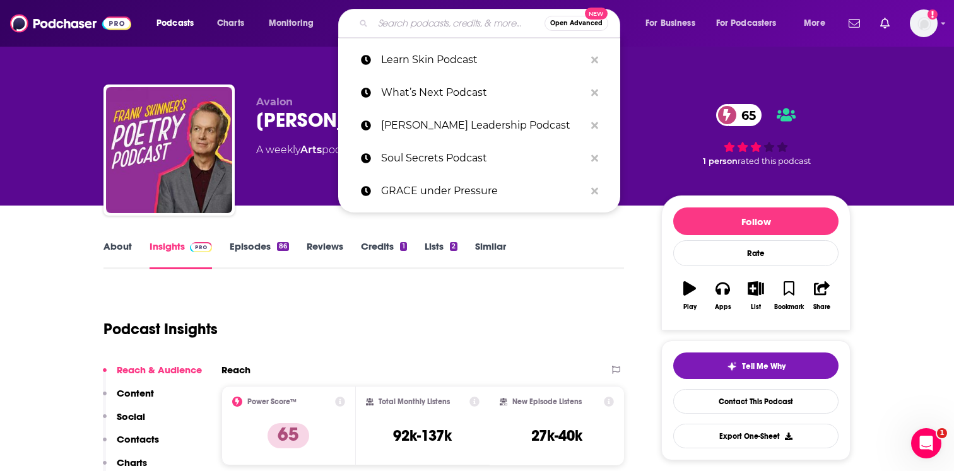
paste input "Authentic Parenting Podcast"
type input "Authentic Parenting Podcast"
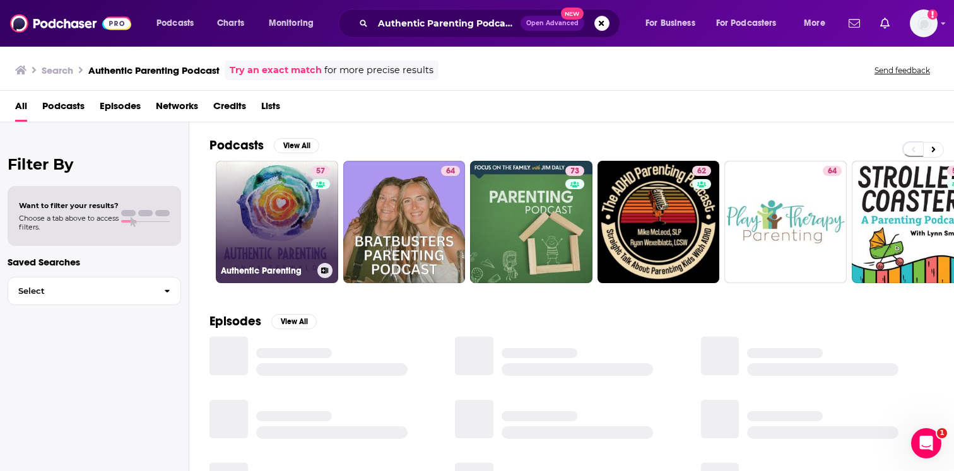
click at [282, 274] on h3 "Authentic Parenting" at bounding box center [266, 271] width 91 height 11
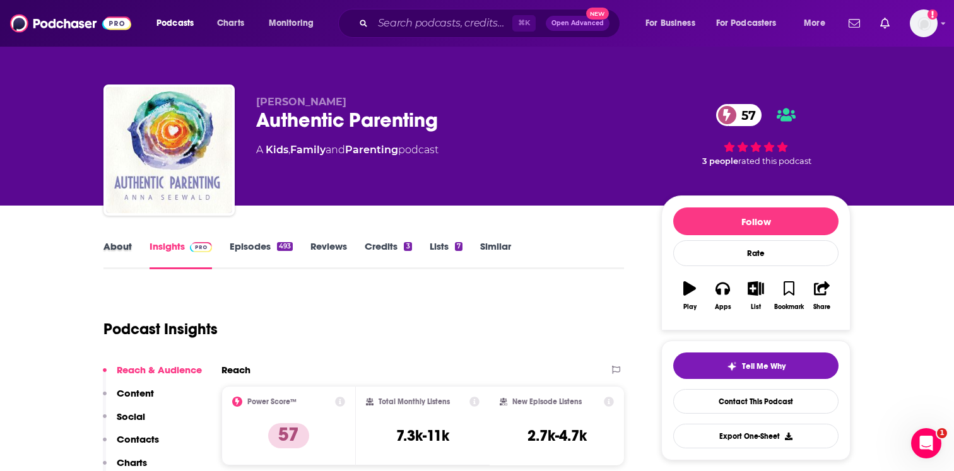
click at [137, 250] on div "About" at bounding box center [126, 254] width 46 height 29
click at [128, 249] on link "About" at bounding box center [117, 254] width 28 height 29
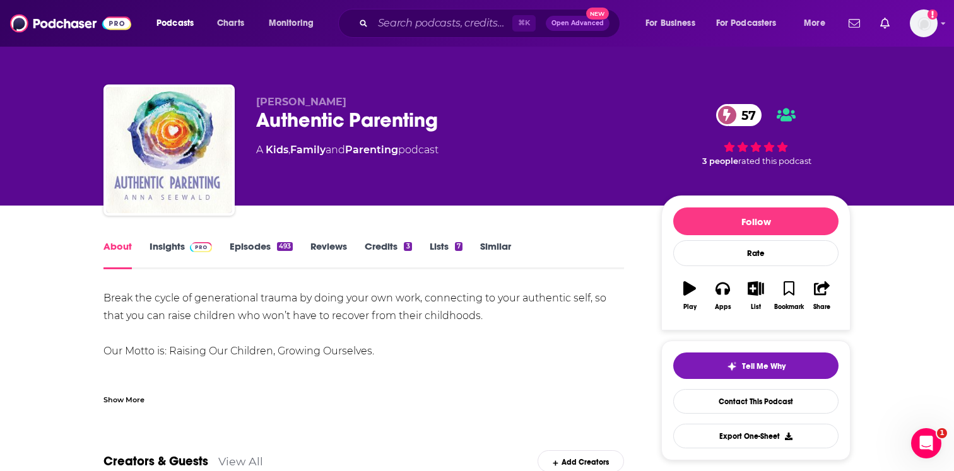
click at [133, 399] on div "Show More" at bounding box center [123, 399] width 41 height 12
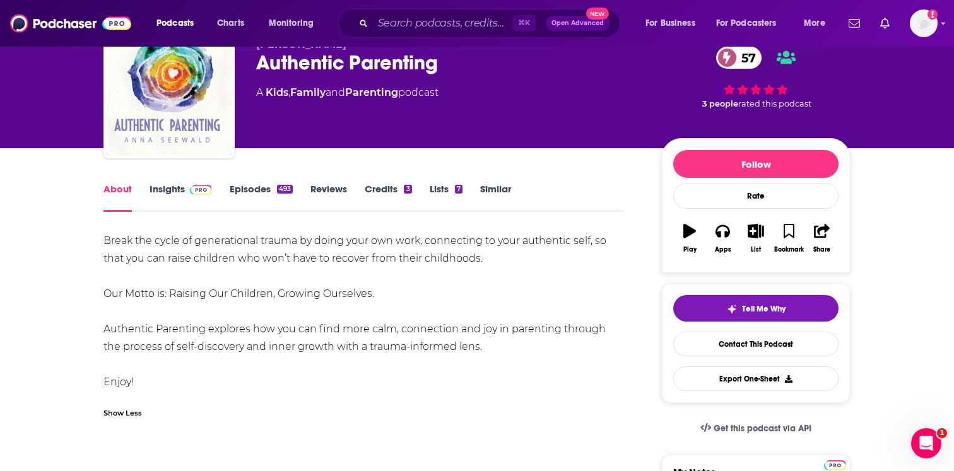
scroll to position [55, 0]
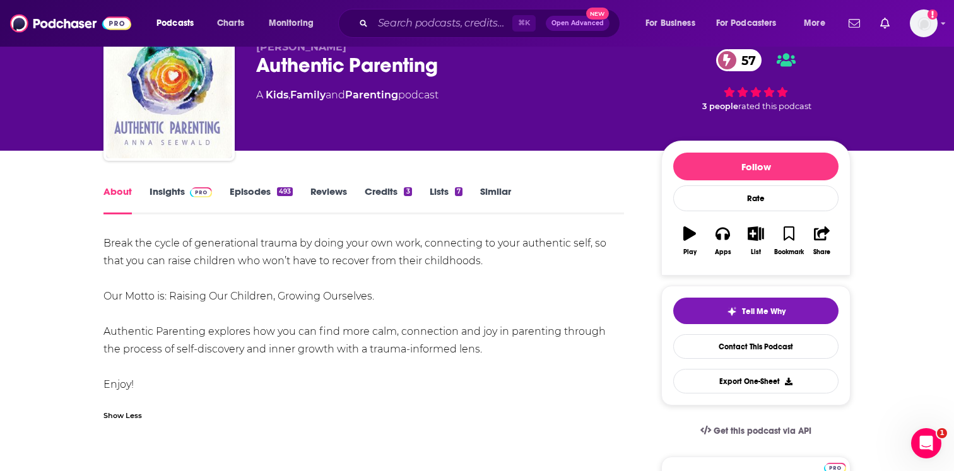
click at [243, 197] on link "Episodes 493" at bounding box center [261, 199] width 63 height 29
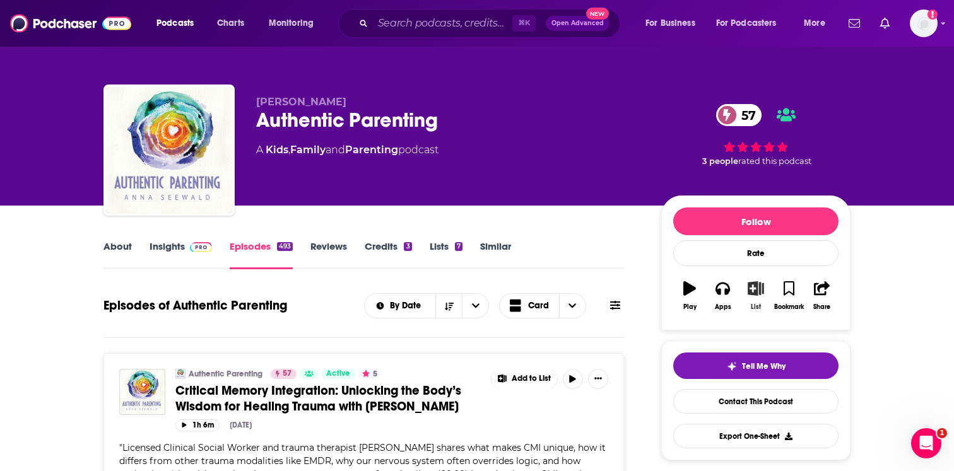
click at [752, 298] on button "List" at bounding box center [755, 295] width 33 height 45
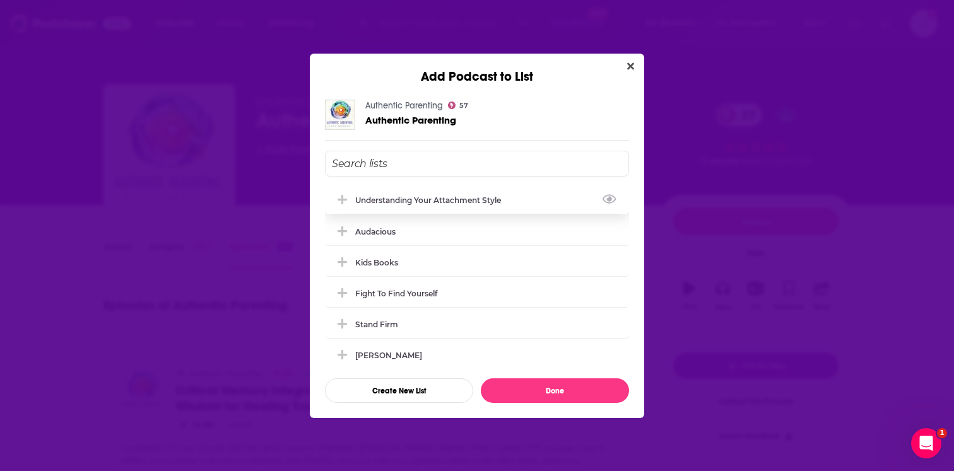
click at [500, 210] on div "understanding your attachment style" at bounding box center [477, 200] width 304 height 28
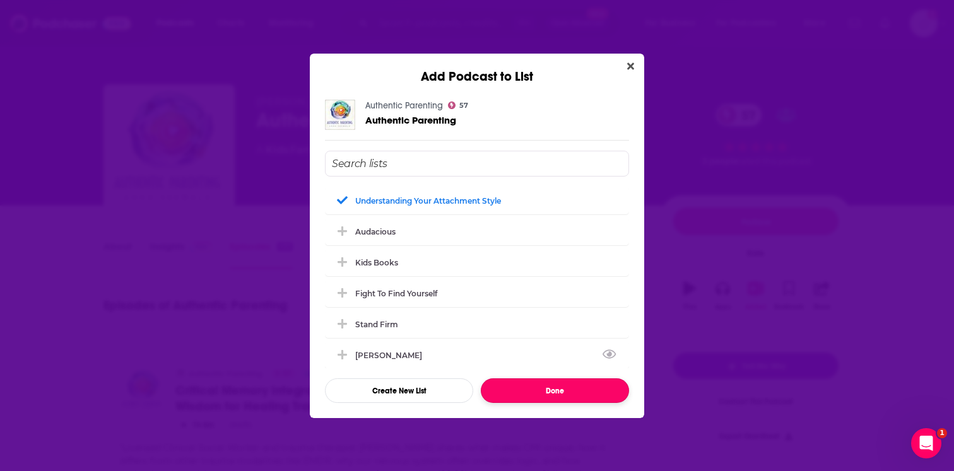
click at [545, 388] on button "Done" at bounding box center [555, 390] width 148 height 25
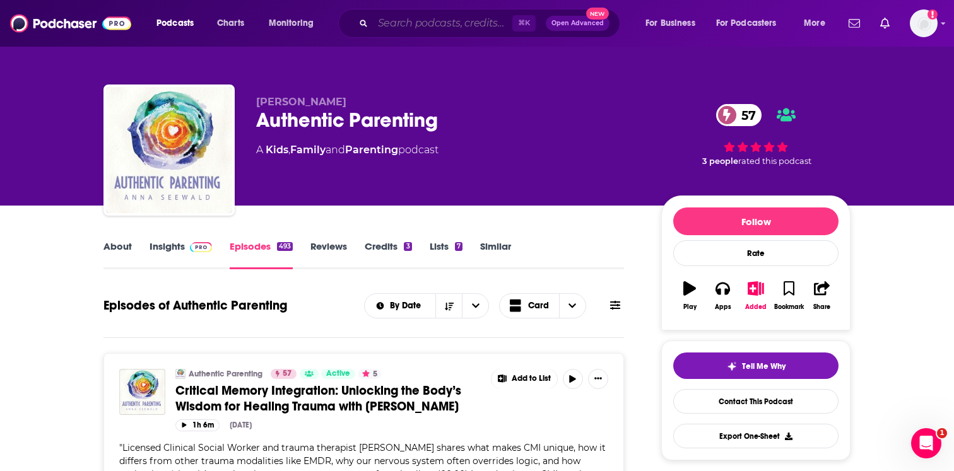
click at [442, 16] on input "Search podcasts, credits, & more..." at bounding box center [442, 23] width 139 height 20
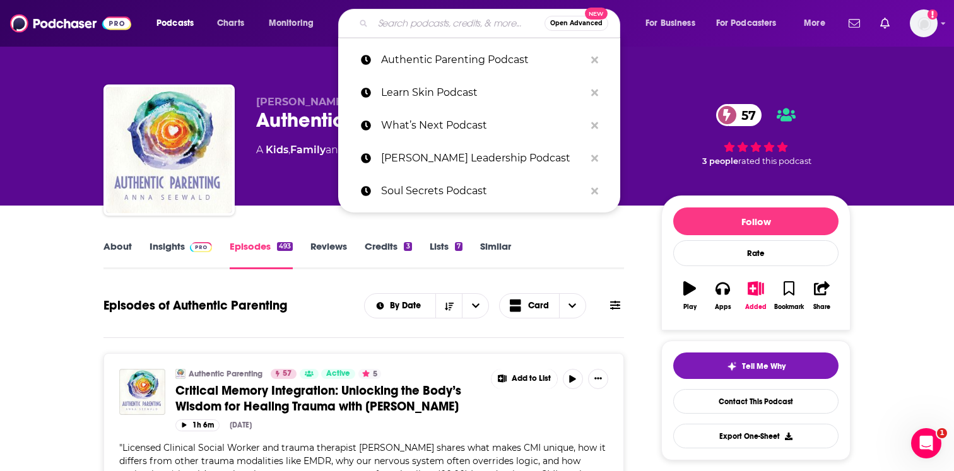
paste input "InnerSanctum Podcast"
type input "InnerSanctum Podcast"
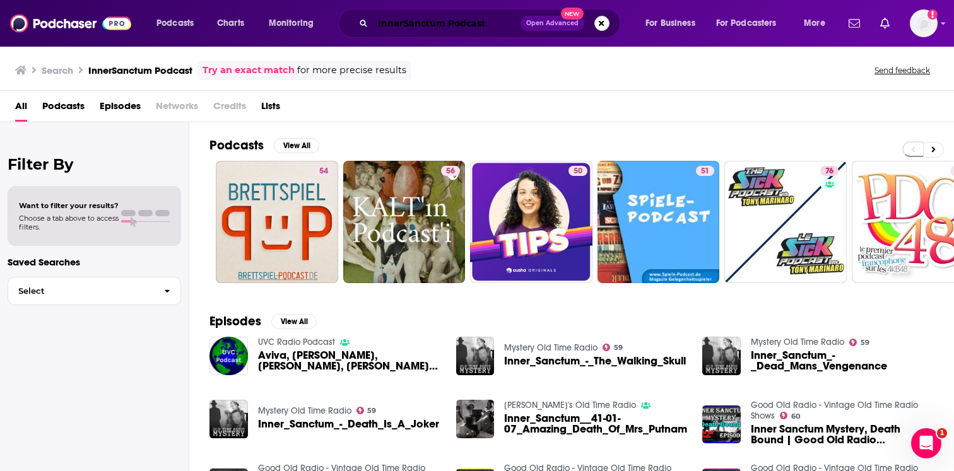
click at [405, 25] on input "InnerSanctum Podcast" at bounding box center [447, 23] width 148 height 20
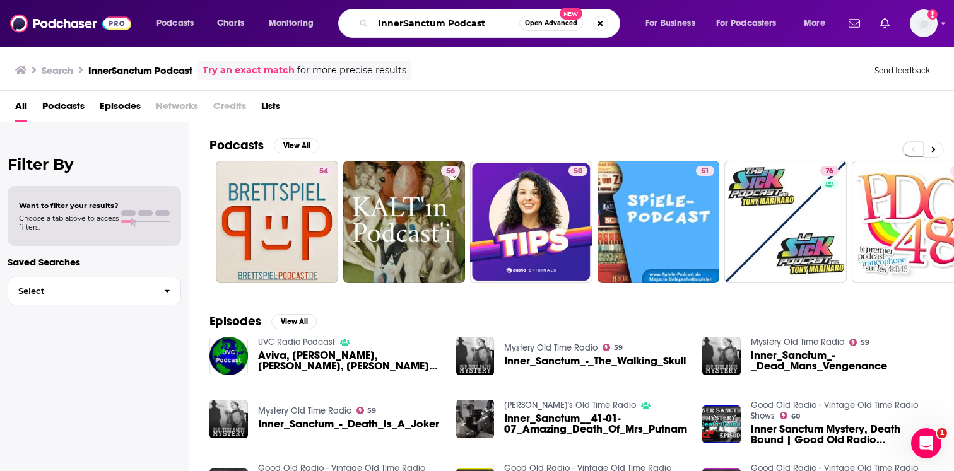
click at [405, 25] on input "InnerSanctum Podcast" at bounding box center [446, 23] width 146 height 20
paste input "SoulShine"
type input "SoulShine"
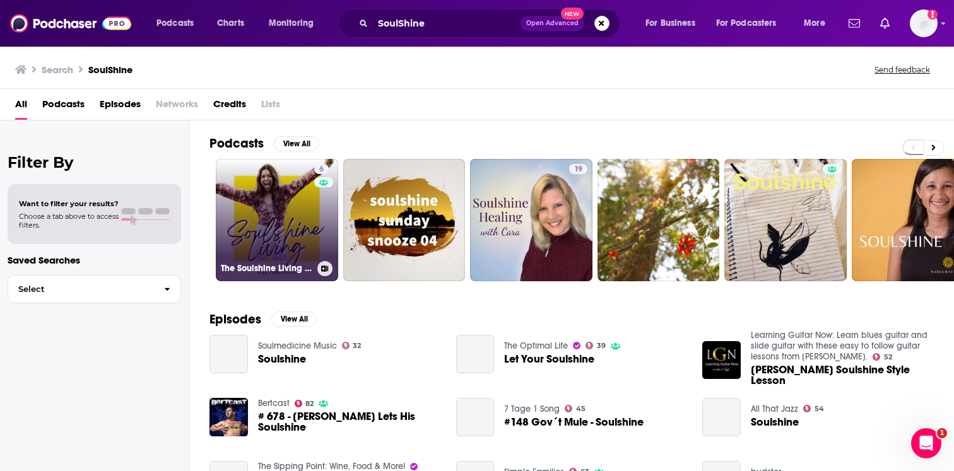
click at [307, 203] on link "6 The Soulshine Living Podcast" at bounding box center [277, 220] width 122 height 122
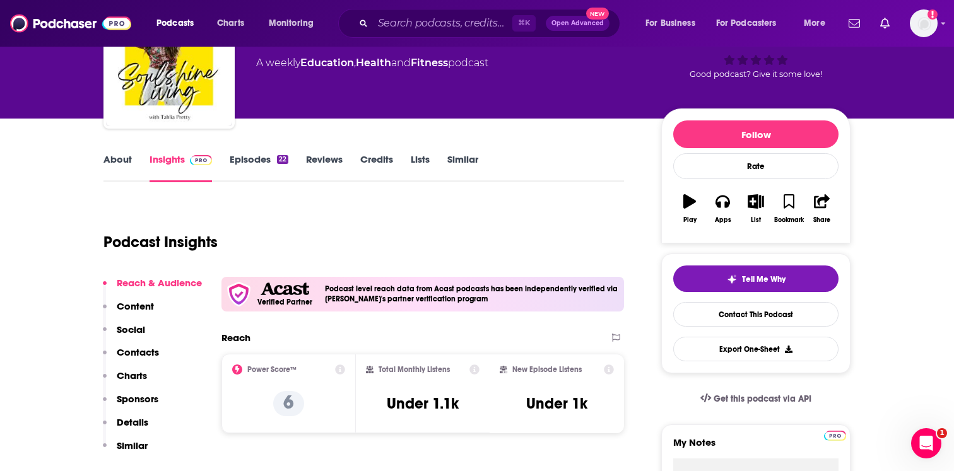
scroll to position [22, 0]
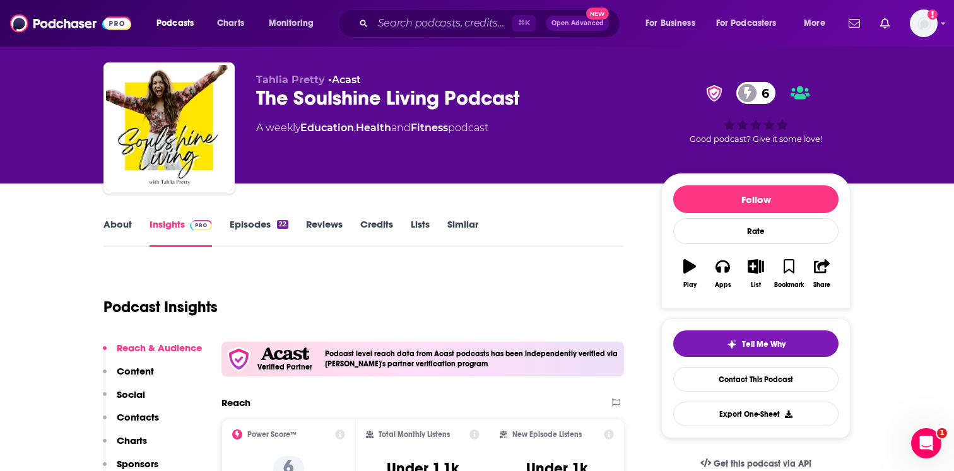
click at [126, 231] on link "About" at bounding box center [117, 232] width 28 height 29
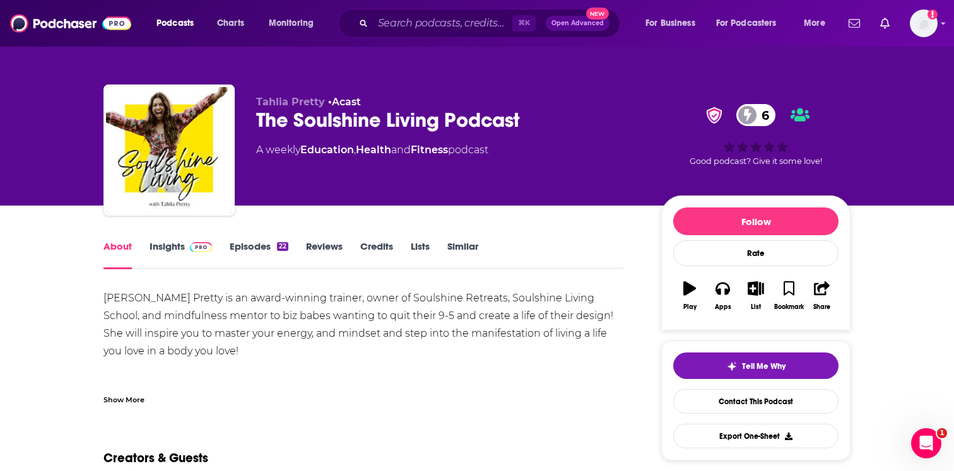
click at [259, 252] on link "Episodes 22" at bounding box center [259, 254] width 59 height 29
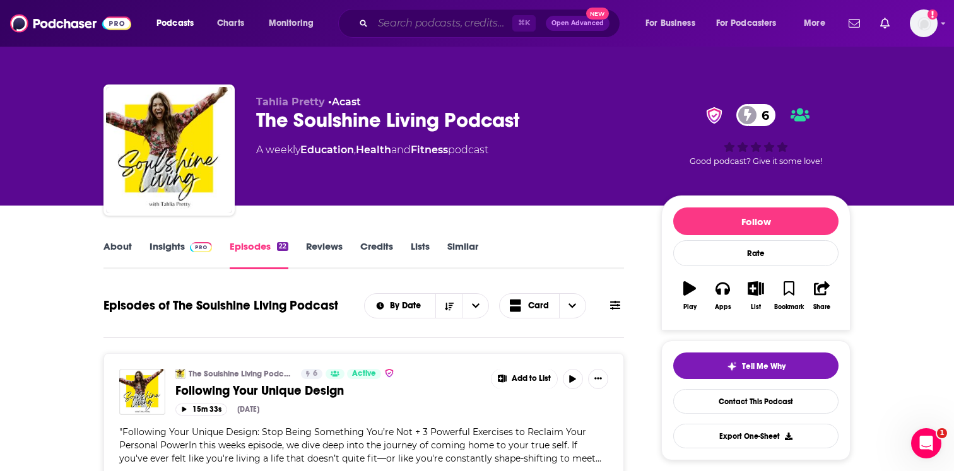
click at [459, 31] on input "Search podcasts, credits, & more..." at bounding box center [442, 23] width 139 height 20
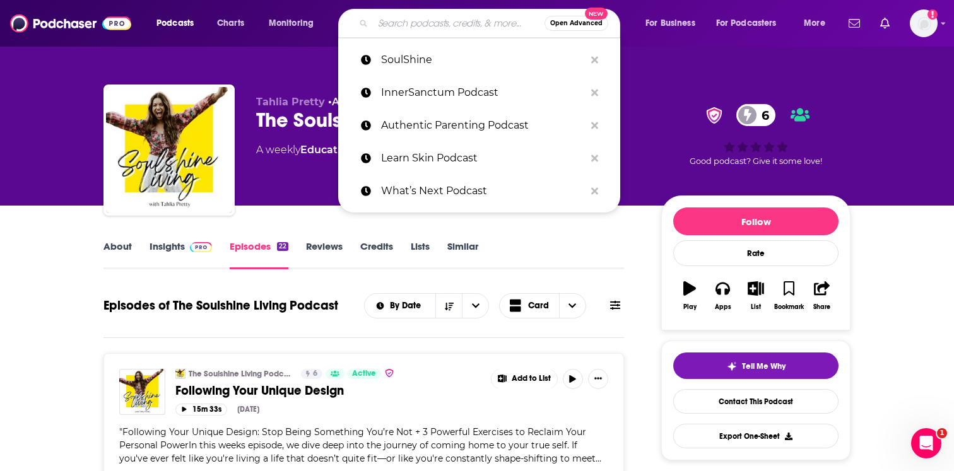
paste input "Unapologetically Abundant Podcast"
type input "Unapologetically Abundant Podcast"
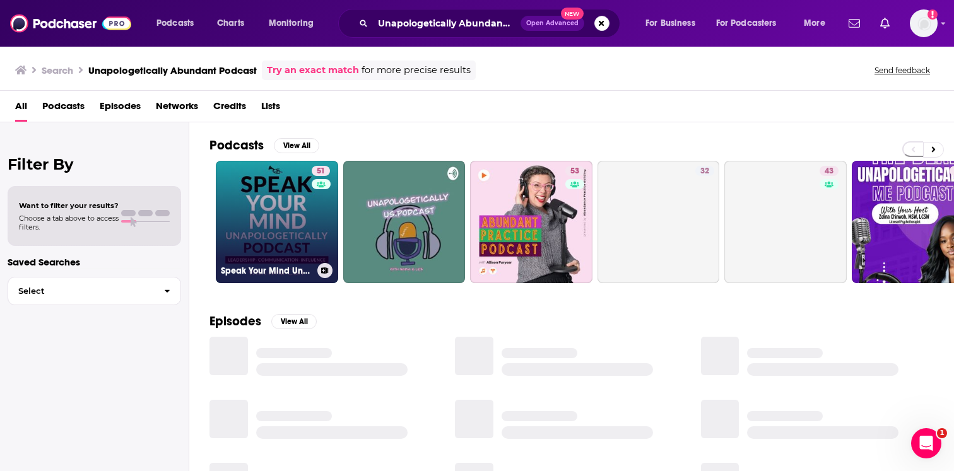
click at [287, 231] on link "51 Speak Your Mind Unapologetically Podcast" at bounding box center [277, 222] width 122 height 122
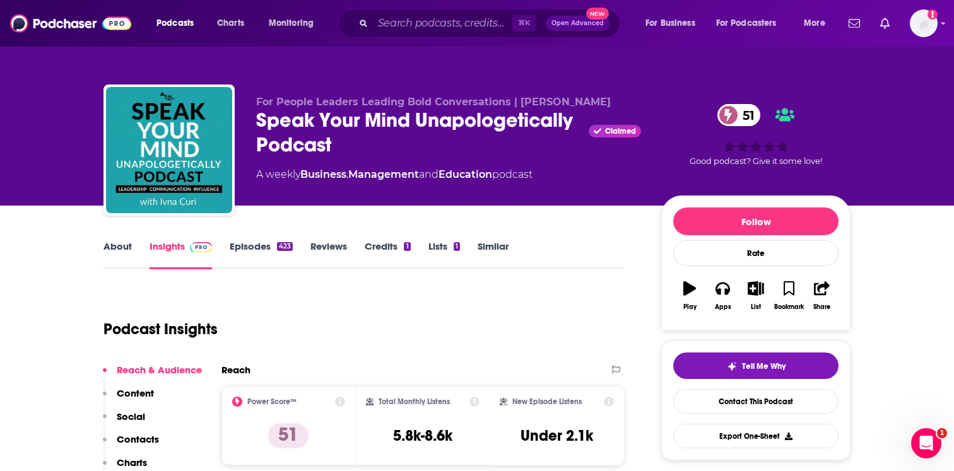
click at [127, 256] on link "About" at bounding box center [117, 254] width 28 height 29
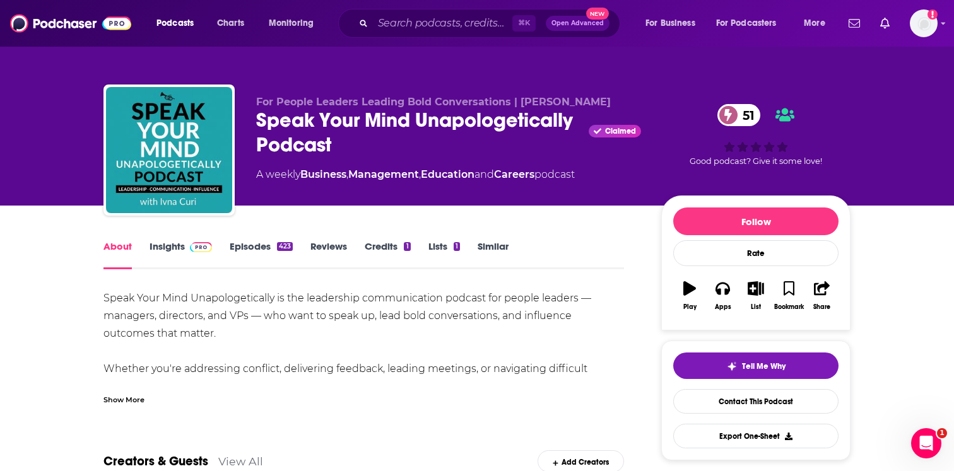
click at [145, 399] on div "Show More" at bounding box center [363, 394] width 520 height 21
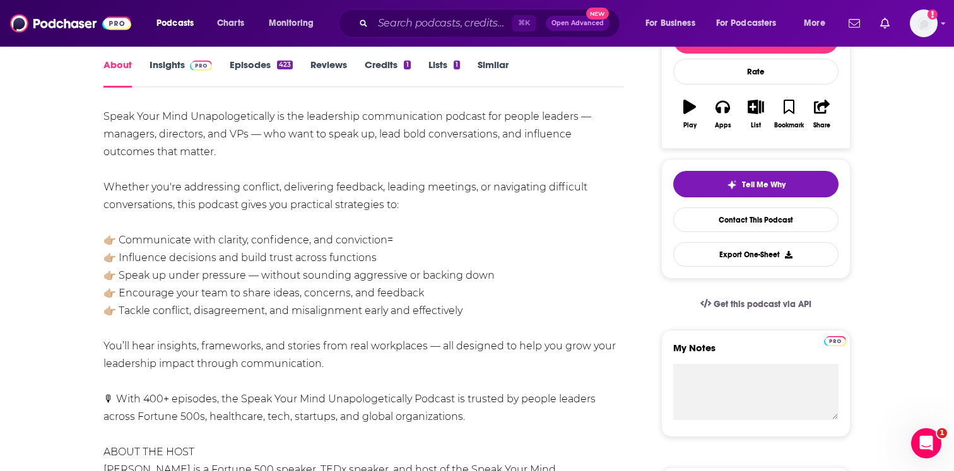
scroll to position [107, 0]
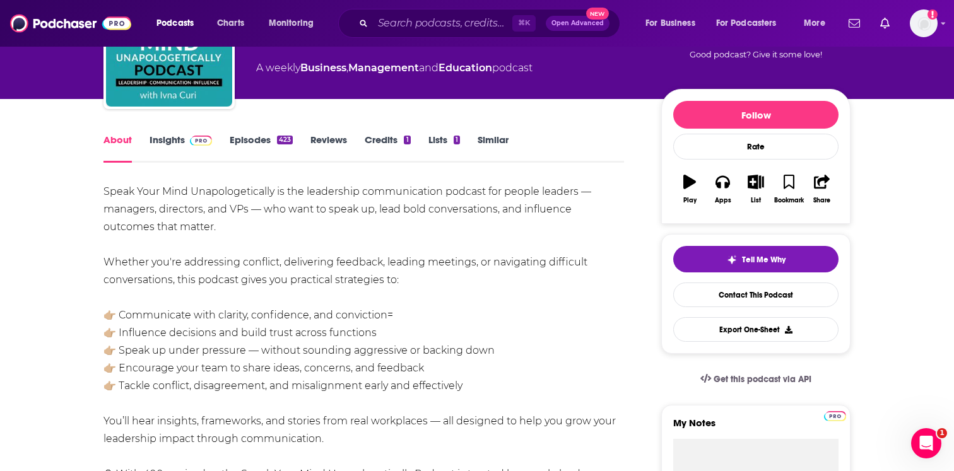
click at [244, 139] on link "Episodes 423" at bounding box center [261, 148] width 63 height 29
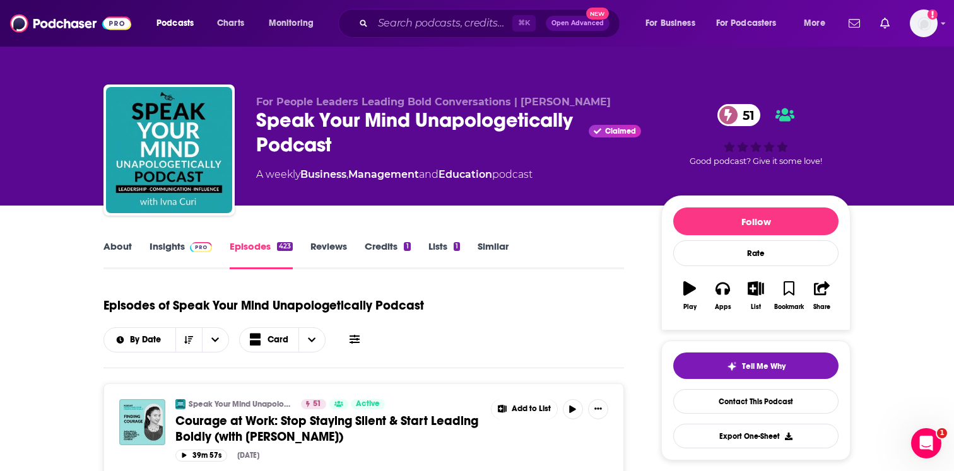
click at [198, 249] on img at bounding box center [201, 247] width 22 height 10
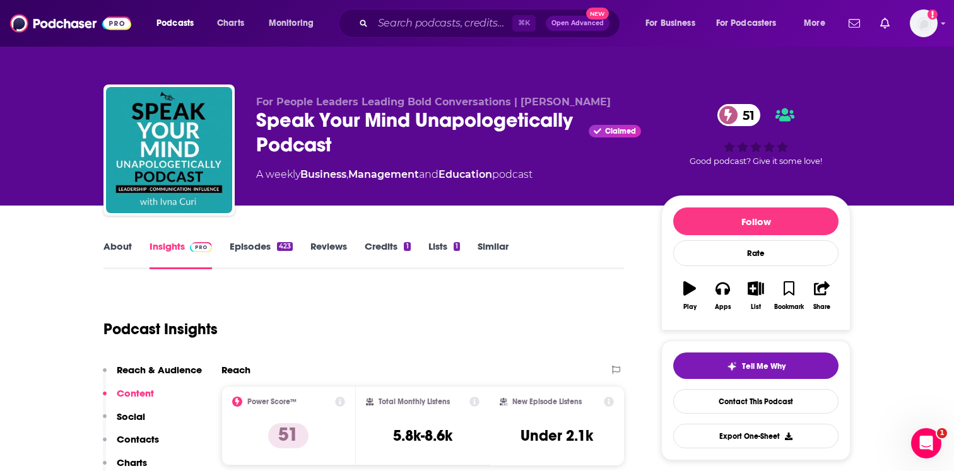
click at [115, 246] on link "About" at bounding box center [117, 254] width 28 height 29
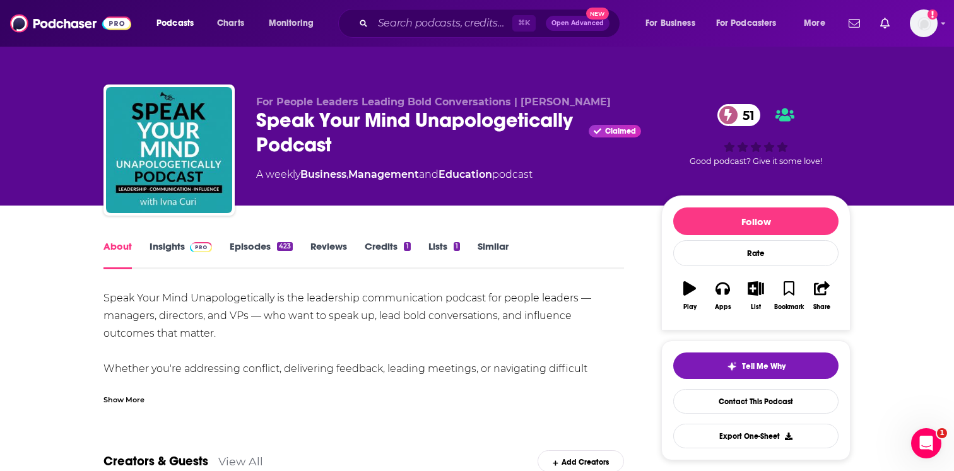
click at [151, 392] on div "Show More" at bounding box center [363, 394] width 520 height 21
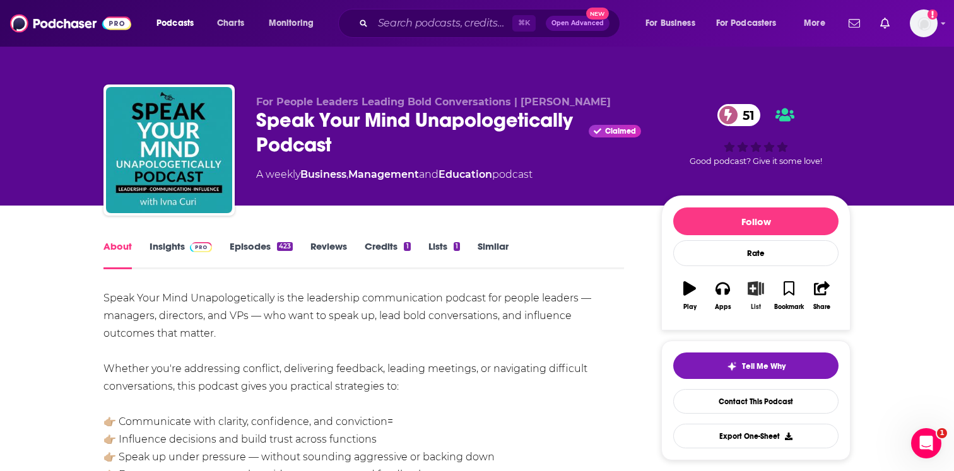
click at [762, 299] on button "List" at bounding box center [755, 295] width 33 height 45
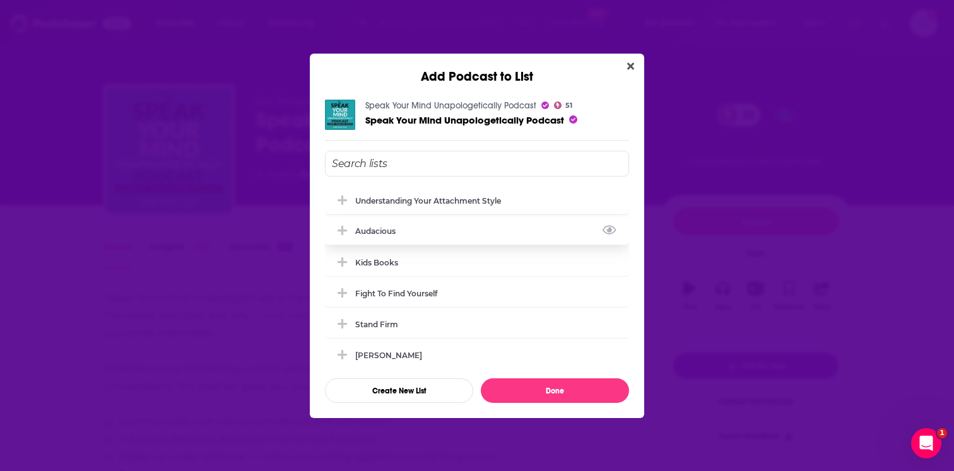
click at [438, 235] on div "Audacious" at bounding box center [477, 231] width 304 height 28
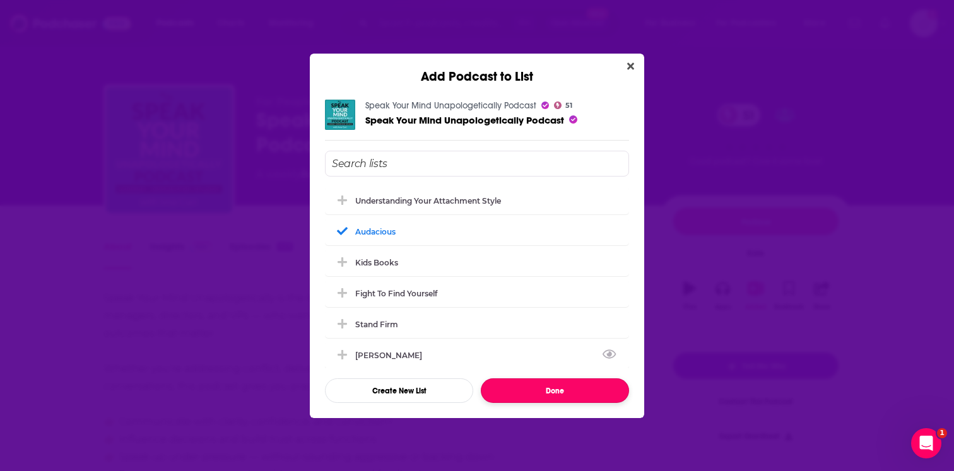
click at [502, 385] on button "Done" at bounding box center [555, 390] width 148 height 25
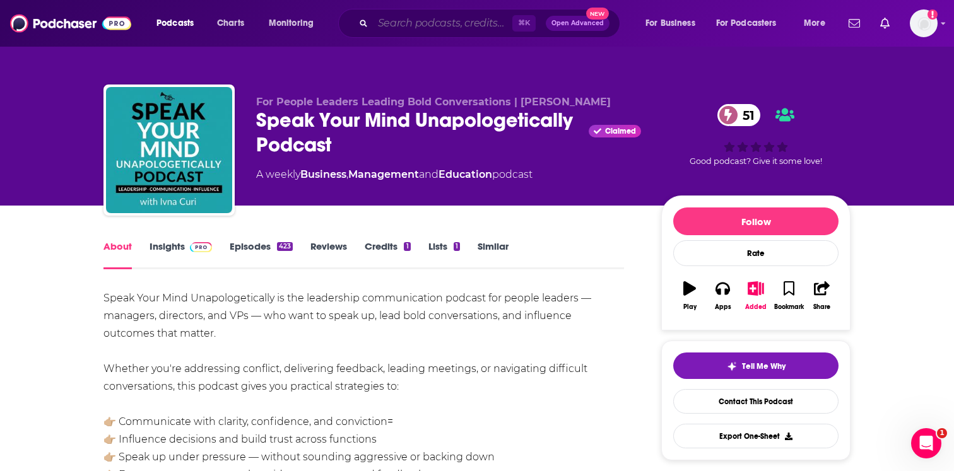
click at [447, 29] on input "Search podcasts, credits, & more..." at bounding box center [442, 23] width 139 height 20
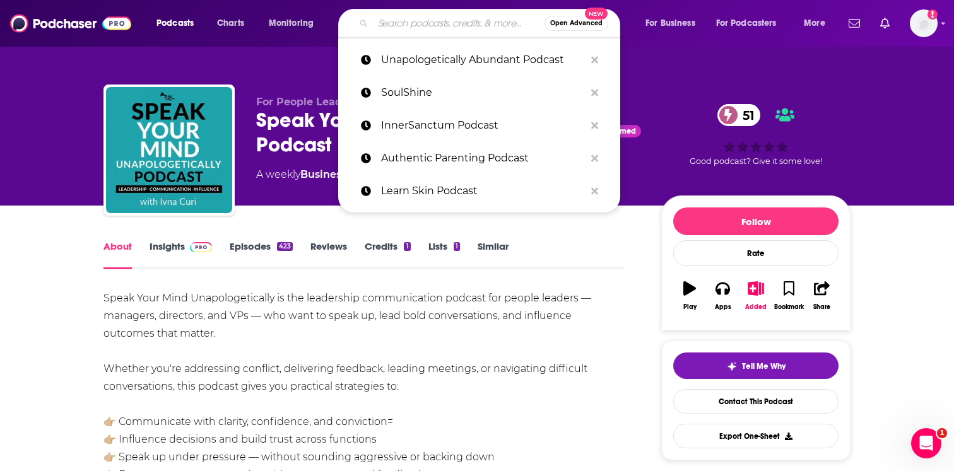
paste input "The Mosaic Podcast"
type input "The Mosaic Podcast"
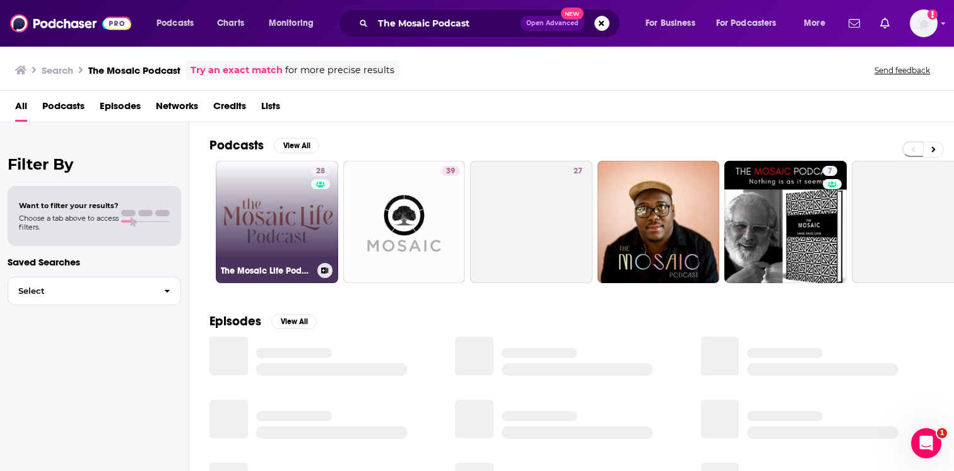
click at [291, 210] on link "28 The Mosaic Life Podcast" at bounding box center [277, 222] width 122 height 122
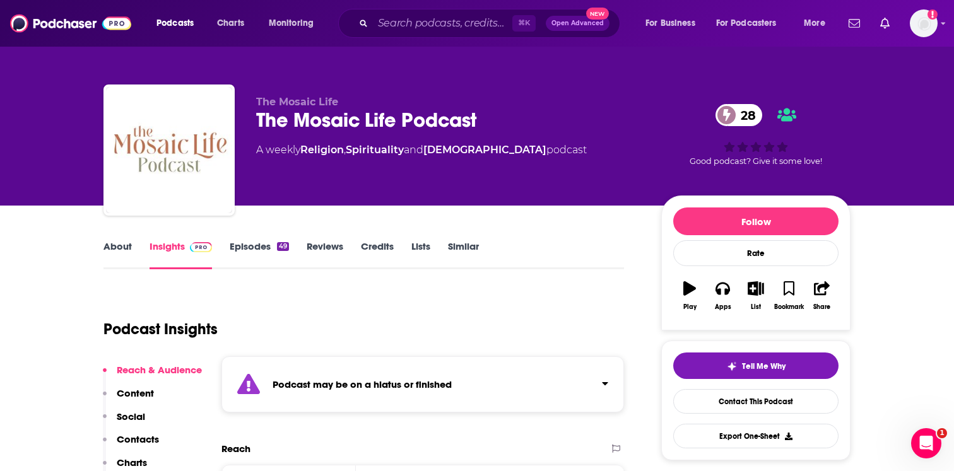
click at [407, 391] on div "Podcast may be on a hiatus or finished" at bounding box center [422, 384] width 402 height 56
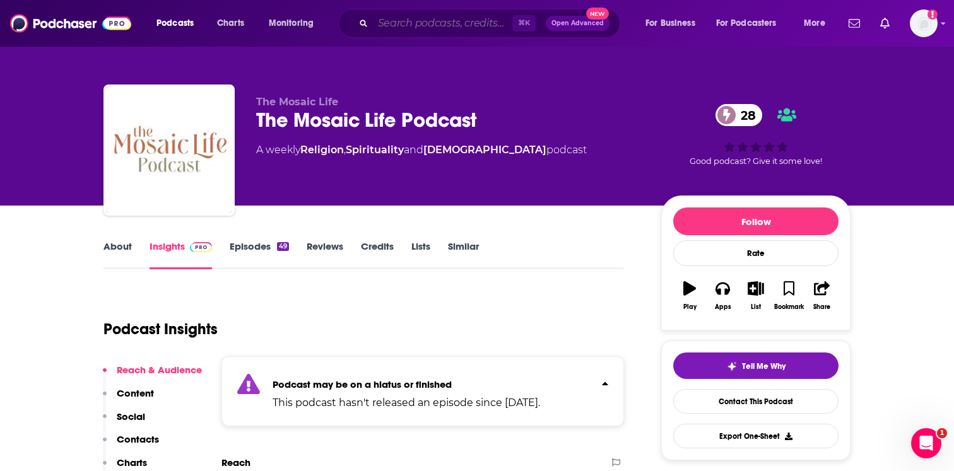
click at [423, 23] on input "Search podcasts, credits, & more..." at bounding box center [442, 23] width 139 height 20
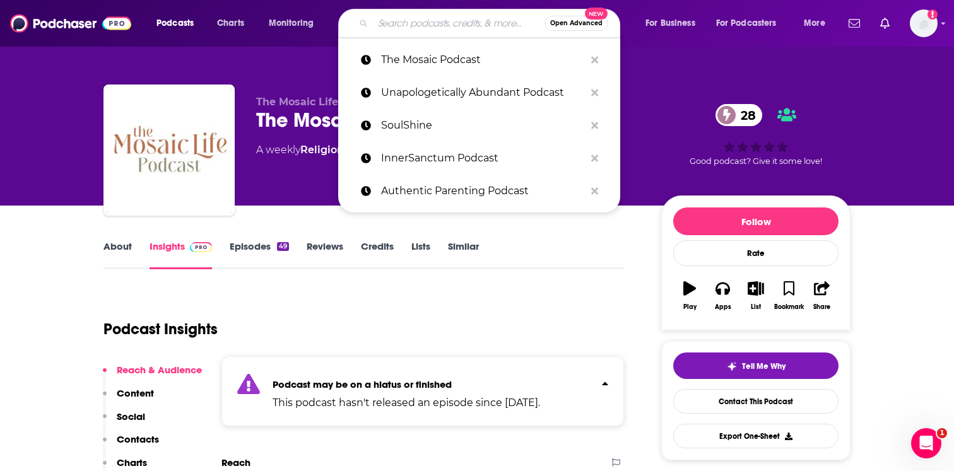
paste input "Duff the Psych"
type input "Duff the Psych"
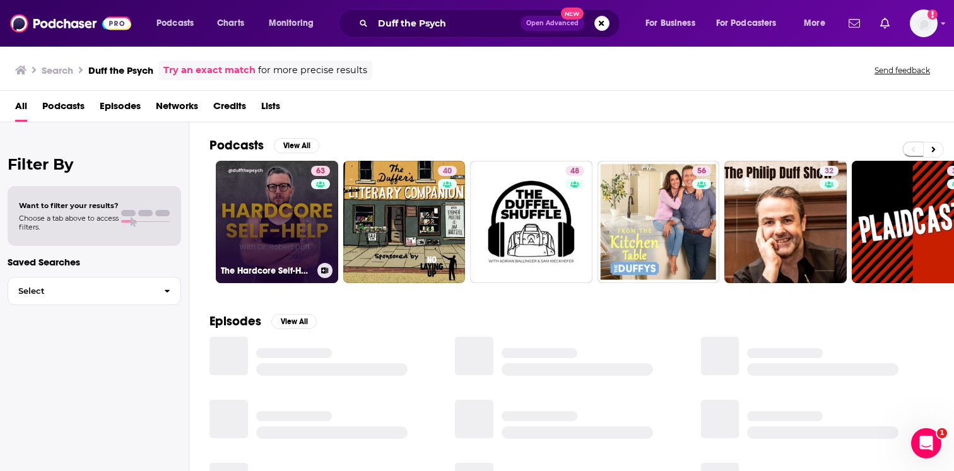
click at [281, 217] on link "63 The Hardcore Self-Help Podcast with Duff the Psych" at bounding box center [277, 222] width 122 height 122
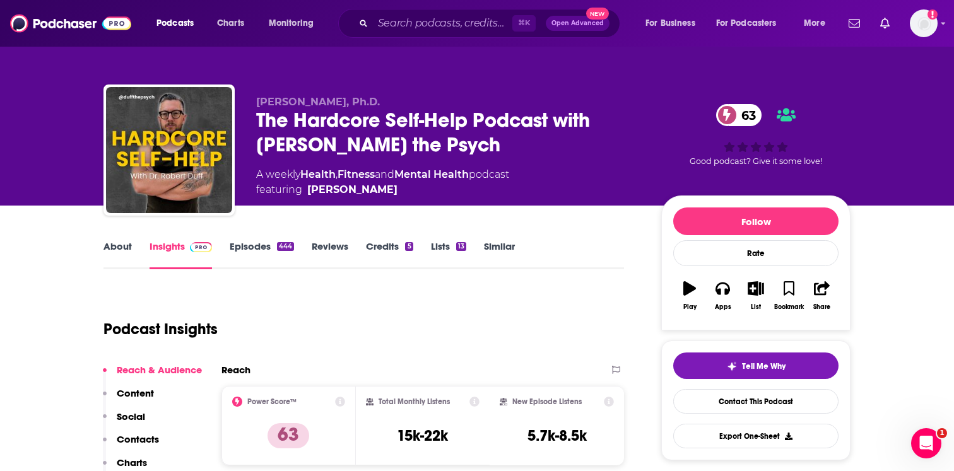
click at [120, 251] on link "About" at bounding box center [117, 254] width 28 height 29
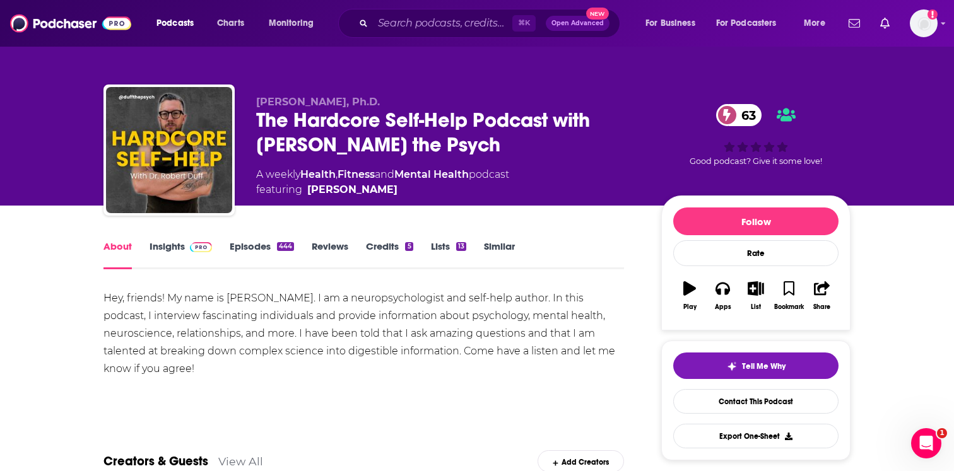
scroll to position [46, 0]
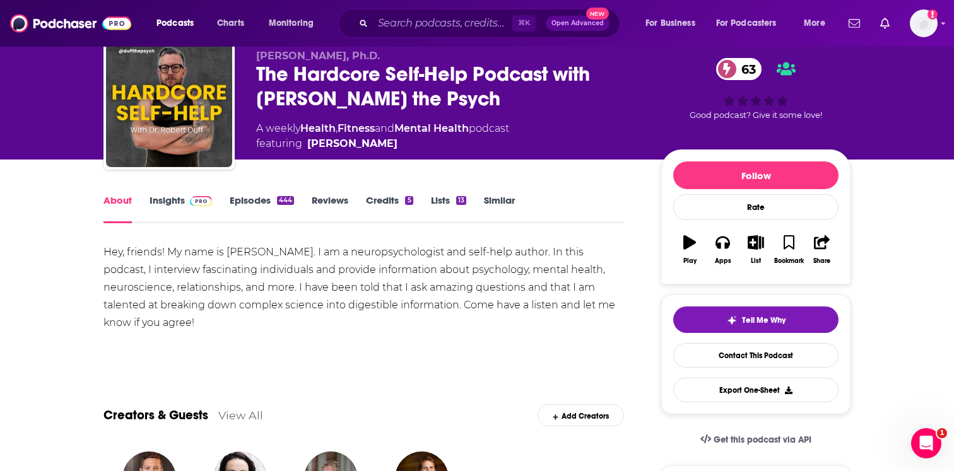
click at [208, 214] on link "Insights" at bounding box center [180, 208] width 62 height 29
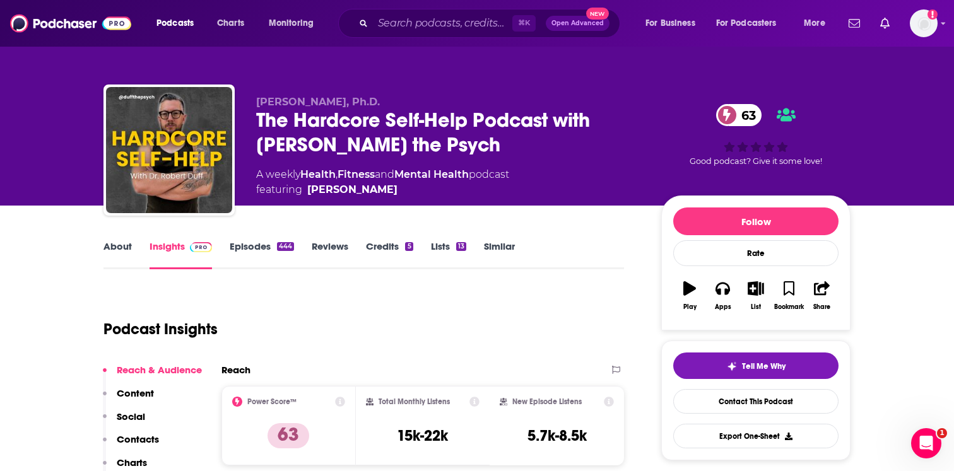
click at [283, 256] on link "Episodes 444" at bounding box center [262, 254] width 64 height 29
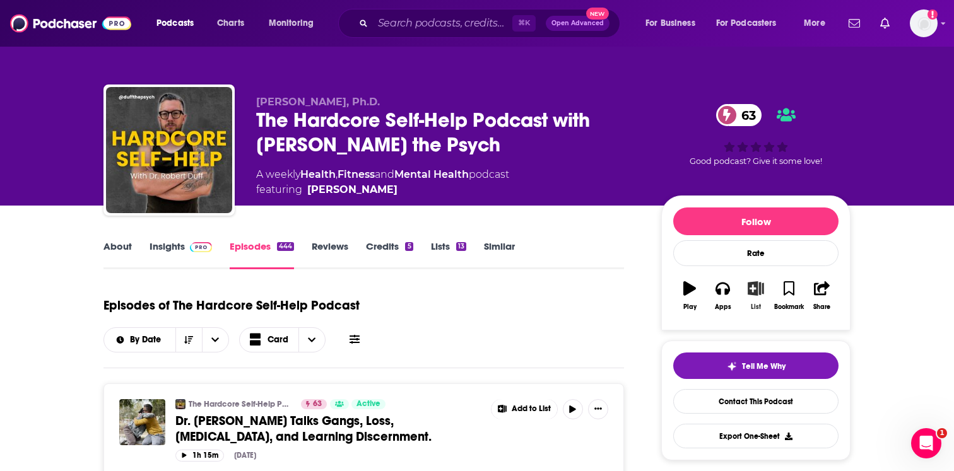
click at [766, 289] on button "List" at bounding box center [755, 295] width 33 height 45
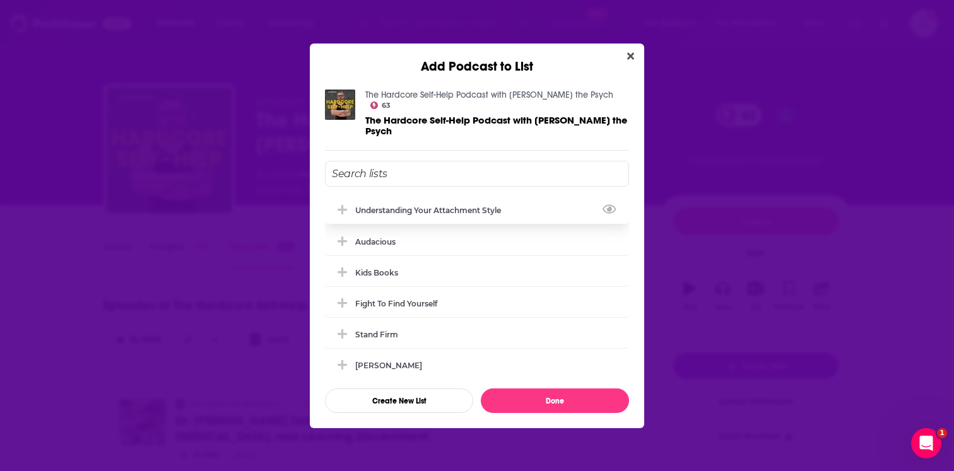
click at [491, 206] on div "understanding your attachment style" at bounding box center [431, 210] width 153 height 9
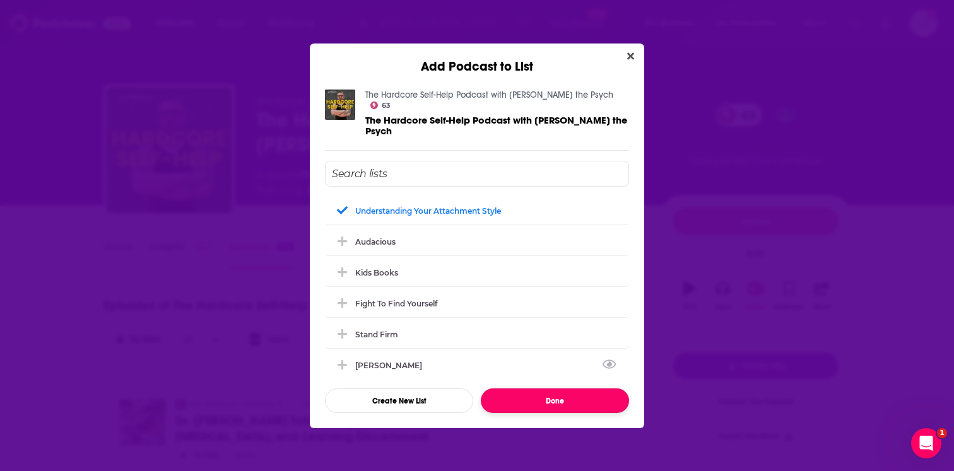
click at [530, 392] on button "Done" at bounding box center [555, 401] width 148 height 25
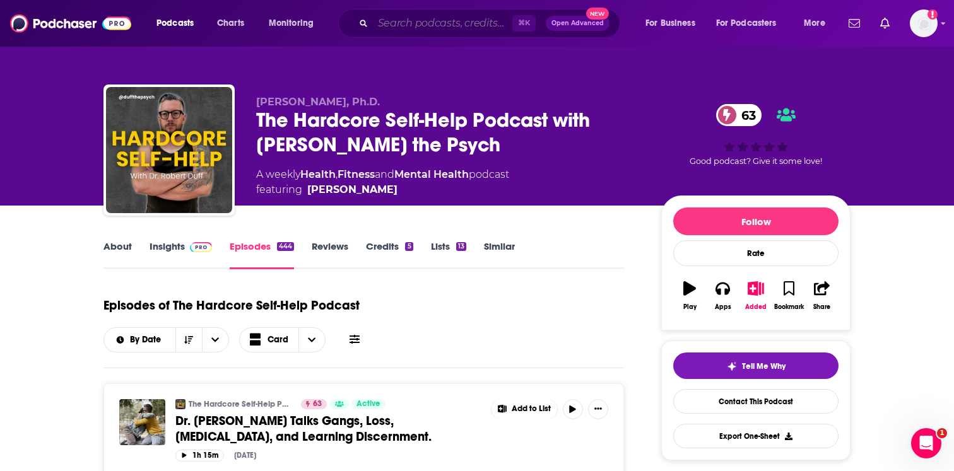
click at [421, 24] on input "Search podcasts, credits, & more..." at bounding box center [442, 23] width 139 height 20
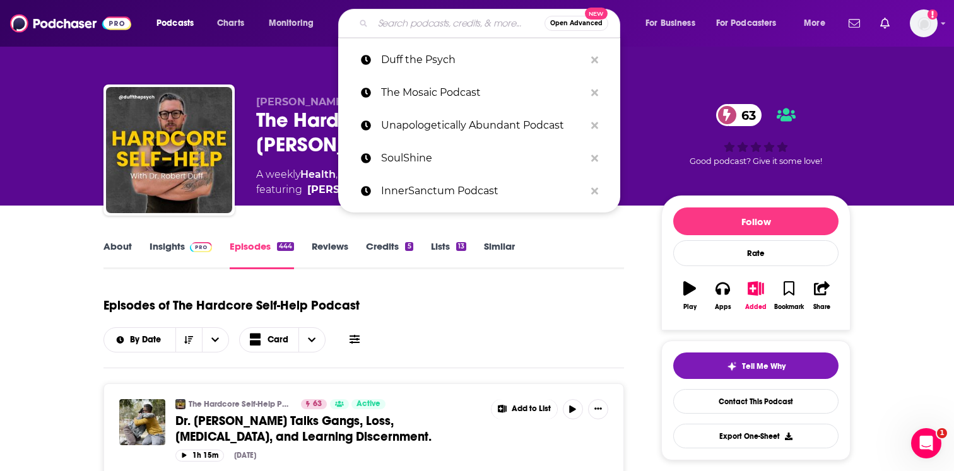
paste input "Earn Your Happy Podcast"
type input "Earn Your Happy Podcast"
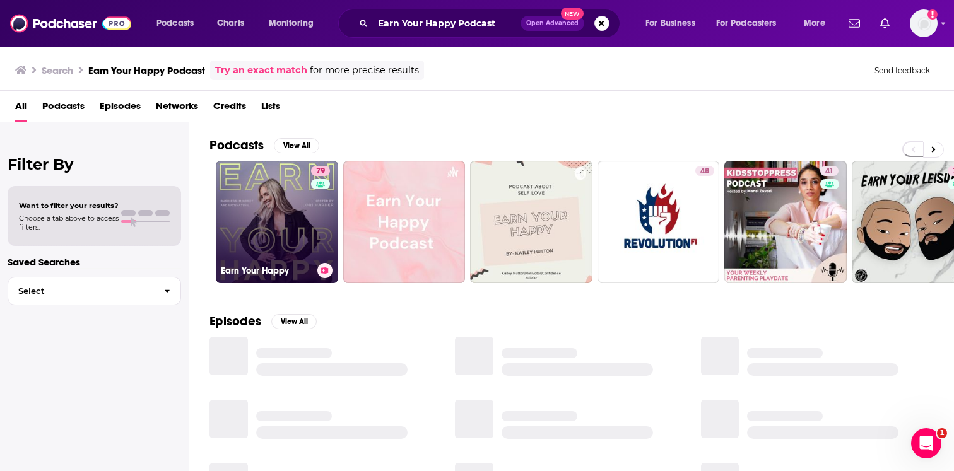
click at [291, 216] on link "79 Earn Your Happy" at bounding box center [277, 222] width 122 height 122
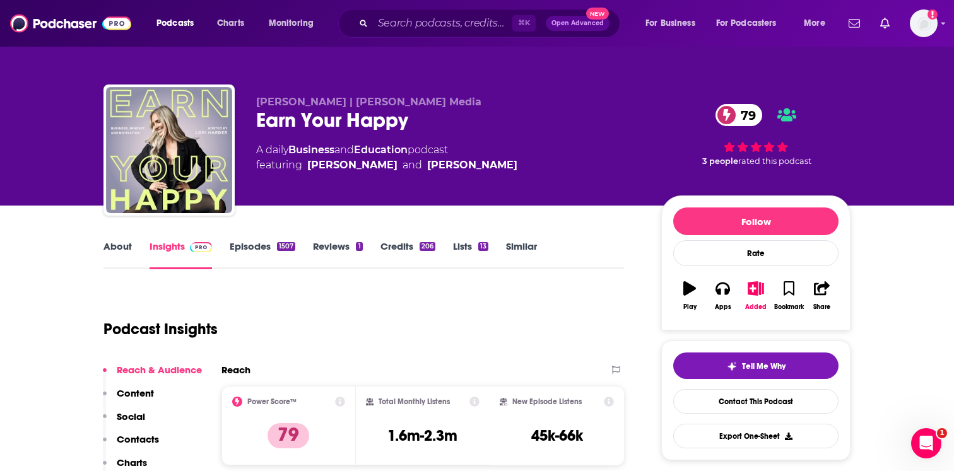
click at [127, 254] on link "About" at bounding box center [117, 254] width 28 height 29
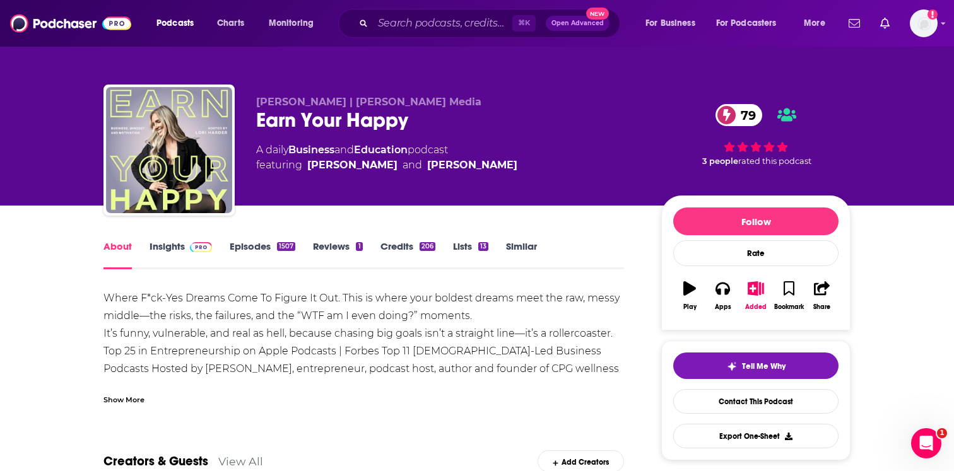
click at [139, 396] on div "Show More" at bounding box center [123, 399] width 41 height 12
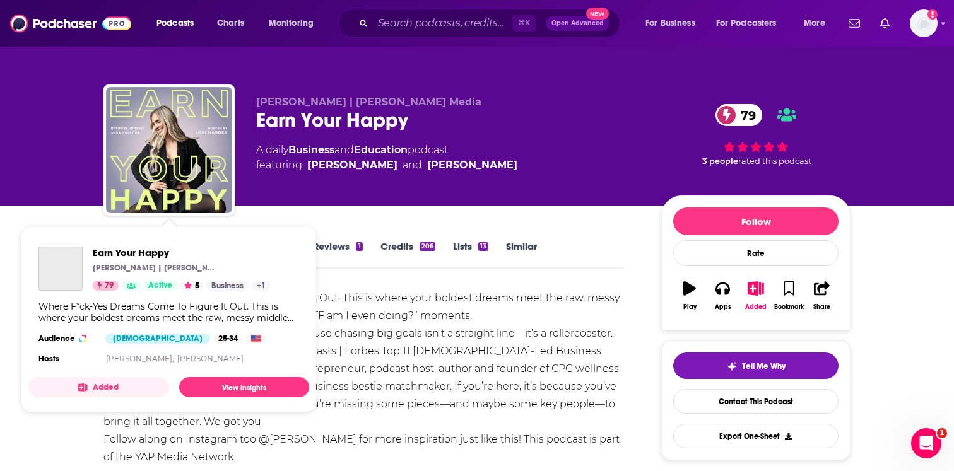
click at [175, 240] on div "Earn Your Happy Lori Harder | YAP Media 79 Active 5 Business + 1 Where F*ck-Yes…" at bounding box center [168, 307] width 281 height 141
click at [237, 456] on div "Where F*ck-Yes Dreams Come To Figure It Out. This is where your boldest dreams …" at bounding box center [363, 378] width 520 height 177
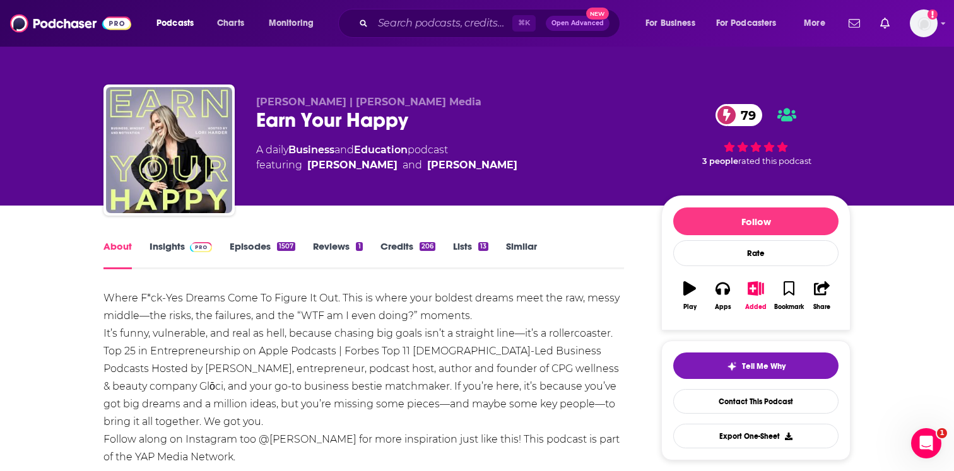
click at [178, 250] on link "Insights" at bounding box center [180, 254] width 62 height 29
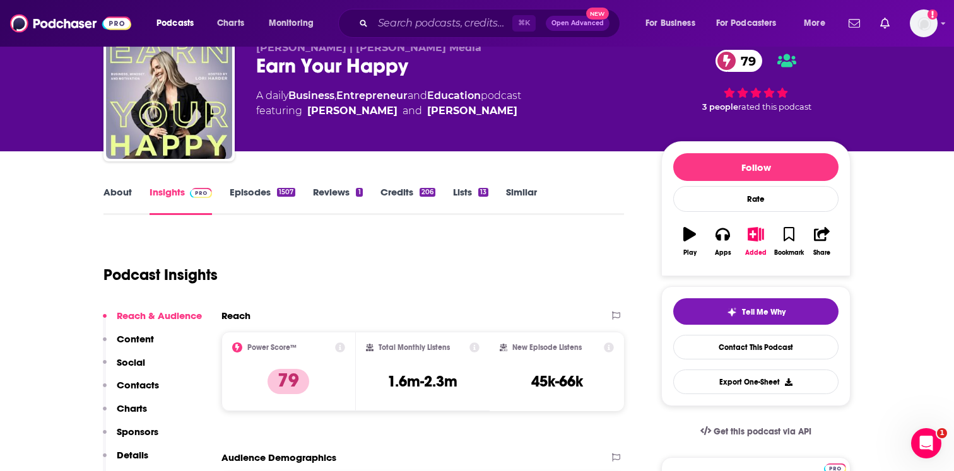
scroll to position [65, 0]
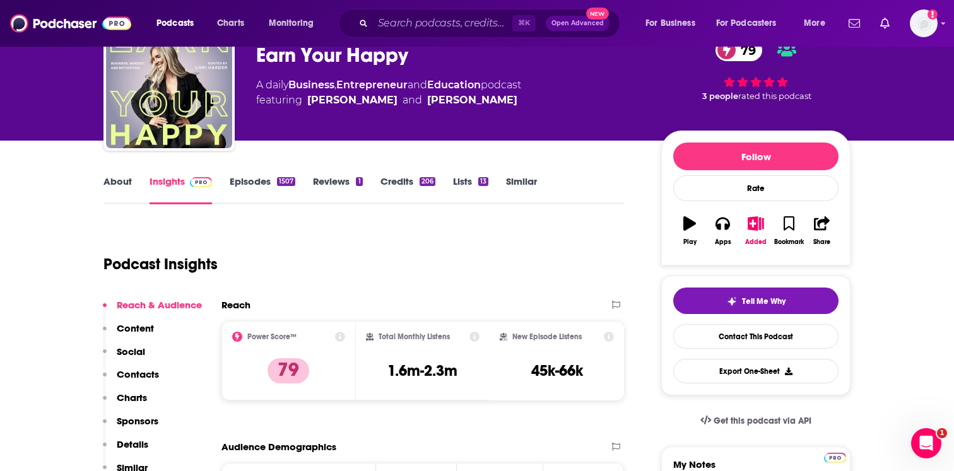
click at [266, 179] on link "Episodes 1507" at bounding box center [263, 189] width 66 height 29
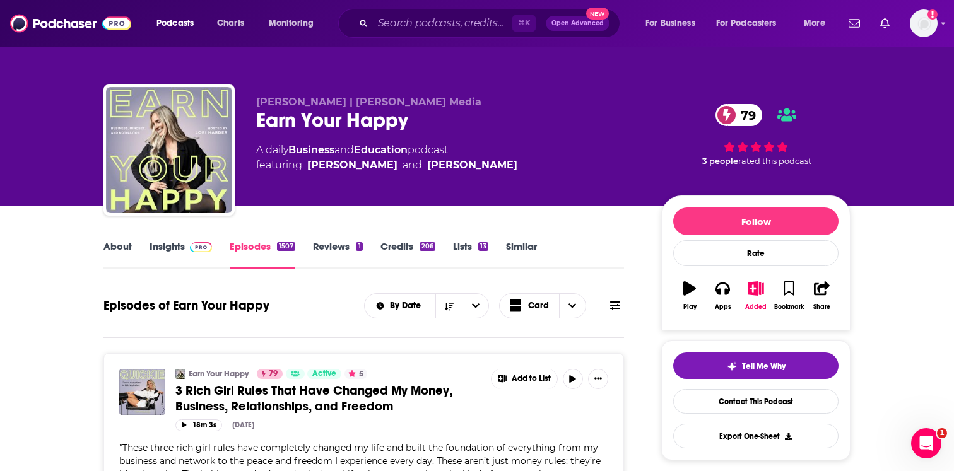
scroll to position [19, 0]
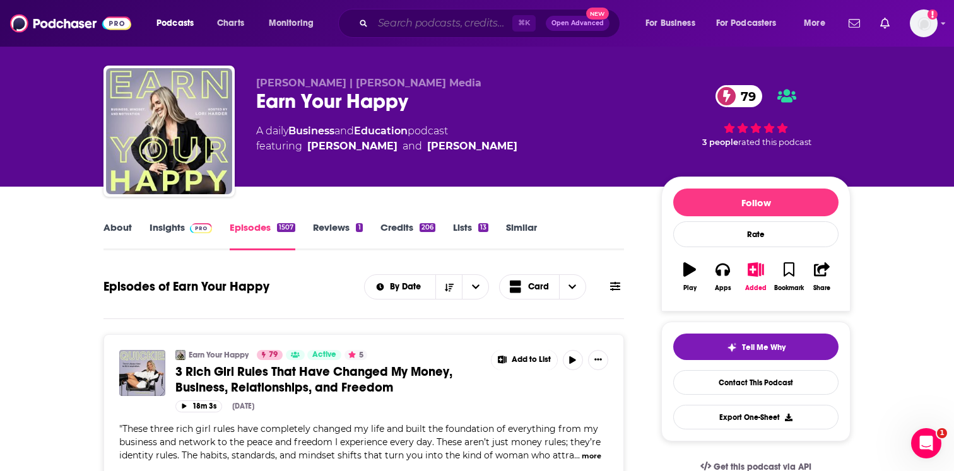
click at [445, 29] on input "Search podcasts, credits, & more..." at bounding box center [442, 23] width 139 height 20
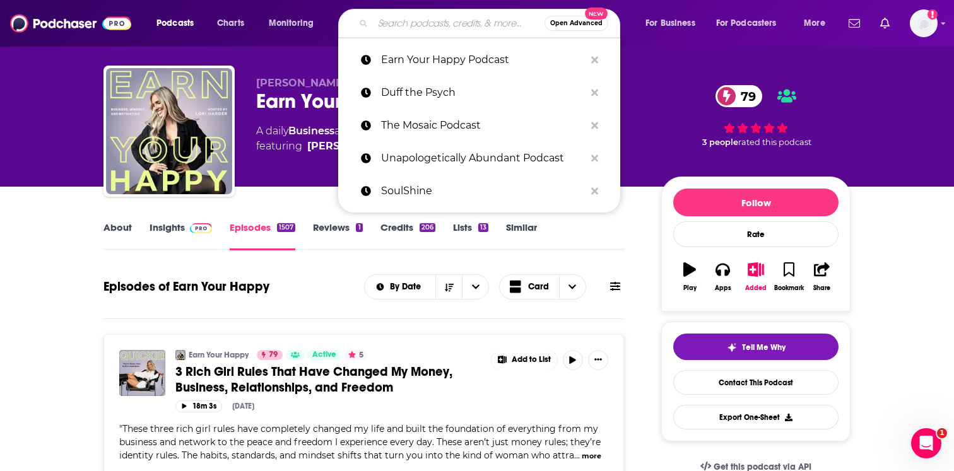
paste input "Thriving after Divorce"
type input "Thriving after Divorce"
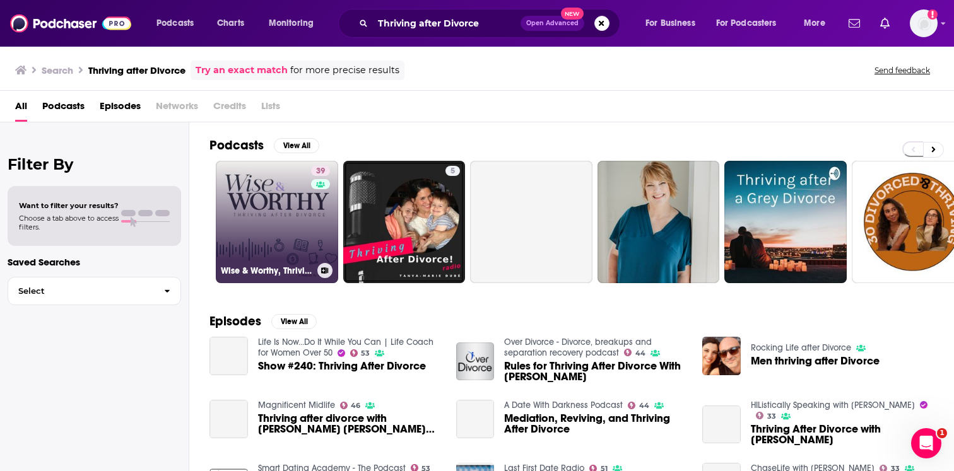
click at [303, 235] on link "39 Wise & Worthy, Thriving After Divorce" at bounding box center [277, 222] width 122 height 122
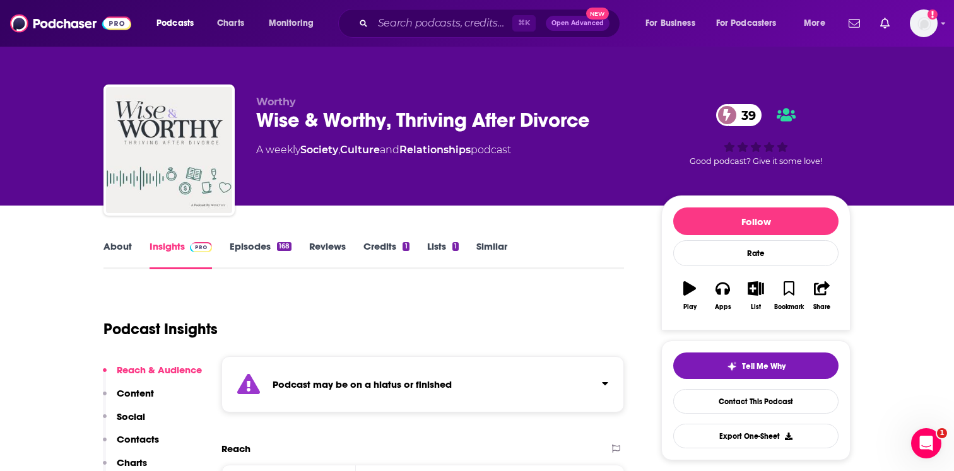
click at [357, 393] on div "Podcast may be on a hiatus or finished" at bounding box center [422, 384] width 402 height 56
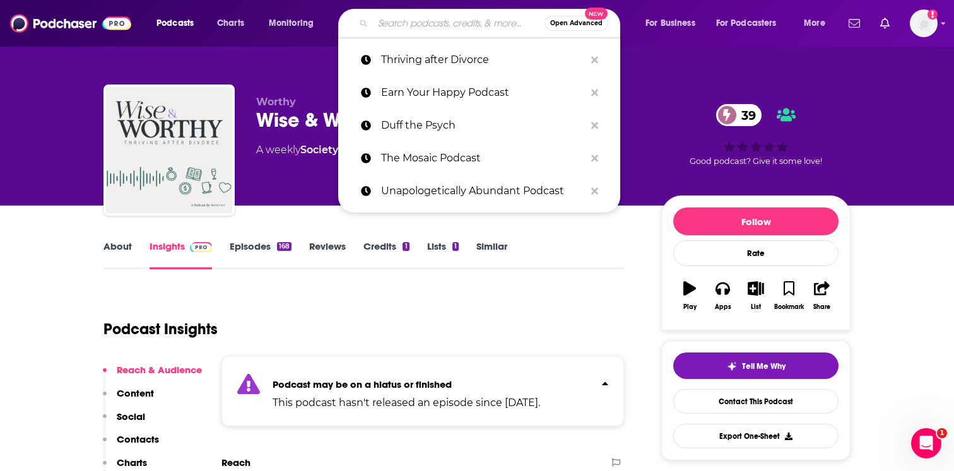
click at [438, 26] on input "Search podcasts, credits, & more..." at bounding box center [459, 23] width 172 height 20
paste input "Radically Loved"
type input "Radically Loved"
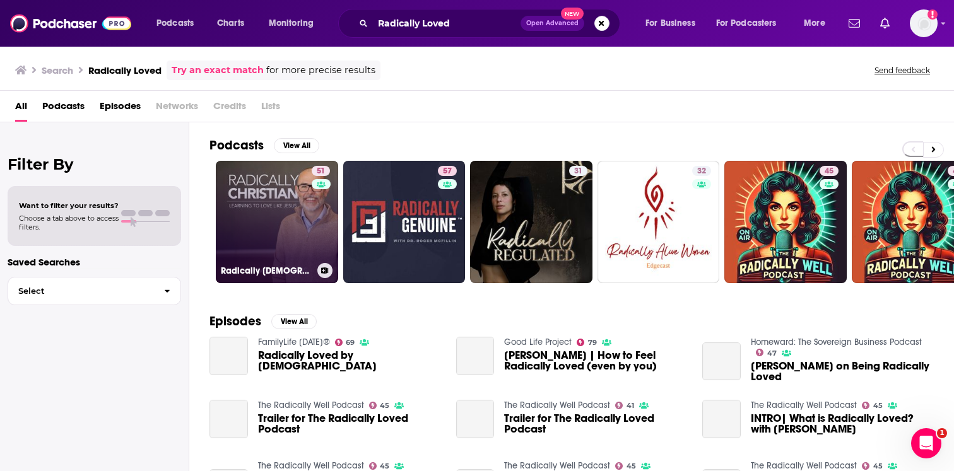
click at [302, 220] on link "51 Radically Christian" at bounding box center [277, 222] width 122 height 122
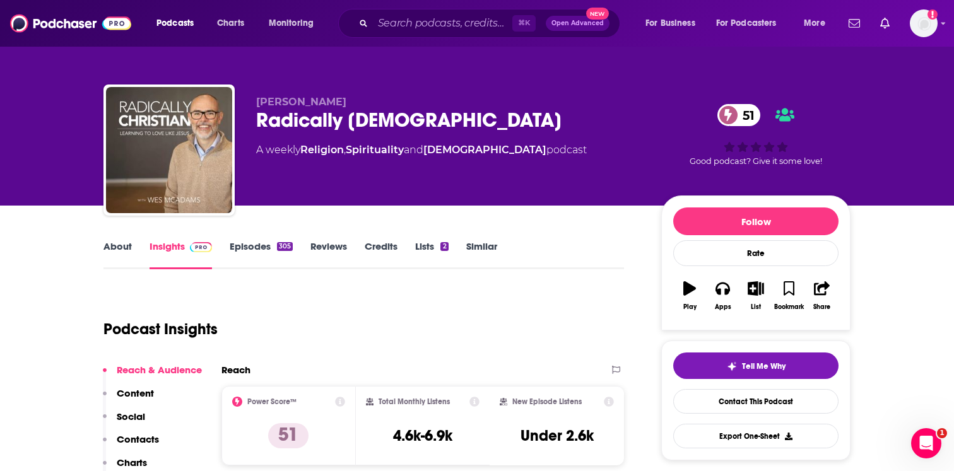
click at [123, 250] on link "About" at bounding box center [117, 254] width 28 height 29
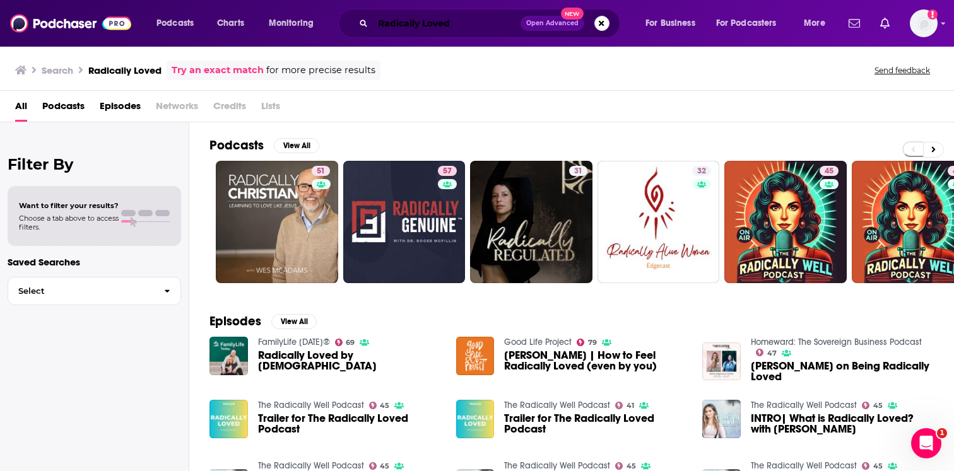
click at [426, 22] on input "Radically Loved" at bounding box center [447, 23] width 148 height 20
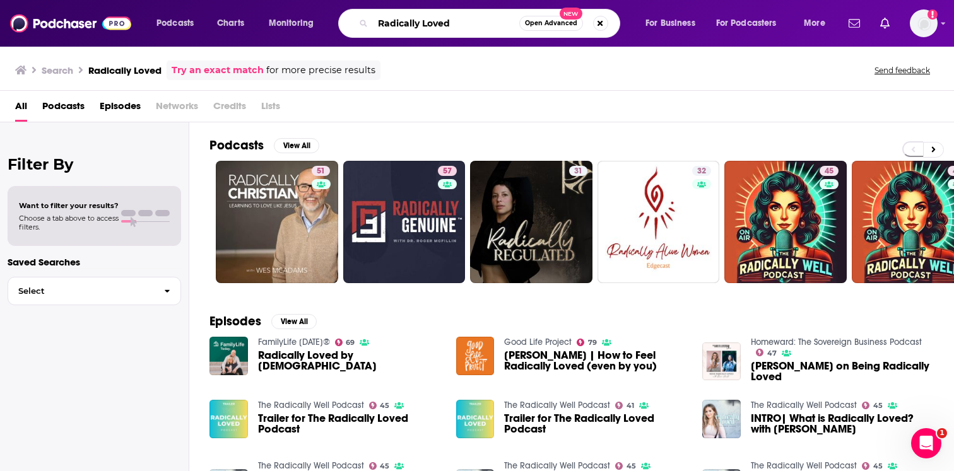
click at [426, 22] on input "Radically Loved" at bounding box center [446, 23] width 146 height 20
paste input "Ignite Intimacy Podcast"
type input "Ignite Intimacy Podcast"
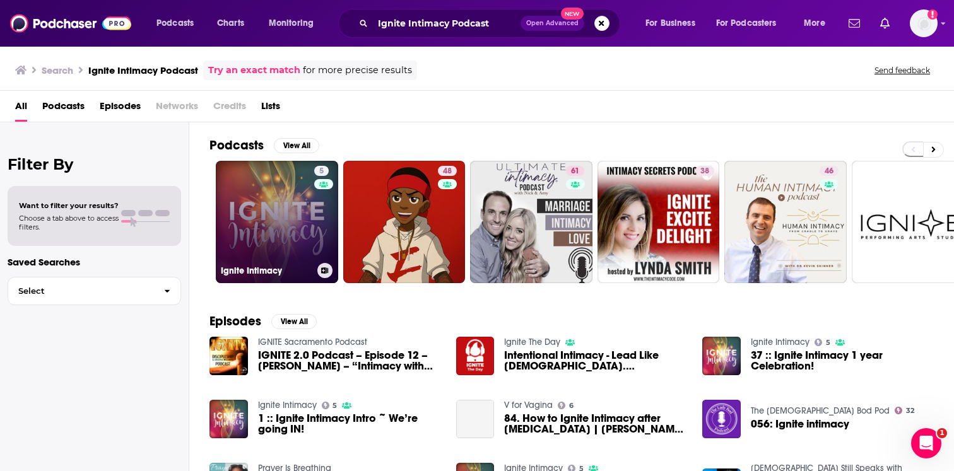
click at [220, 240] on link "5 Ignite Intimacy" at bounding box center [277, 222] width 122 height 122
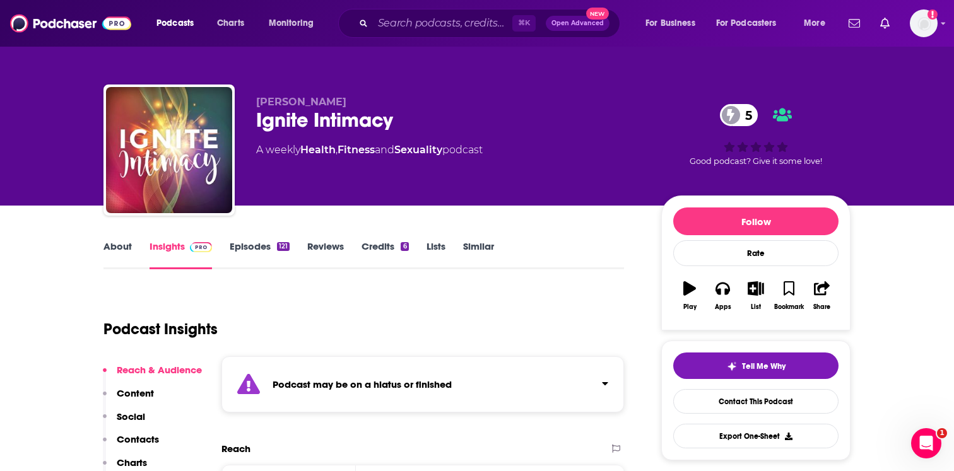
click at [287, 404] on div "Podcast may be on a hiatus or finished" at bounding box center [422, 384] width 402 height 56
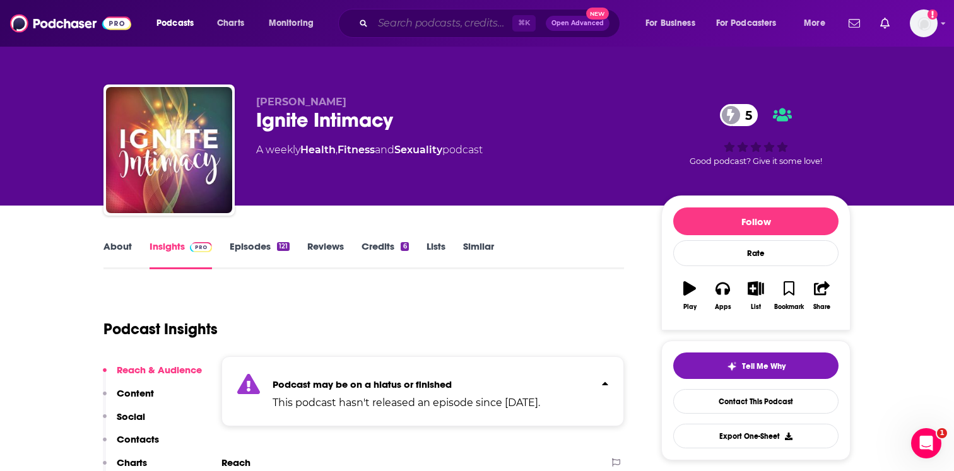
click at [417, 18] on input "Search podcasts, credits, & more..." at bounding box center [442, 23] width 139 height 20
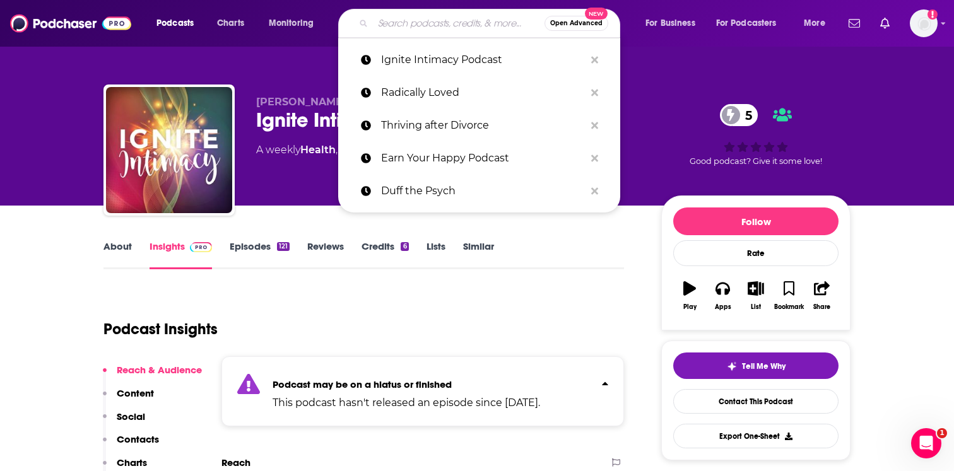
paste input "Real Talk"
type input "Real Talk"
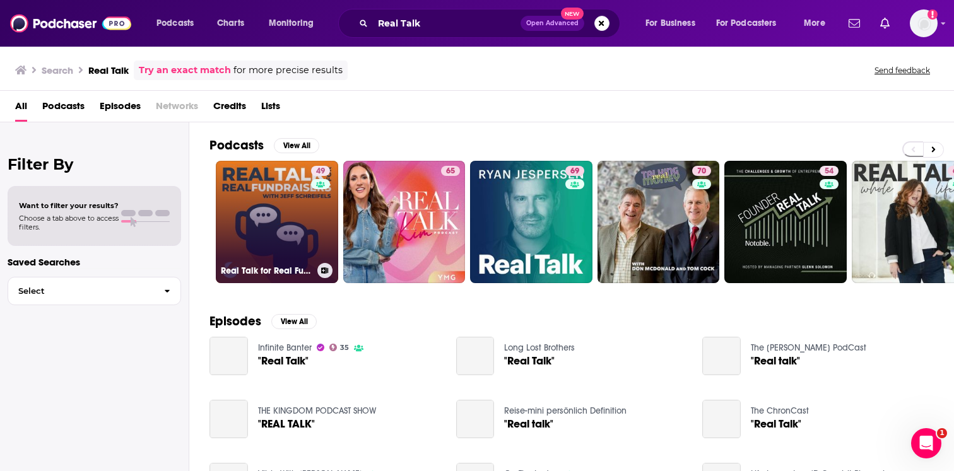
click at [279, 217] on link "49 Real Talk for Real Fundraisers" at bounding box center [277, 222] width 122 height 122
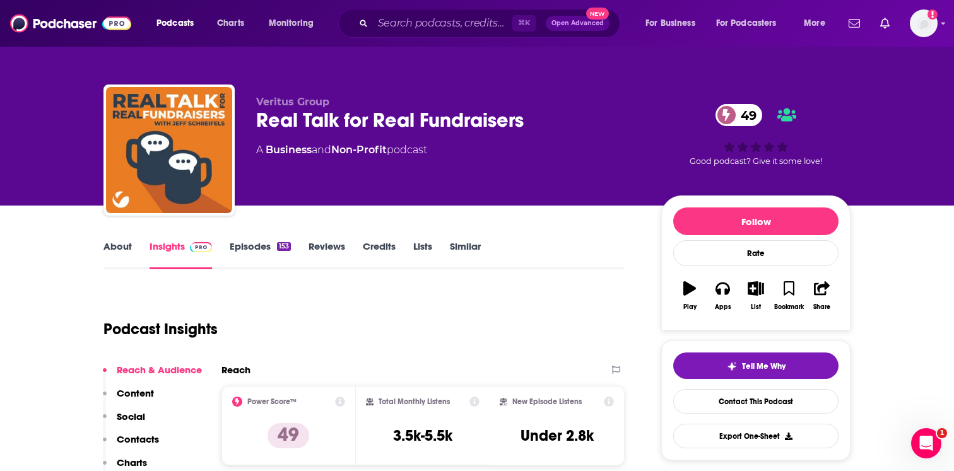
click at [126, 247] on link "About" at bounding box center [117, 254] width 28 height 29
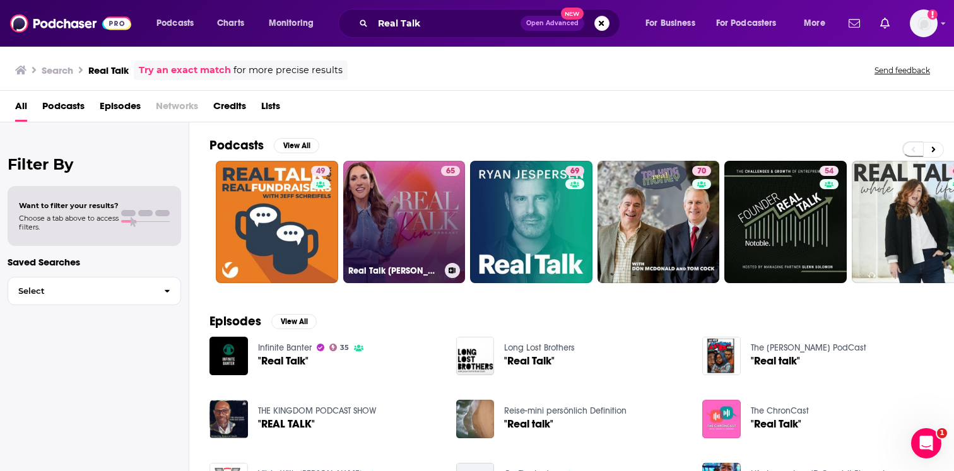
click at [391, 216] on link "65 Real Talk Kim" at bounding box center [404, 222] width 122 height 122
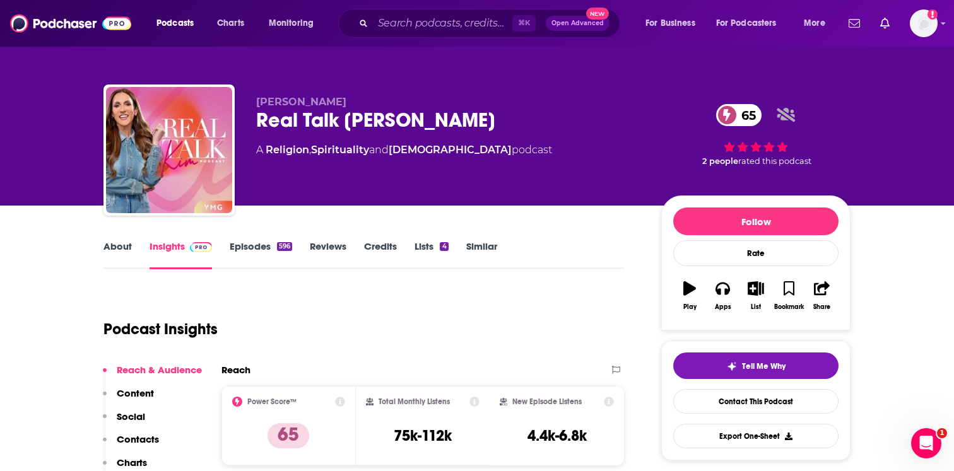
click at [120, 253] on link "About" at bounding box center [117, 254] width 28 height 29
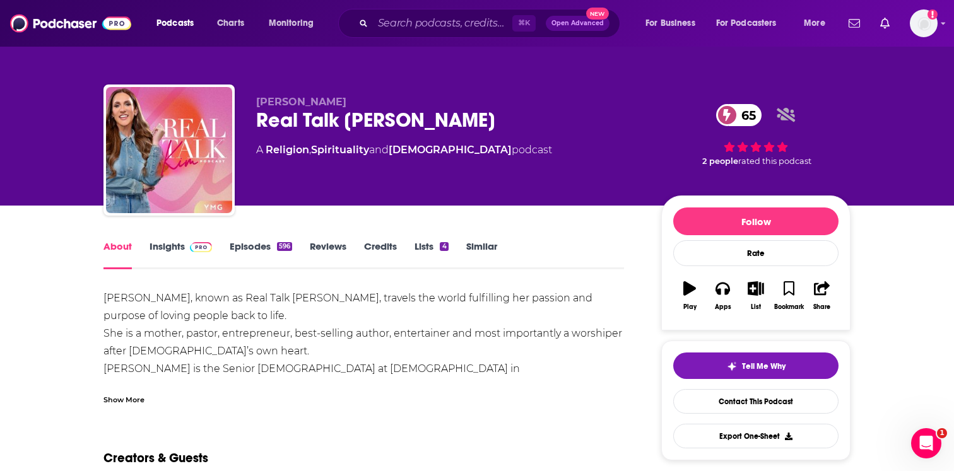
click at [137, 390] on div "Show More" at bounding box center [363, 394] width 520 height 21
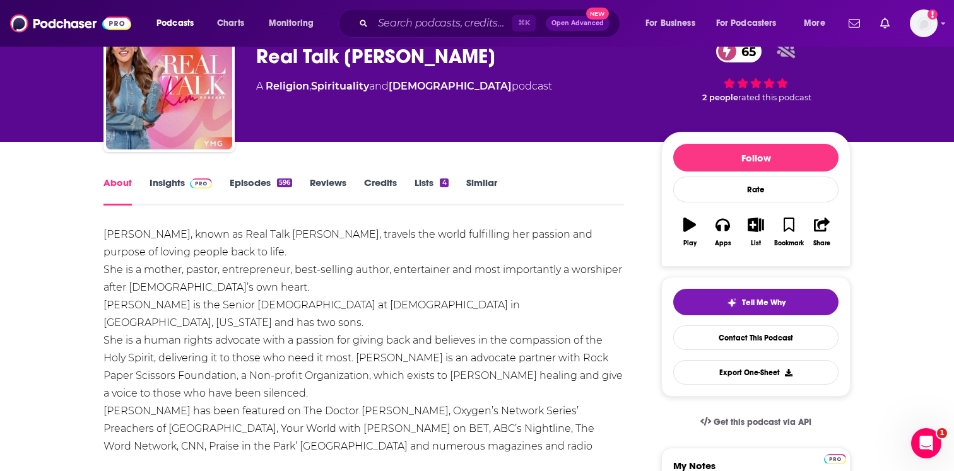
scroll to position [27, 0]
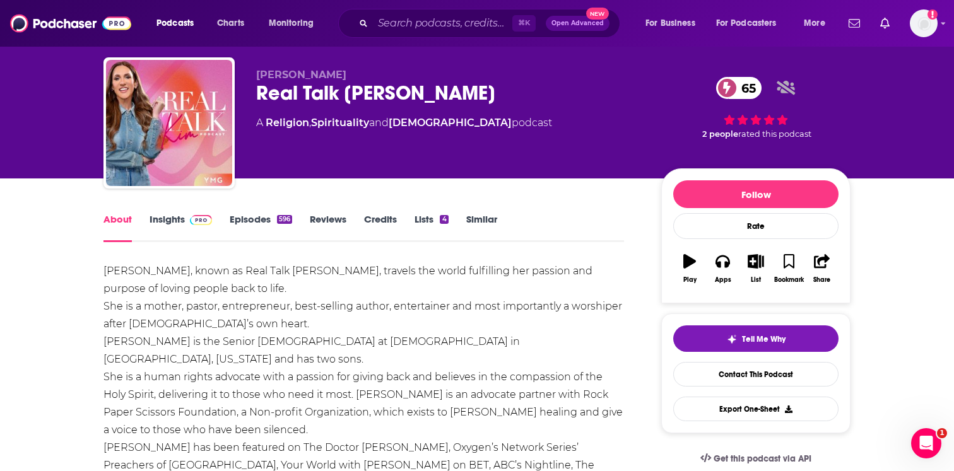
click at [234, 219] on link "Episodes 596" at bounding box center [261, 227] width 62 height 29
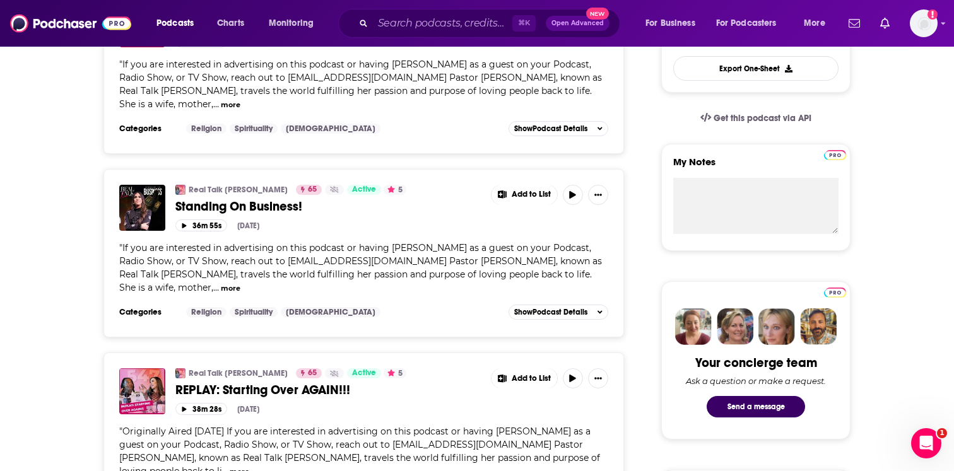
scroll to position [650, 0]
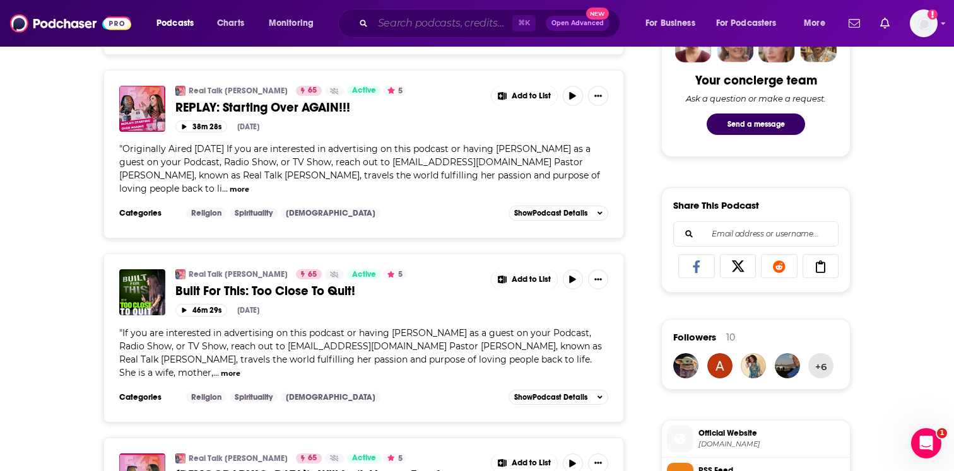
click at [460, 30] on input "Search podcasts, credits, & more..." at bounding box center [442, 23] width 139 height 20
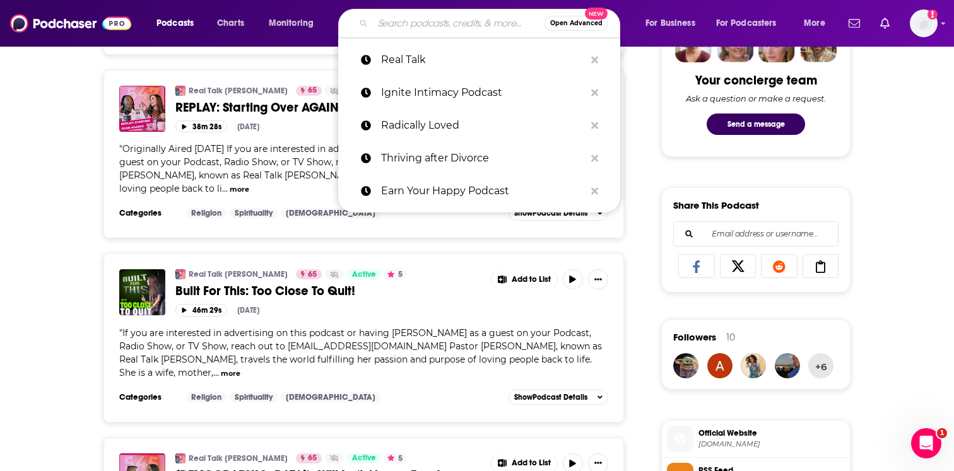
paste input "Home Energy Design"
type input "Home Energy Design"
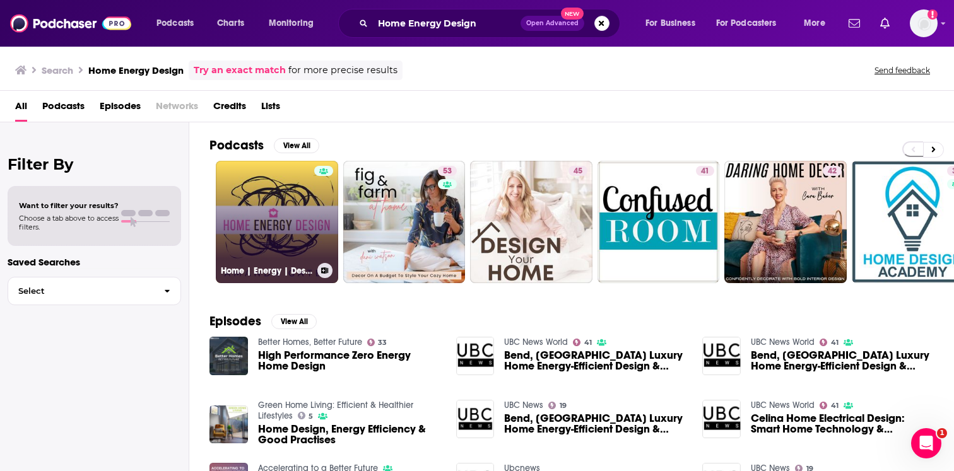
click at [296, 221] on link "Home | Energy | Design" at bounding box center [277, 222] width 122 height 122
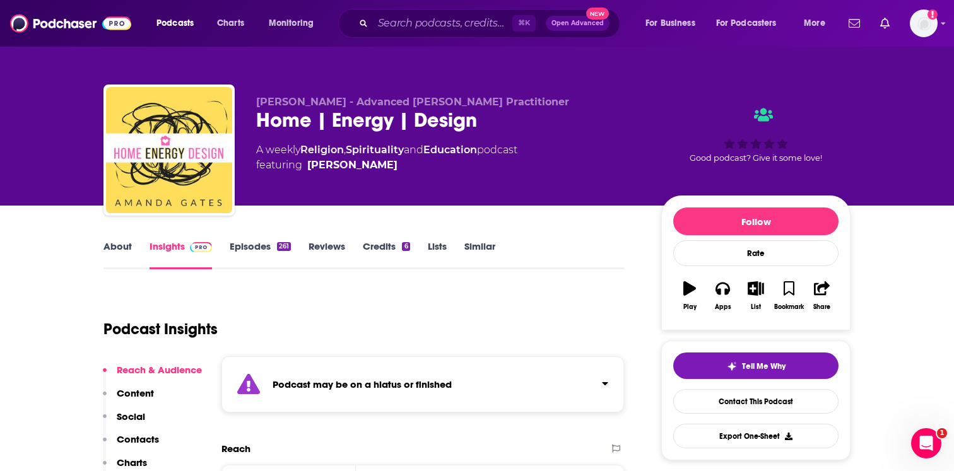
click at [357, 395] on div "Podcast may be on a hiatus or finished" at bounding box center [422, 384] width 402 height 56
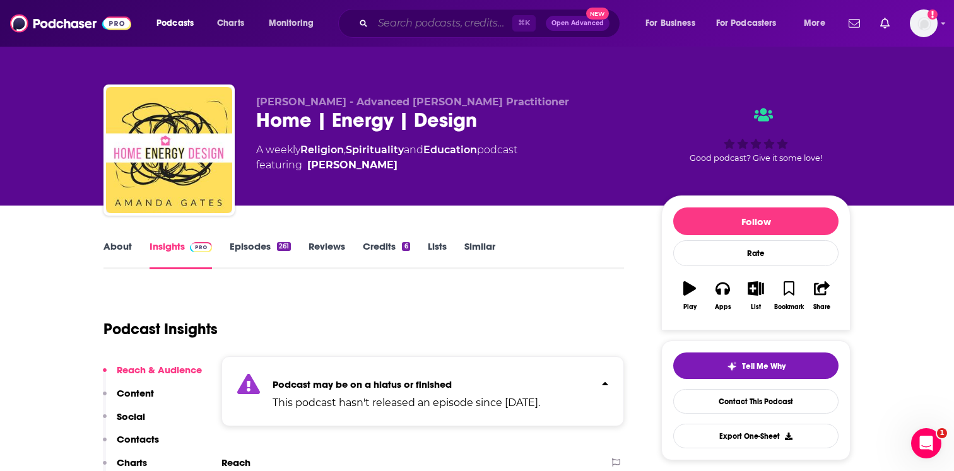
click at [463, 25] on input "Search podcasts, credits, & more..." at bounding box center [442, 23] width 139 height 20
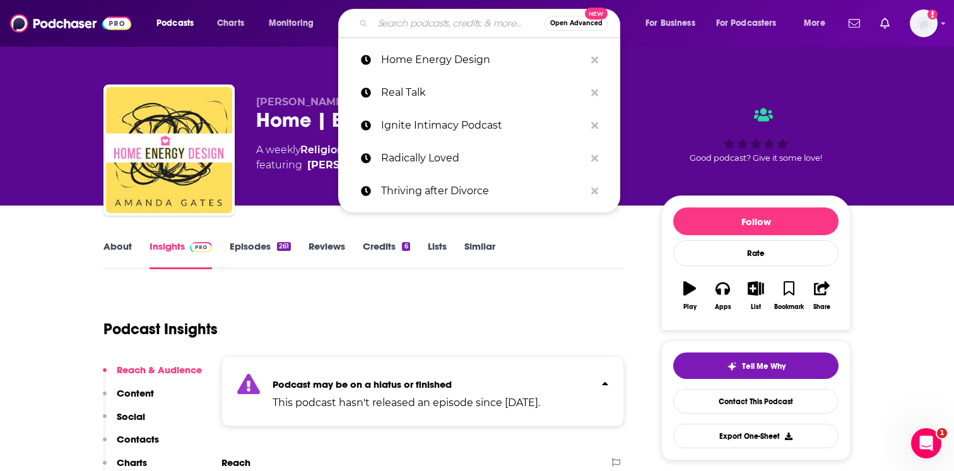
paste input "The National Wellness Institute Podcast"
type input "The National Wellness Institute Podcast"
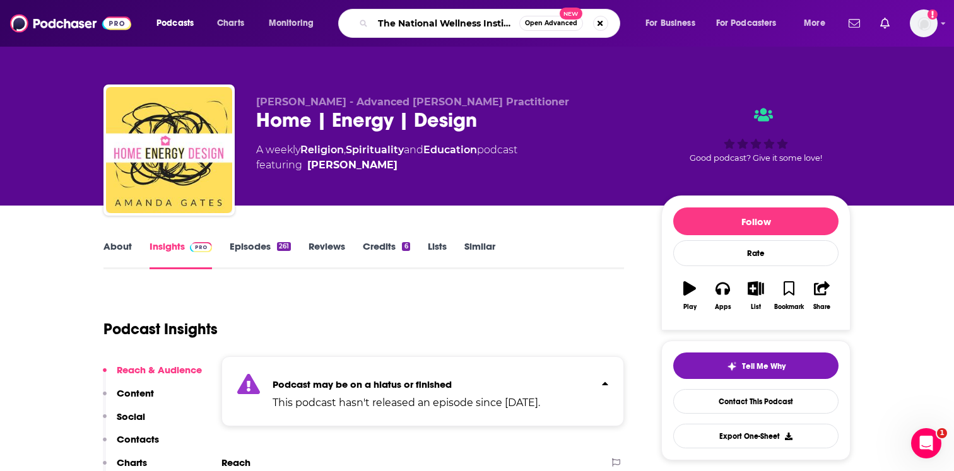
scroll to position [0, 50]
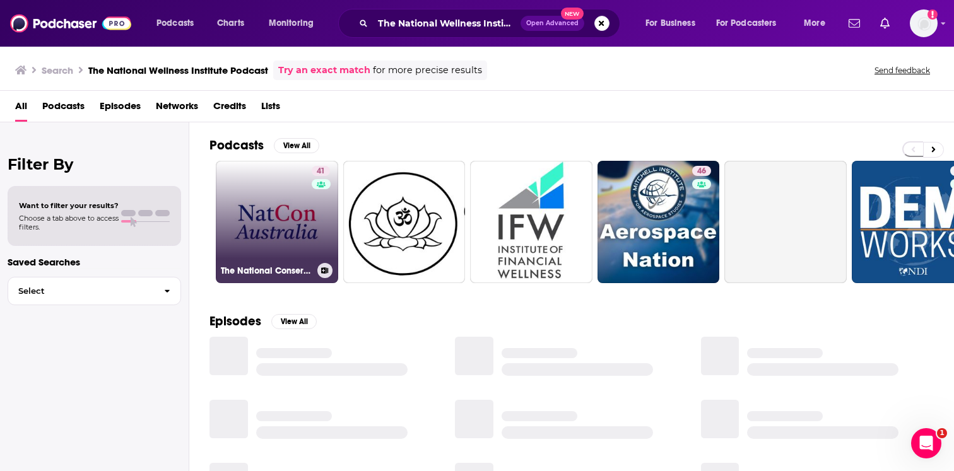
click at [262, 221] on link "41 The National Conservatism Institute of Australia Podcast" at bounding box center [277, 222] width 122 height 122
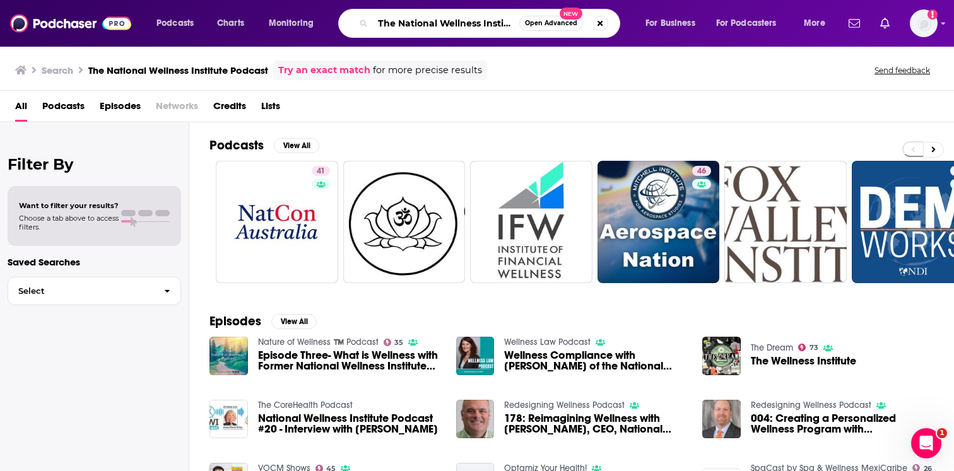
click at [425, 30] on input "The National Wellness Institute Podcast" at bounding box center [446, 23] width 146 height 20
paste input "Health Hub"
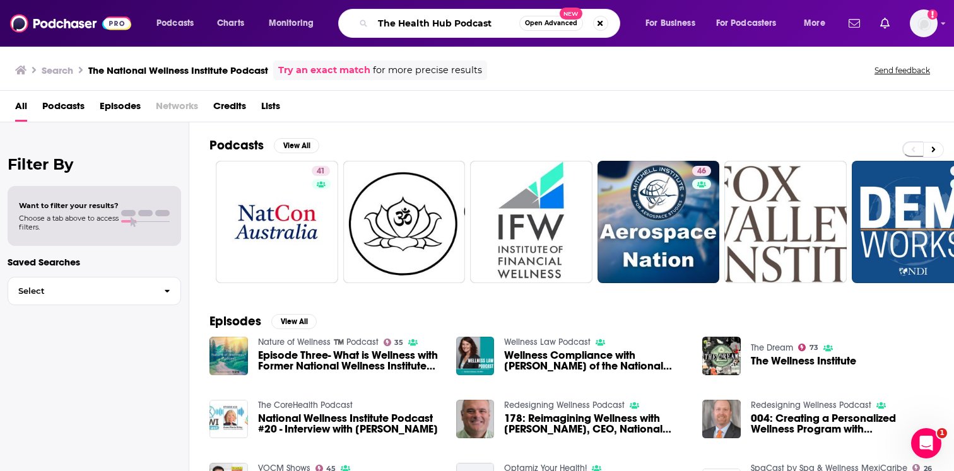
type input "The Health Hub Podcast"
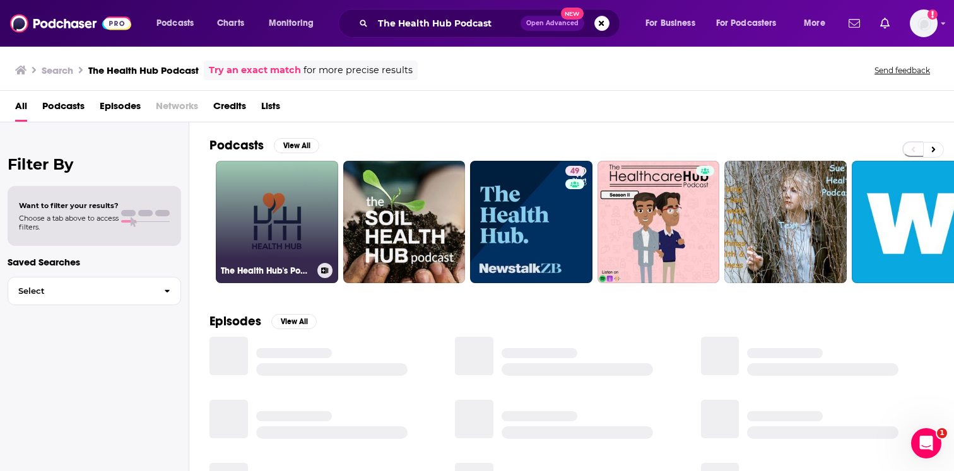
click at [264, 200] on link "The Health Hub's Podcast" at bounding box center [277, 222] width 122 height 122
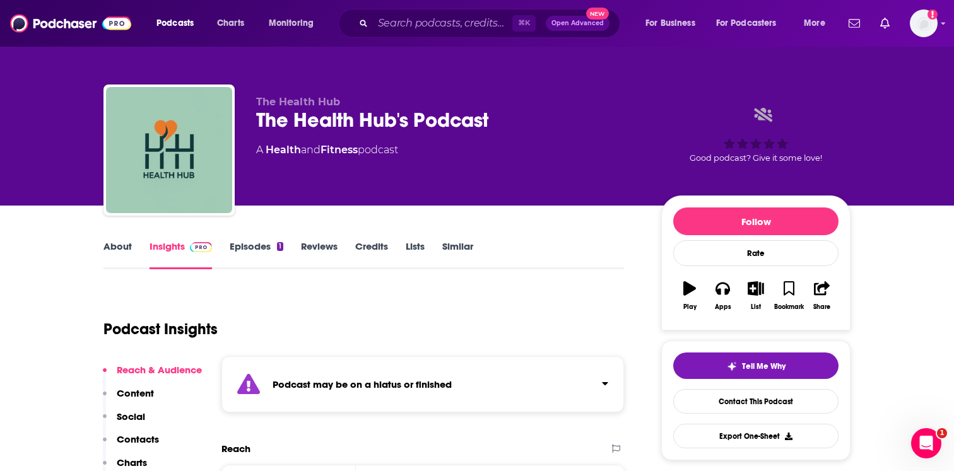
click at [328, 387] on strong "Podcast may be on a hiatus or finished" at bounding box center [361, 384] width 179 height 12
click at [412, 30] on input "Search podcasts, credits, & more..." at bounding box center [442, 23] width 139 height 20
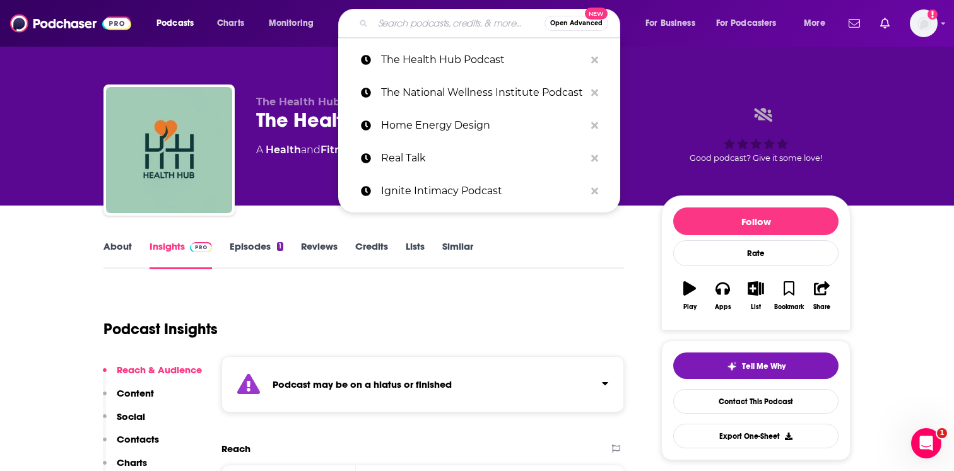
paste input "Natural Born Alchemist"
type input "Natural Born Alchemist"
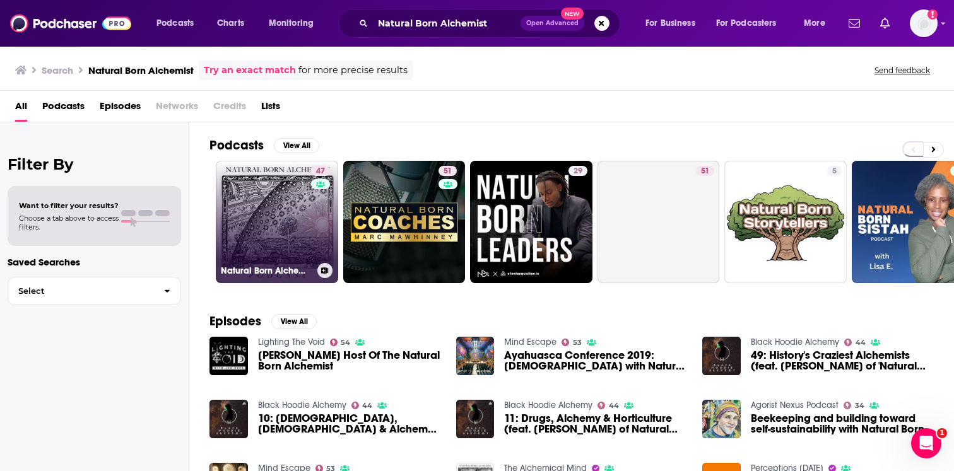
click at [282, 216] on link "47 Natural Born Alchemist" at bounding box center [277, 222] width 122 height 122
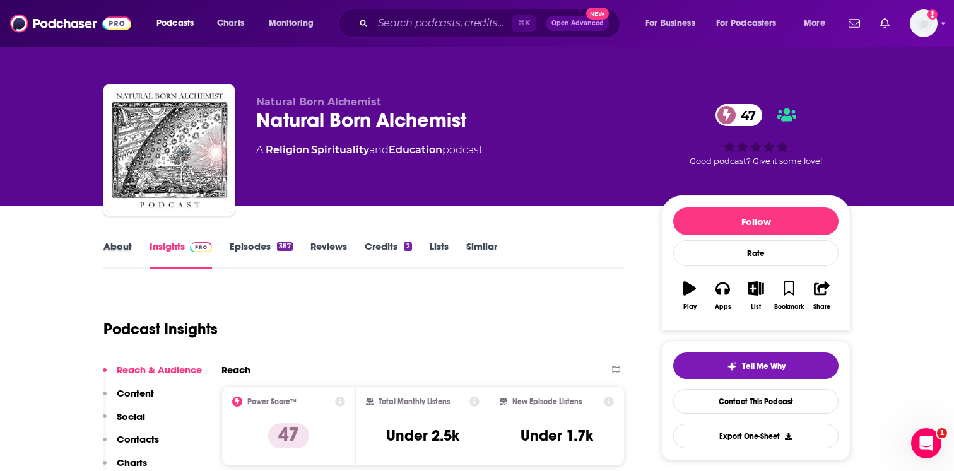
click at [137, 245] on div "About" at bounding box center [126, 254] width 46 height 29
click at [127, 250] on link "About" at bounding box center [117, 254] width 28 height 29
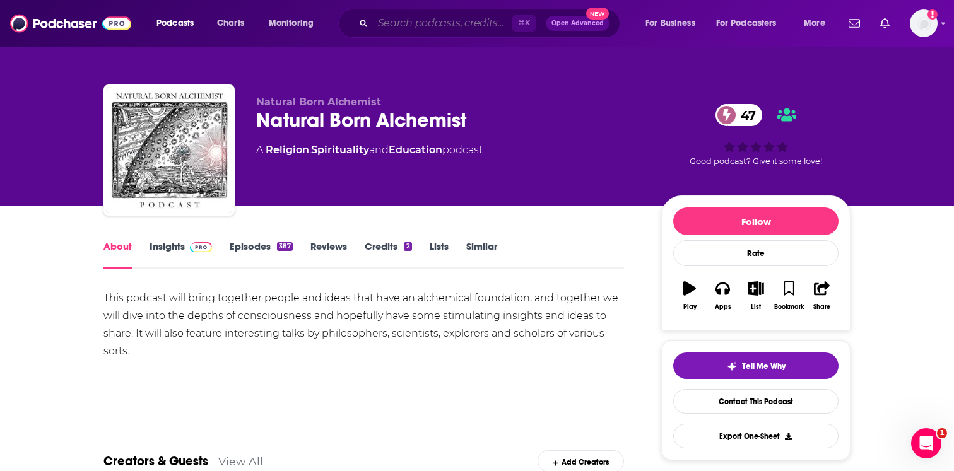
click at [412, 26] on input "Search podcasts, credits, & more..." at bounding box center [442, 23] width 139 height 20
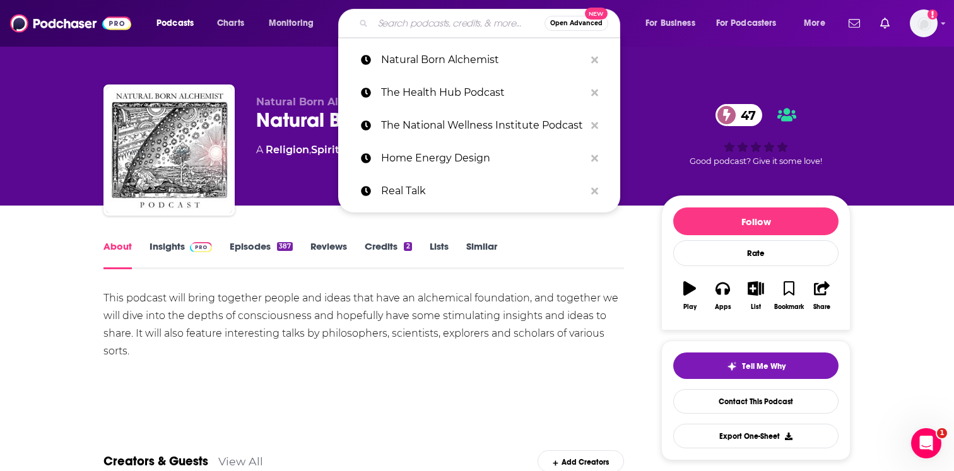
paste input "The Dr. Taz Show"
type input "The Dr. Taz Show"
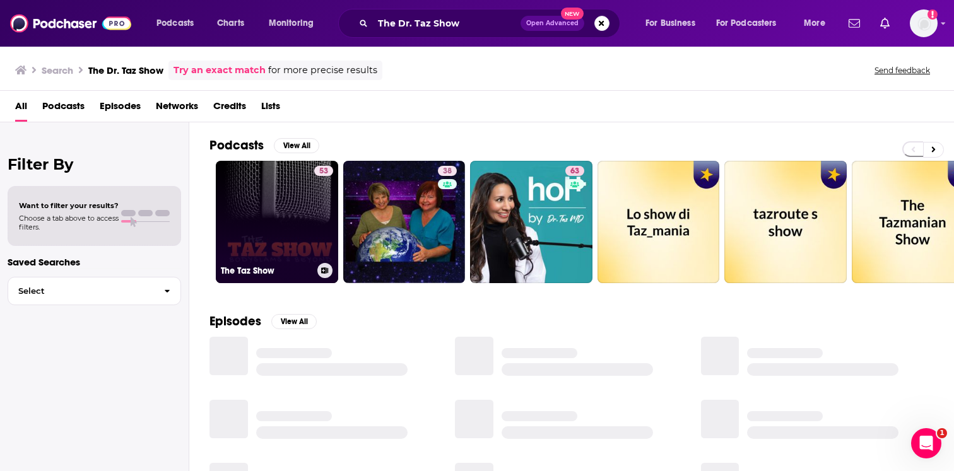
click at [272, 262] on link "53 The Taz Show" at bounding box center [277, 222] width 122 height 122
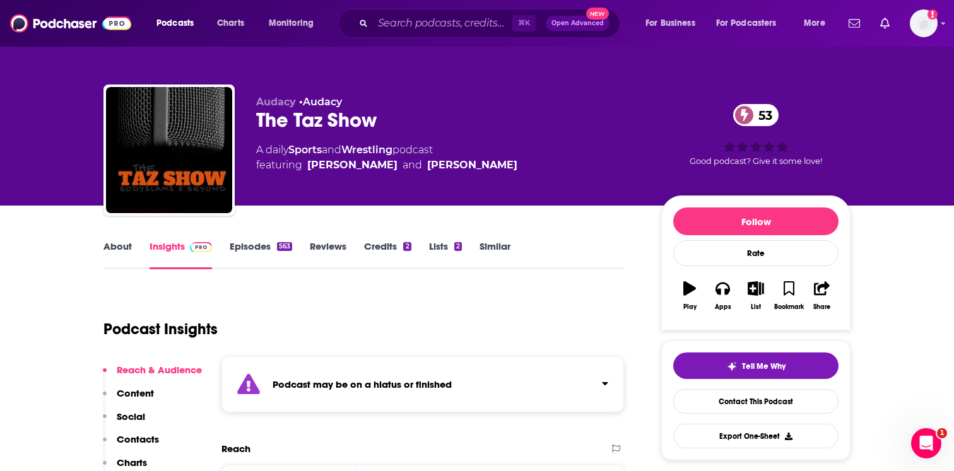
click at [325, 390] on div "Podcast may be on a hiatus or finished" at bounding box center [422, 384] width 402 height 56
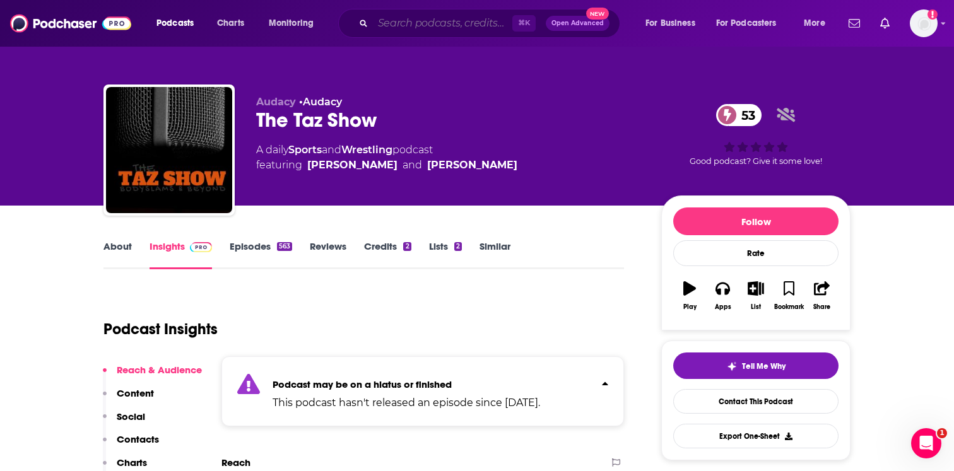
click at [430, 28] on input "Search podcasts, credits, & more..." at bounding box center [442, 23] width 139 height 20
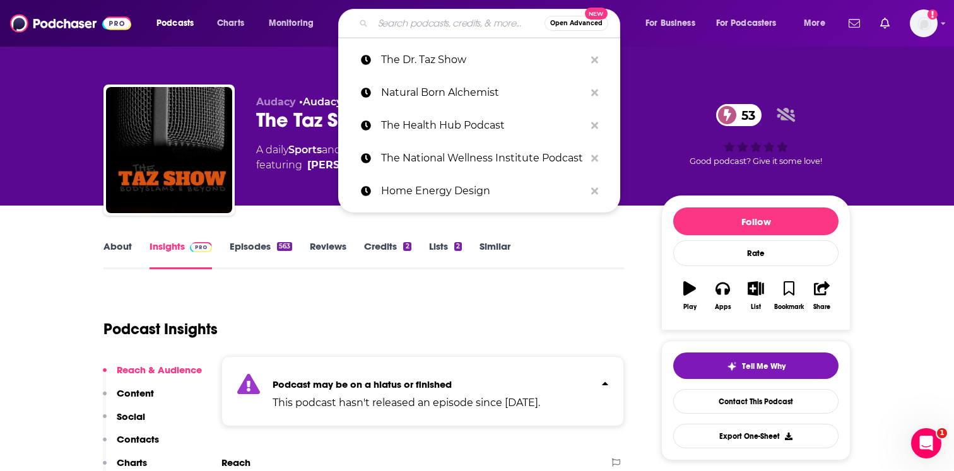
paste input "The Rehab"
type input "The Rehab"
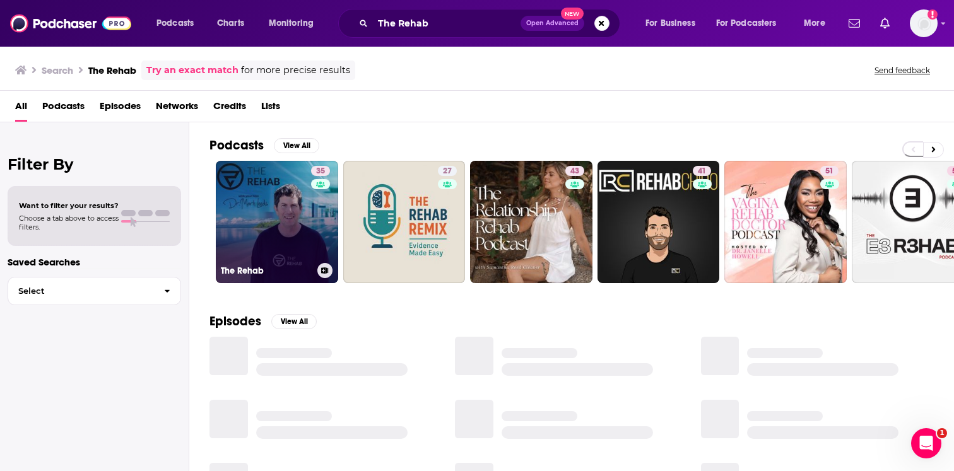
click at [279, 208] on link "35 The Rehab" at bounding box center [277, 222] width 122 height 122
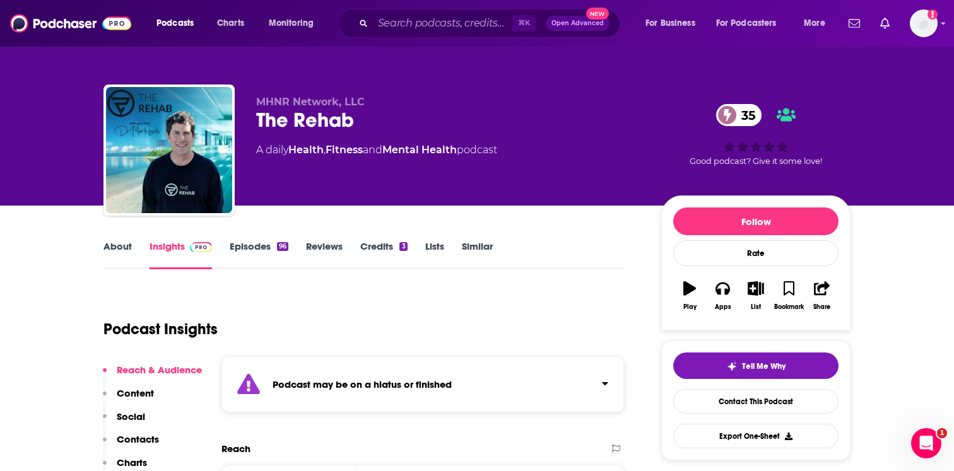
click at [376, 386] on strong "Podcast may be on a hiatus or finished" at bounding box center [361, 384] width 179 height 12
click at [277, 250] on div "96" at bounding box center [282, 246] width 11 height 9
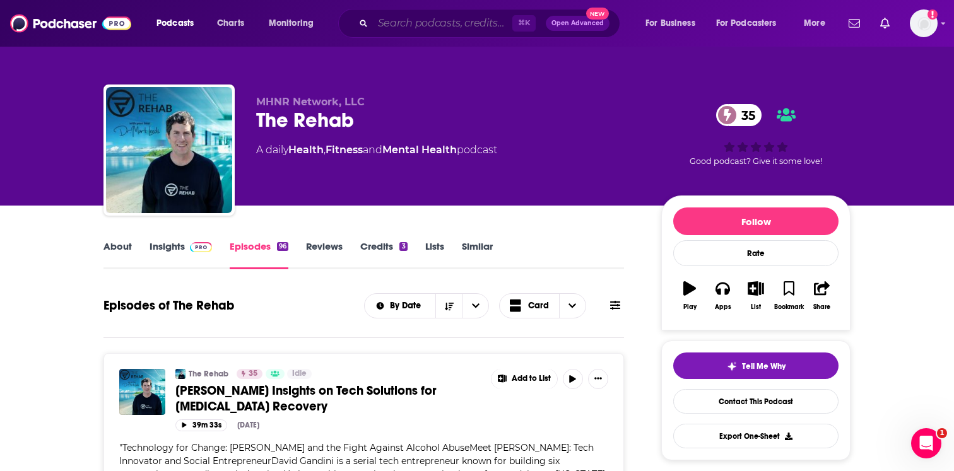
click at [404, 19] on input "Search podcasts, credits, & more..." at bounding box center [442, 23] width 139 height 20
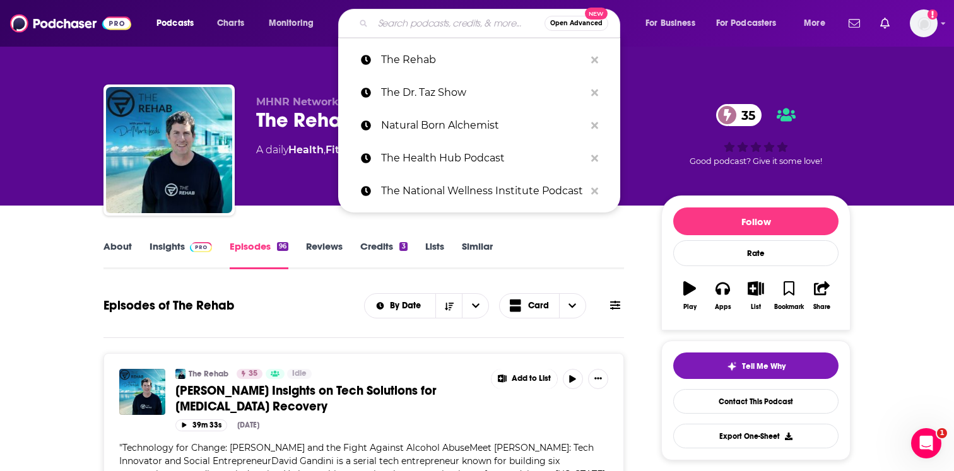
paste input "Out of the Fog"
type input "Out of the Fog"
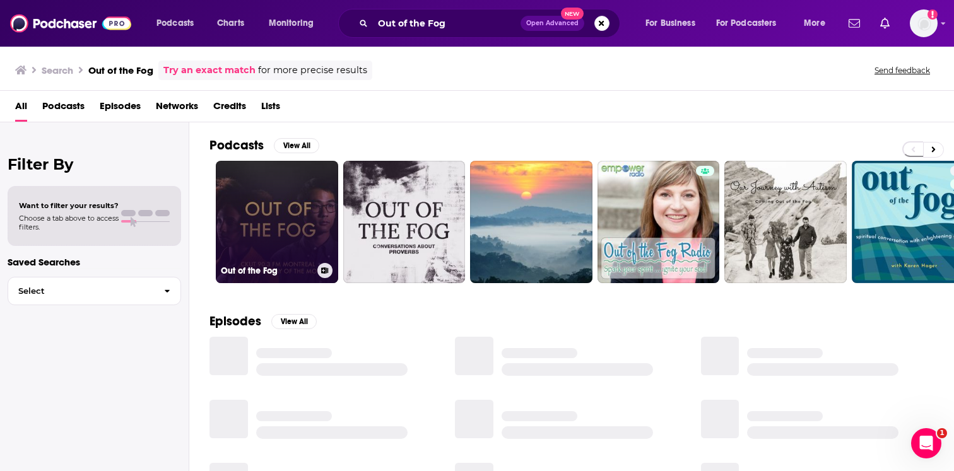
click at [308, 223] on link "Out of the Fog" at bounding box center [277, 222] width 122 height 122
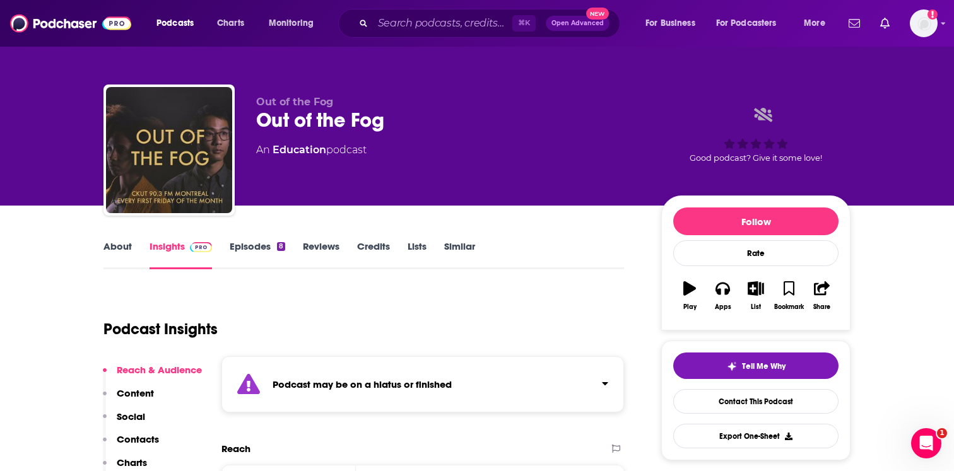
click at [372, 390] on div "Podcast may be on a hiatus or finished" at bounding box center [422, 384] width 402 height 56
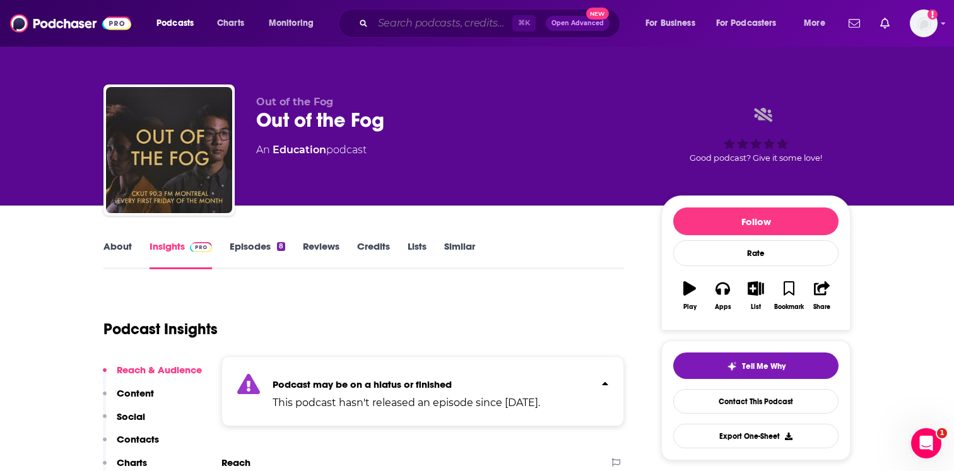
click at [383, 32] on input "Search podcasts, credits, & more..." at bounding box center [442, 23] width 139 height 20
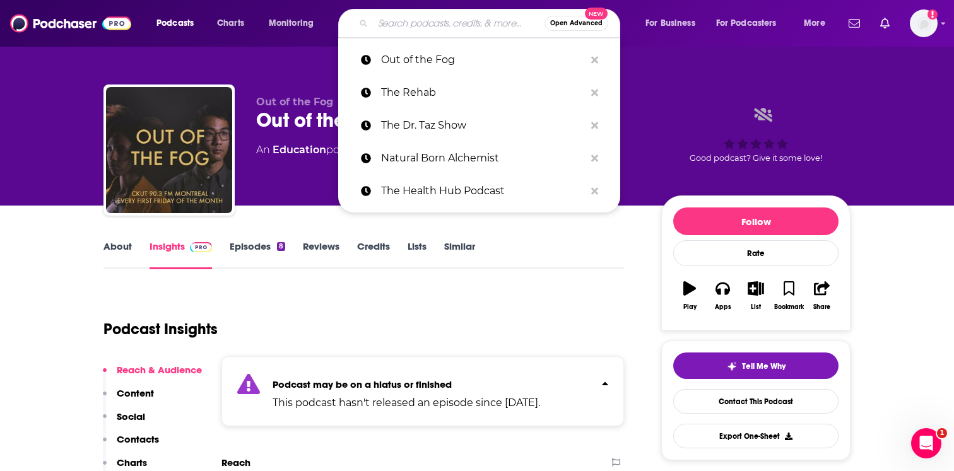
paste input "The Unmistakable Creative Podcast"
type input "The Unmistakable Creative Podcast"
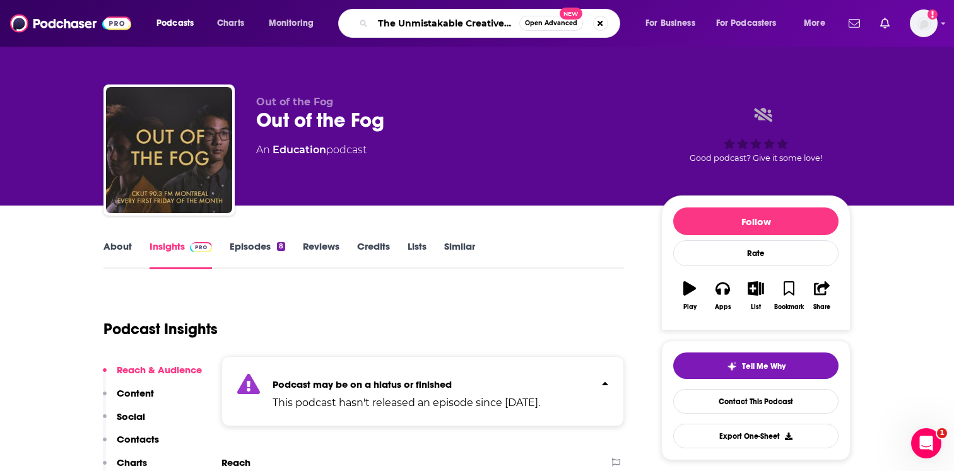
scroll to position [0, 30]
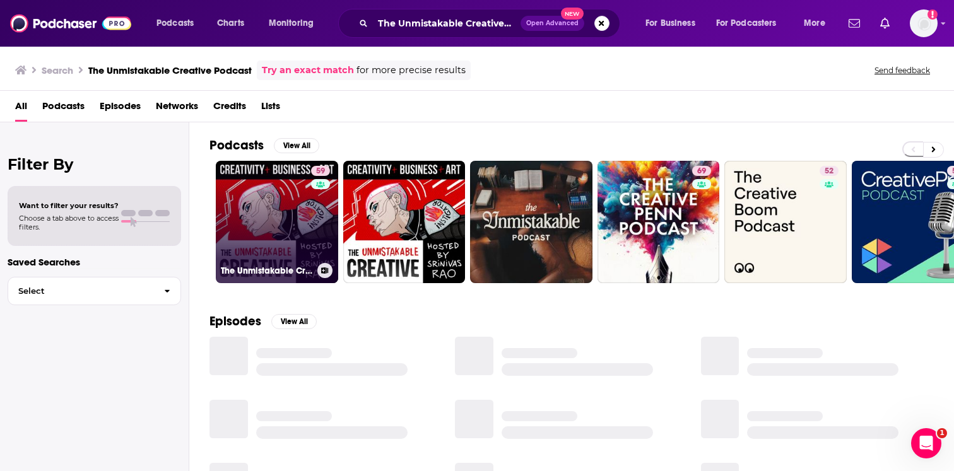
click at [300, 247] on link "59 The Unmistakable Creative Podcast" at bounding box center [277, 222] width 122 height 122
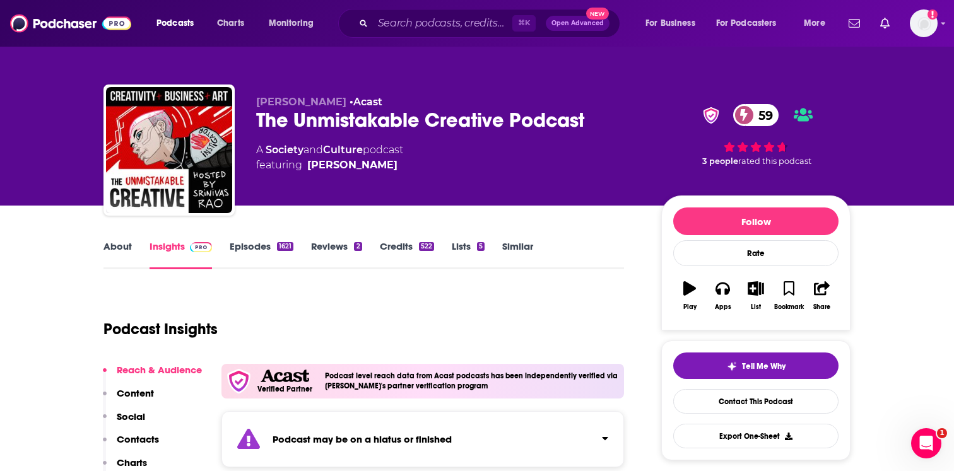
click at [334, 422] on div "Podcast may be on a hiatus or finished" at bounding box center [422, 439] width 402 height 56
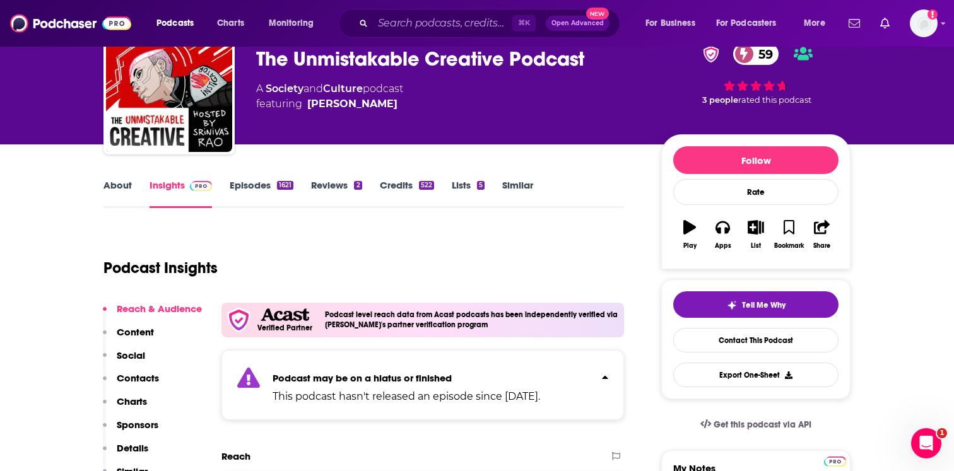
scroll to position [67, 0]
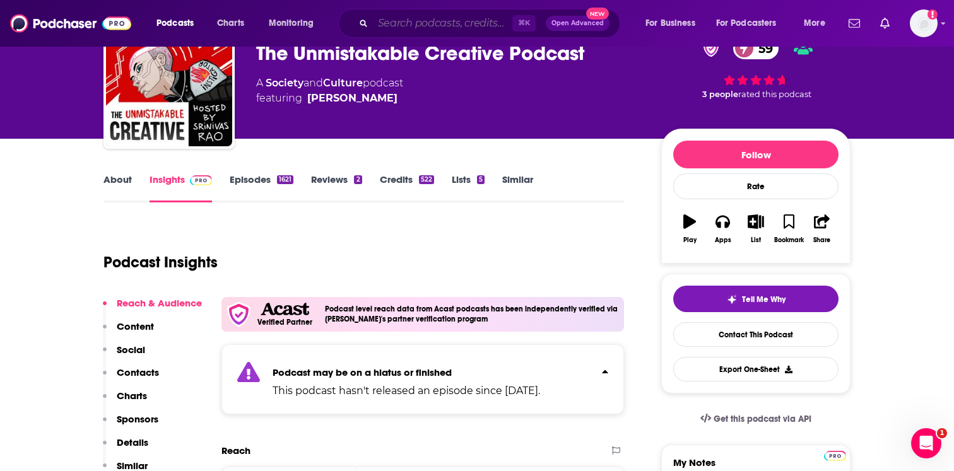
click at [403, 24] on input "Search podcasts, credits, & more..." at bounding box center [442, 23] width 139 height 20
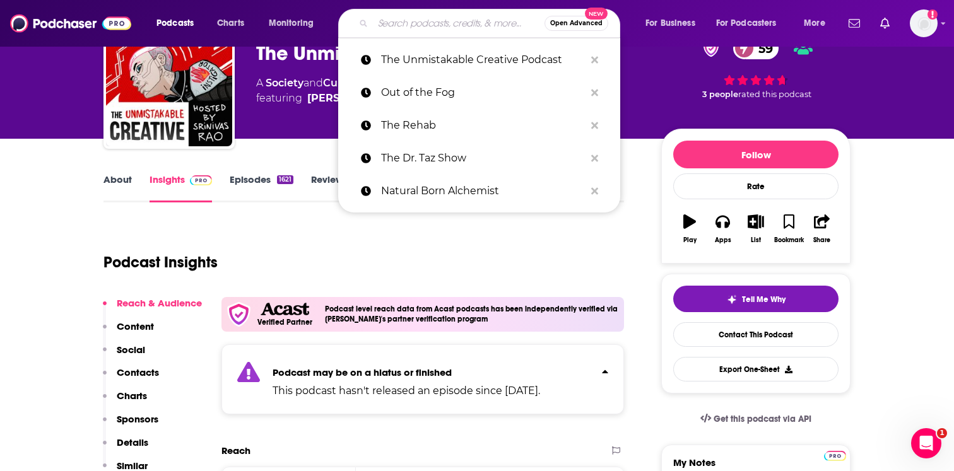
paste input "Harvesting Happiness"
type input "Harvesting Happiness"
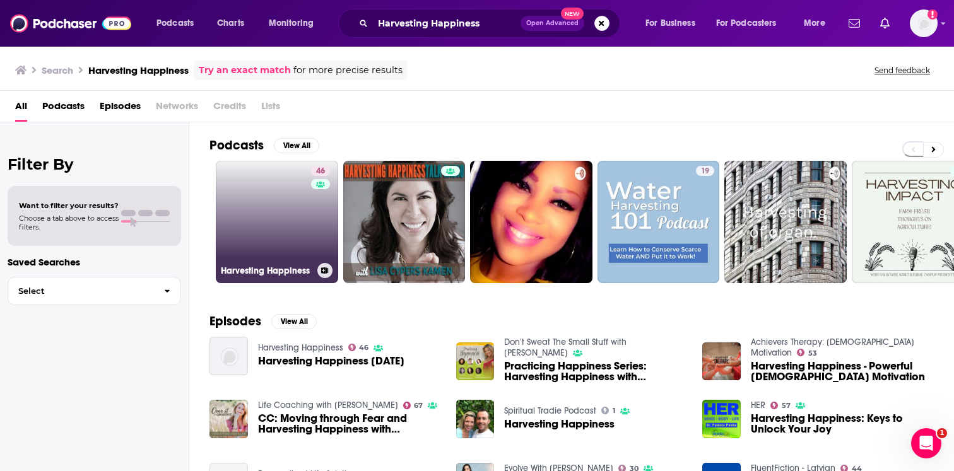
click at [313, 205] on div "46" at bounding box center [322, 214] width 22 height 97
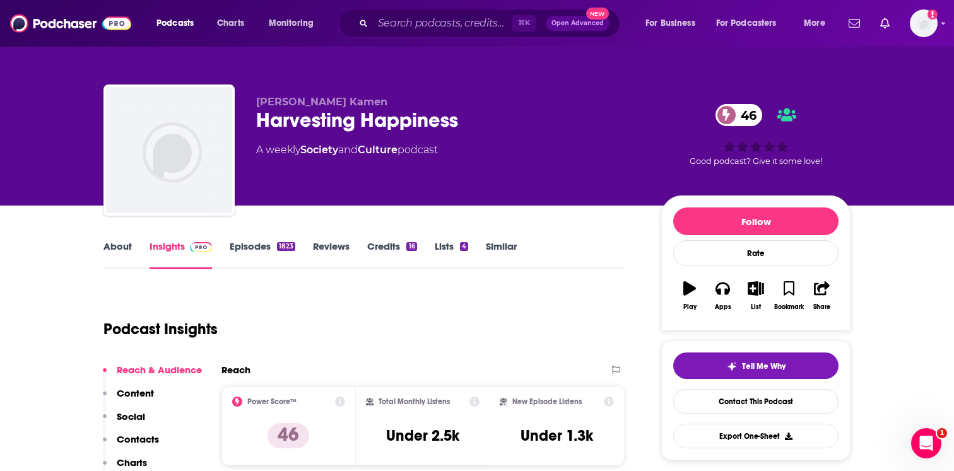
click at [274, 249] on link "Episodes 1823" at bounding box center [263, 254] width 66 height 29
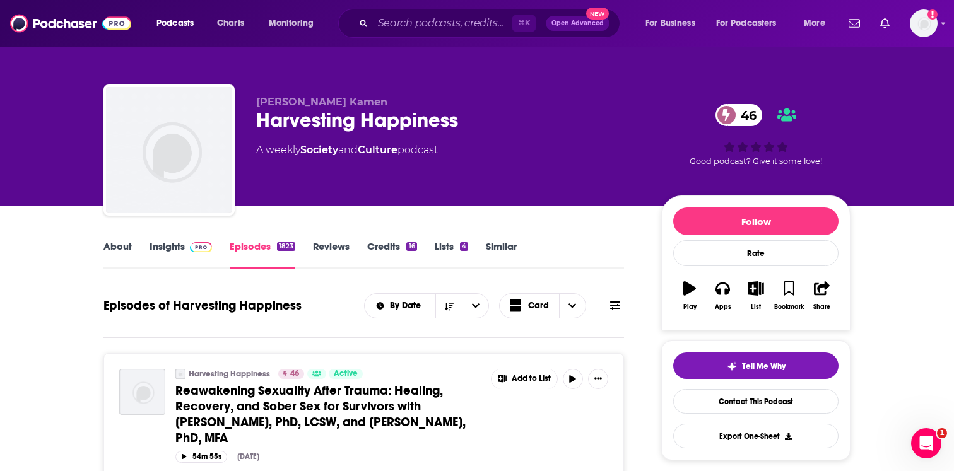
click at [114, 249] on link "About" at bounding box center [117, 254] width 28 height 29
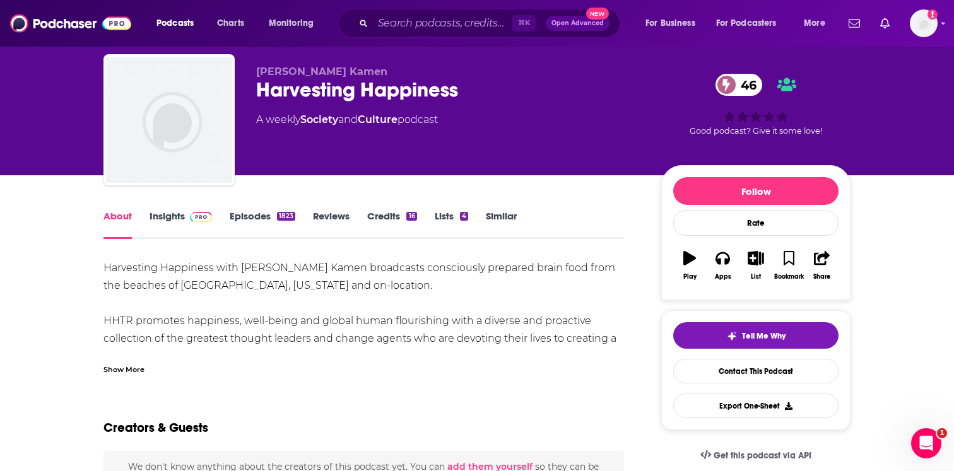
scroll to position [35, 0]
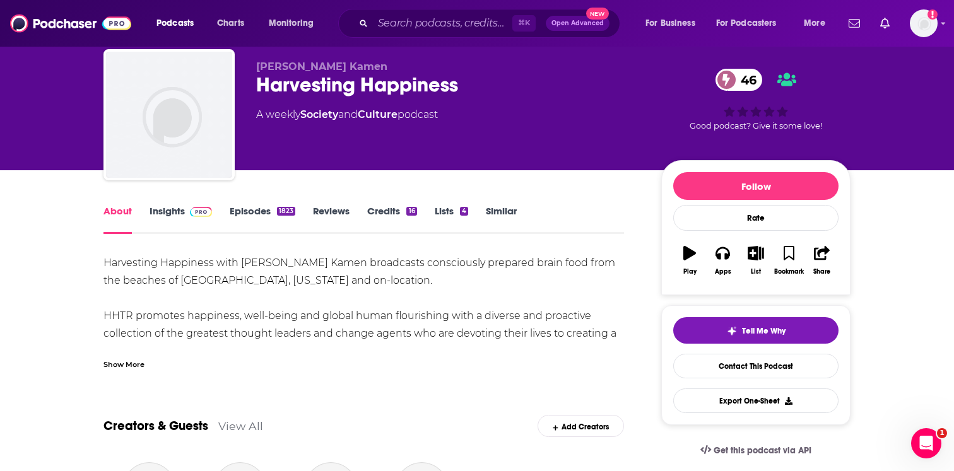
click at [142, 353] on div "Show More" at bounding box center [363, 359] width 520 height 21
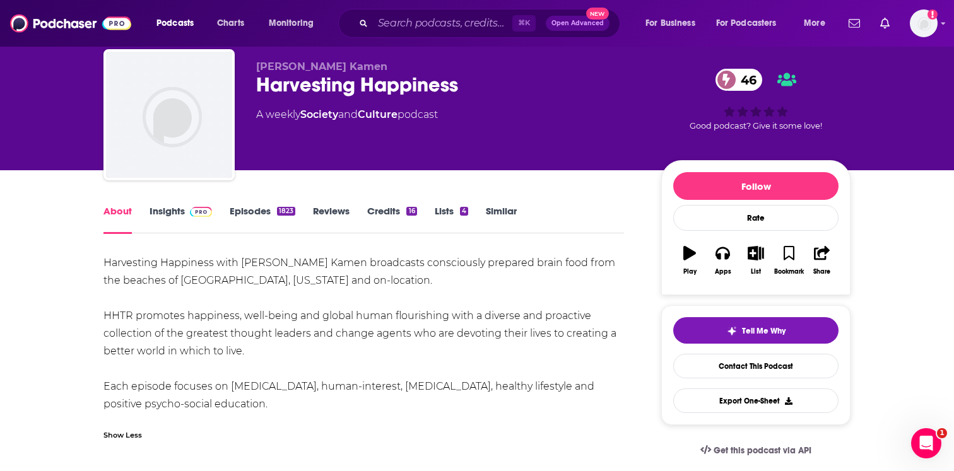
click at [252, 216] on link "Episodes 1823" at bounding box center [263, 219] width 66 height 29
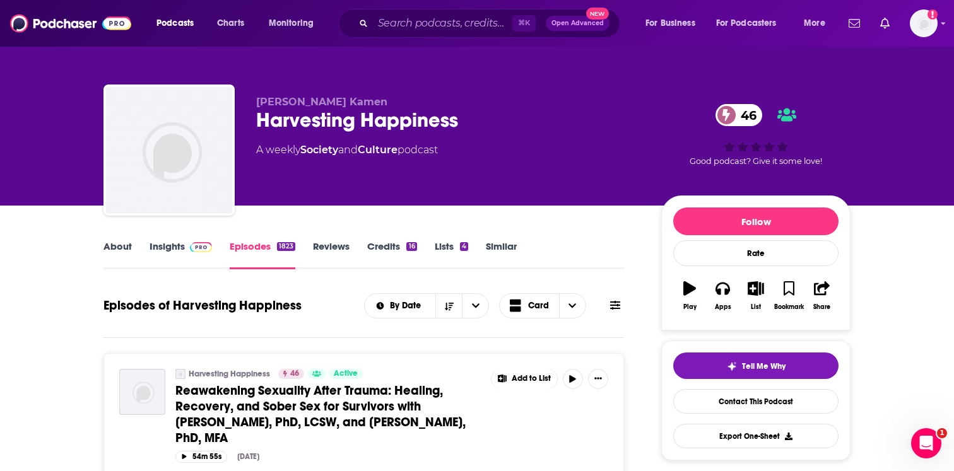
click at [175, 259] on link "Insights" at bounding box center [180, 254] width 62 height 29
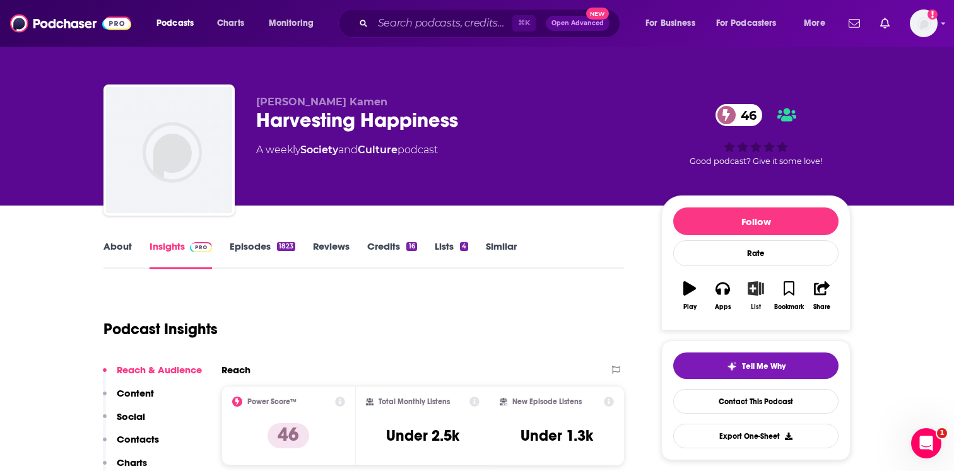
click at [759, 297] on button "List" at bounding box center [755, 295] width 33 height 45
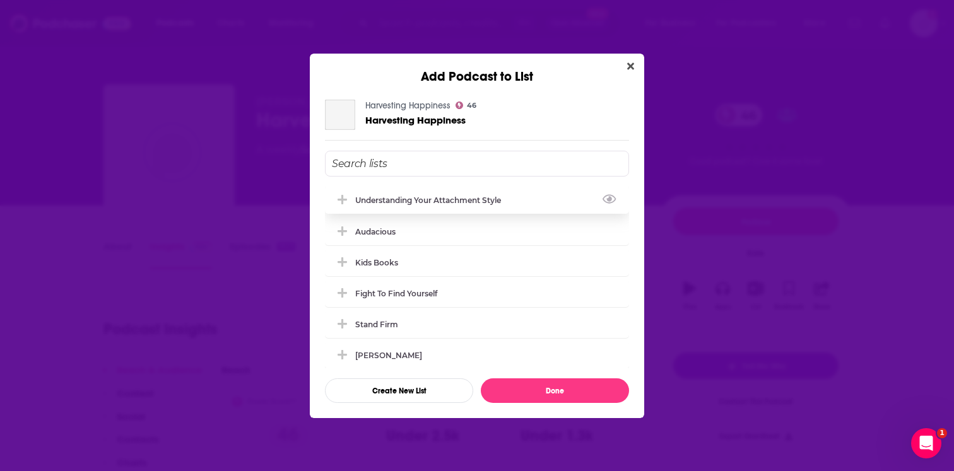
click at [445, 210] on div "understanding your attachment style" at bounding box center [477, 200] width 304 height 28
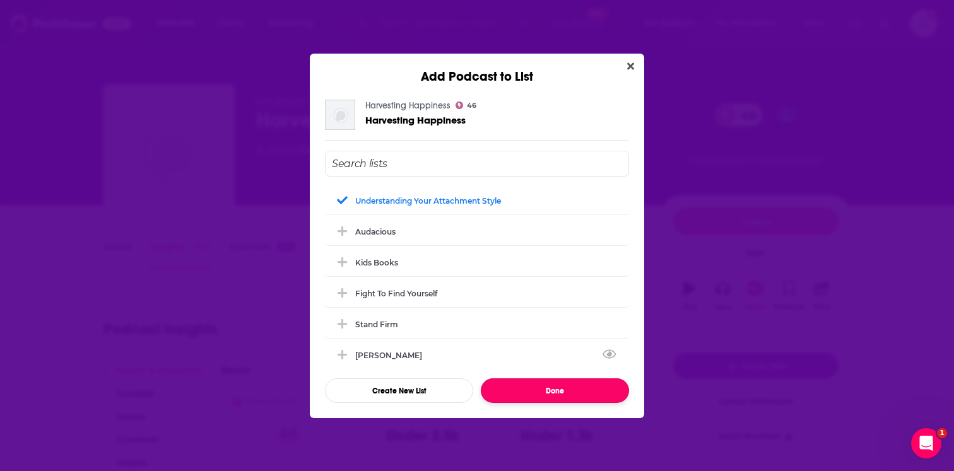
click at [541, 383] on button "Done" at bounding box center [555, 390] width 148 height 25
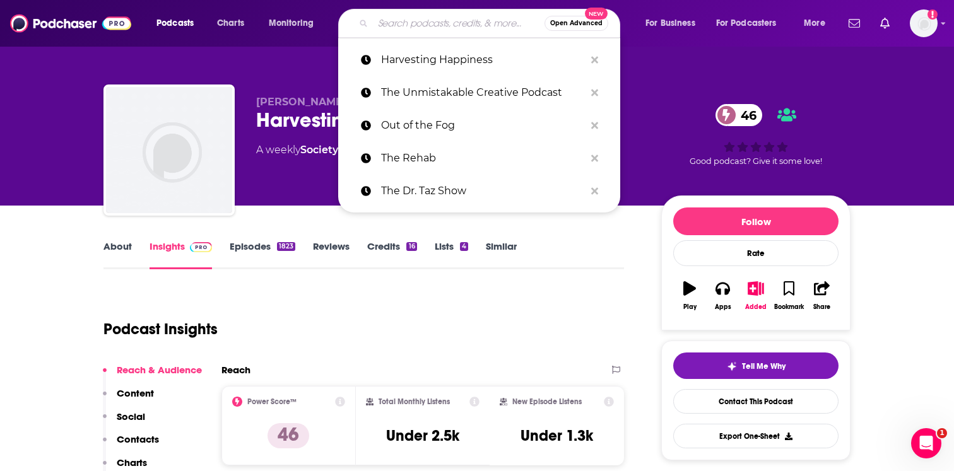
click at [407, 18] on input "Search podcasts, credits, & more..." at bounding box center [459, 23] width 172 height 20
paste input "Thoughts Become Things"
type input "Thoughts Become Things"
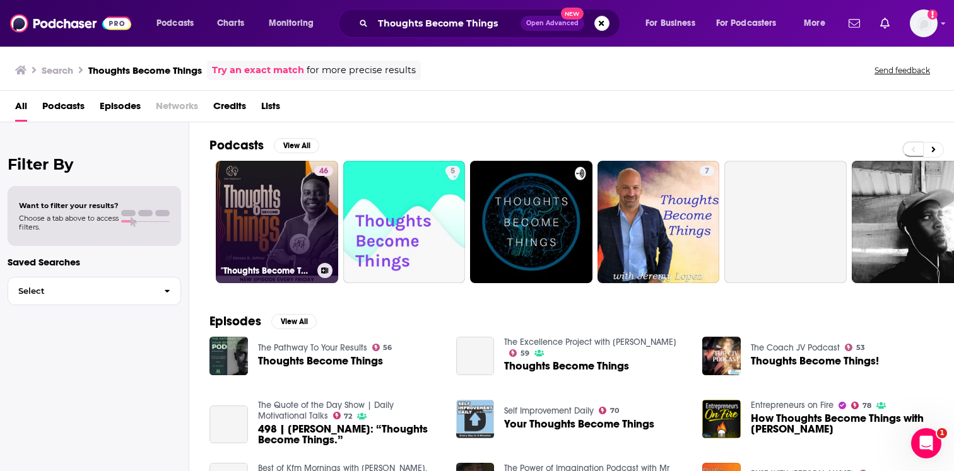
click at [312, 221] on link "46 "Thoughts Become Things" Podcast by Moses B. Arthur" at bounding box center [277, 222] width 122 height 122
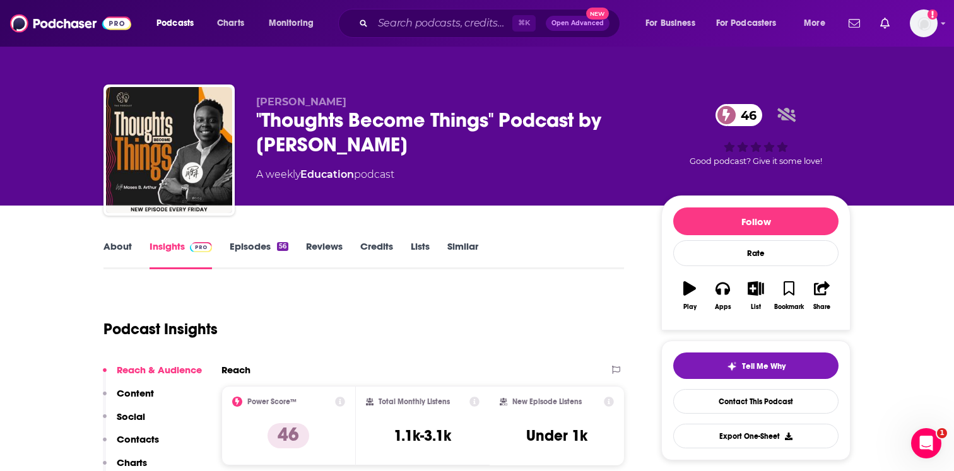
click at [115, 251] on link "About" at bounding box center [117, 254] width 28 height 29
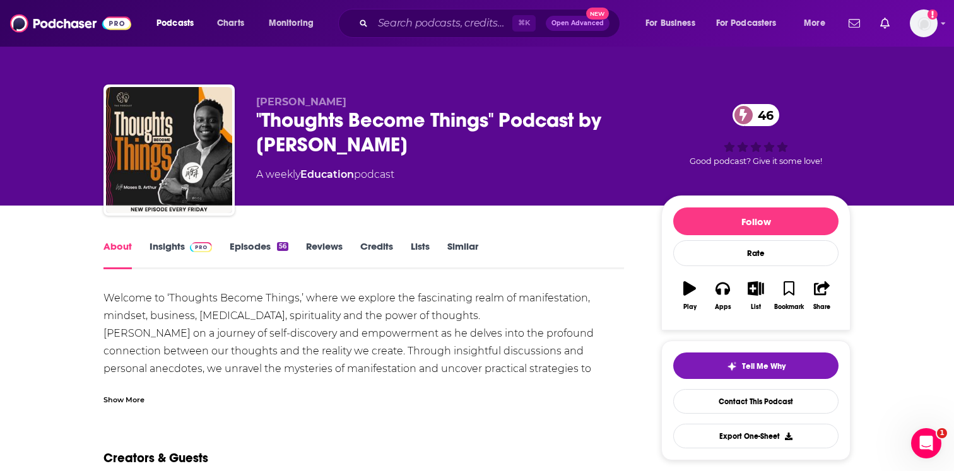
click at [137, 397] on div "Show More" at bounding box center [123, 399] width 41 height 12
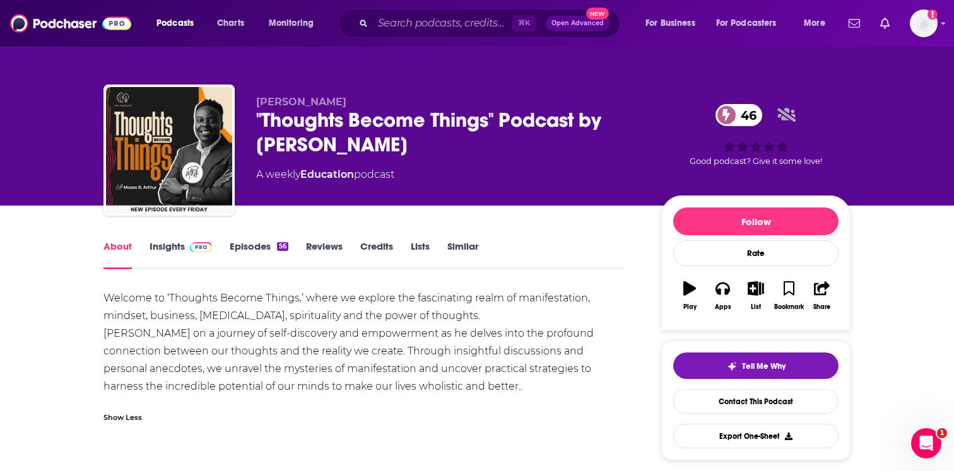
click at [247, 241] on link "Episodes 56" at bounding box center [259, 254] width 59 height 29
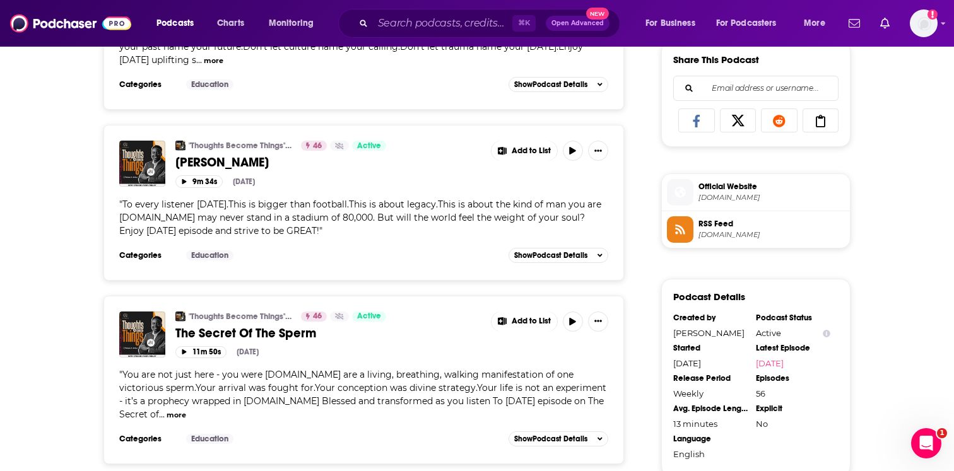
scroll to position [932, 0]
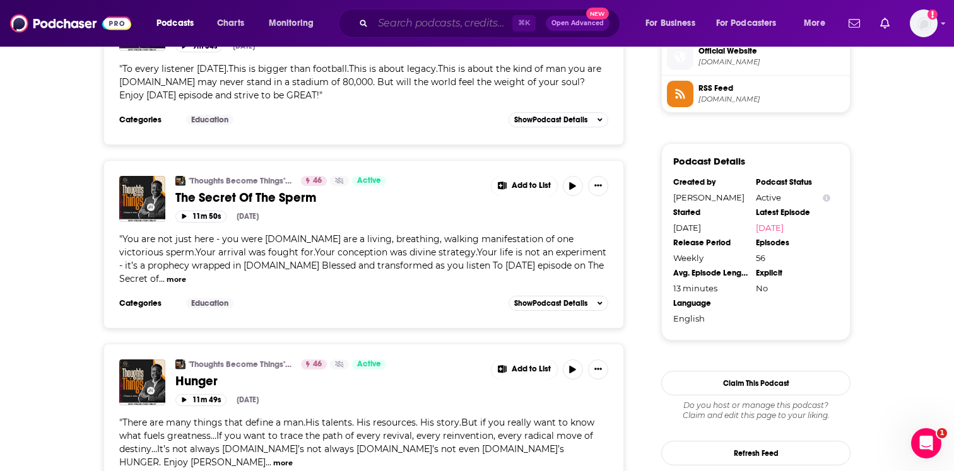
click at [416, 19] on input "Search podcasts, credits, & more..." at bounding box center [442, 23] width 139 height 20
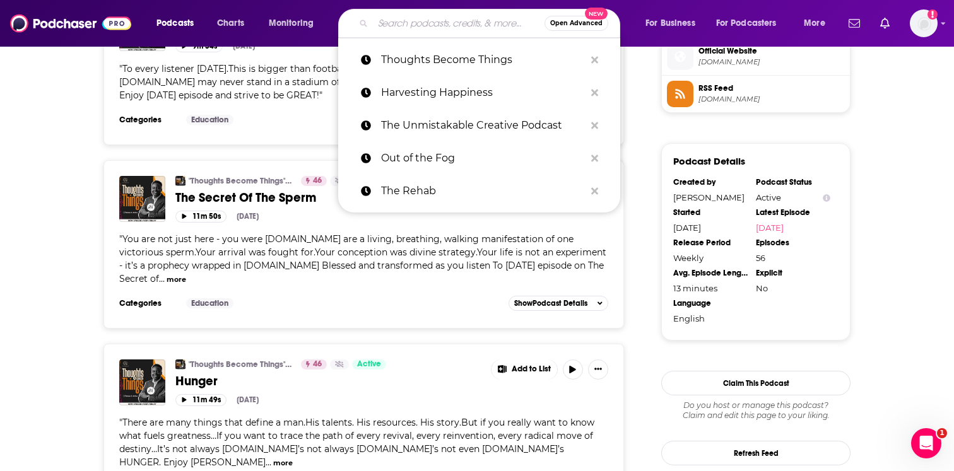
paste input "One Idea Away"
type input "One Idea Away"
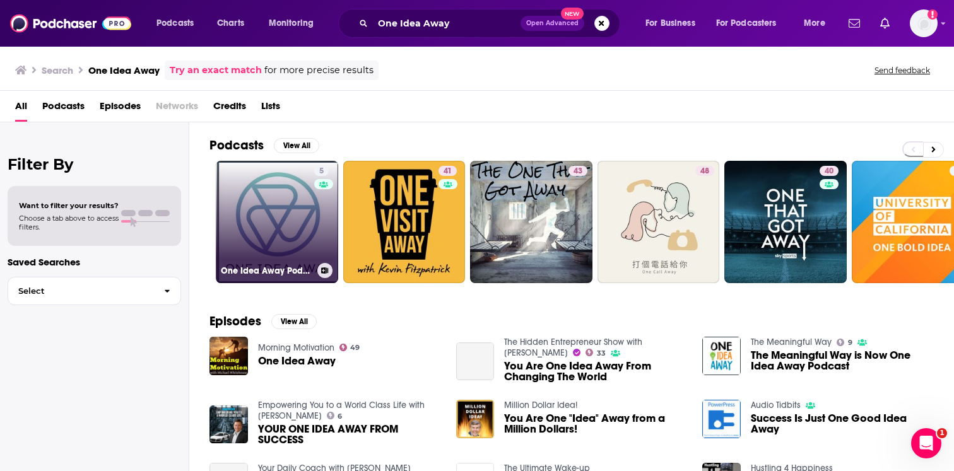
click at [296, 255] on link "5 One Idea Away Podcast" at bounding box center [277, 222] width 122 height 122
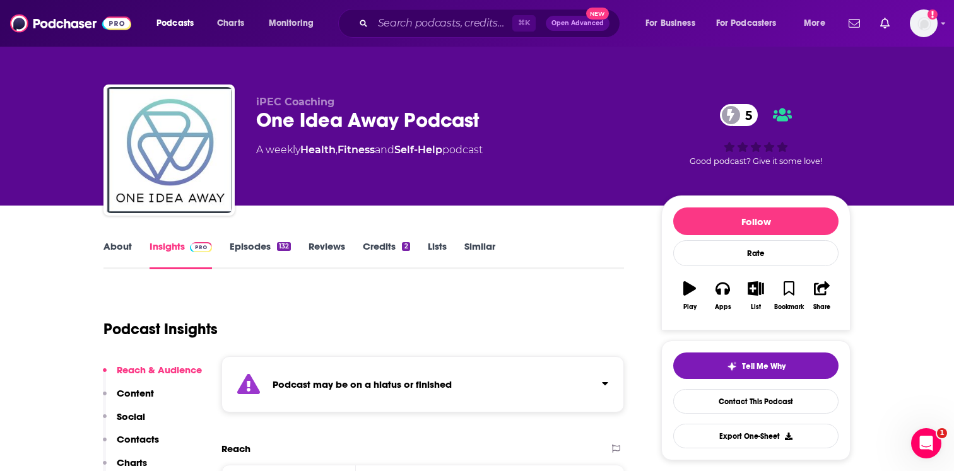
click at [354, 377] on div "Podcast may be on a hiatus or finished" at bounding box center [422, 384] width 402 height 56
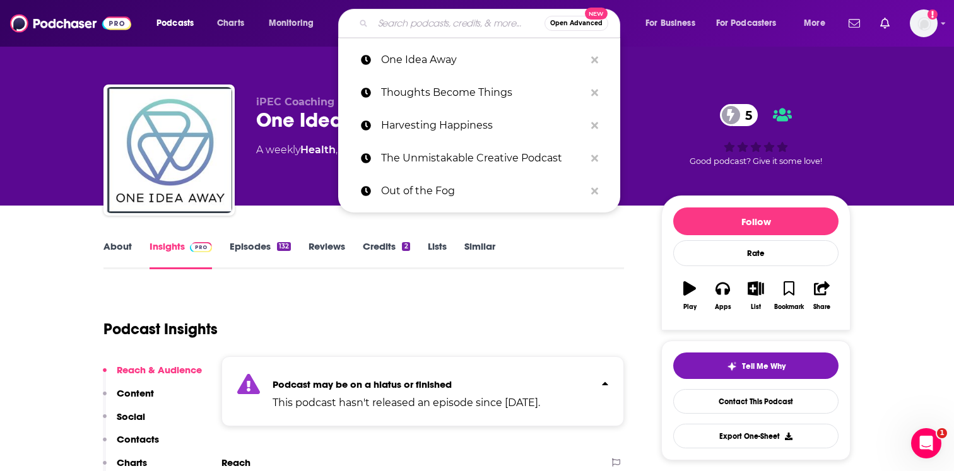
click at [409, 29] on input "Search podcasts, credits, & more..." at bounding box center [459, 23] width 172 height 20
paste input "Scratch Your Own Itch"
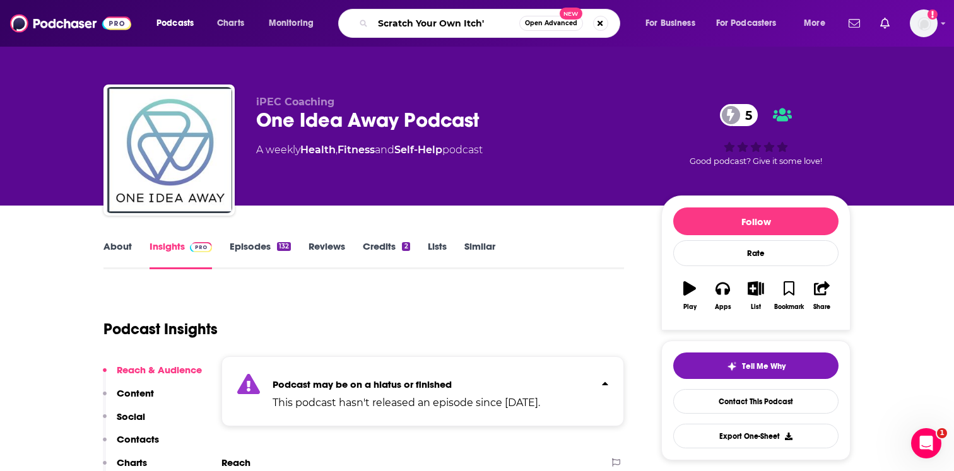
type input "Scratch Your Own Itch"
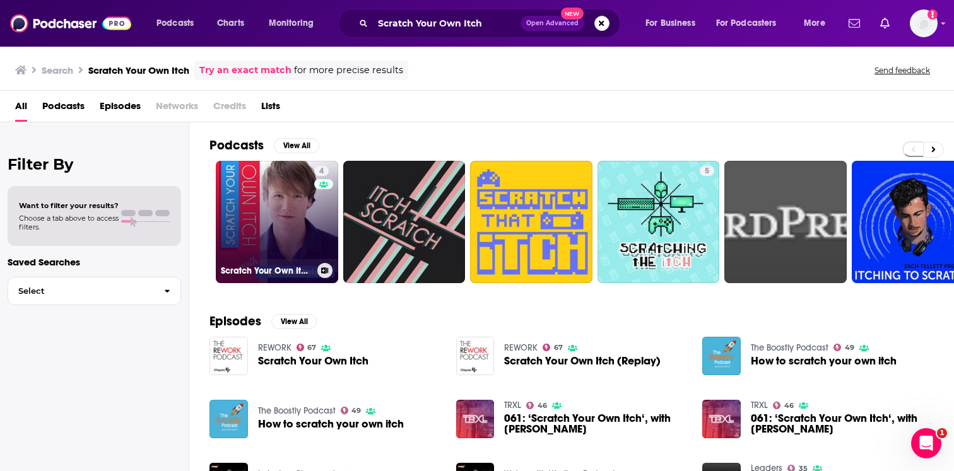
click at [295, 232] on link "4 Scratch Your Own Itch | With Logan Tyler Nelson" at bounding box center [277, 222] width 122 height 122
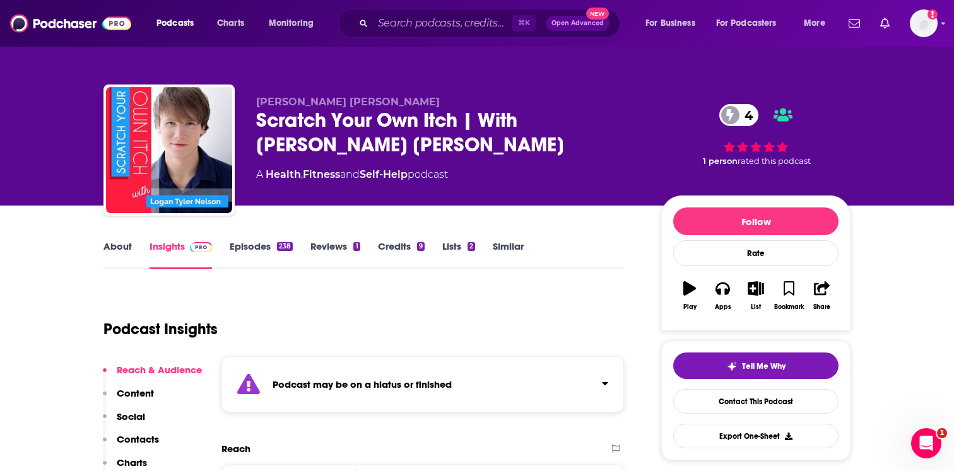
click at [336, 394] on div "Podcast may be on a hiatus or finished" at bounding box center [422, 384] width 402 height 56
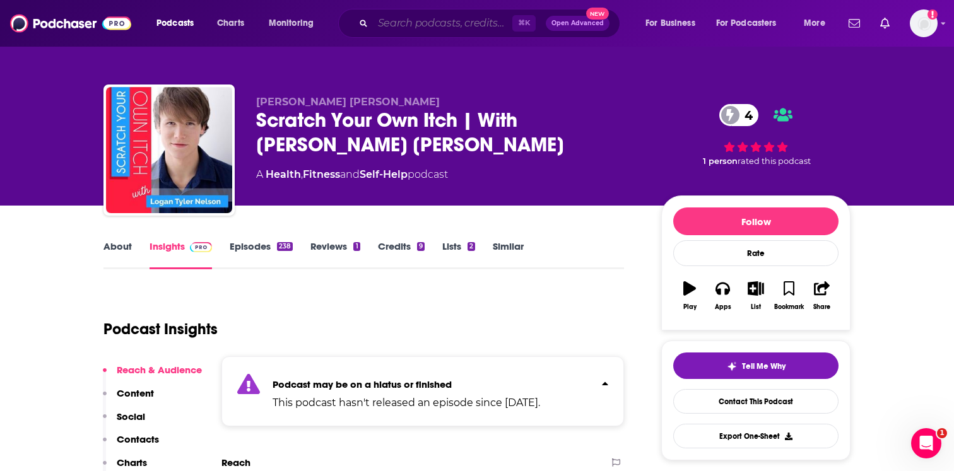
click at [437, 23] on input "Search podcasts, credits, & more..." at bounding box center [442, 23] width 139 height 20
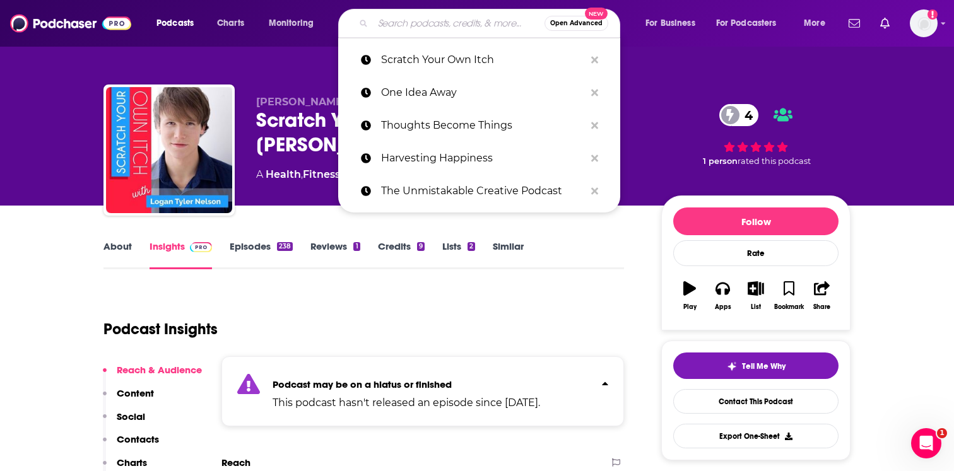
paste input "New Thought Channel Podcast"
type input "New Thought Channel Podcast"
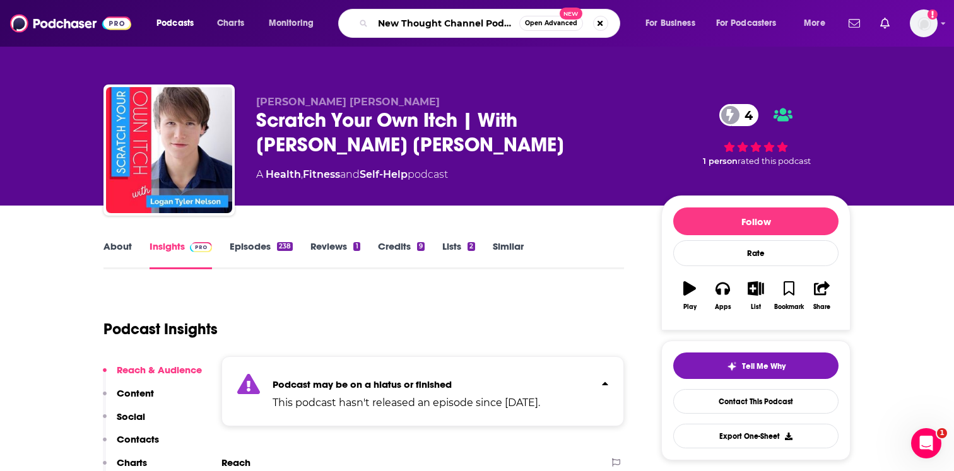
scroll to position [0, 9]
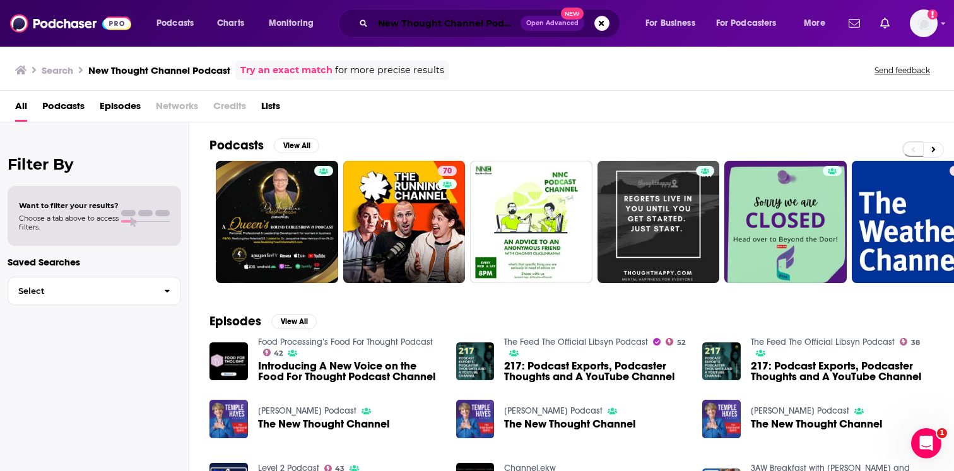
click at [391, 27] on input "New Thought Channel Podcast" at bounding box center [447, 23] width 148 height 20
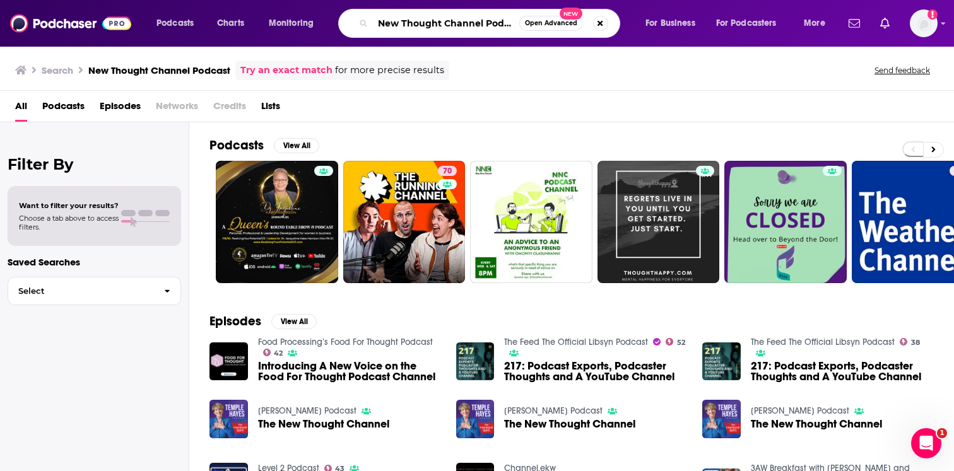
click at [391, 27] on input "New Thought Channel Podcast" at bounding box center [446, 23] width 146 height 20
paste input "Love Ed Loves"
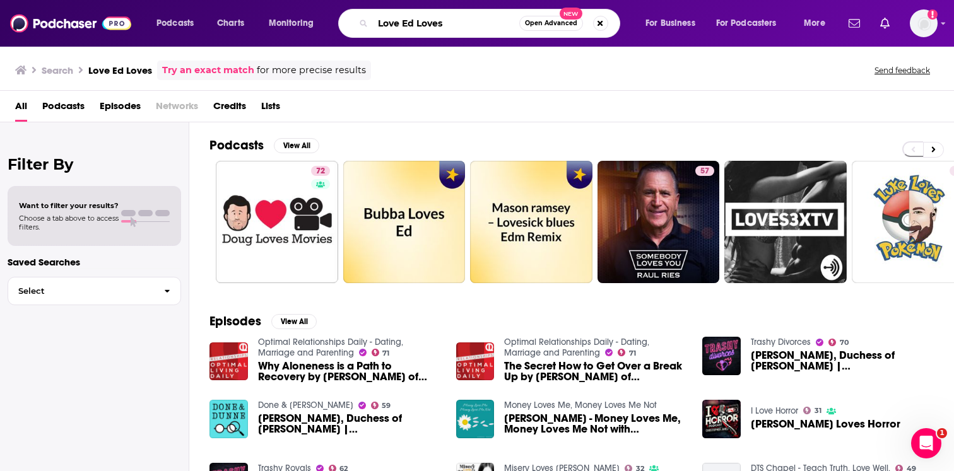
click at [423, 27] on input "Love Ed Loves" at bounding box center [446, 23] width 146 height 20
click at [423, 26] on input "Love Ed Loves" at bounding box center [446, 23] width 146 height 20
paste input "Spirit Matter"
type input "Spirit Matters"
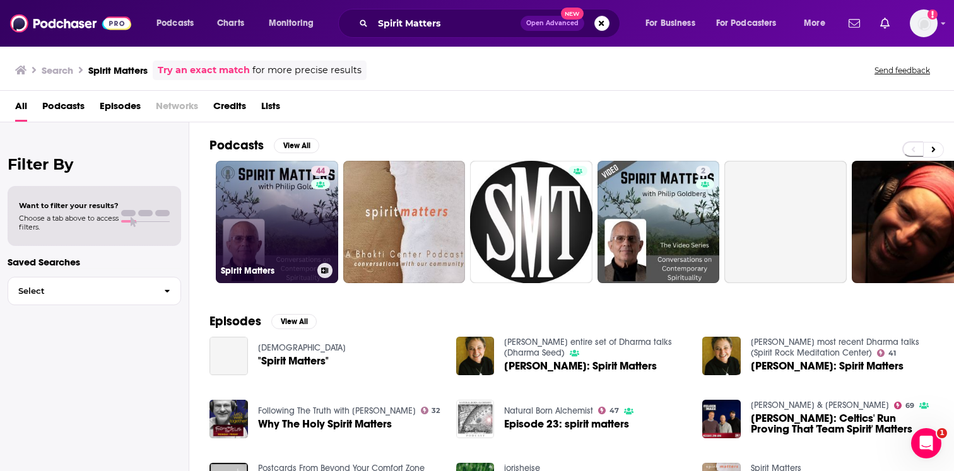
click at [294, 222] on link "44 Spirit Matters" at bounding box center [277, 222] width 122 height 122
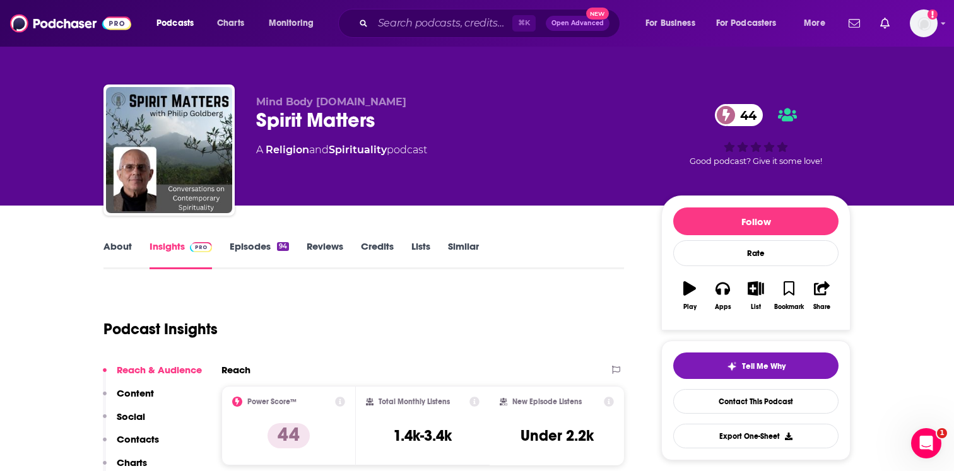
click at [120, 248] on link "About" at bounding box center [117, 254] width 28 height 29
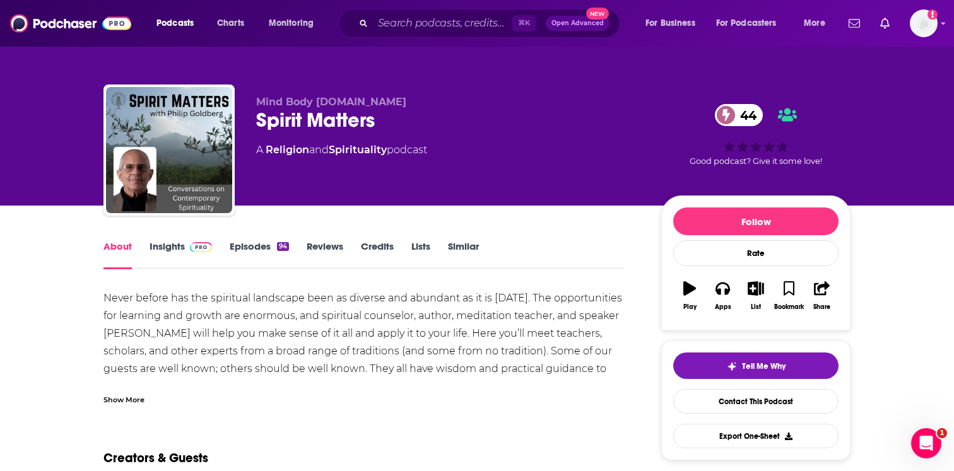
click at [132, 397] on div "Show More" at bounding box center [123, 399] width 41 height 12
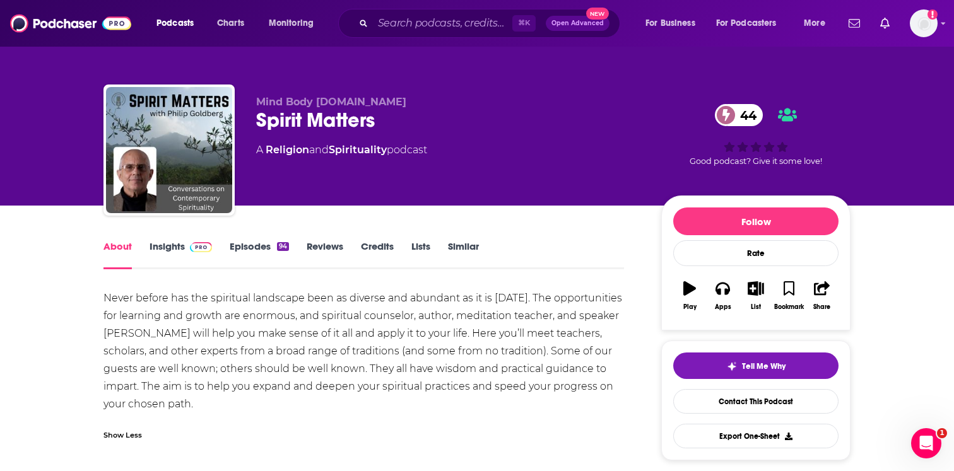
click at [181, 245] on link "Insights" at bounding box center [180, 254] width 62 height 29
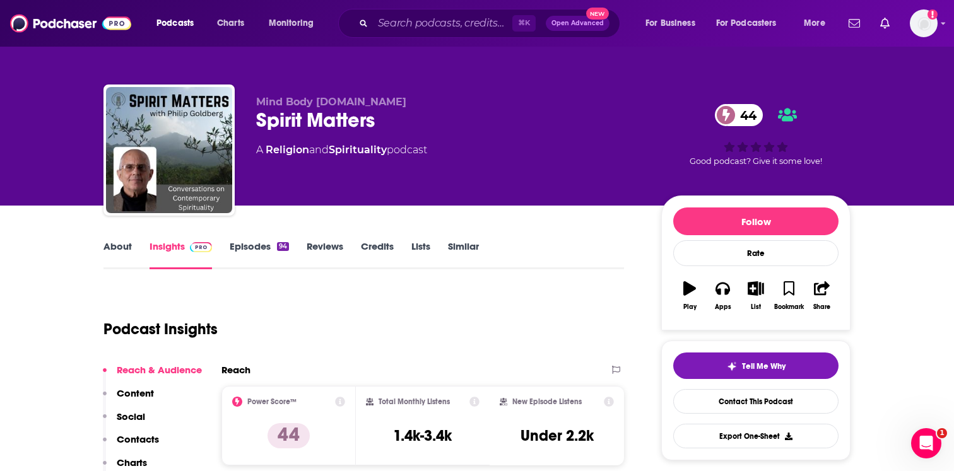
click at [279, 244] on div "94" at bounding box center [283, 246] width 12 height 9
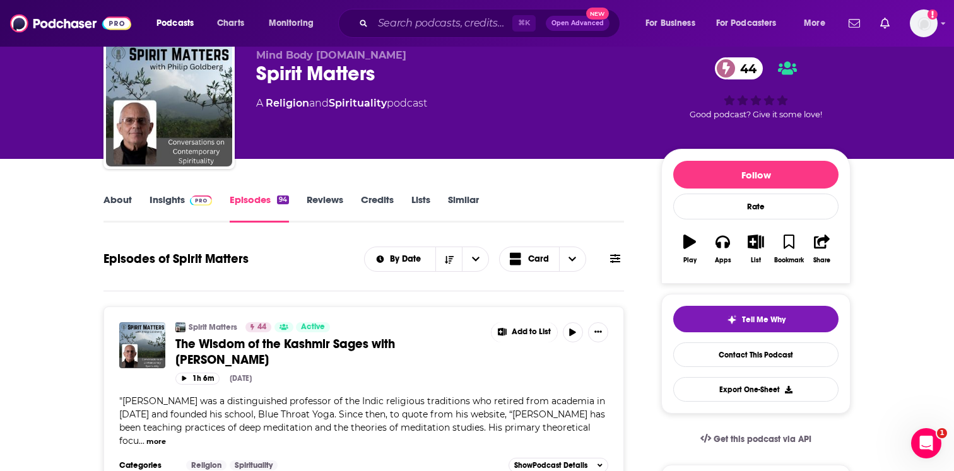
scroll to position [54, 0]
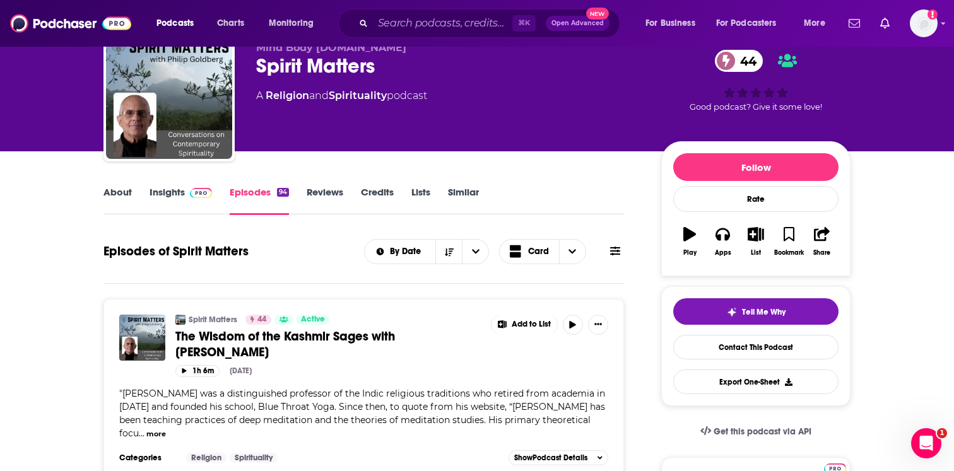
click at [187, 194] on span at bounding box center [198, 192] width 27 height 12
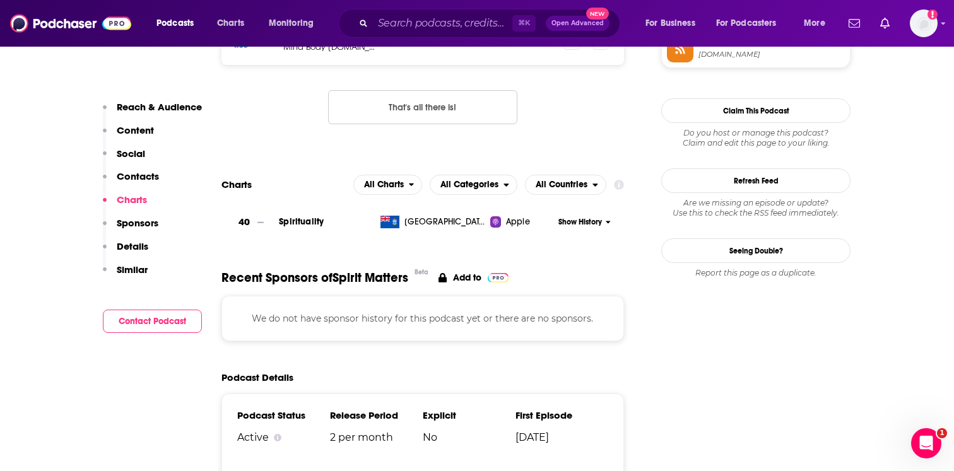
scroll to position [769, 0]
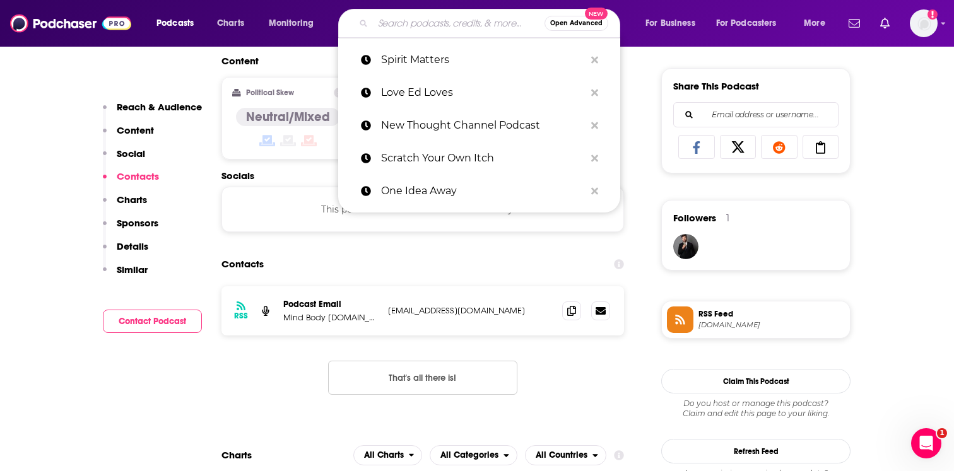
click at [392, 18] on input "Search podcasts, credits, & more..." at bounding box center [459, 23] width 172 height 20
paste input "Rise of Humanity"
type input "Rise of Humanity"
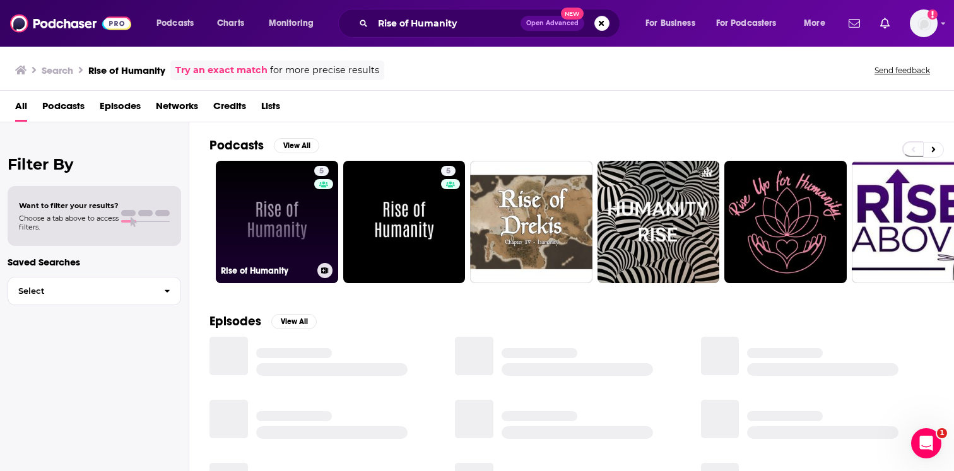
click at [284, 224] on link "5 Rise of Humanity" at bounding box center [277, 222] width 122 height 122
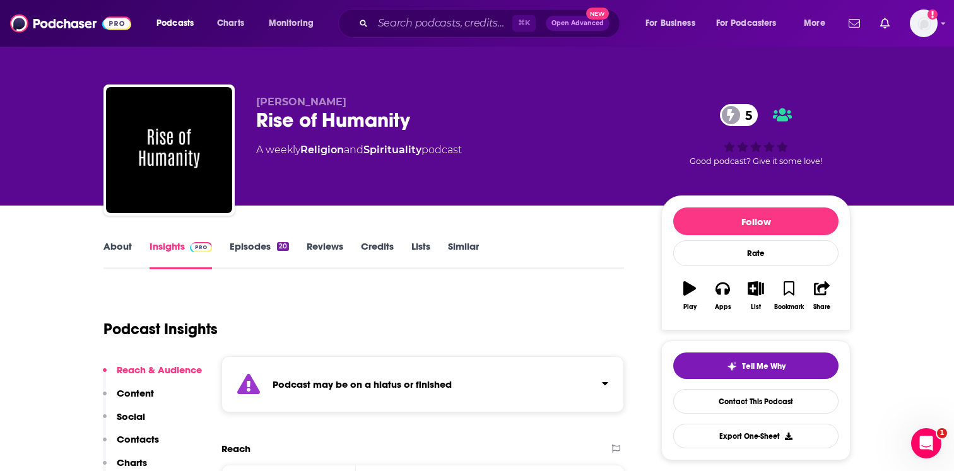
click at [419, 383] on strong "Podcast may be on a hiatus or finished" at bounding box center [361, 384] width 179 height 12
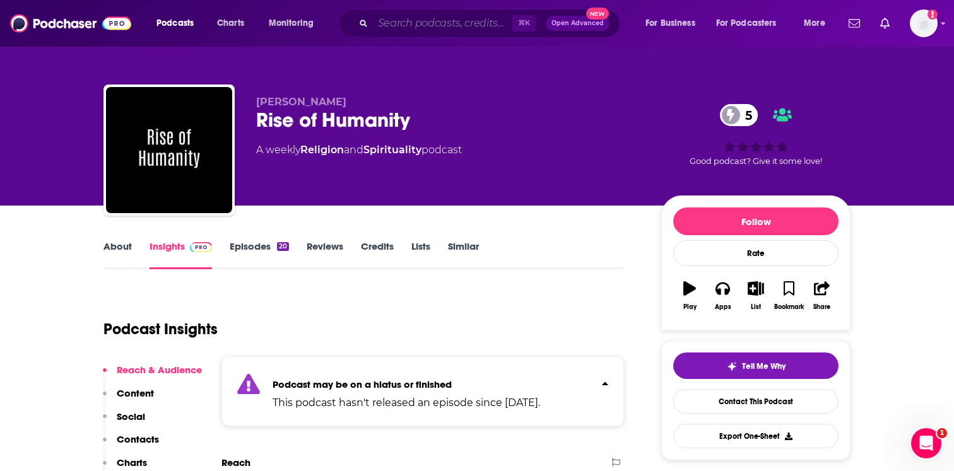
click at [455, 20] on input "Search podcasts, credits, & more..." at bounding box center [442, 23] width 139 height 20
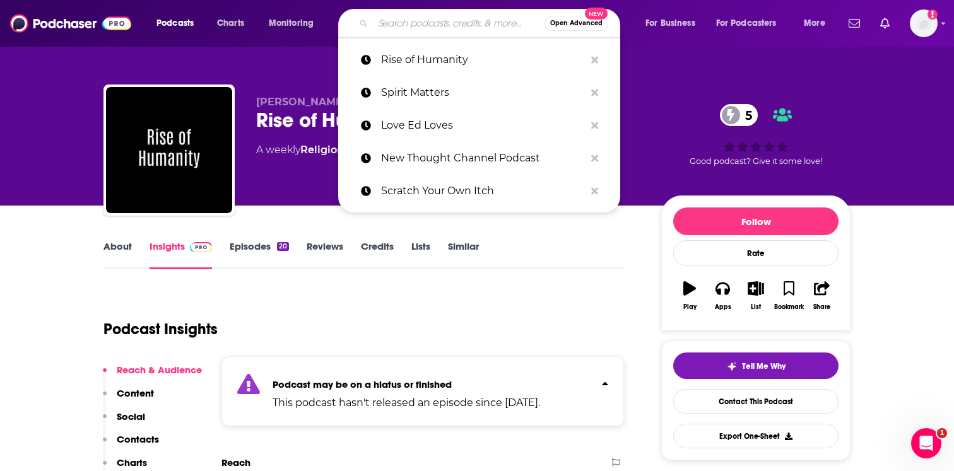
paste input "Financially Ever After"
type input "Financially Ever After"
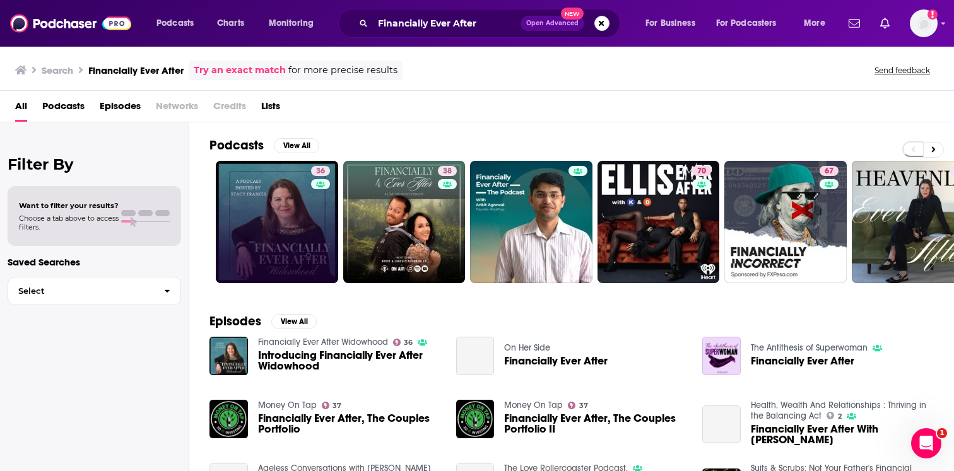
click at [290, 206] on link "36" at bounding box center [277, 222] width 122 height 122
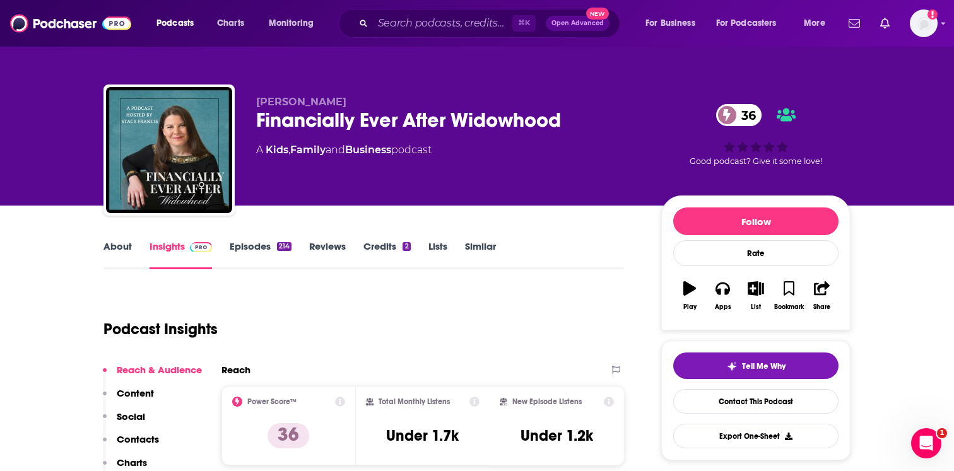
click at [118, 247] on link "About" at bounding box center [117, 254] width 28 height 29
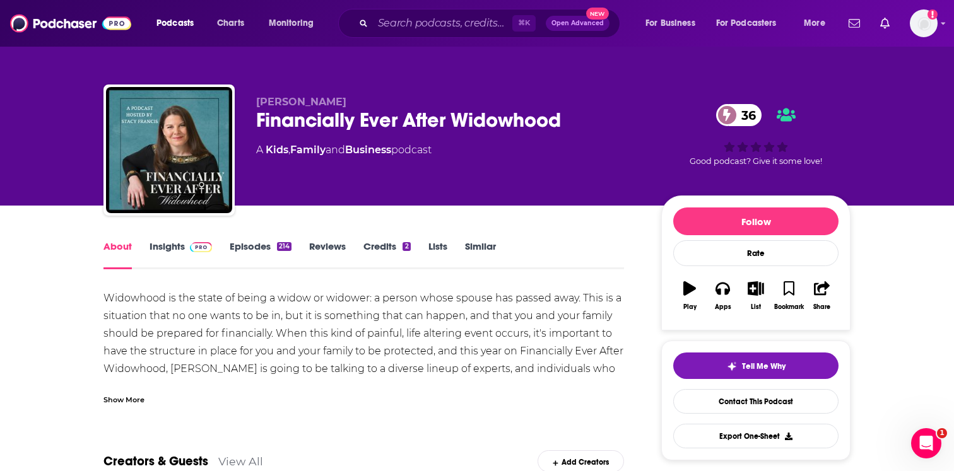
click at [427, 38] on div "Podcasts Charts Monitoring ⌘ K Open Advanced New For Business For Podcasters Mo…" at bounding box center [477, 23] width 954 height 47
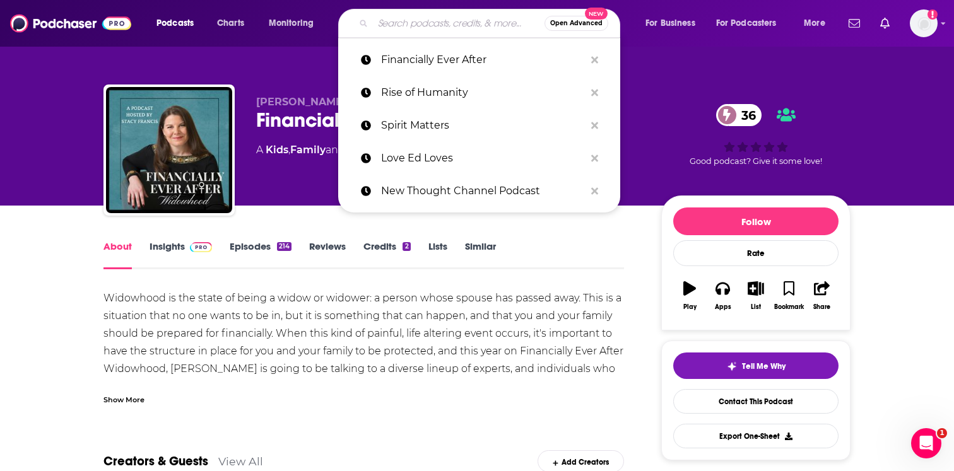
click at [427, 31] on input "Search podcasts, credits, & more..." at bounding box center [459, 23] width 172 height 20
paste input "Soul in Wonder"
type input "Soul in Wonder"
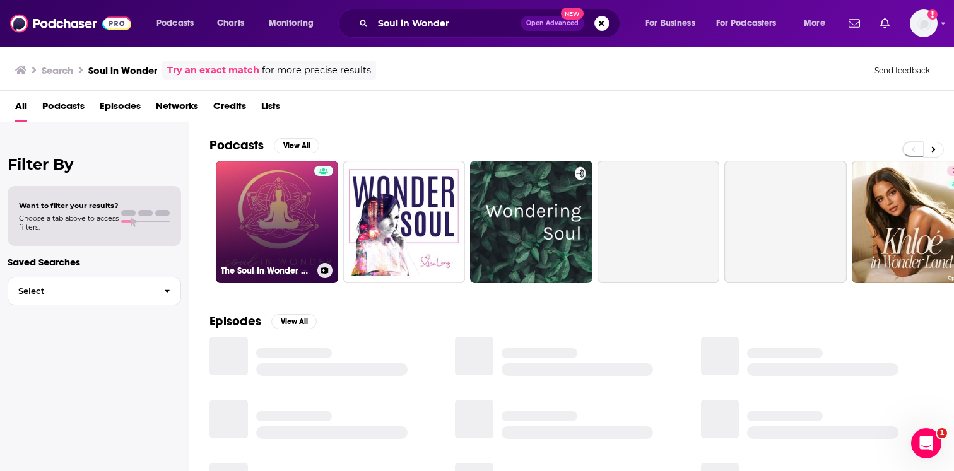
click at [301, 206] on link "The Soul In Wonder Podcast" at bounding box center [277, 222] width 122 height 122
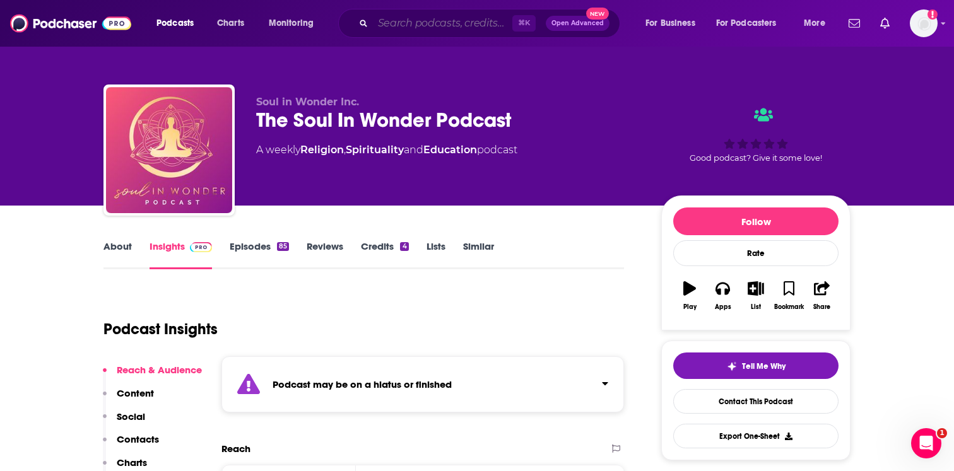
click at [409, 25] on input "Search podcasts, credits, & more..." at bounding box center [442, 23] width 139 height 20
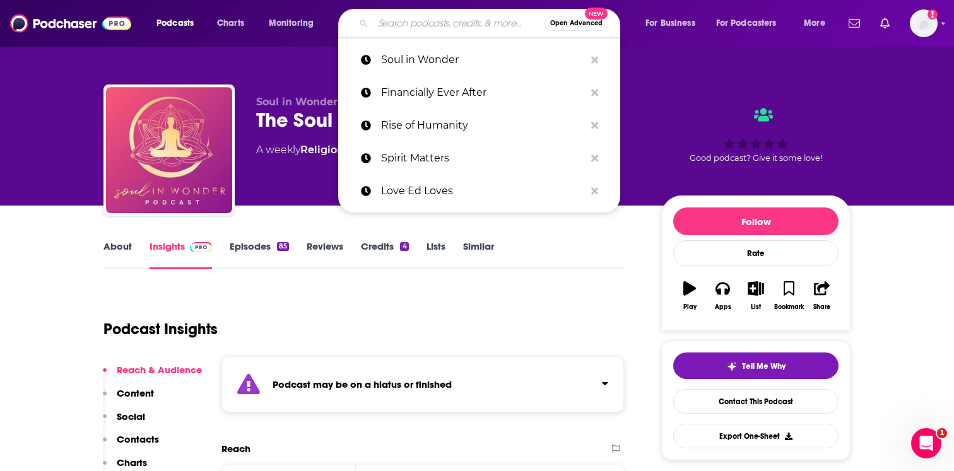
paste input "Spirituality and Health"
type input "Spirituality and Health"
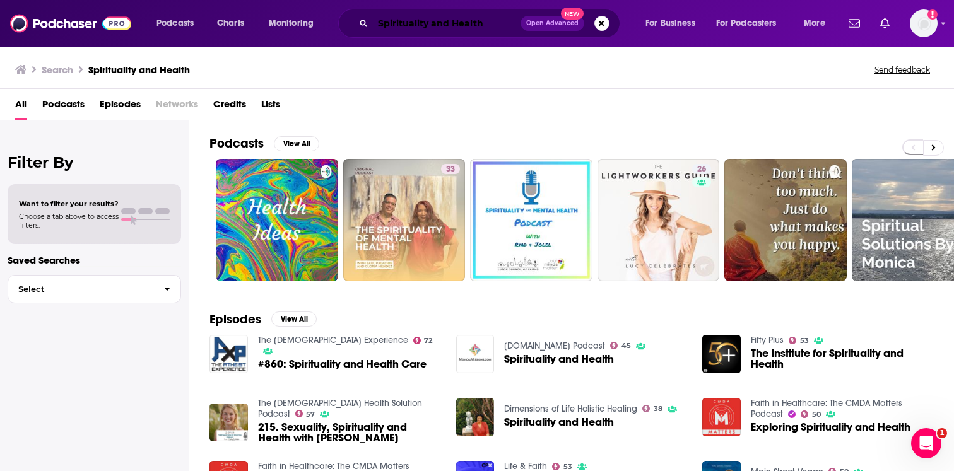
click at [428, 26] on input "Spirituality and Health" at bounding box center [447, 23] width 148 height 20
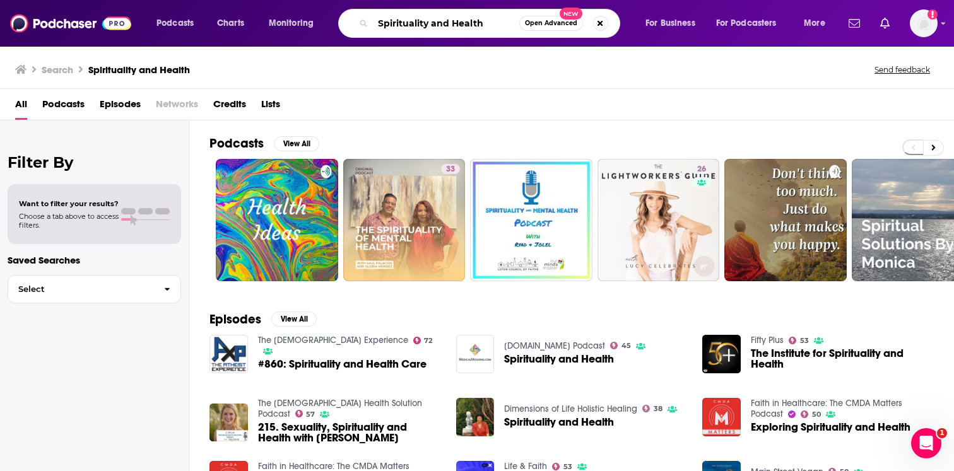
click at [428, 26] on input "Spirituality and Health" at bounding box center [446, 23] width 146 height 20
paste input "The Science of Spirituality"
type input "The Science of Spirituality"
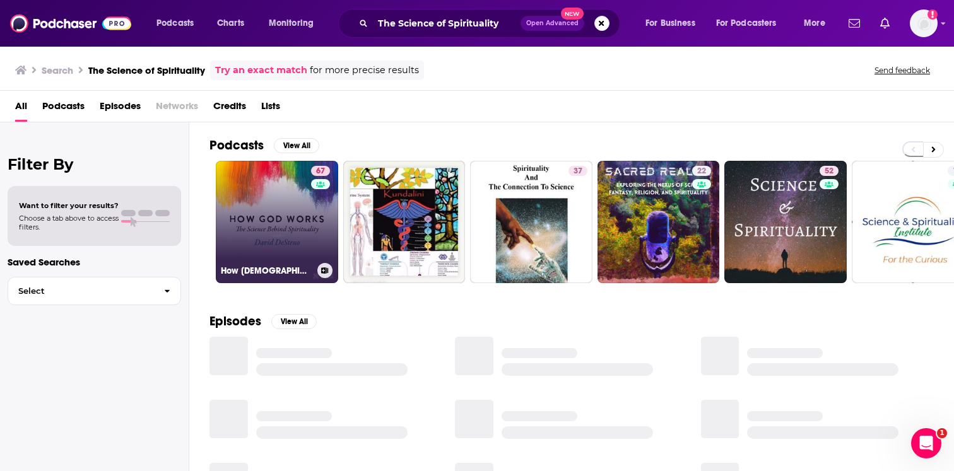
click at [323, 218] on div "67" at bounding box center [322, 214] width 22 height 97
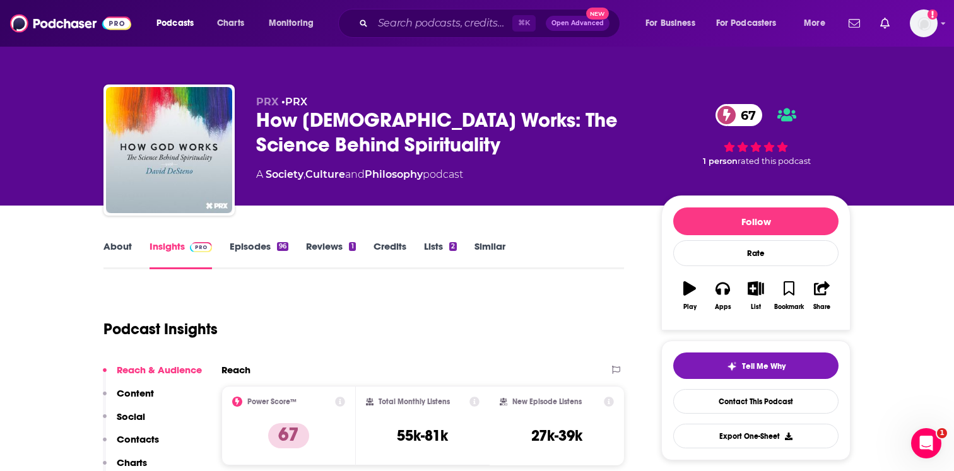
click at [268, 255] on link "Episodes 96" at bounding box center [259, 254] width 59 height 29
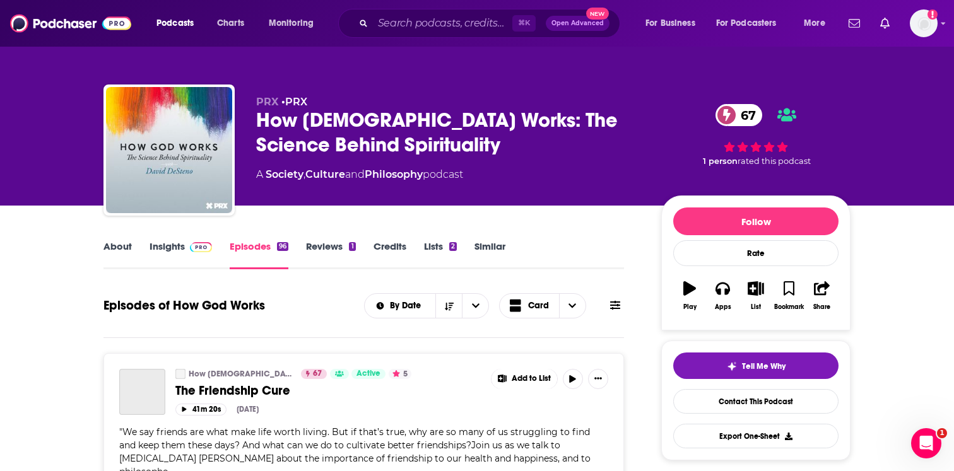
click at [126, 254] on link "About" at bounding box center [117, 254] width 28 height 29
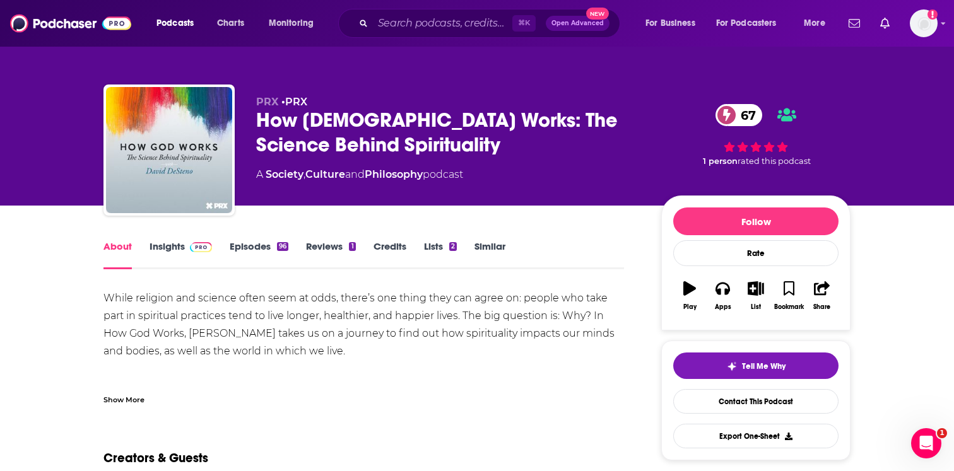
click at [138, 397] on div "Show More" at bounding box center [123, 399] width 41 height 12
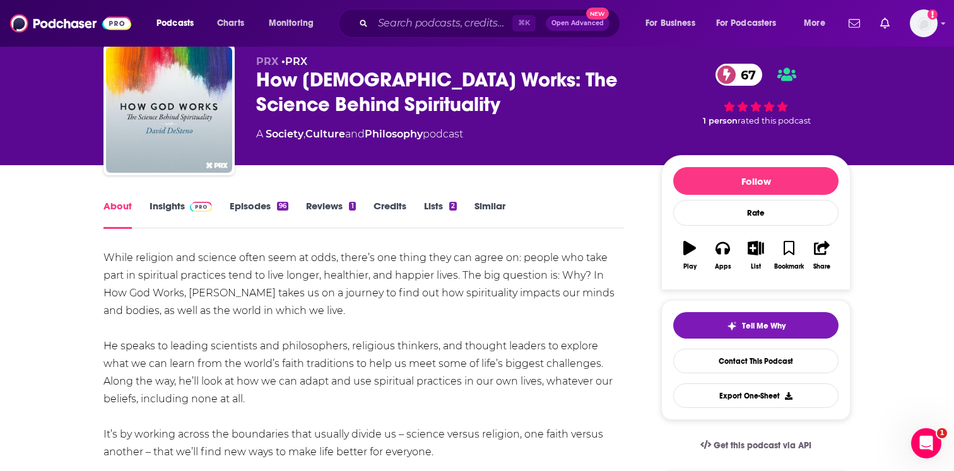
scroll to position [42, 0]
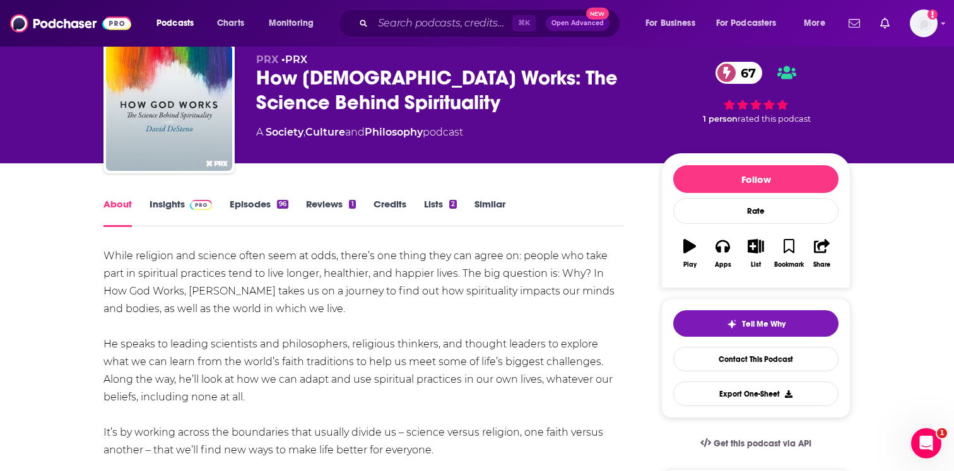
click at [279, 201] on div "96" at bounding box center [282, 204] width 11 height 9
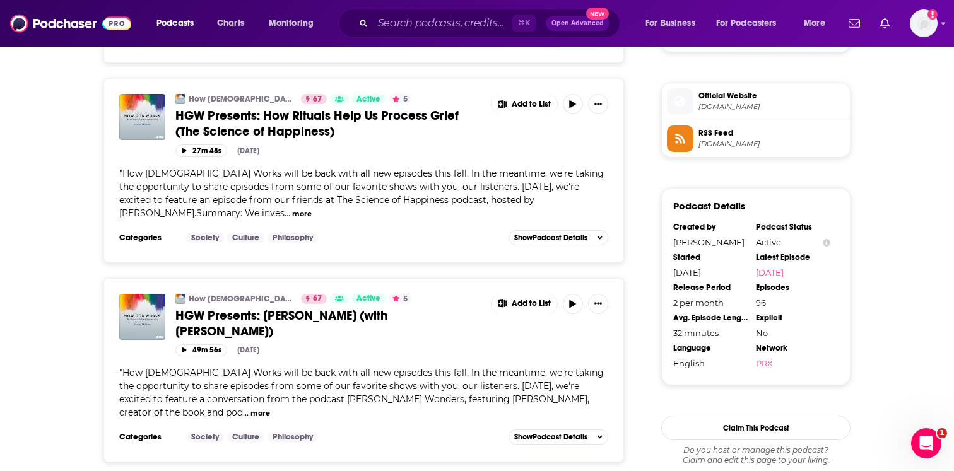
scroll to position [1139, 0]
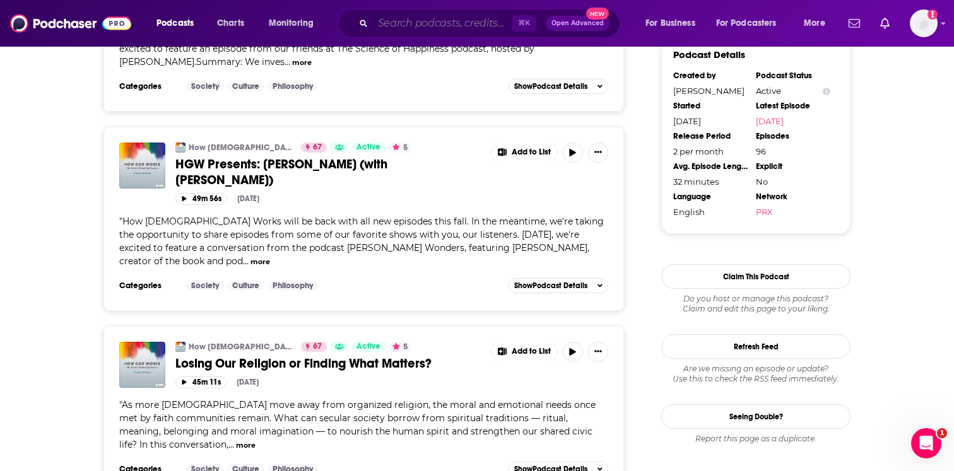
click at [445, 29] on input "Search podcasts, credits, & more..." at bounding box center [442, 23] width 139 height 20
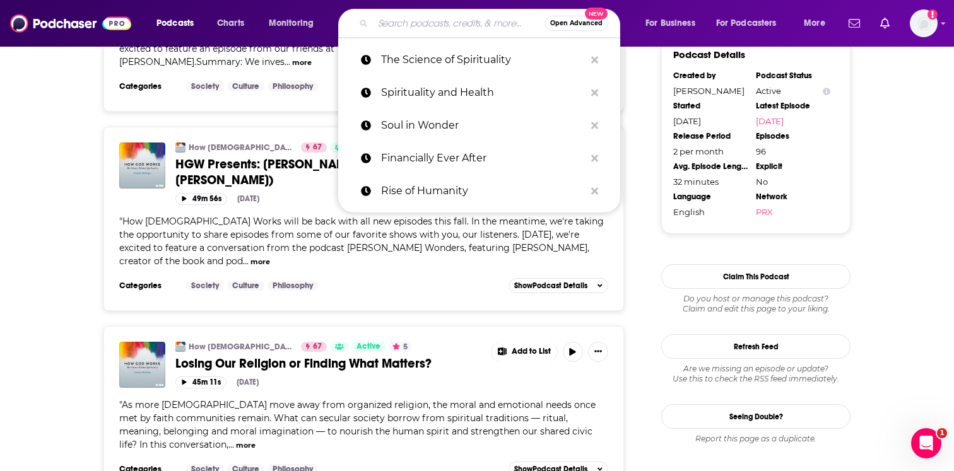
paste input "Something You Should Know"
type input "Something You Should Know"
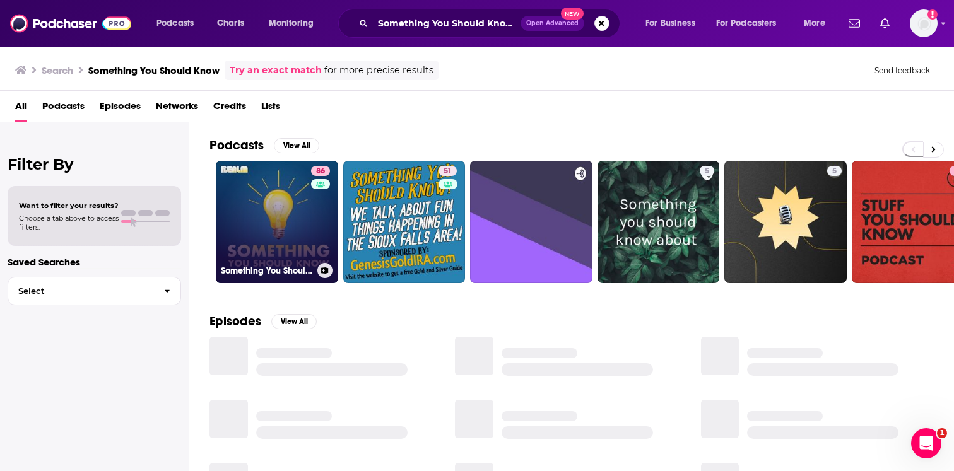
click at [283, 241] on link "86 Something You Should Know" at bounding box center [277, 222] width 122 height 122
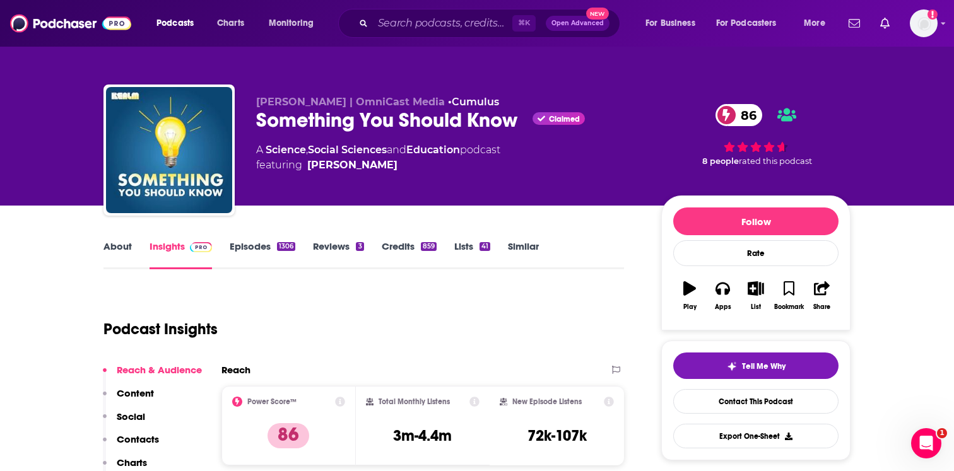
click at [130, 242] on link "About" at bounding box center [117, 254] width 28 height 29
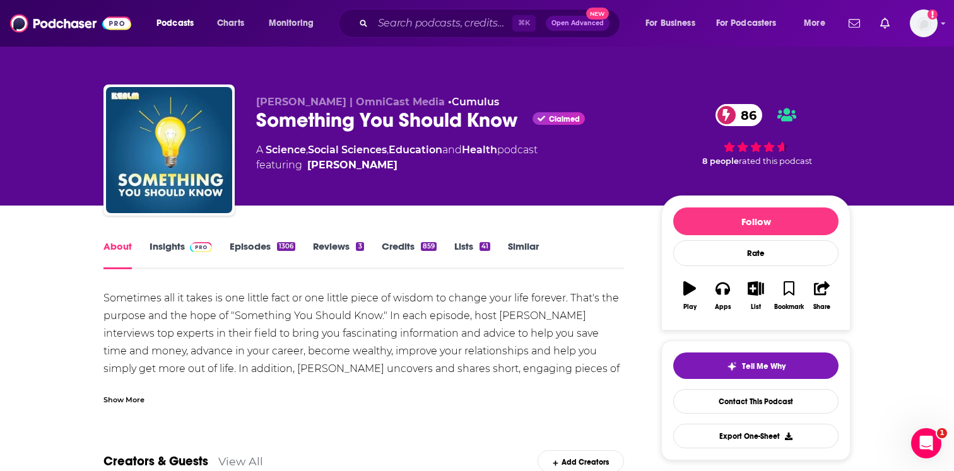
click at [129, 397] on div "Show More" at bounding box center [123, 399] width 41 height 12
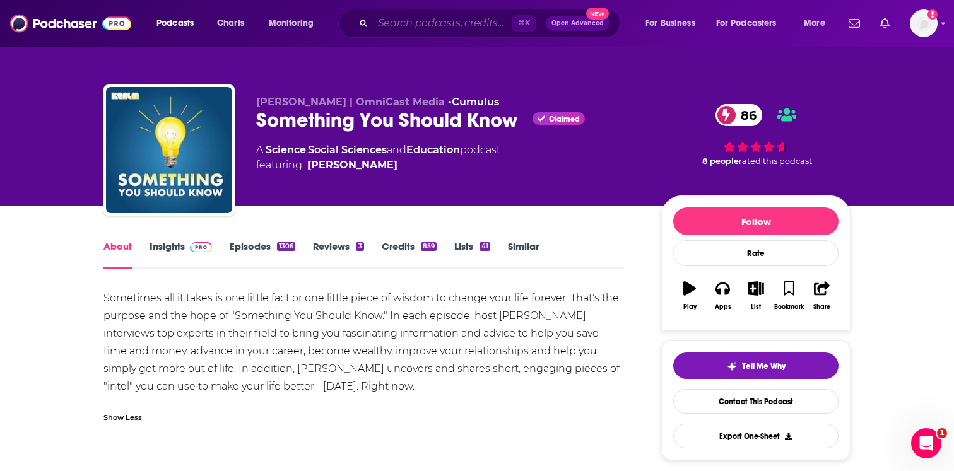
click at [402, 29] on input "Search podcasts, credits, & more..." at bounding box center [442, 23] width 139 height 20
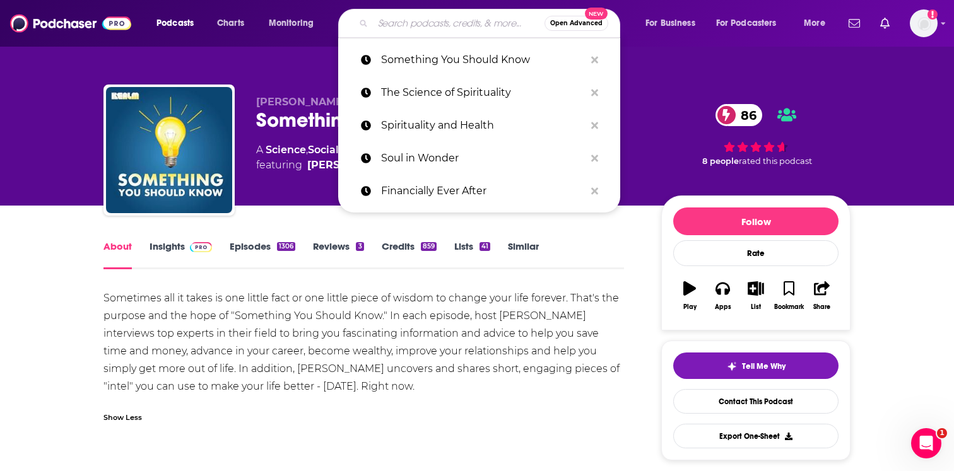
paste input "That Got Me Thinking: Fulfilled"
type input "That Got Me Thinking: Fulfilled"
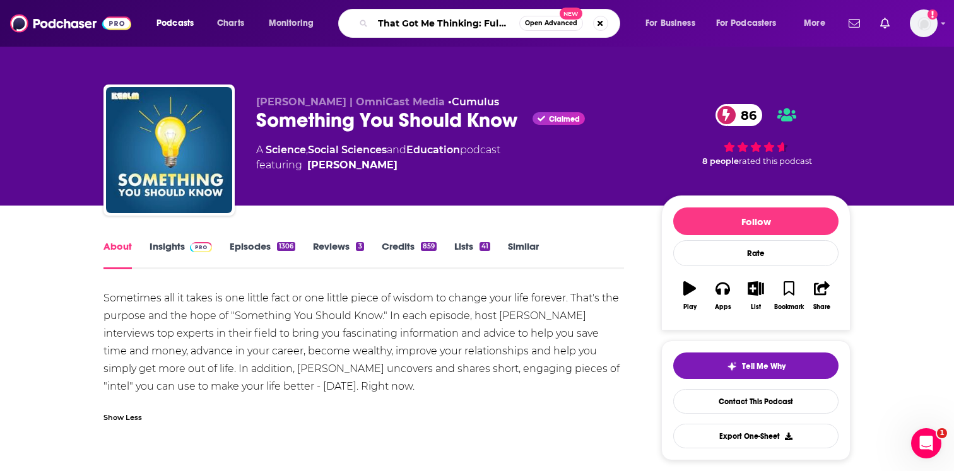
scroll to position [0, 8]
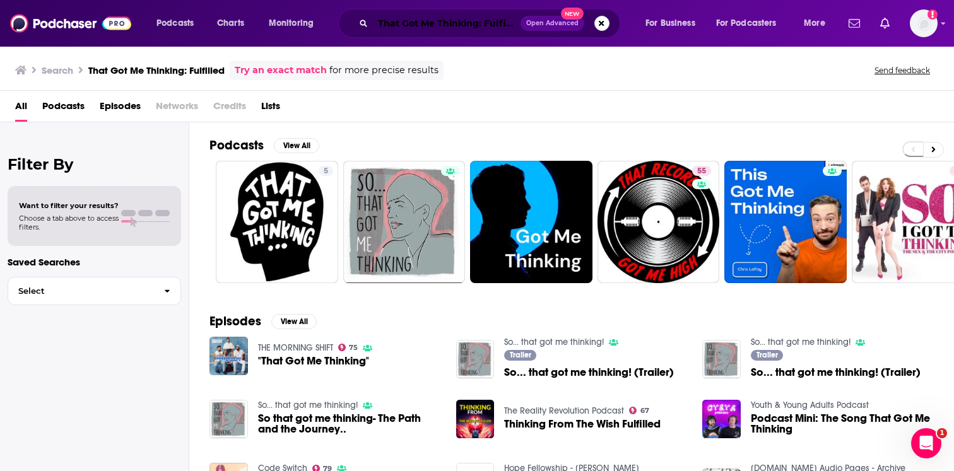
click at [472, 23] on input "That Got Me Thinking: Fulfilled" at bounding box center [447, 23] width 148 height 20
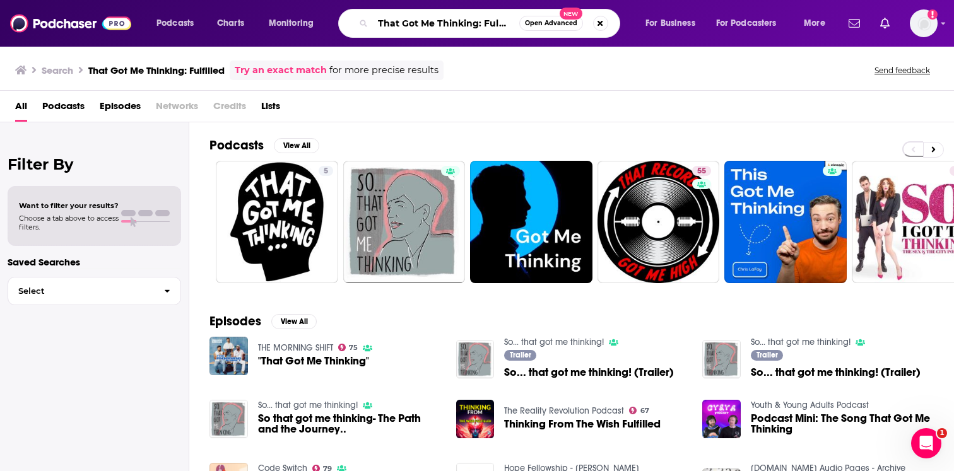
click at [472, 23] on input "That Got Me Thinking: Fulfilled" at bounding box center [446, 23] width 146 height 20
paste input "e Urban Monk’s Podcast"
type input "The Urban Monk’s Podcast"
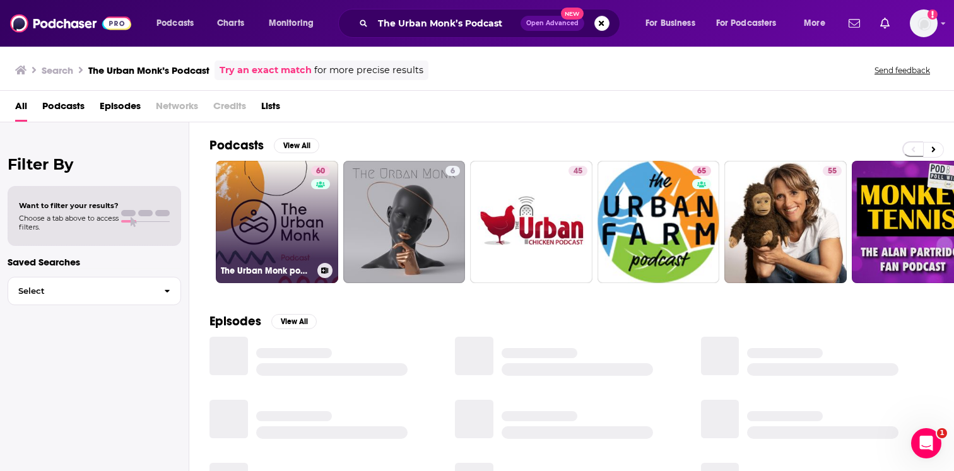
click at [254, 214] on link "60 The Urban Monk podcast with Dr. Pedram Shojai" at bounding box center [277, 222] width 122 height 122
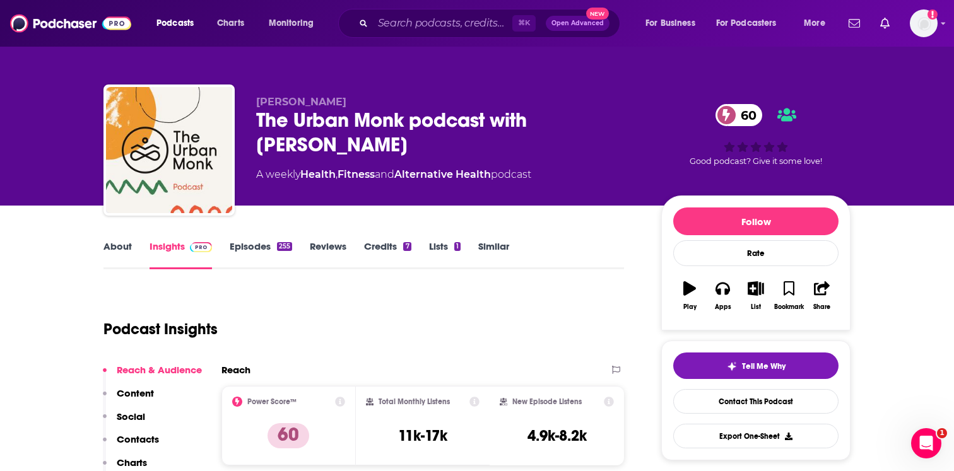
click at [119, 253] on link "About" at bounding box center [117, 254] width 28 height 29
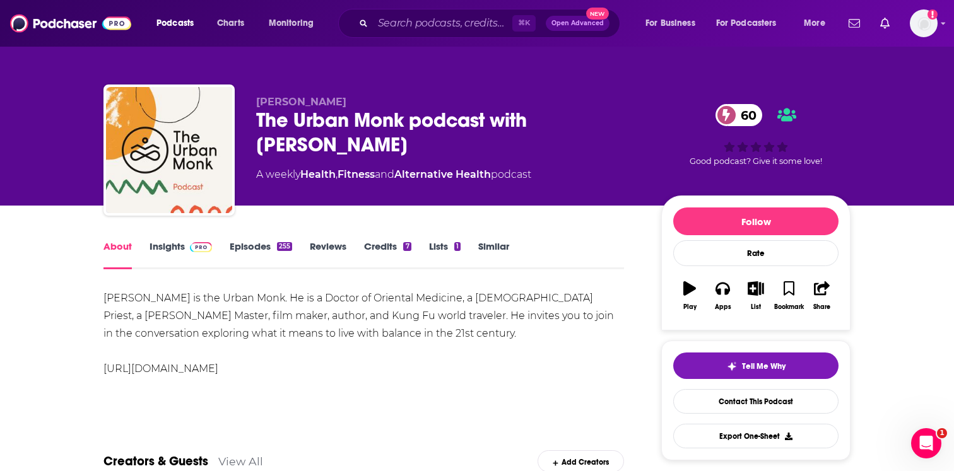
click at [249, 254] on link "Episodes 255" at bounding box center [261, 254] width 62 height 29
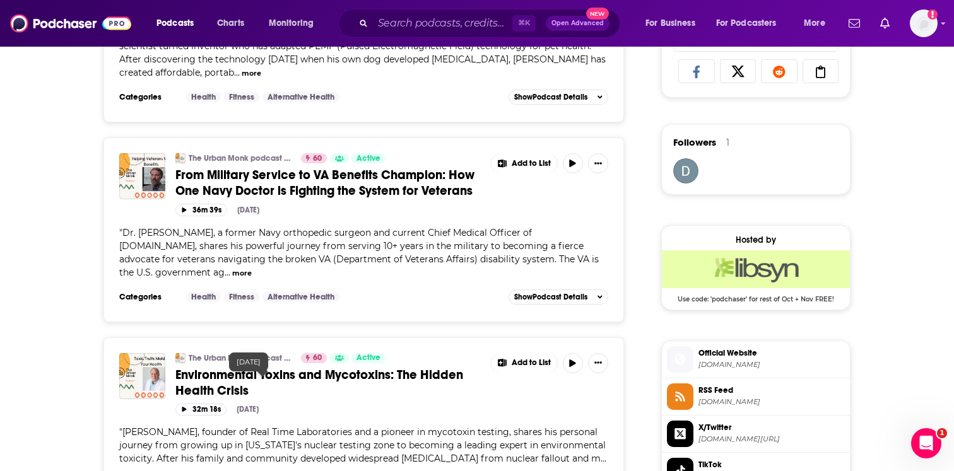
scroll to position [846, 0]
click at [435, 28] on input "Search podcasts, credits, & more..." at bounding box center [442, 23] width 139 height 20
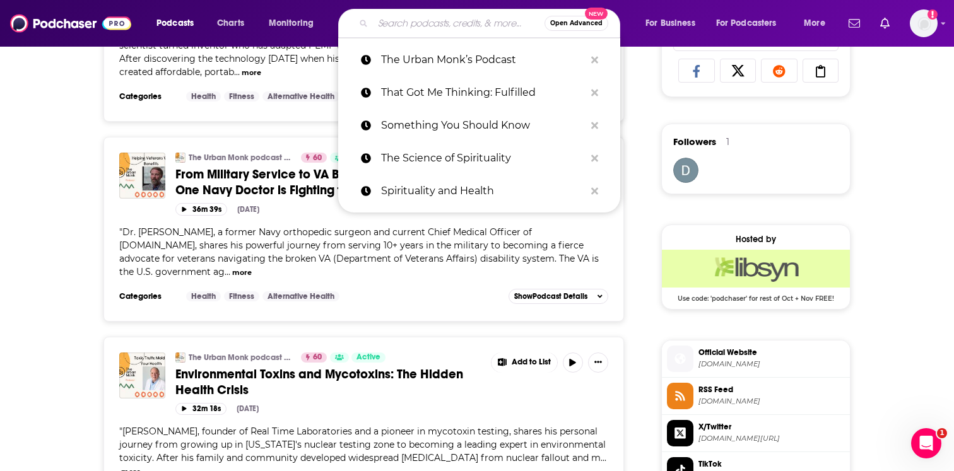
paste input "Psychiatry, Meet Spirituality"
type input "Psychiatry, Meet Spirituality"
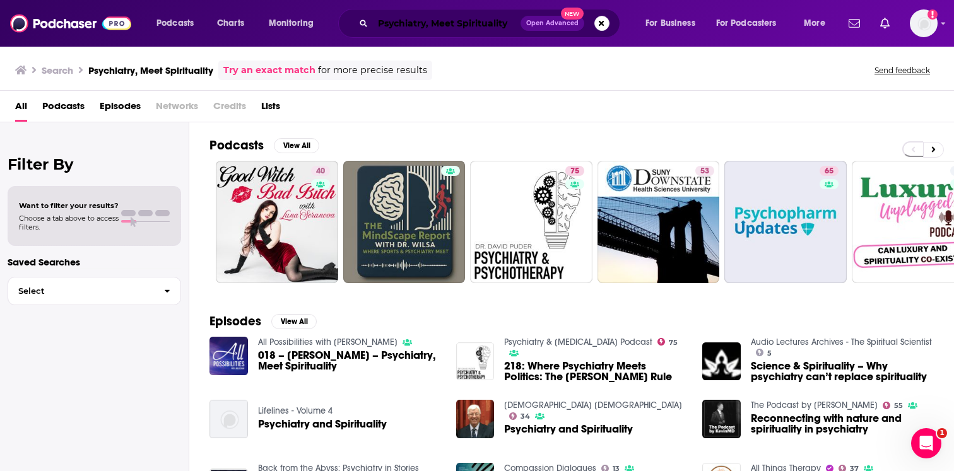
click at [484, 17] on input "Psychiatry, Meet Spirituality" at bounding box center [447, 23] width 148 height 20
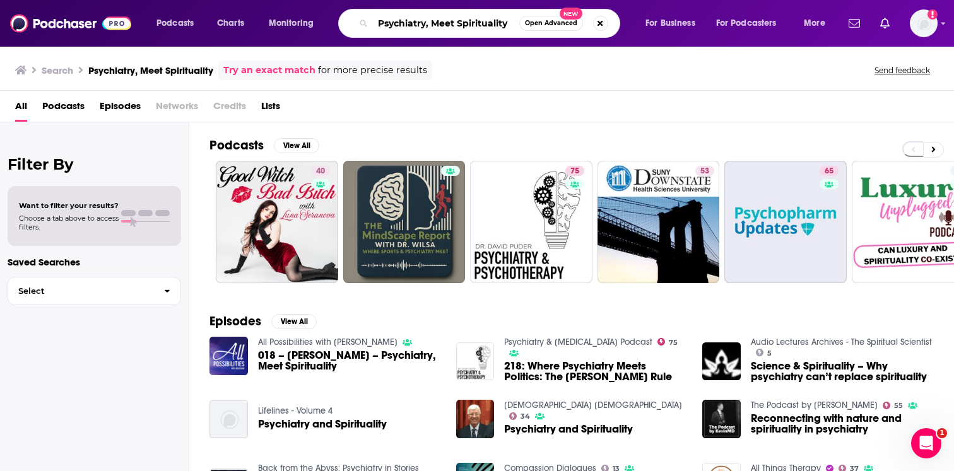
click at [484, 17] on input "Psychiatry, Meet Spirituality" at bounding box center [446, 23] width 146 height 20
paste input "All Possibilities: New Beginnings"
type input "All Possibilities: New Beginnings"
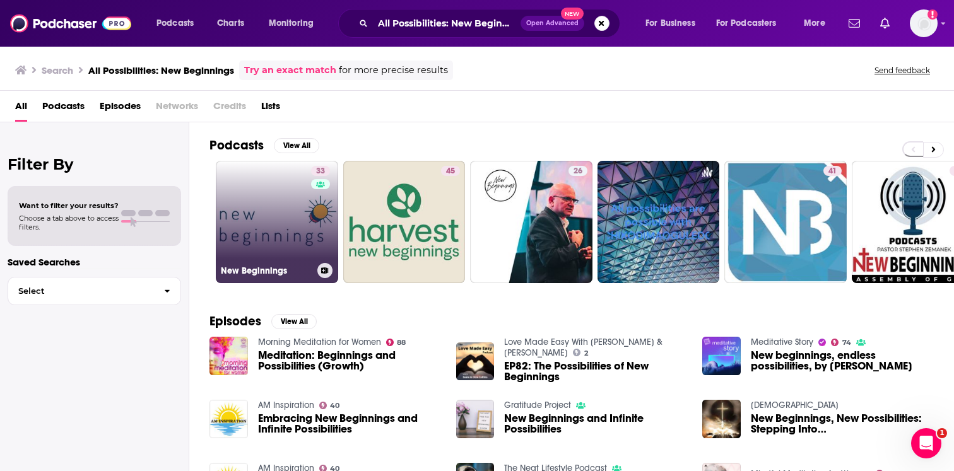
click at [289, 222] on link "33 New Beginnings" at bounding box center [277, 222] width 122 height 122
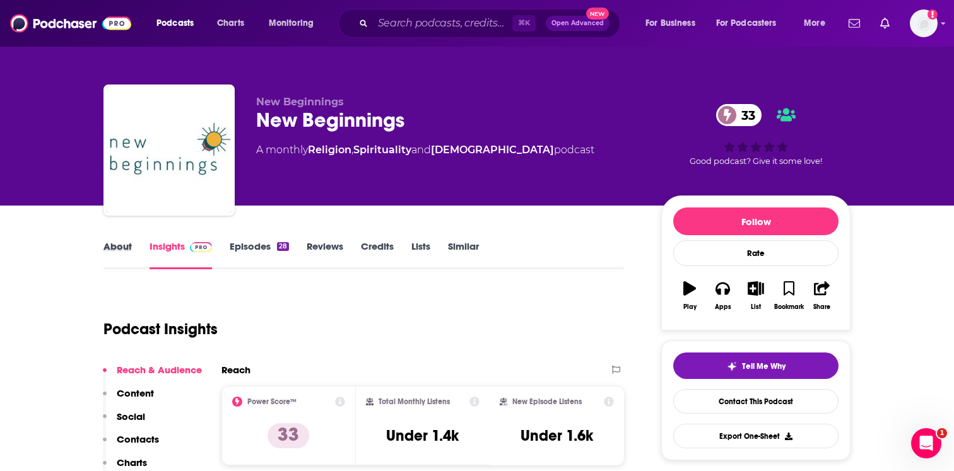
click at [134, 249] on div "About" at bounding box center [126, 254] width 46 height 29
click at [119, 252] on link "About" at bounding box center [117, 254] width 28 height 29
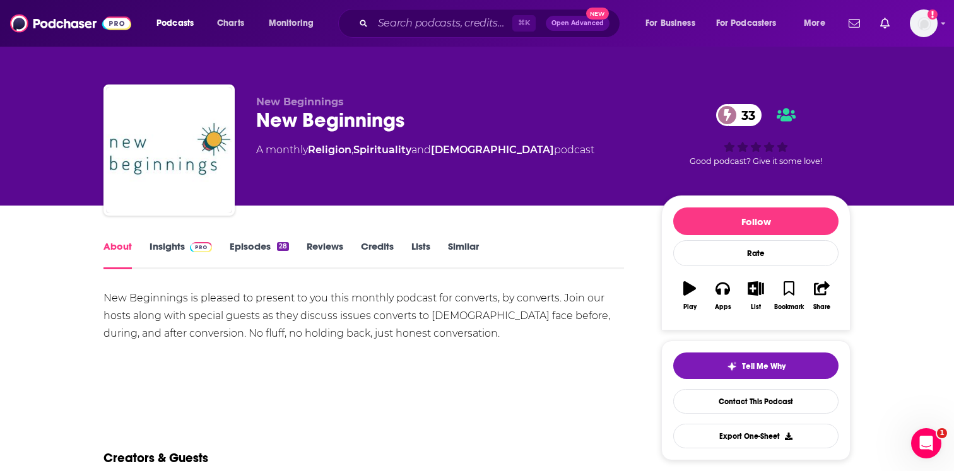
click at [442, 35] on div "⌘ K Open Advanced New" at bounding box center [479, 23] width 282 height 29
click at [442, 12] on div "⌘ K Open Advanced New" at bounding box center [479, 23] width 282 height 29
click at [442, 16] on input "Search podcasts, credits, & more..." at bounding box center [442, 23] width 139 height 20
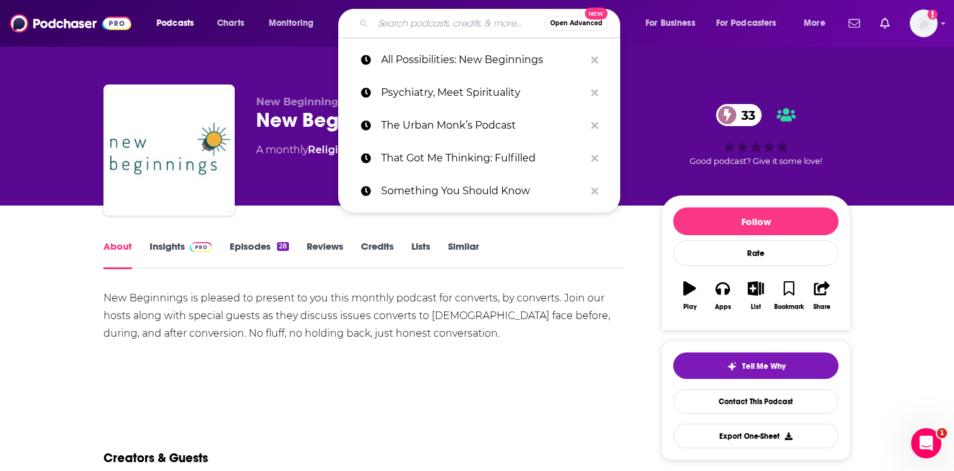
paste input "[DEMOGRAPHIC_DATA] at the Gaspump Podcast"
type input "[DEMOGRAPHIC_DATA] at the Gaspump Podcast"
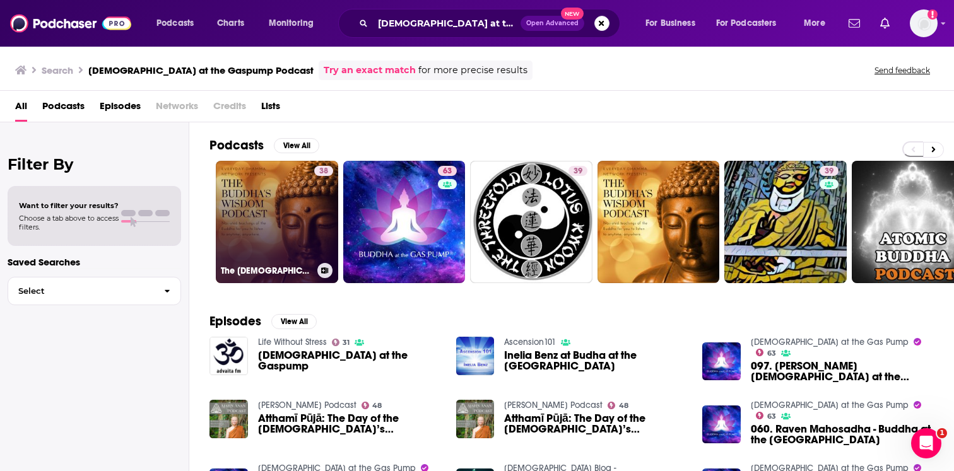
click at [295, 204] on link "38 The [DEMOGRAPHIC_DATA]’s Wisdom Podcast" at bounding box center [277, 222] width 122 height 122
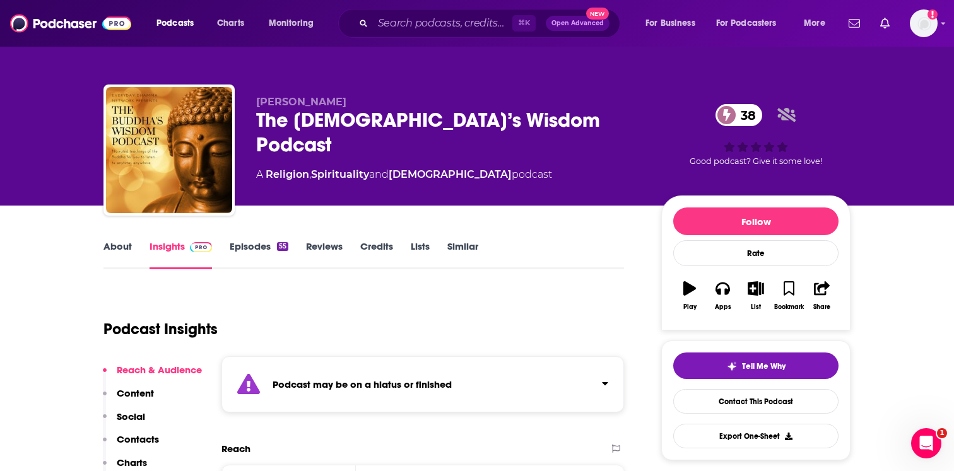
click at [332, 374] on div "Podcast may be on a hiatus or finished" at bounding box center [422, 384] width 402 height 56
click at [388, 35] on div "⌘ K Open Advanced New" at bounding box center [479, 23] width 282 height 29
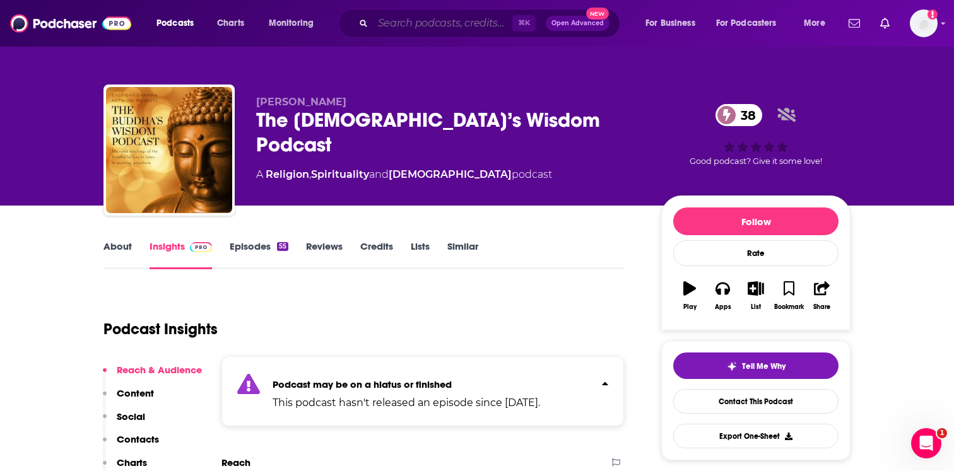
click at [398, 15] on input "Search podcasts, credits, & more..." at bounding box center [442, 23] width 139 height 20
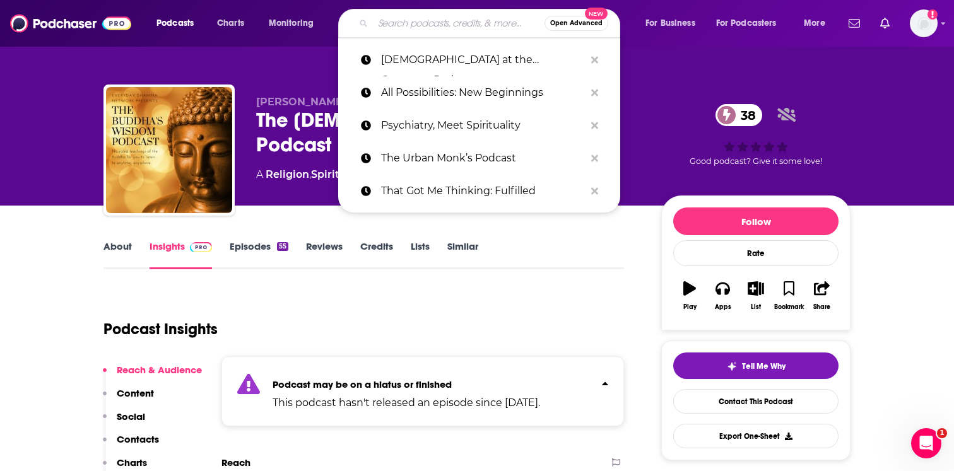
paste input "Next Level Soul Podcast"
type input "Next Level Soul Podcast"
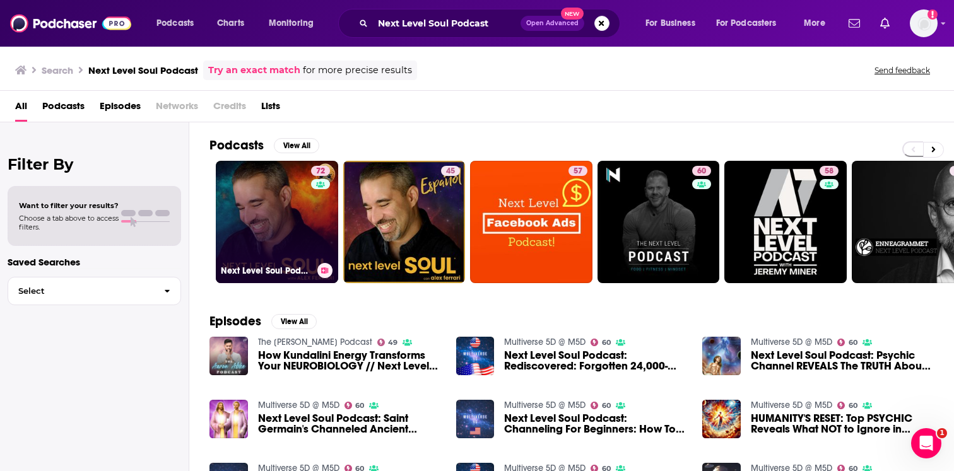
click at [307, 223] on link "72 Next Level Soul Podcast with [PERSON_NAME]" at bounding box center [277, 222] width 122 height 122
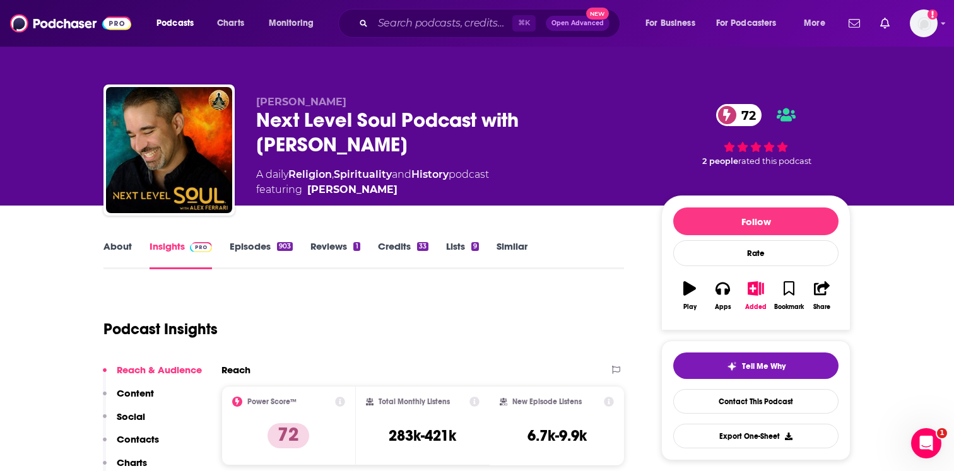
click at [271, 261] on link "Episodes 903" at bounding box center [261, 254] width 63 height 29
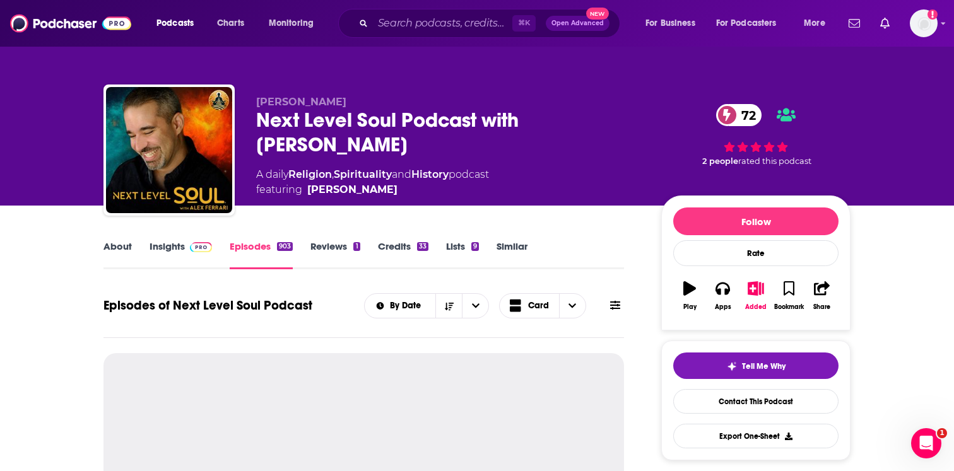
click at [193, 256] on link "Insights" at bounding box center [180, 254] width 62 height 29
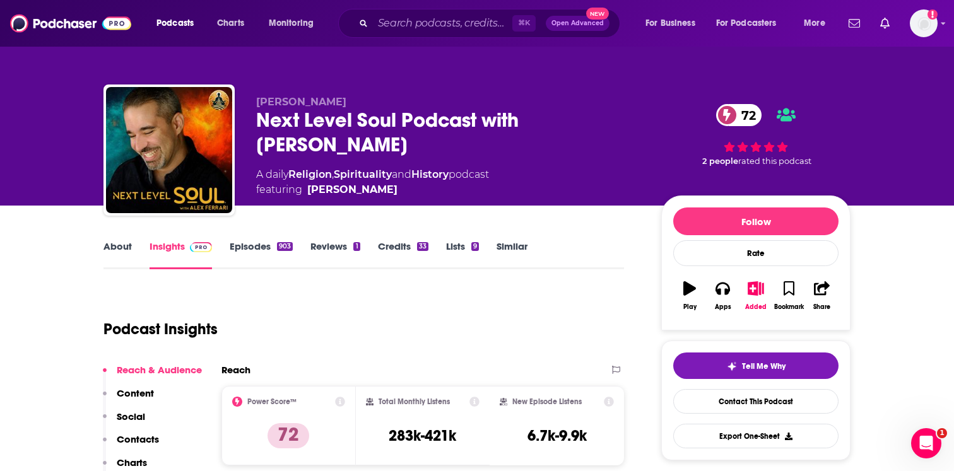
click at [257, 249] on link "Episodes 903" at bounding box center [261, 254] width 63 height 29
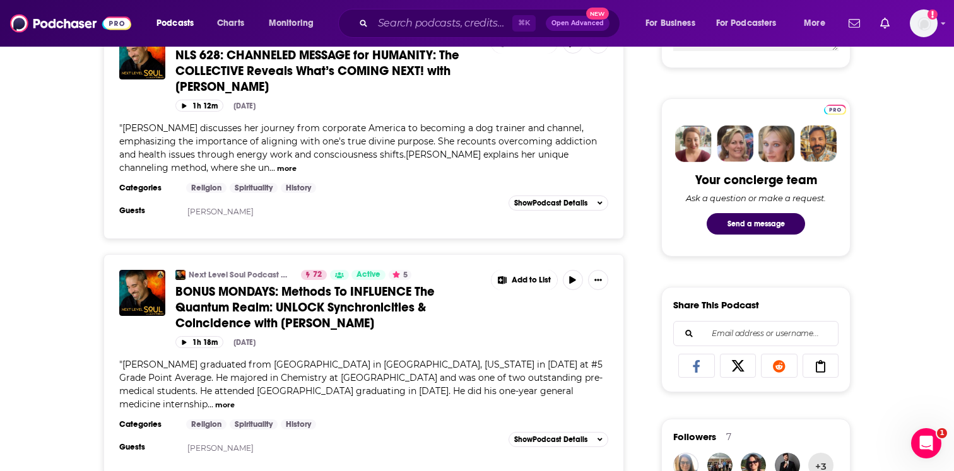
scroll to position [553, 0]
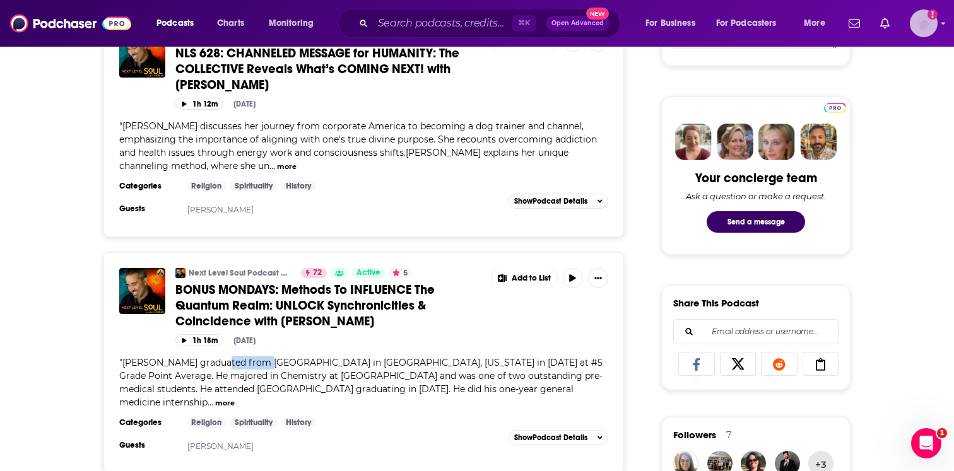
click at [927, 20] on img "Logged in as EllaRoseMurphy" at bounding box center [924, 23] width 28 height 28
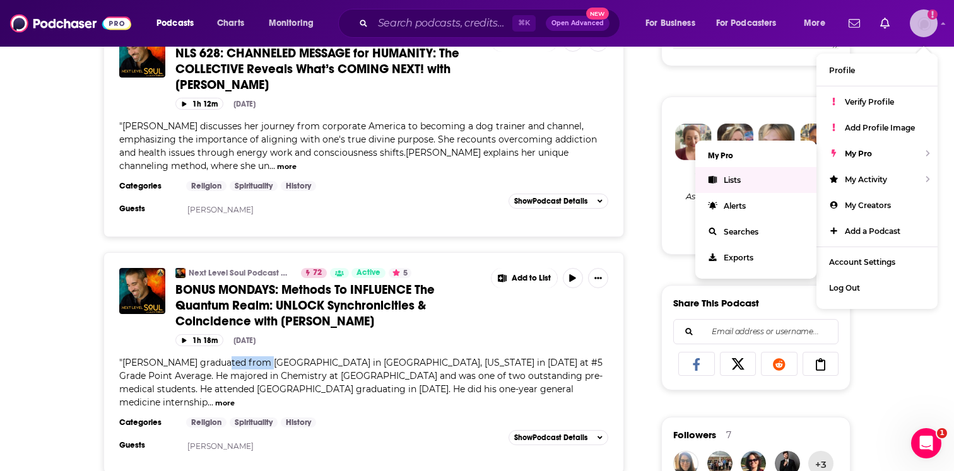
click at [787, 176] on link "Lists" at bounding box center [755, 180] width 121 height 26
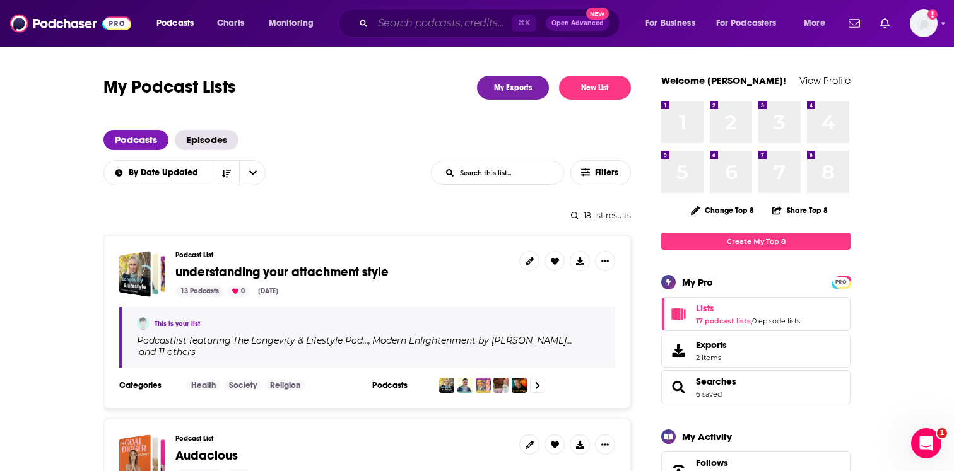
click at [440, 21] on input "Search podcasts, credits, & more..." at bounding box center [442, 23] width 139 height 20
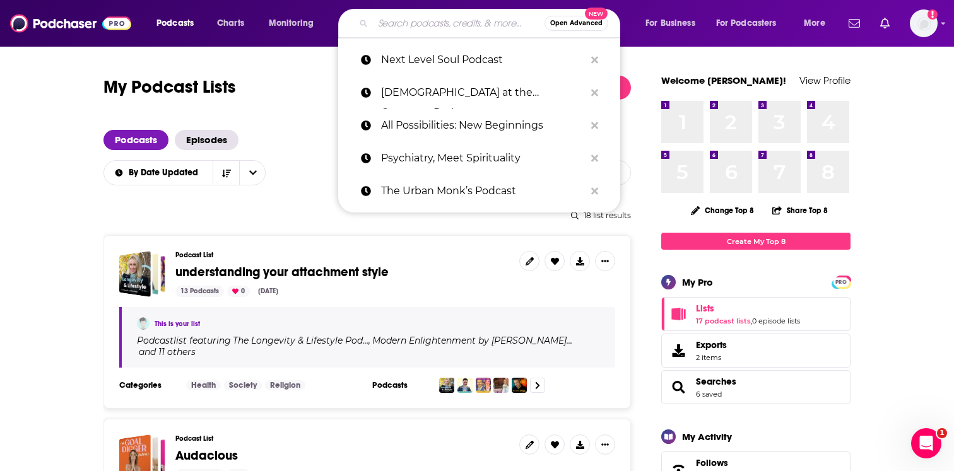
paste input "Create with [PERSON_NAME]"
type input "Create with [PERSON_NAME]"
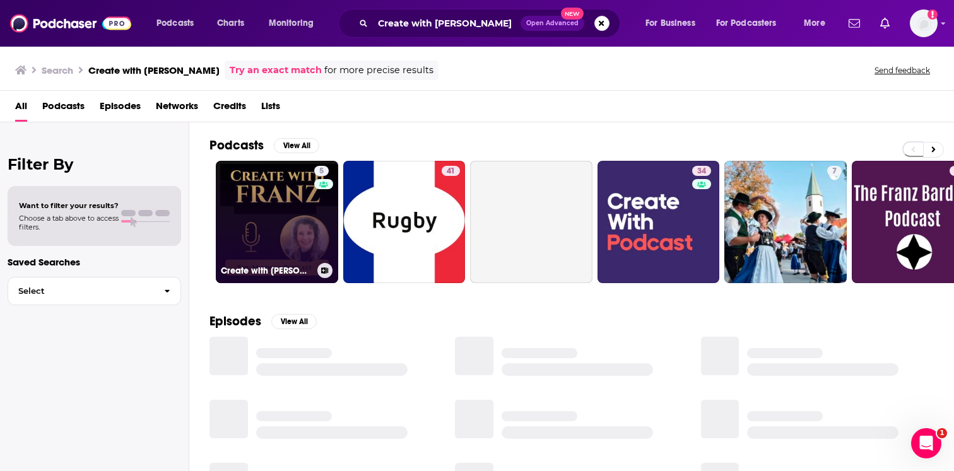
click at [293, 182] on link "5 Create with [PERSON_NAME]" at bounding box center [277, 222] width 122 height 122
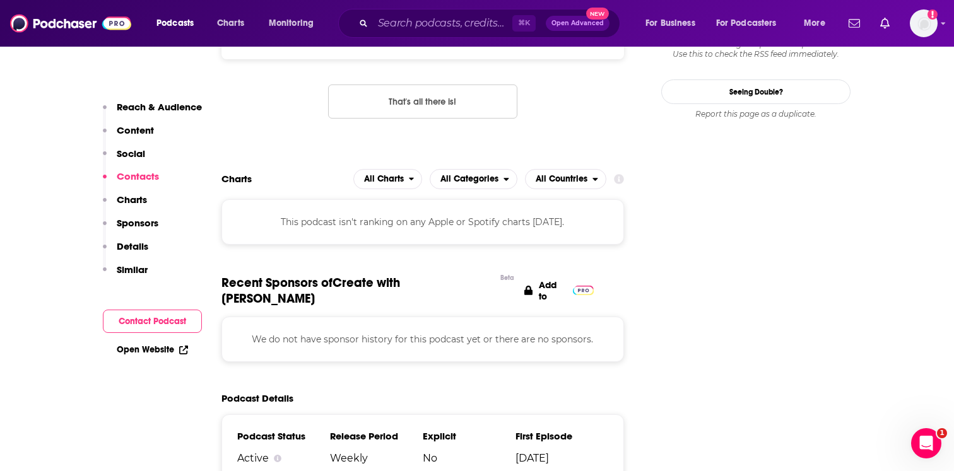
scroll to position [1391, 0]
